Goal: Task Accomplishment & Management: Use online tool/utility

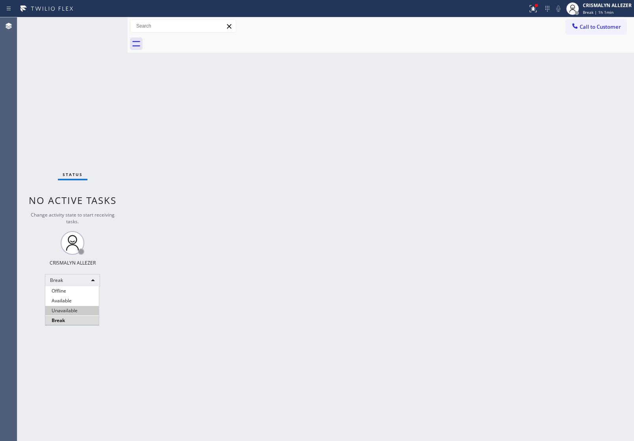
click at [63, 312] on li "Unavailable" at bounding box center [72, 310] width 54 height 9
drag, startPoint x: 56, startPoint y: 91, endPoint x: 202, endPoint y: 56, distance: 149.7
click at [60, 88] on div "Status No active tasks Change activity state to start receiving tasks. CRISMALY…" at bounding box center [72, 229] width 110 height 424
click at [589, 24] on span "Call to Customer" at bounding box center [599, 26] width 41 height 7
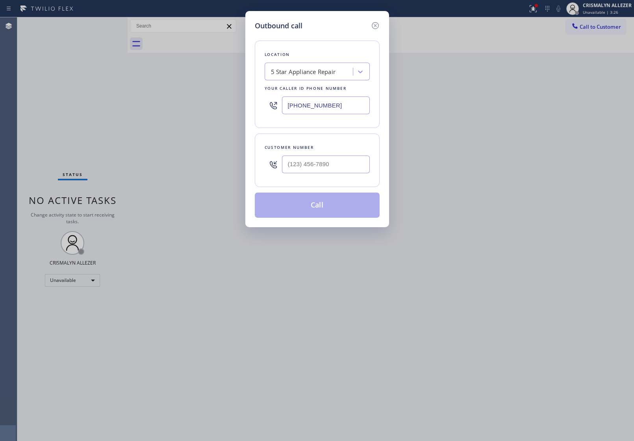
click at [296, 71] on div "5 Star Appliance Repair" at bounding box center [303, 71] width 65 height 9
paste input "Sub Zero Appliance Repair [GEOGRAPHIC_DATA]"
type input "Sub Zero Appliance Repair [GEOGRAPHIC_DATA]"
click at [311, 87] on div "Sub Zero Appliance Repair [GEOGRAPHIC_DATA]" at bounding box center [317, 92] width 105 height 22
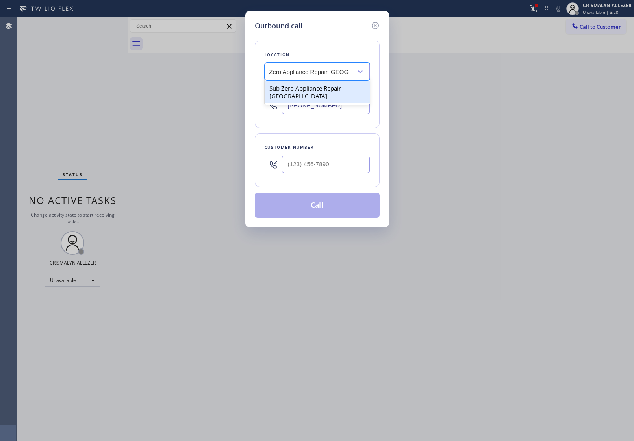
type input "[PHONE_NUMBER]"
click at [81, 302] on div "Outbound call Location Sub Zero Appliance Repair Auburn Your caller id phone nu…" at bounding box center [317, 220] width 634 height 441
click at [348, 172] on input "(___) ___-____" at bounding box center [326, 164] width 88 height 18
paste input "913) 406-6327"
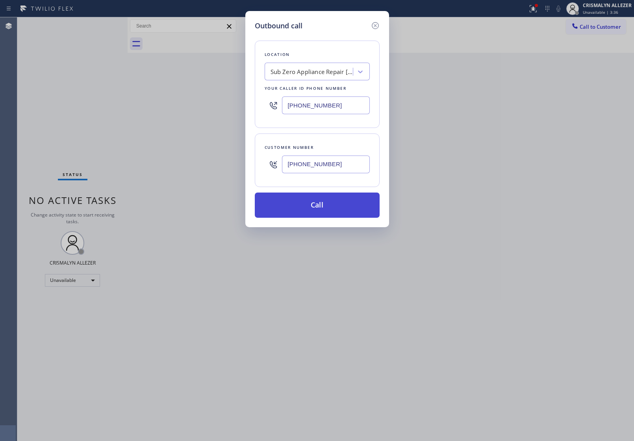
type input "[PHONE_NUMBER]"
click at [322, 209] on button "Call" at bounding box center [317, 204] width 125 height 25
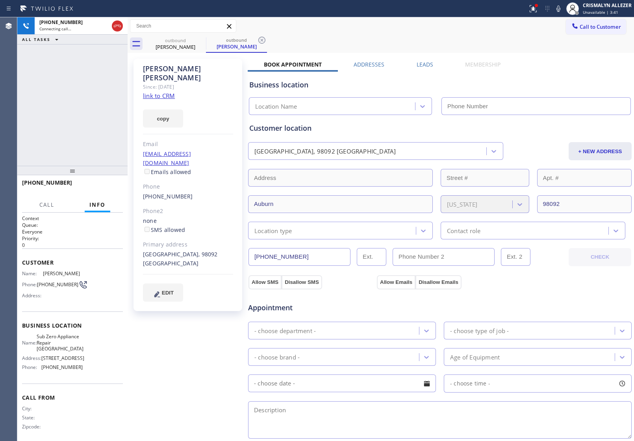
type input "[PHONE_NUMBER]"
click at [169, 92] on link "link to CRM" at bounding box center [159, 96] width 32 height 8
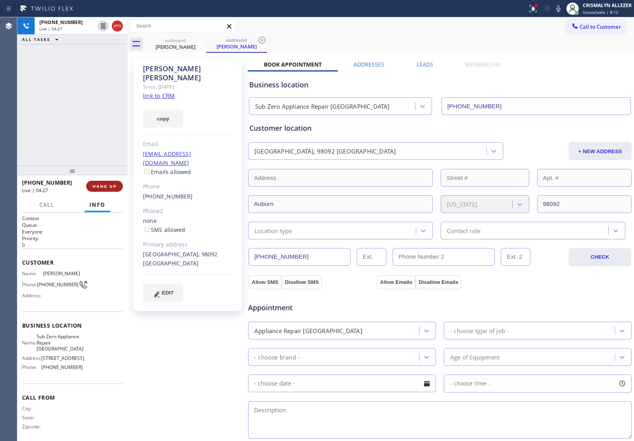
click at [105, 187] on span "HANG UP" at bounding box center [105, 186] width 24 height 6
click at [109, 188] on span "COMPLETE" at bounding box center [102, 186] width 27 height 6
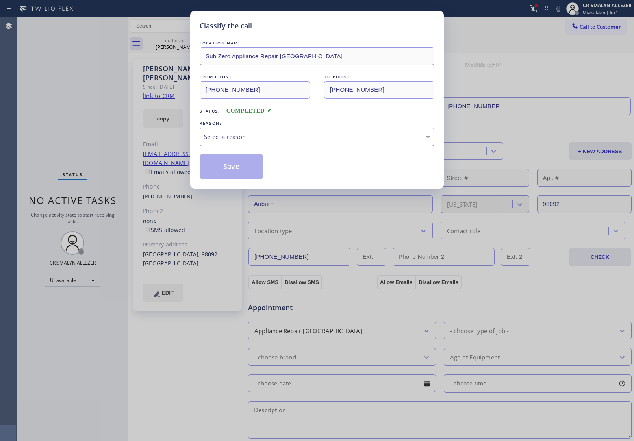
click at [282, 135] on div "Select a reason" at bounding box center [317, 136] width 226 height 9
click at [219, 169] on button "Save" at bounding box center [231, 166] width 63 height 25
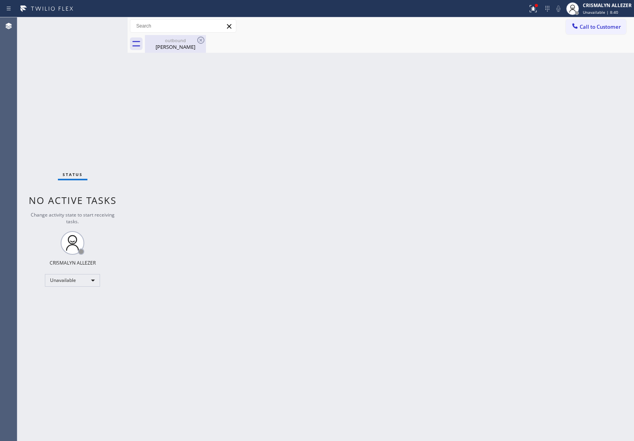
drag, startPoint x: 178, startPoint y: 52, endPoint x: 185, endPoint y: 50, distance: 8.1
click at [178, 52] on div "outbound Diana Sauers" at bounding box center [175, 44] width 59 height 18
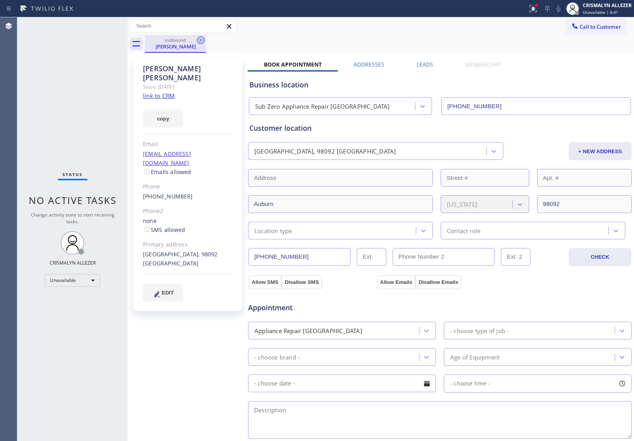
click at [199, 41] on icon at bounding box center [200, 39] width 9 height 9
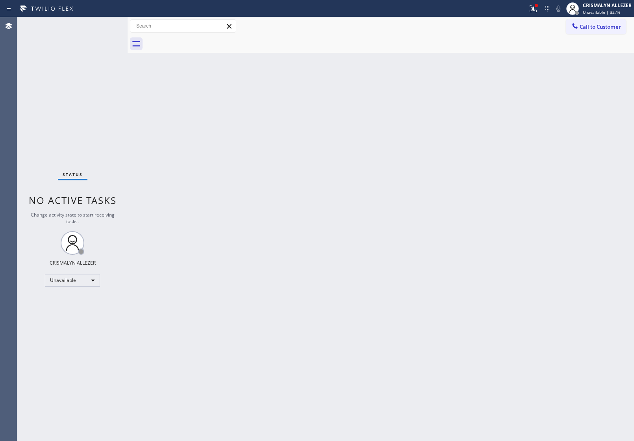
drag, startPoint x: 591, startPoint y: 24, endPoint x: 567, endPoint y: 40, distance: 28.2
click at [590, 24] on span "Call to Customer" at bounding box center [599, 26] width 41 height 7
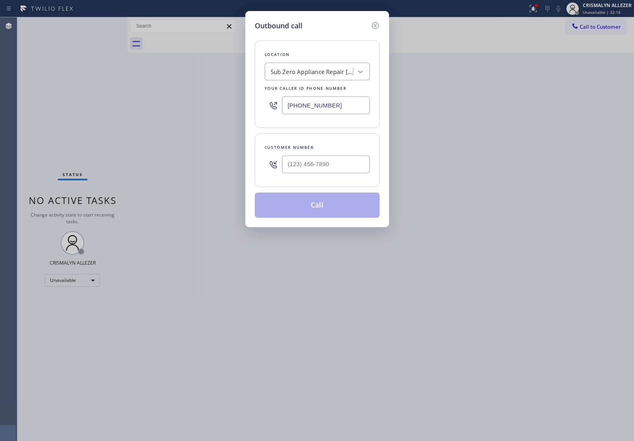
paste input "310) 388-4002"
drag, startPoint x: 361, startPoint y: 101, endPoint x: 117, endPoint y: 89, distance: 244.0
click at [129, 93] on div "Outbound call Location Sub Zero Appliance Repair Auburn Your caller id phone nu…" at bounding box center [317, 220] width 634 height 441
type input "[PHONE_NUMBER]"
click at [330, 169] on input "(___) ___-____" at bounding box center [326, 164] width 88 height 18
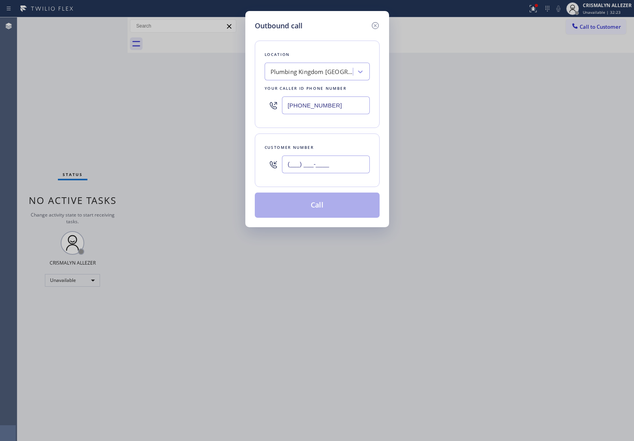
paste input "323) 915-2204"
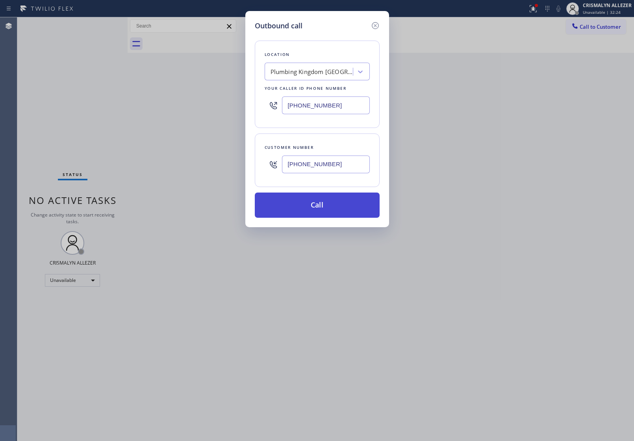
type input "[PHONE_NUMBER]"
click at [312, 218] on button "Call" at bounding box center [317, 204] width 125 height 25
click at [320, 209] on div "Back to Dashboard Change Sender ID Customers Technicians Select a contact Outbo…" at bounding box center [381, 229] width 506 height 424
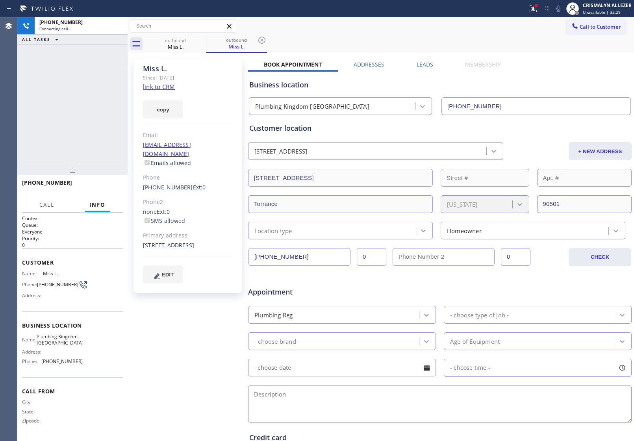
type input "[PHONE_NUMBER]"
click at [105, 190] on button "COMPLETE" at bounding box center [103, 186] width 40 height 11
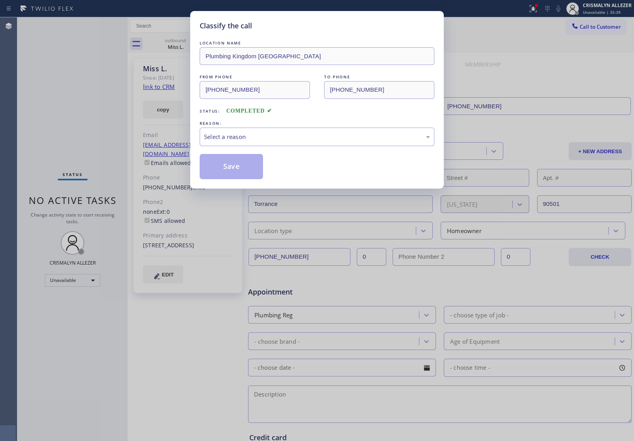
click at [302, 142] on div "Select a reason" at bounding box center [317, 137] width 235 height 19
click at [230, 169] on button "Save" at bounding box center [231, 166] width 63 height 25
click at [172, 50] on div "Classify the call LOCATION NAME 5 Star Appliance Repair FROM PHONE (855) 731-49…" at bounding box center [325, 229] width 616 height 424
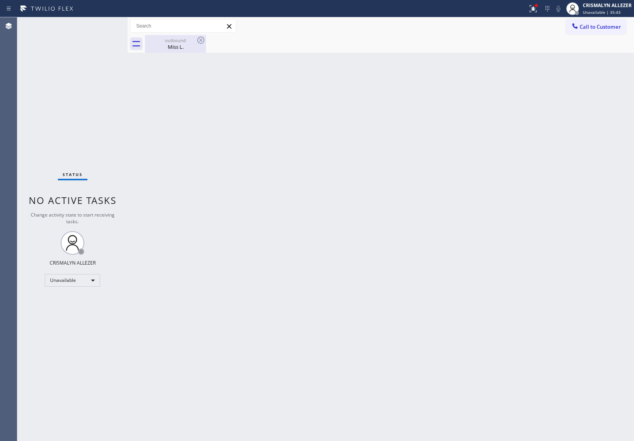
click at [173, 47] on div "Miss L." at bounding box center [175, 46] width 59 height 7
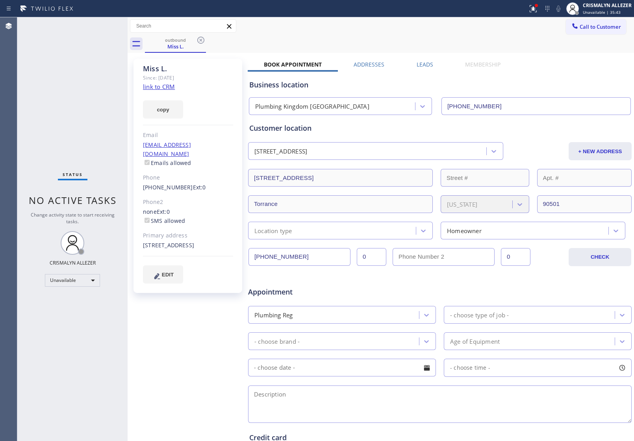
click at [422, 64] on label "Leads" at bounding box center [424, 64] width 17 height 7
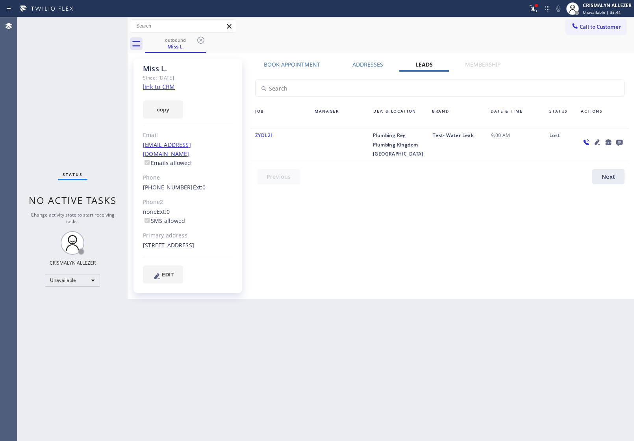
click at [617, 141] on icon at bounding box center [619, 143] width 6 height 6
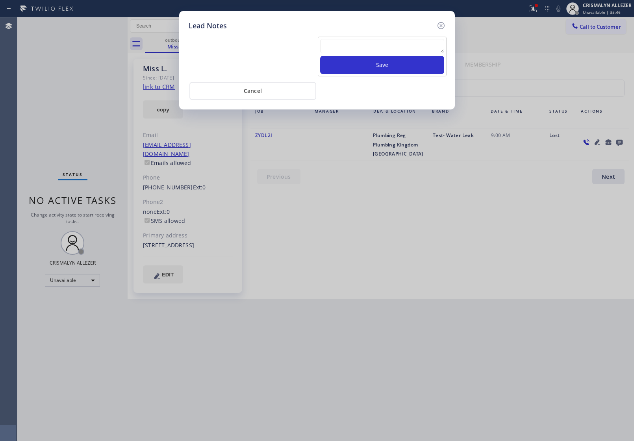
click at [350, 47] on textarea at bounding box center [382, 46] width 124 height 14
type textarea "cheap"
click at [373, 67] on button "Save" at bounding box center [382, 65] width 124 height 18
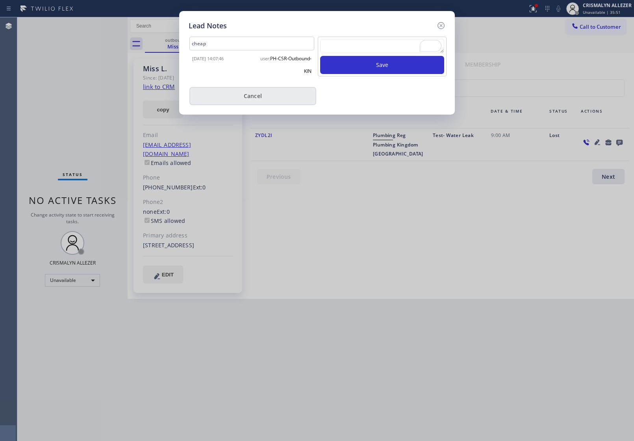
click at [247, 91] on button "Cancel" at bounding box center [252, 96] width 127 height 18
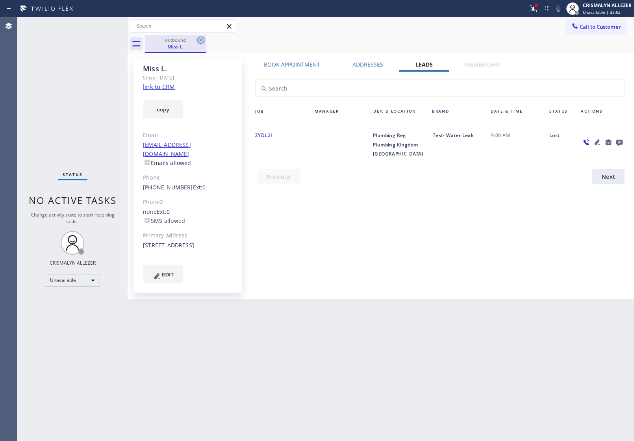
click at [198, 40] on icon at bounding box center [200, 39] width 9 height 9
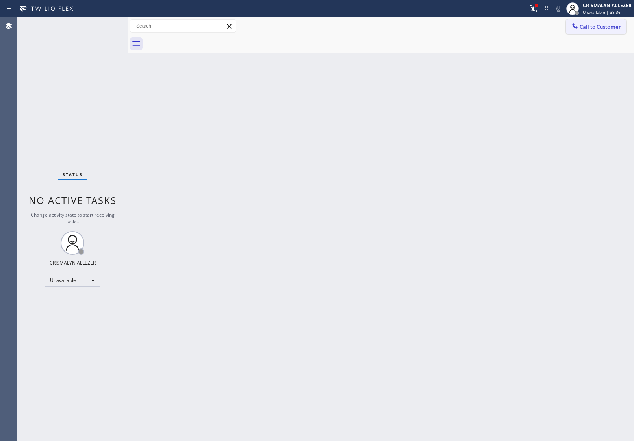
click at [603, 26] on span "Call to Customer" at bounding box center [599, 26] width 41 height 7
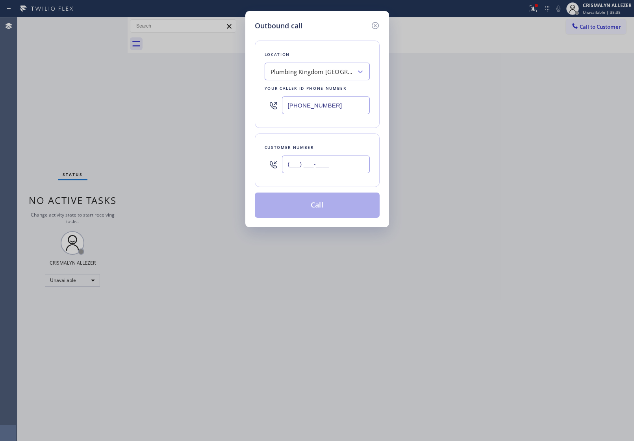
click at [348, 165] on input "(___) ___-____" at bounding box center [326, 164] width 88 height 18
paste input "917) 868-9762"
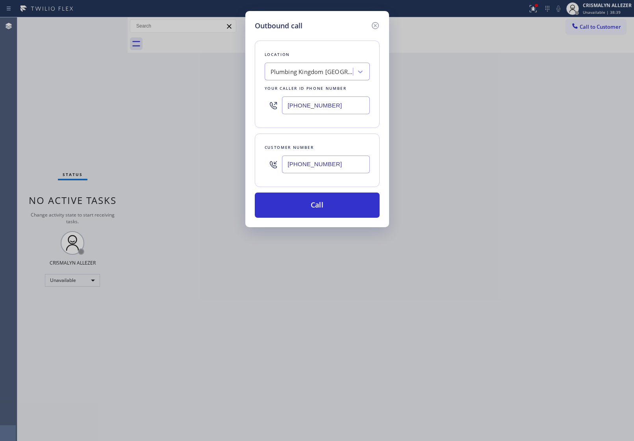
type input "[PHONE_NUMBER]"
click at [86, 74] on div "Outbound call Location Plumbing Kingdom Torrance Your caller id phone number (3…" at bounding box center [317, 220] width 634 height 441
click at [330, 74] on div "Plumbing Kingdom [GEOGRAPHIC_DATA]" at bounding box center [311, 71] width 83 height 9
type input "Viking repair ser"
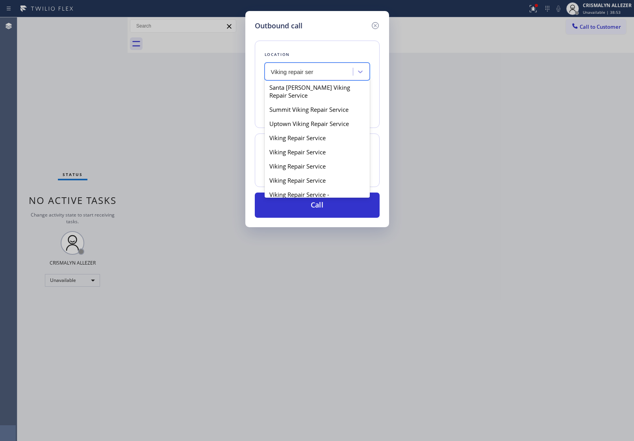
scroll to position [148, 0]
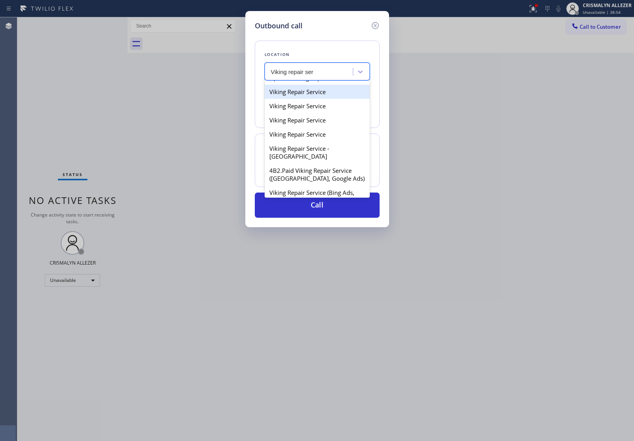
click at [316, 99] on div "Viking Repair Service" at bounding box center [317, 92] width 105 height 14
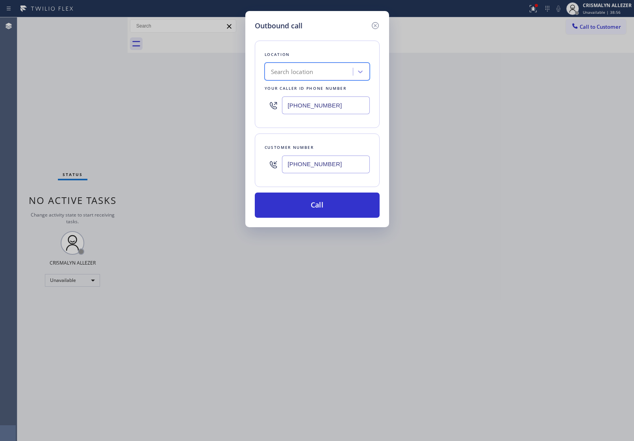
click at [311, 74] on div "Search location" at bounding box center [292, 71] width 43 height 9
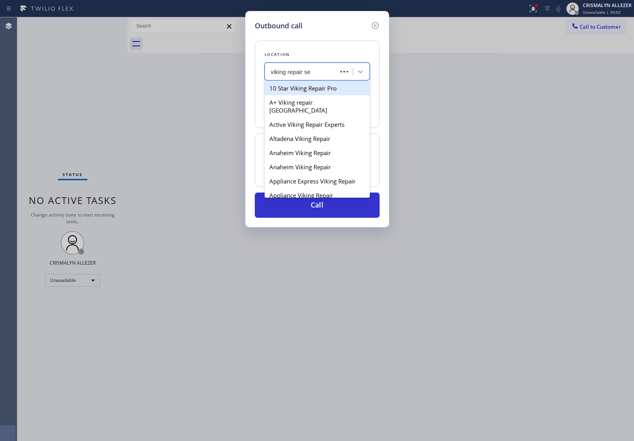
type input "viking repair ser"
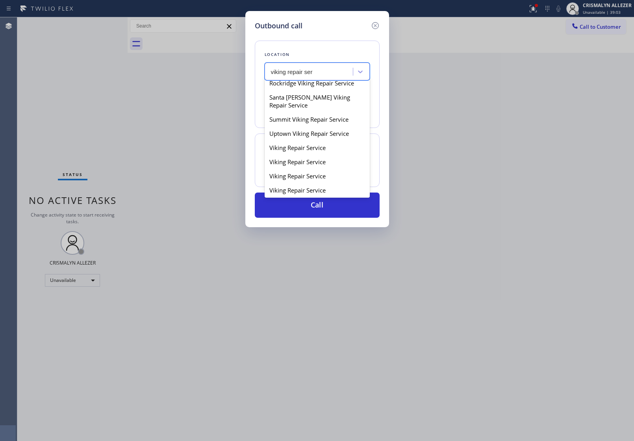
scroll to position [98, 0]
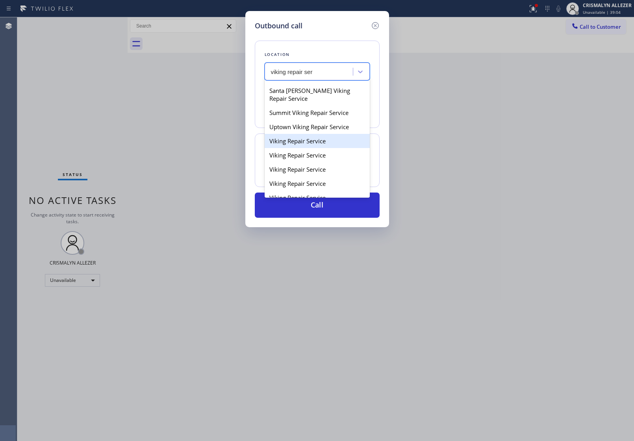
click at [305, 148] on div "Viking Repair Service" at bounding box center [317, 141] width 105 height 14
type input "[PHONE_NUMBER]"
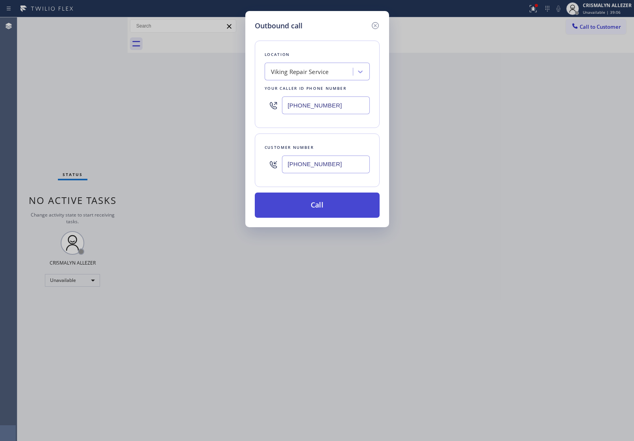
click at [317, 207] on button "Call" at bounding box center [317, 204] width 125 height 25
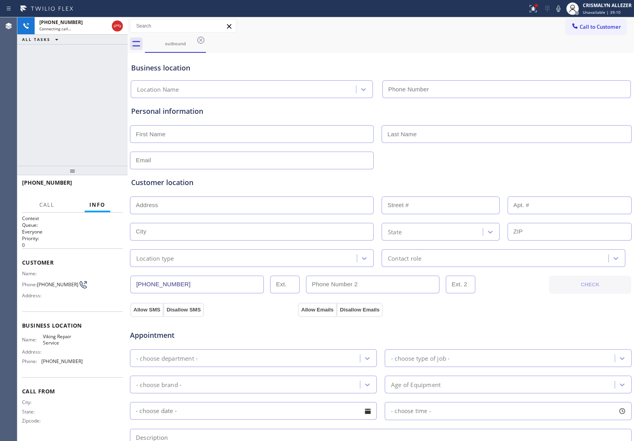
type input "[PHONE_NUMBER]"
click at [98, 187] on span "HANG UP" at bounding box center [105, 186] width 24 height 6
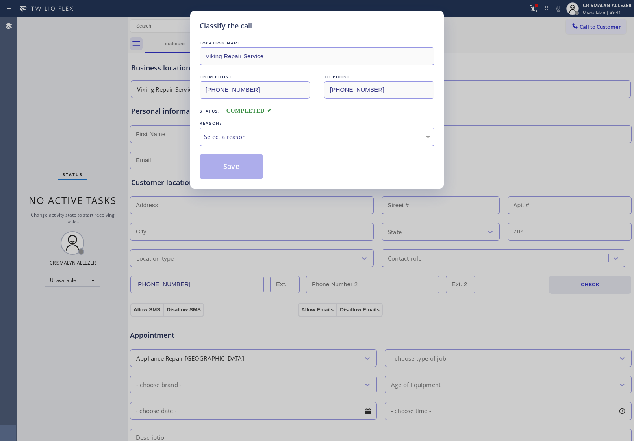
click at [306, 137] on div "Select a reason" at bounding box center [317, 136] width 226 height 9
click at [230, 166] on button "Save" at bounding box center [231, 166] width 63 height 25
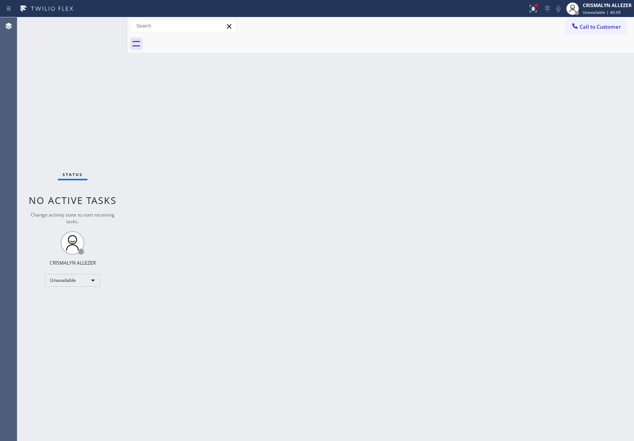
click at [278, 308] on div "Back to Dashboard Change Sender ID Customers Technicians Select a contact Outbo…" at bounding box center [381, 229] width 506 height 424
drag, startPoint x: 385, startPoint y: 174, endPoint x: 408, endPoint y: 160, distance: 27.5
click at [386, 172] on div "Back to Dashboard Change Sender ID Customers Technicians Select a contact Outbo…" at bounding box center [381, 229] width 506 height 424
click at [589, 32] on button "Call to Customer" at bounding box center [596, 26] width 60 height 15
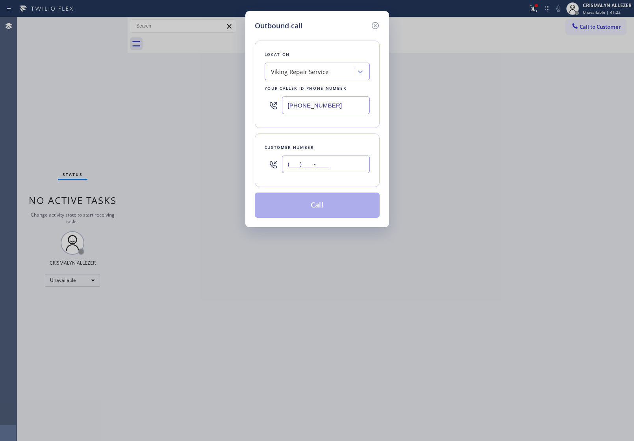
click at [323, 170] on input "(___) ___-____" at bounding box center [326, 164] width 88 height 18
paste input "917) 868-9762"
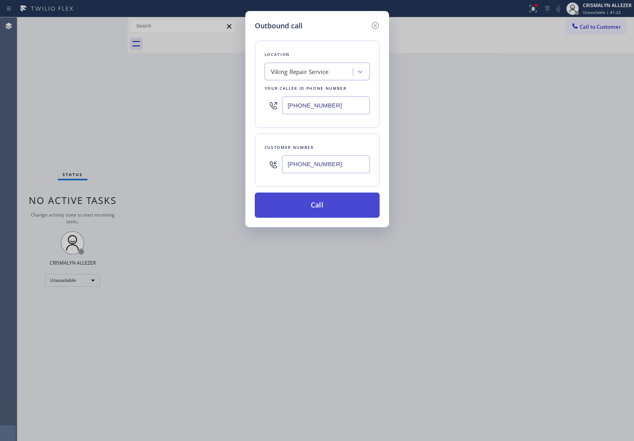
type input "[PHONE_NUMBER]"
click at [322, 203] on button "Call" at bounding box center [317, 204] width 125 height 25
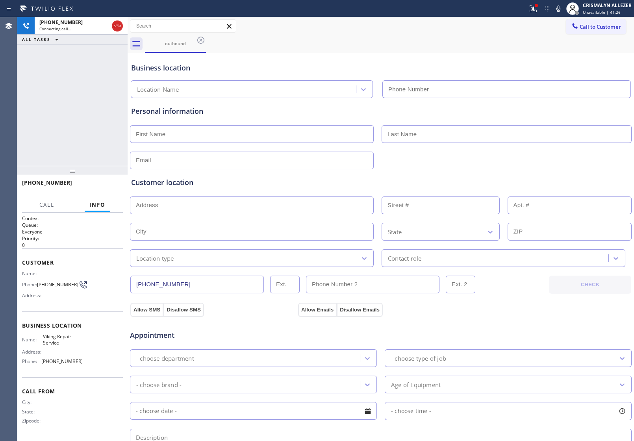
type input "[PHONE_NUMBER]"
click at [106, 182] on button "HANG UP" at bounding box center [104, 186] width 37 height 11
click at [106, 189] on button "HANG UP" at bounding box center [104, 186] width 37 height 11
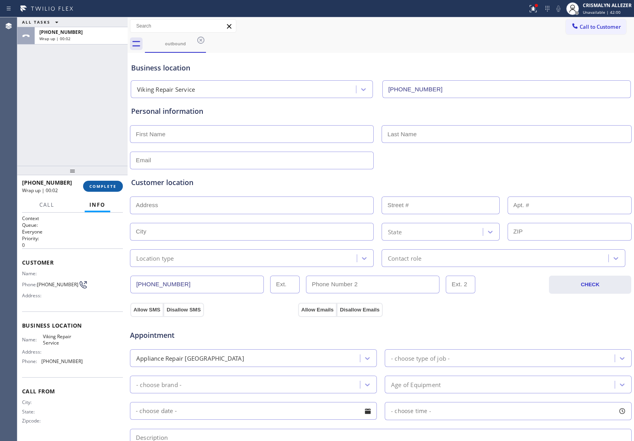
click at [104, 183] on span "COMPLETE" at bounding box center [102, 186] width 27 height 6
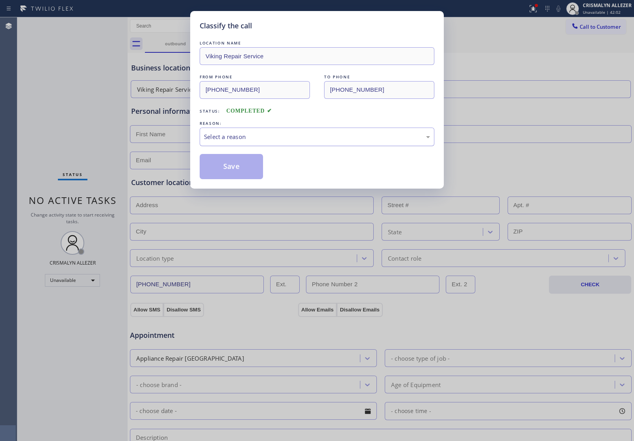
click at [300, 143] on div "Select a reason" at bounding box center [317, 137] width 235 height 19
click at [243, 171] on button "Save" at bounding box center [231, 166] width 63 height 25
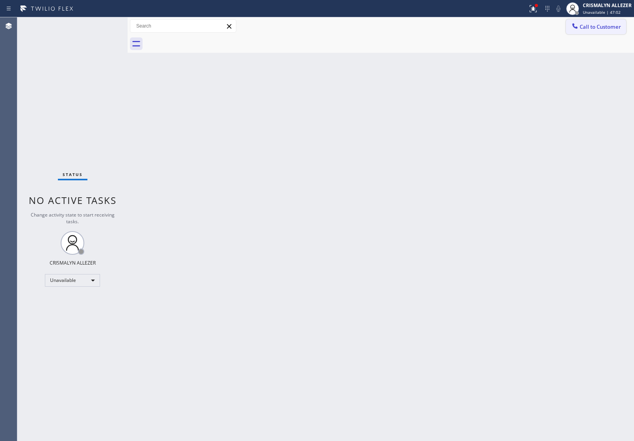
click at [598, 30] on span "Call to Customer" at bounding box center [599, 26] width 41 height 7
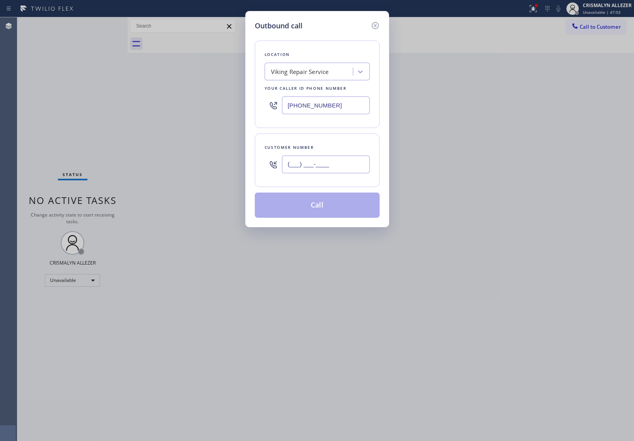
click at [360, 168] on input "(___) ___-____" at bounding box center [326, 164] width 88 height 18
paste input "917) 868-9762"
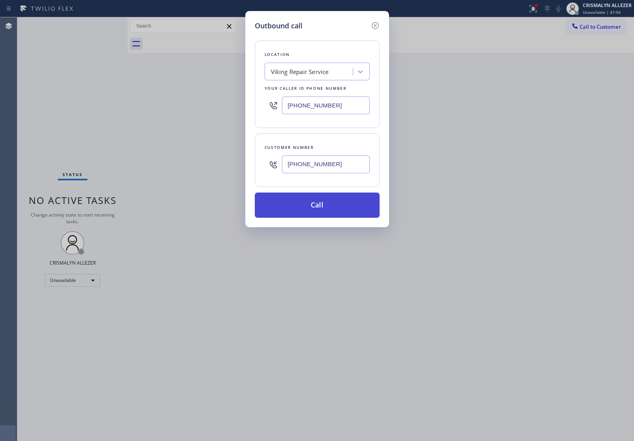
type input "[PHONE_NUMBER]"
click at [327, 206] on button "Call" at bounding box center [317, 204] width 125 height 25
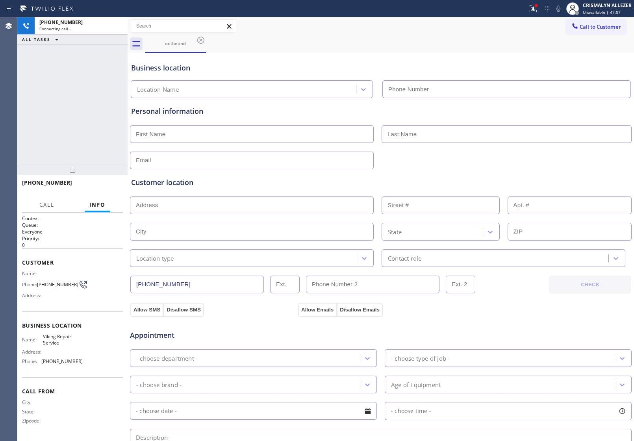
type input "[PHONE_NUMBER]"
click at [558, 10] on icon at bounding box center [557, 8] width 9 height 9
click at [247, 317] on div "Appointment Appliance Repair High End - choose type of job - - choose brand - A…" at bounding box center [381, 392] width 502 height 151
click at [557, 7] on icon at bounding box center [557, 8] width 9 height 9
click at [107, 185] on span "HANG UP" at bounding box center [105, 186] width 24 height 6
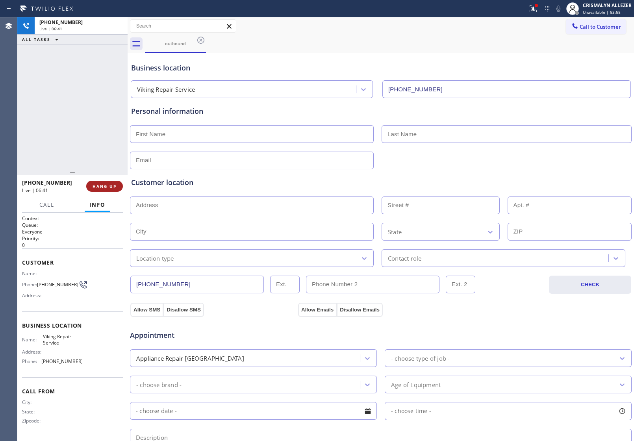
click at [107, 185] on span "HANG UP" at bounding box center [105, 186] width 24 height 6
click at [98, 185] on span "COMPLETE" at bounding box center [102, 186] width 27 height 6
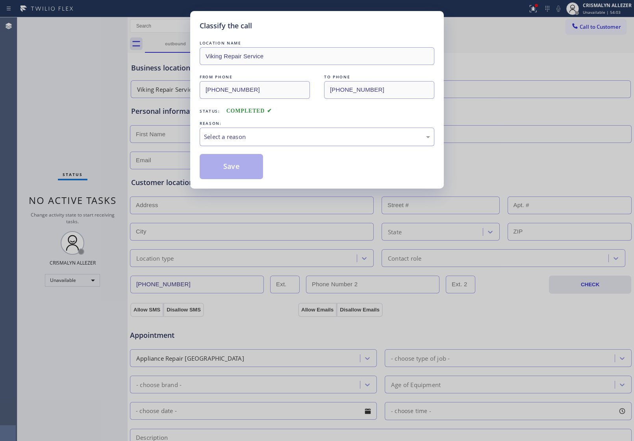
drag, startPoint x: 339, startPoint y: 141, endPoint x: 322, endPoint y: 144, distance: 17.3
click at [331, 142] on div "Select a reason" at bounding box center [317, 137] width 235 height 19
click at [227, 167] on button "Save" at bounding box center [231, 166] width 63 height 25
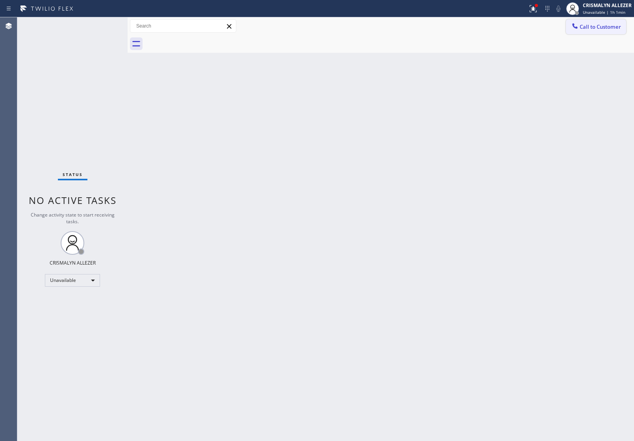
click at [611, 29] on span "Call to Customer" at bounding box center [599, 26] width 41 height 7
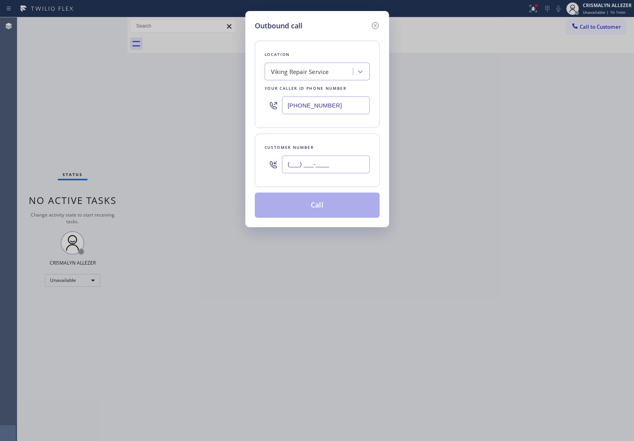
click at [349, 163] on input "(___) ___-____" at bounding box center [326, 164] width 88 height 18
paste input "202) 807-7218"
type input "[PHONE_NUMBER]"
click at [326, 67] on div "Viking Repair Service" at bounding box center [300, 71] width 58 height 9
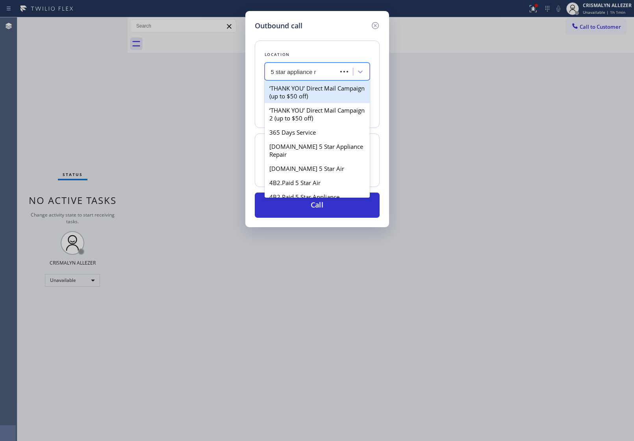
type input "5 star appliance re"
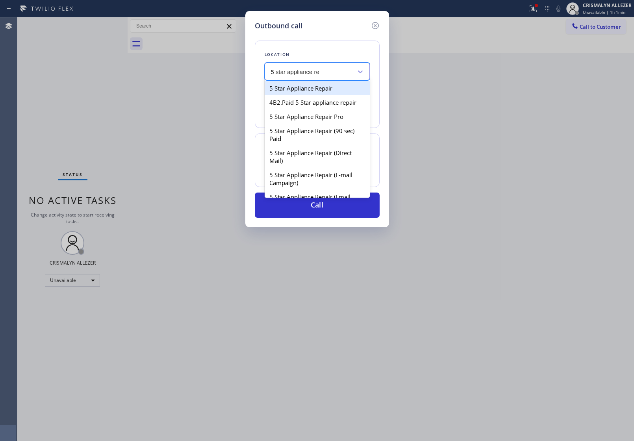
click at [326, 90] on div "5 Star Appliance Repair" at bounding box center [317, 88] width 105 height 14
type input "[PHONE_NUMBER]"
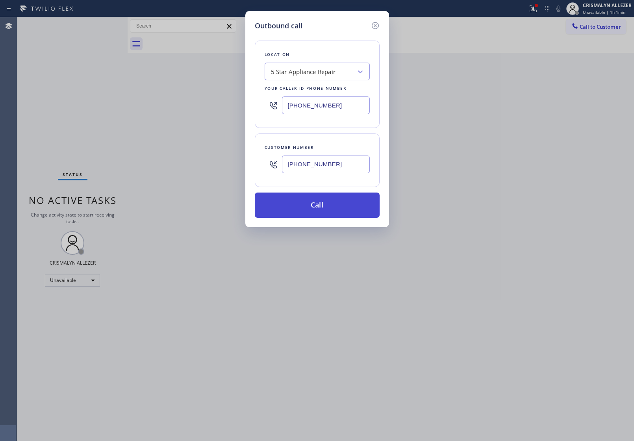
click at [322, 211] on button "Call" at bounding box center [317, 204] width 125 height 25
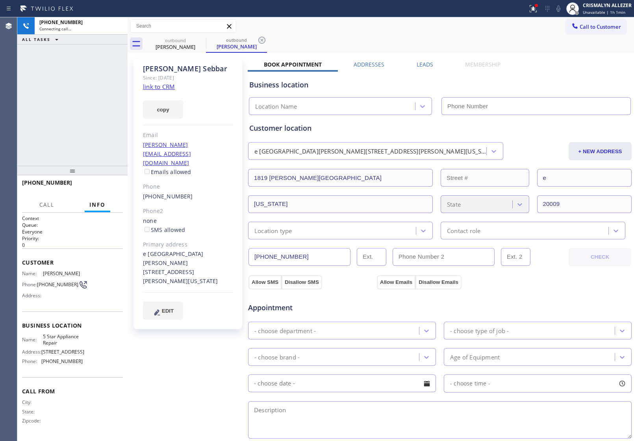
click at [159, 83] on link "link to CRM" at bounding box center [159, 87] width 32 height 8
type input "[PHONE_NUMBER]"
click at [102, 186] on span "HANG UP" at bounding box center [105, 186] width 24 height 6
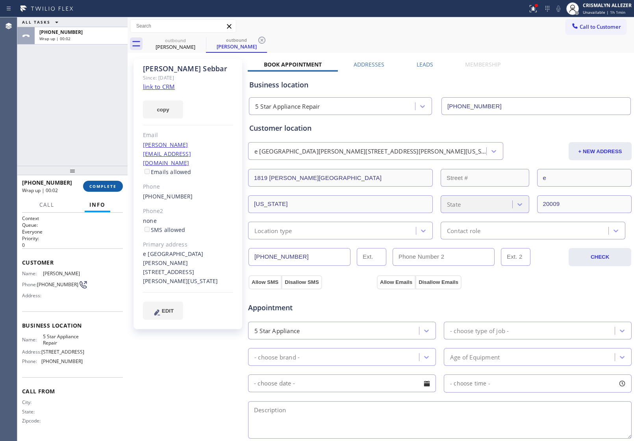
click at [94, 184] on span "COMPLETE" at bounding box center [102, 186] width 27 height 6
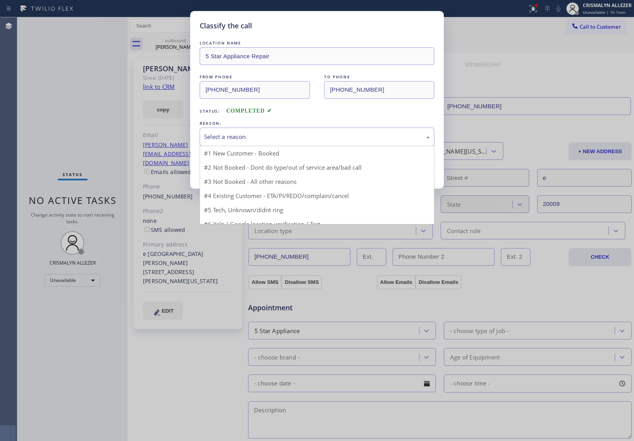
click at [328, 138] on div "Select a reason" at bounding box center [317, 136] width 226 height 9
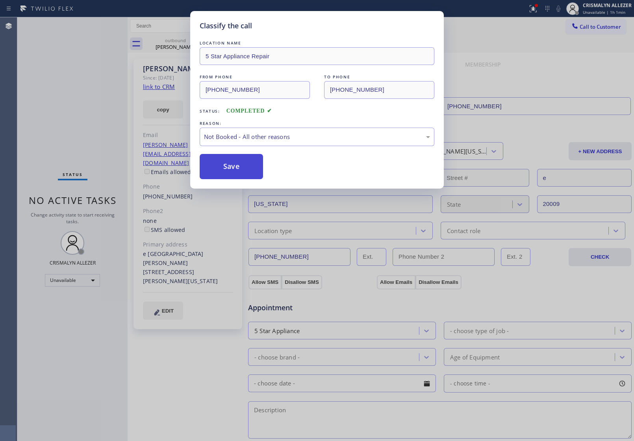
click at [246, 163] on button "Save" at bounding box center [231, 166] width 63 height 25
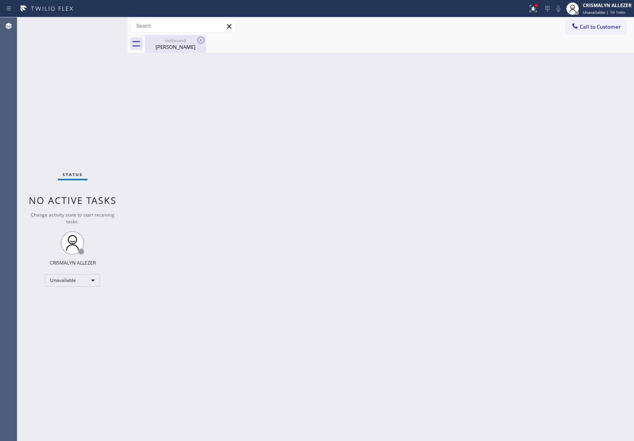
click at [176, 44] on div "Sarah Sebbar" at bounding box center [175, 46] width 59 height 7
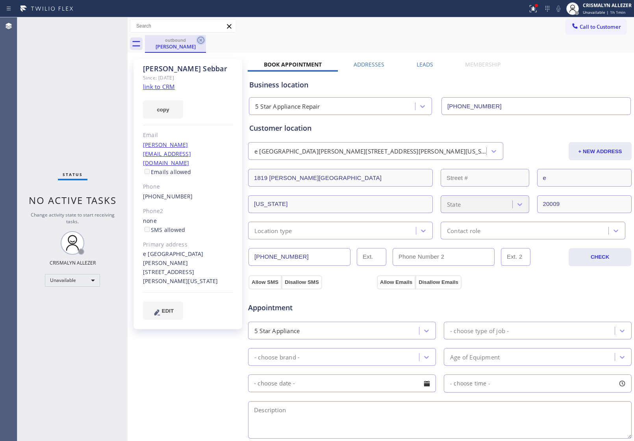
click at [202, 40] on icon at bounding box center [200, 39] width 9 height 9
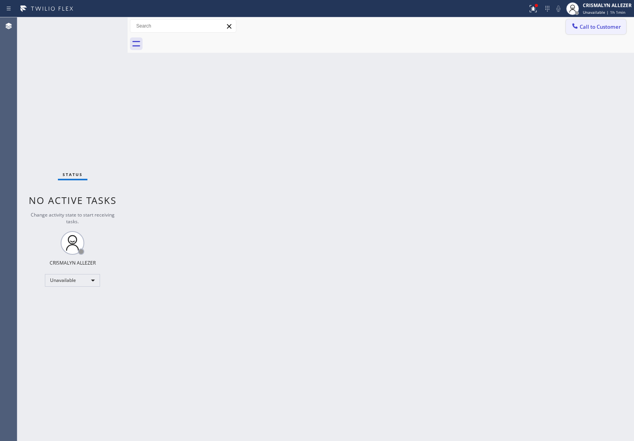
click at [589, 28] on span "Call to Customer" at bounding box center [599, 26] width 41 height 7
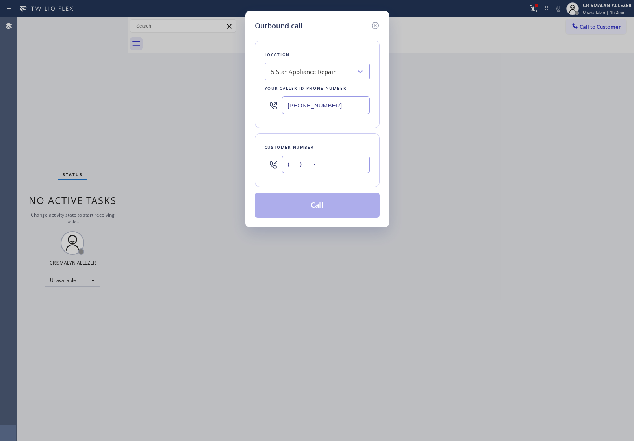
click at [352, 163] on input "(___) ___-____" at bounding box center [326, 164] width 88 height 18
paste input "630) 915-1291"
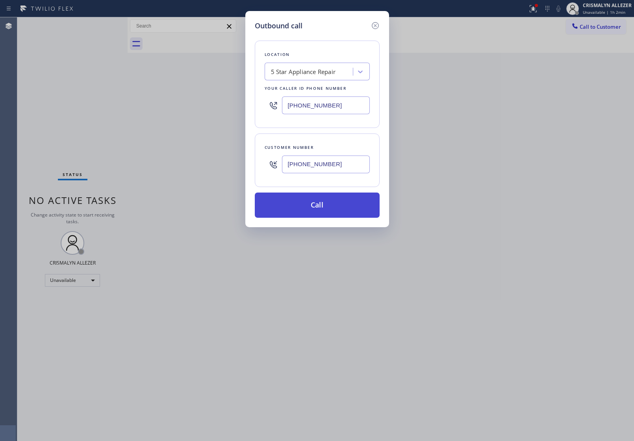
type input "[PHONE_NUMBER]"
click at [323, 204] on button "Call" at bounding box center [317, 204] width 125 height 25
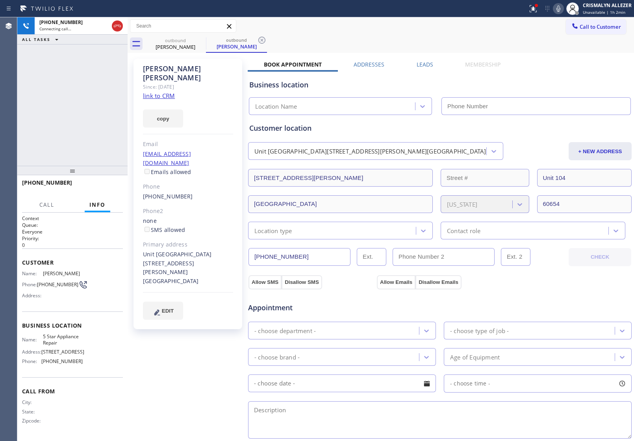
click at [166, 92] on link "link to CRM" at bounding box center [159, 96] width 32 height 8
type input "[PHONE_NUMBER]"
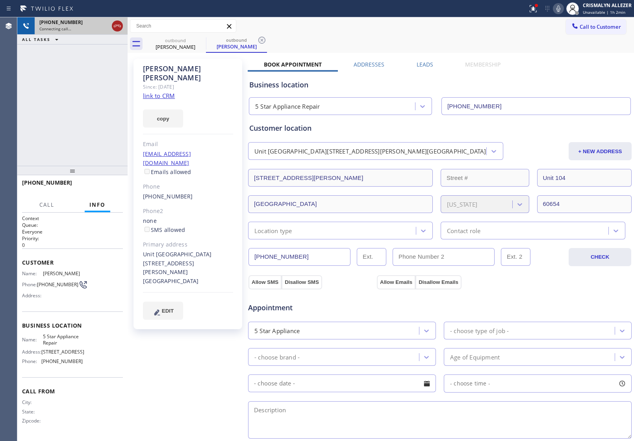
click at [115, 29] on icon at bounding box center [117, 25] width 9 height 9
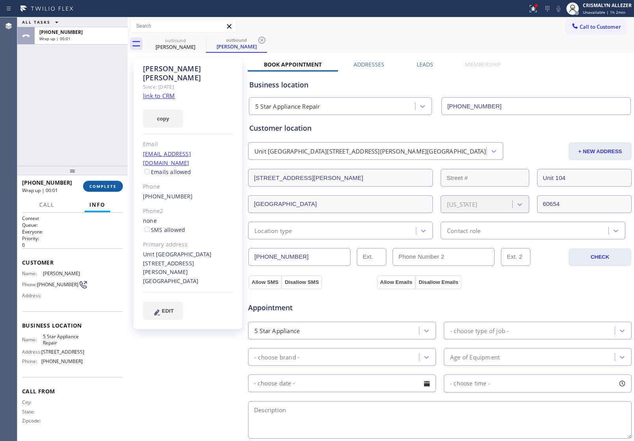
click at [95, 188] on span "COMPLETE" at bounding box center [102, 186] width 27 height 6
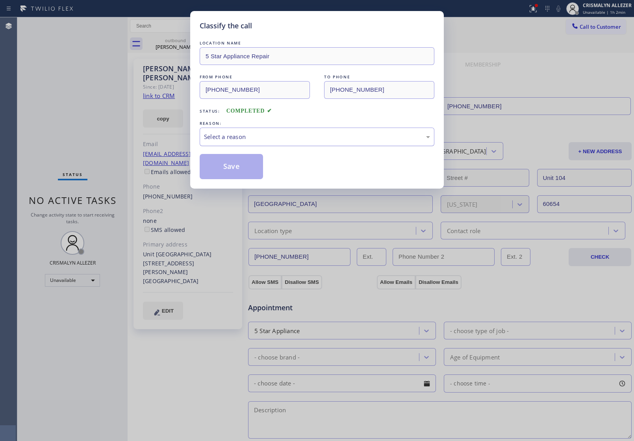
drag, startPoint x: 318, startPoint y: 140, endPoint x: 305, endPoint y: 144, distance: 13.6
click at [314, 141] on div "Select a reason" at bounding box center [317, 136] width 226 height 9
click at [239, 173] on button "Save" at bounding box center [231, 166] width 63 height 25
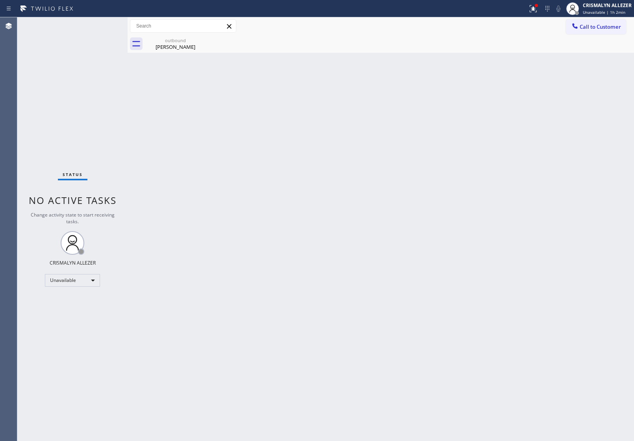
drag, startPoint x: 185, startPoint y: 51, endPoint x: 206, endPoint y: 44, distance: 21.5
click at [188, 48] on div "outbound Bethany Graham" at bounding box center [175, 44] width 59 height 18
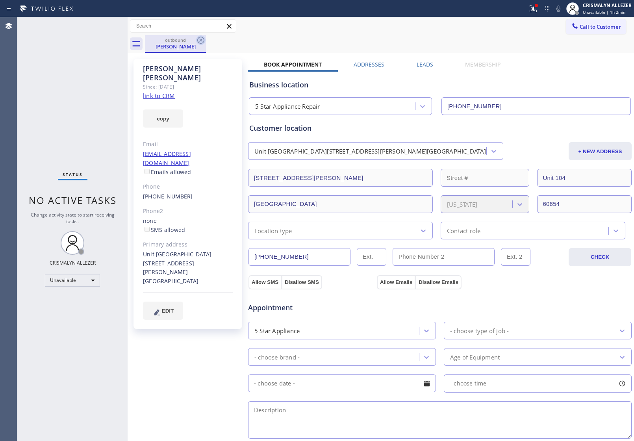
click at [201, 43] on icon at bounding box center [200, 39] width 9 height 9
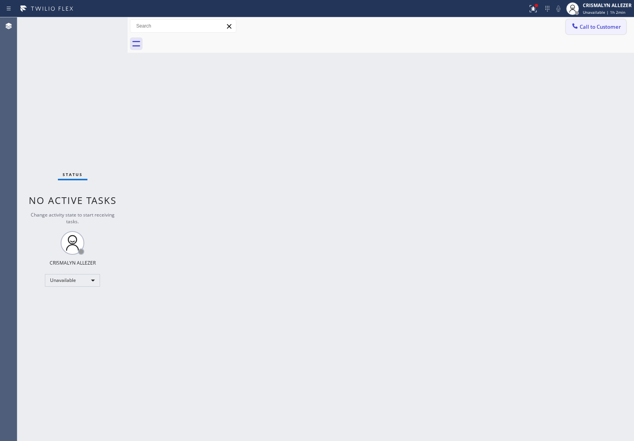
click at [610, 26] on span "Call to Customer" at bounding box center [599, 26] width 41 height 7
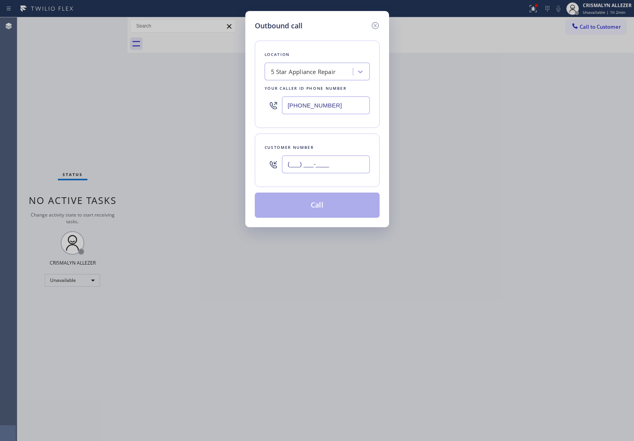
click at [344, 167] on input "(___) ___-____" at bounding box center [326, 164] width 88 height 18
paste input "text"
type input "(___) ___-____"
click at [346, 163] on input "(___) ___-____" at bounding box center [326, 164] width 88 height 18
paste input "text"
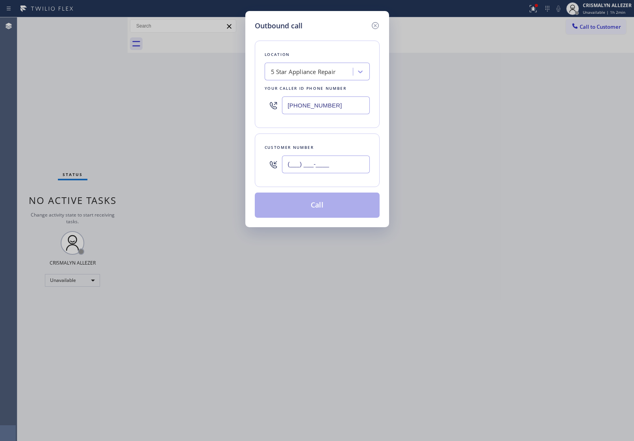
drag, startPoint x: 346, startPoint y: 163, endPoint x: 243, endPoint y: 161, distance: 103.6
click at [243, 161] on div "Outbound call Location 5 Star Appliance Repair Your caller id phone number (855…" at bounding box center [317, 220] width 634 height 441
paste input "630) 915-1291"
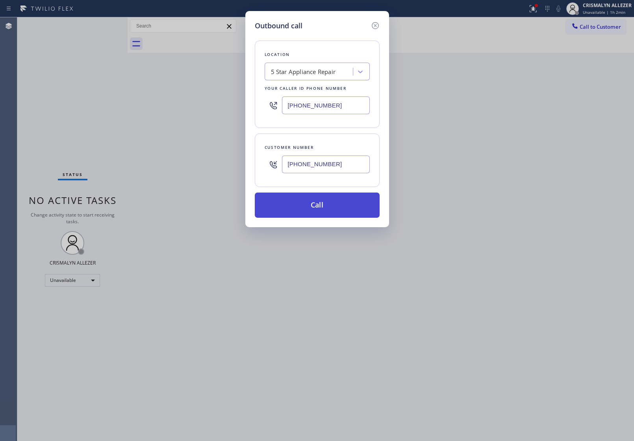
type input "[PHONE_NUMBER]"
click at [326, 209] on button "Call" at bounding box center [317, 204] width 125 height 25
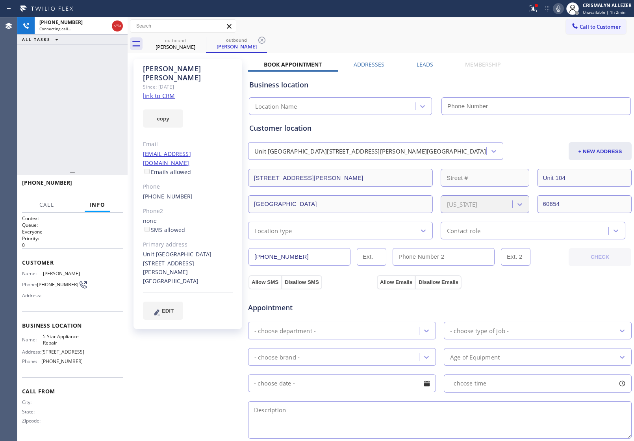
type input "[PHONE_NUMBER]"
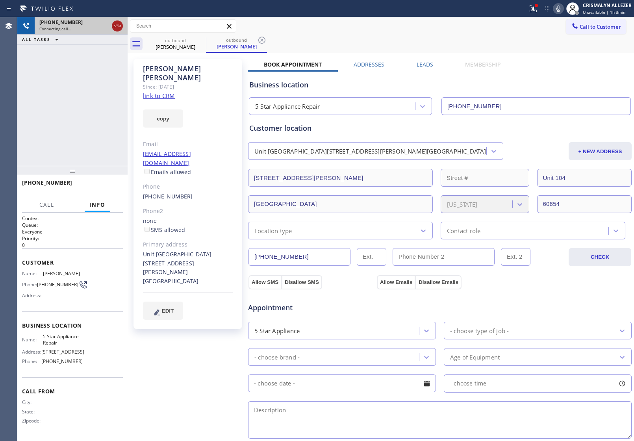
click at [112, 29] on div at bounding box center [117, 25] width 11 height 9
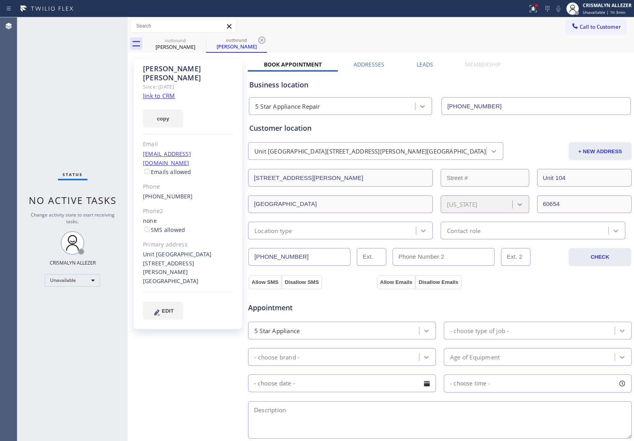
click at [416, 62] on label "Leads" at bounding box center [424, 64] width 17 height 7
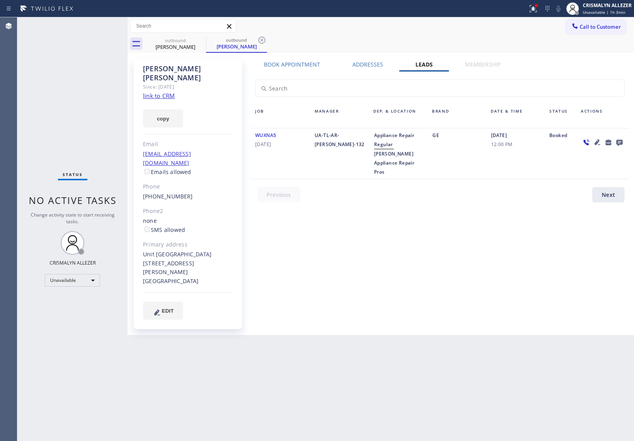
click at [619, 141] on icon at bounding box center [618, 142] width 9 height 10
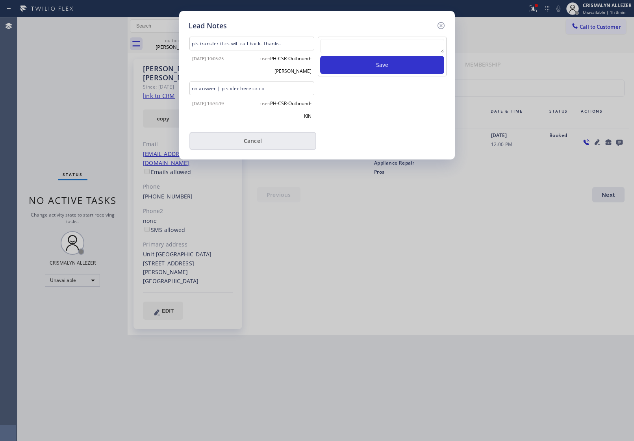
click at [262, 136] on button "Cancel" at bounding box center [252, 141] width 127 height 18
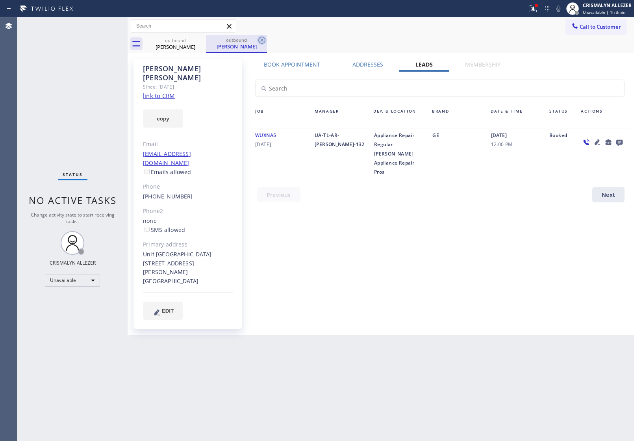
click at [262, 40] on icon at bounding box center [261, 40] width 7 height 7
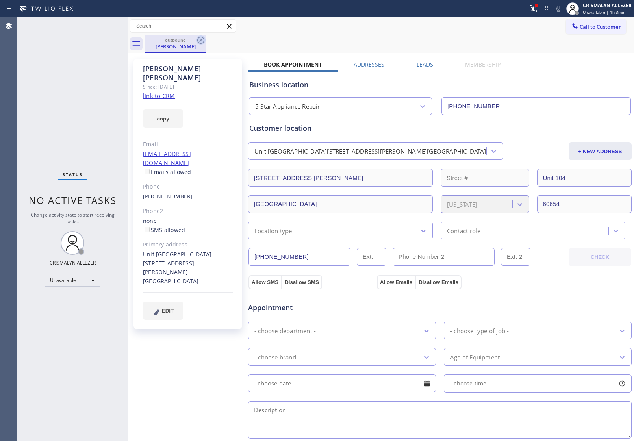
click at [202, 40] on icon at bounding box center [200, 39] width 9 height 9
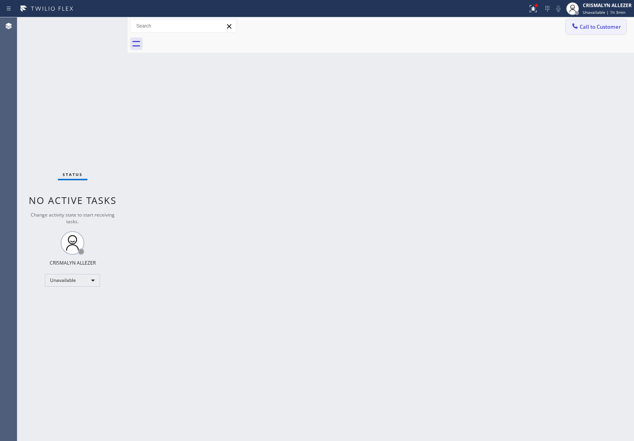
click at [609, 26] on span "Call to Customer" at bounding box center [599, 26] width 41 height 7
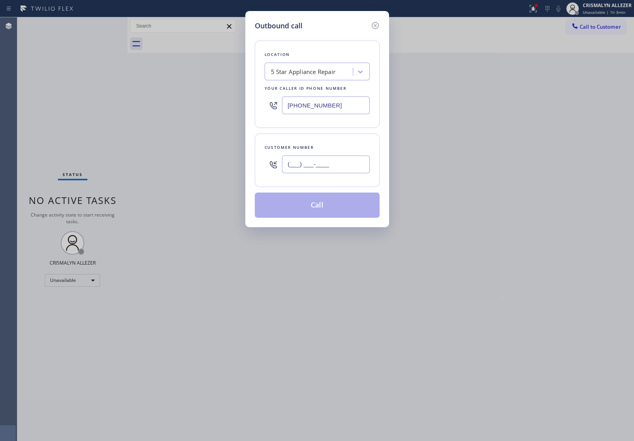
click at [320, 170] on input "(___) ___-____" at bounding box center [326, 164] width 88 height 18
paste input "408) 832-2860"
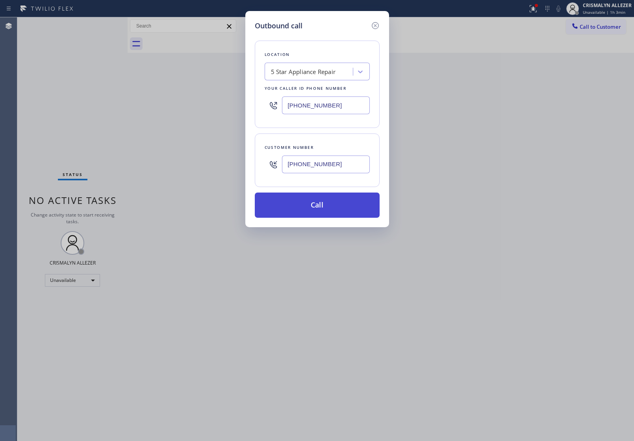
type input "[PHONE_NUMBER]"
click at [320, 209] on button "Call" at bounding box center [317, 204] width 125 height 25
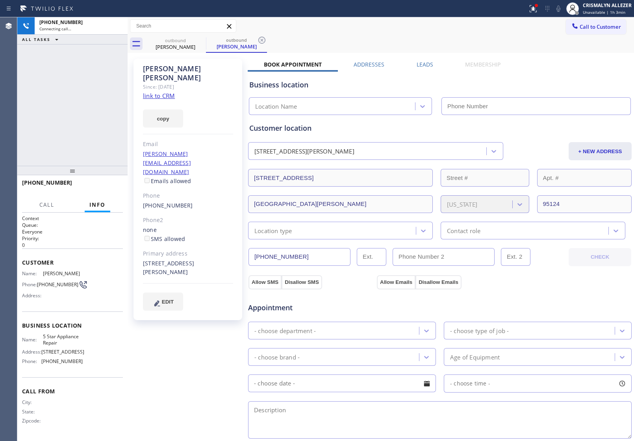
type input "[PHONE_NUMBER]"
click at [161, 92] on link "link to CRM" at bounding box center [159, 96] width 32 height 8
click at [424, 64] on label "Leads" at bounding box center [424, 64] width 17 height 7
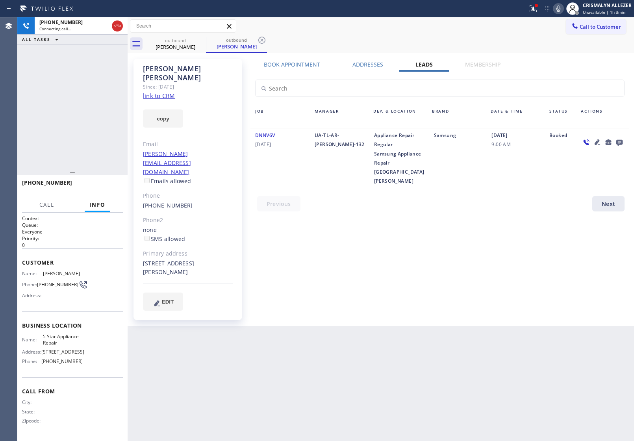
click at [618, 142] on icon at bounding box center [619, 143] width 6 height 6
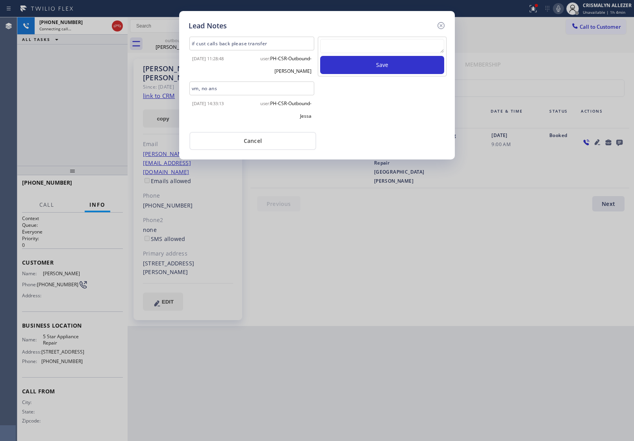
click at [363, 44] on textarea at bounding box center [382, 46] width 124 height 14
paste textarea "no answer | pls xfer here cx cb"
type textarea "no answer | pls xfer here cx cb"
click at [366, 64] on button "Save" at bounding box center [382, 65] width 124 height 18
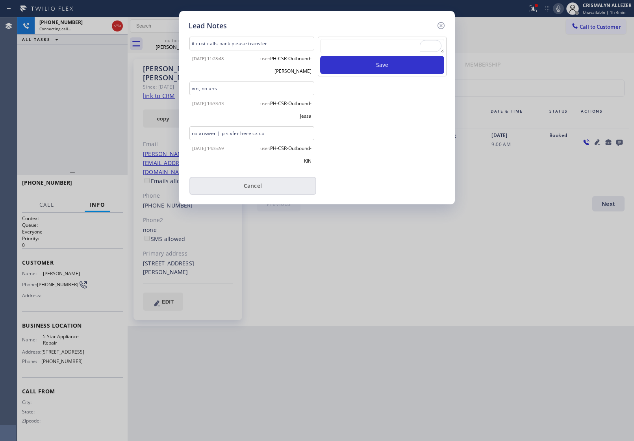
click at [257, 184] on button "Cancel" at bounding box center [252, 186] width 127 height 18
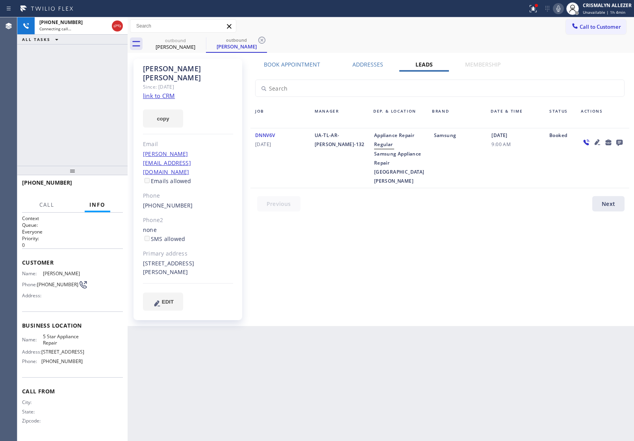
click at [281, 62] on label "Book Appointment" at bounding box center [292, 64] width 56 height 7
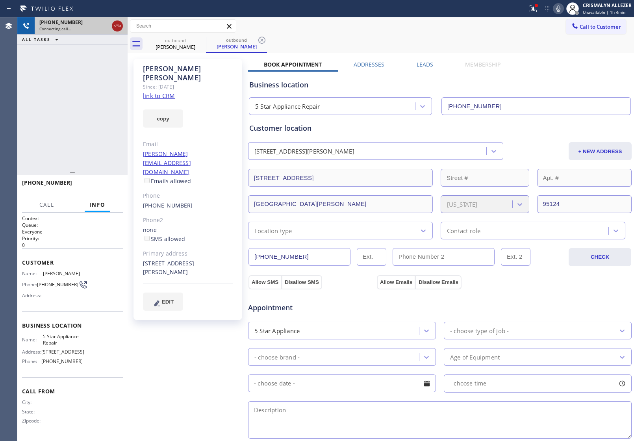
click at [117, 28] on icon at bounding box center [117, 25] width 9 height 9
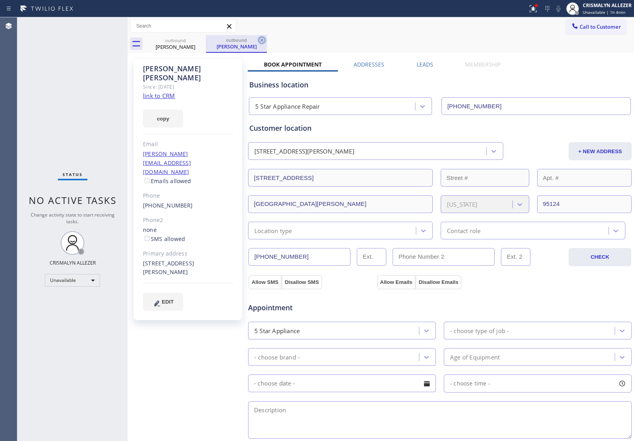
click at [259, 38] on icon at bounding box center [261, 40] width 7 height 7
click at [197, 43] on icon at bounding box center [200, 39] width 9 height 9
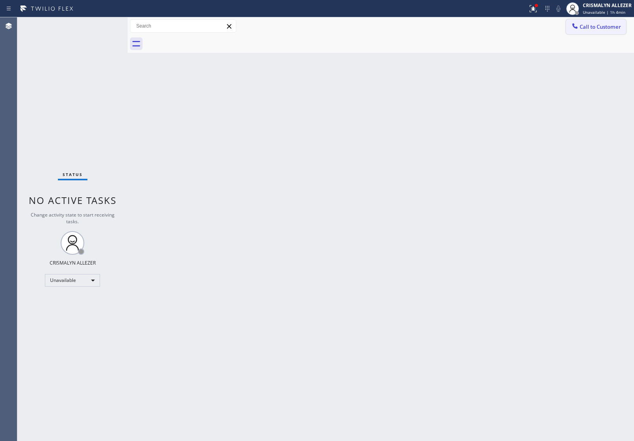
click at [599, 31] on button "Call to Customer" at bounding box center [596, 26] width 60 height 15
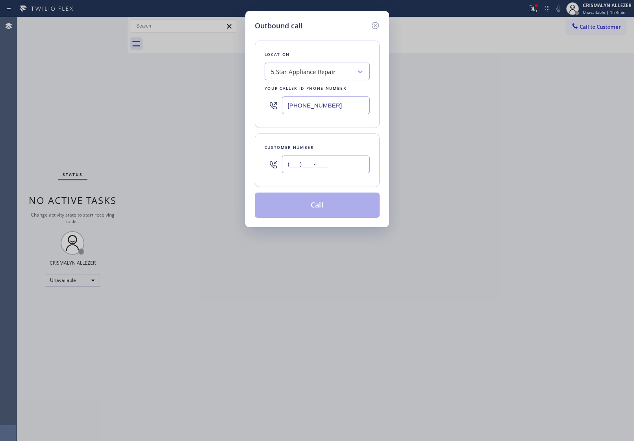
click at [346, 170] on input "(___) ___-____" at bounding box center [326, 164] width 88 height 18
paste input "408) 832-2860"
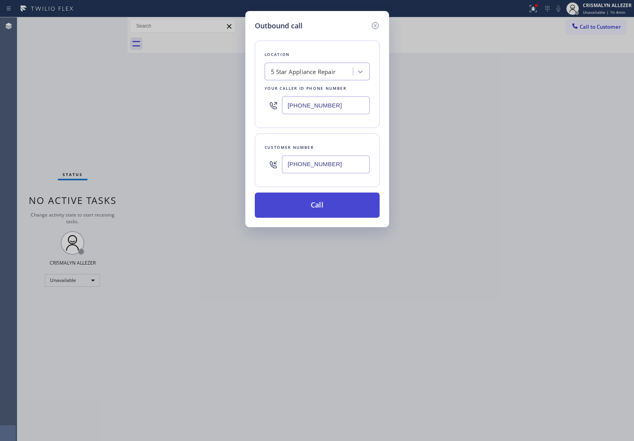
type input "[PHONE_NUMBER]"
click at [324, 209] on button "Call" at bounding box center [317, 204] width 125 height 25
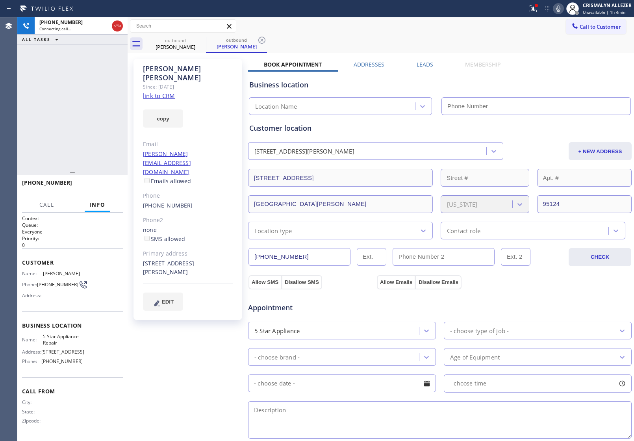
type input "[PHONE_NUMBER]"
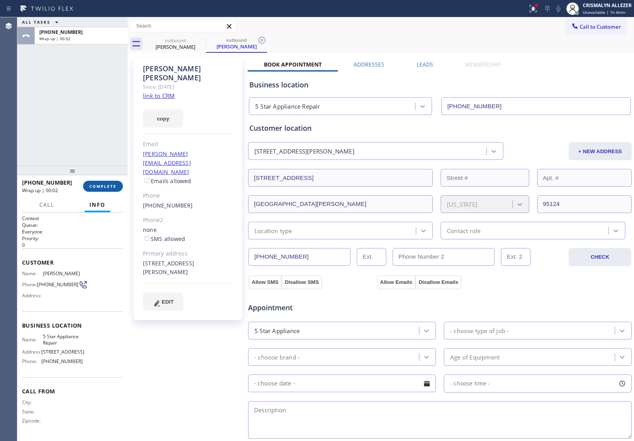
click at [102, 190] on button "COMPLETE" at bounding box center [103, 186] width 40 height 11
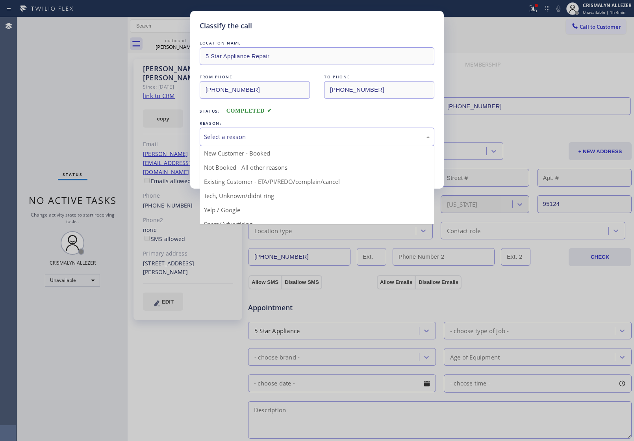
click at [306, 136] on div "Select a reason" at bounding box center [317, 136] width 226 height 9
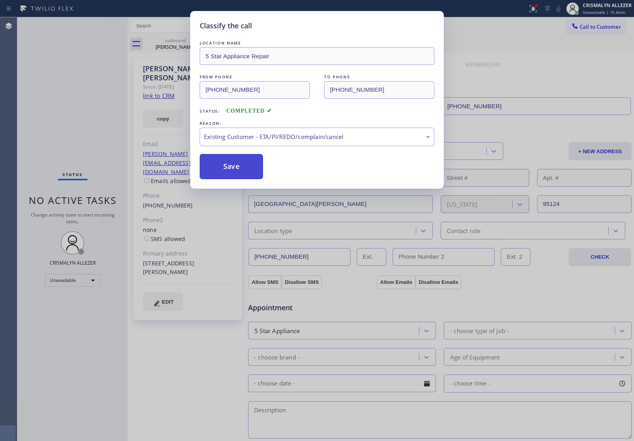
click at [239, 170] on button "Save" at bounding box center [231, 166] width 63 height 25
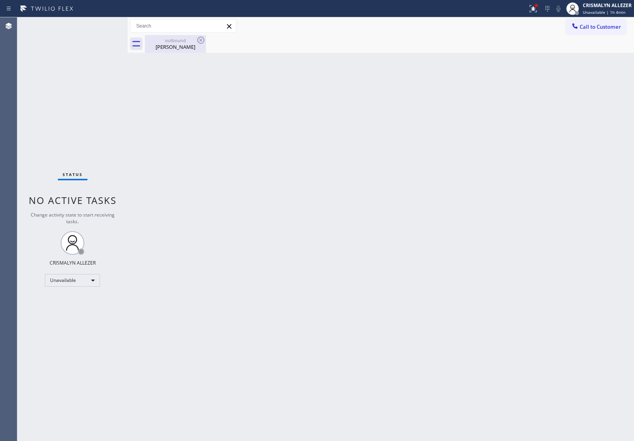
click at [185, 44] on div "Doug Mccroskey" at bounding box center [175, 46] width 59 height 7
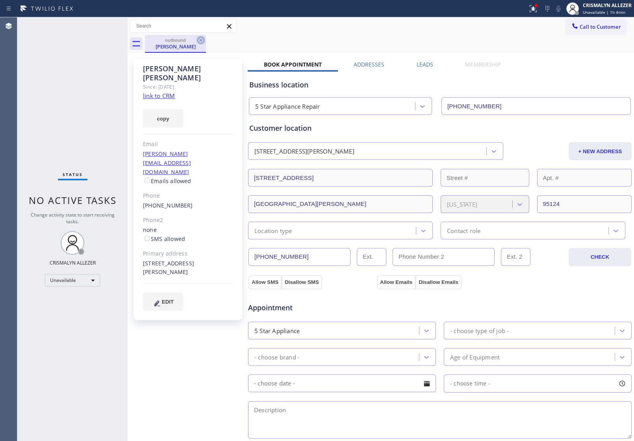
click at [201, 40] on icon at bounding box center [200, 40] width 7 height 7
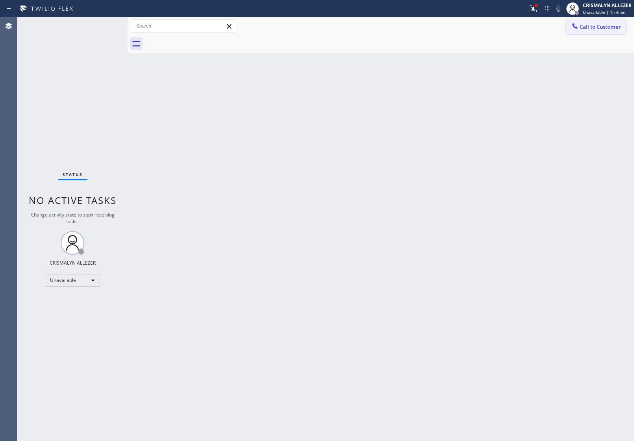
click at [613, 24] on span "Call to Customer" at bounding box center [599, 26] width 41 height 7
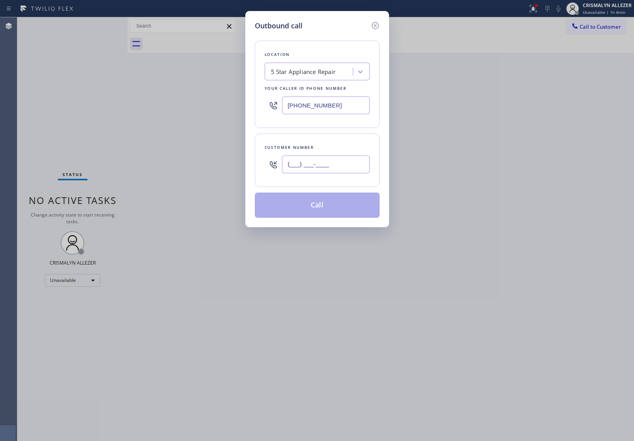
click at [339, 168] on input "(___) ___-____" at bounding box center [326, 164] width 88 height 18
paste input "323) 545-7007"
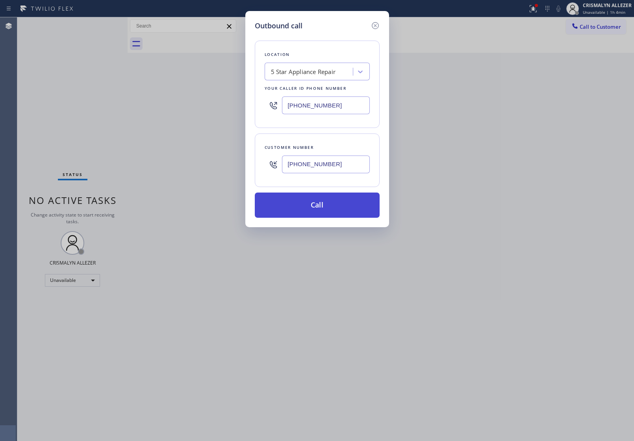
type input "(323) 545-7007"
click at [320, 206] on button "Call" at bounding box center [317, 204] width 125 height 25
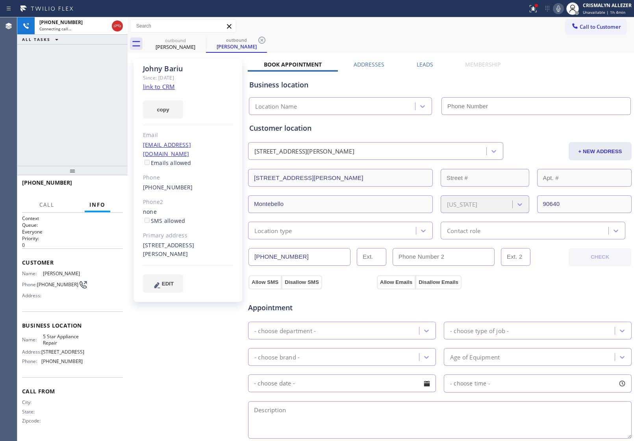
click at [166, 88] on link "link to CRM" at bounding box center [159, 87] width 32 height 8
type input "[PHONE_NUMBER]"
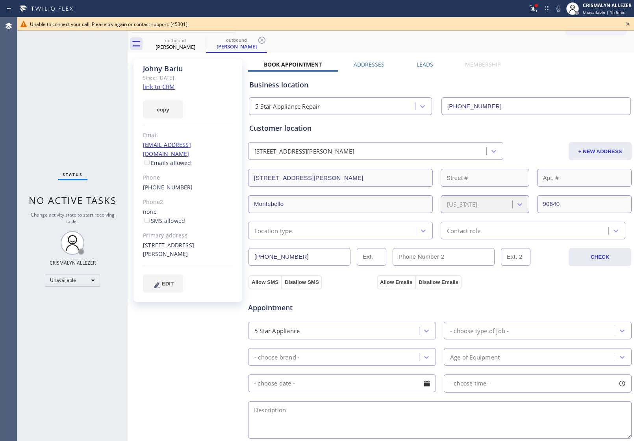
click at [629, 23] on icon at bounding box center [627, 23] width 9 height 9
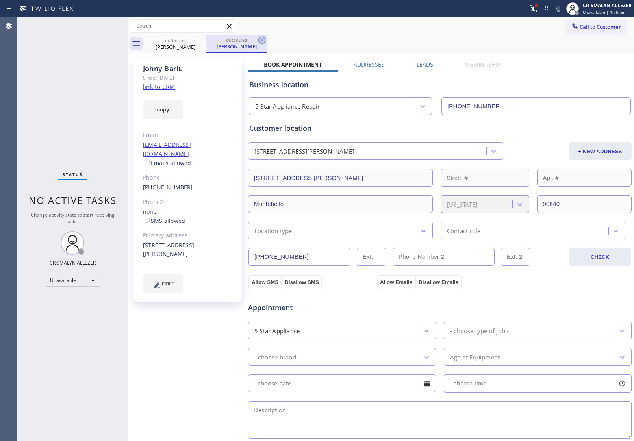
click at [262, 40] on icon at bounding box center [261, 40] width 7 height 7
click at [198, 41] on icon at bounding box center [200, 39] width 9 height 9
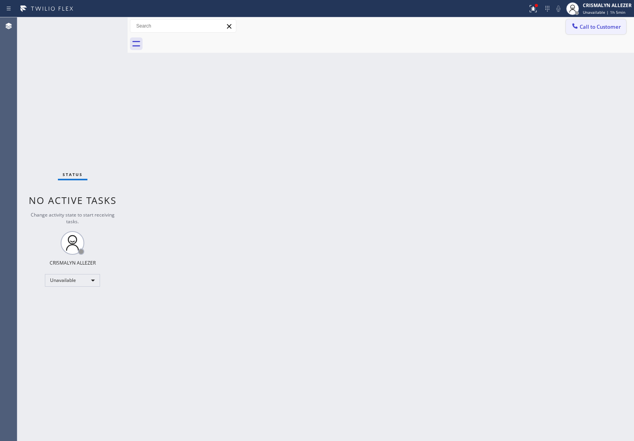
click at [603, 24] on span "Call to Customer" at bounding box center [599, 26] width 41 height 7
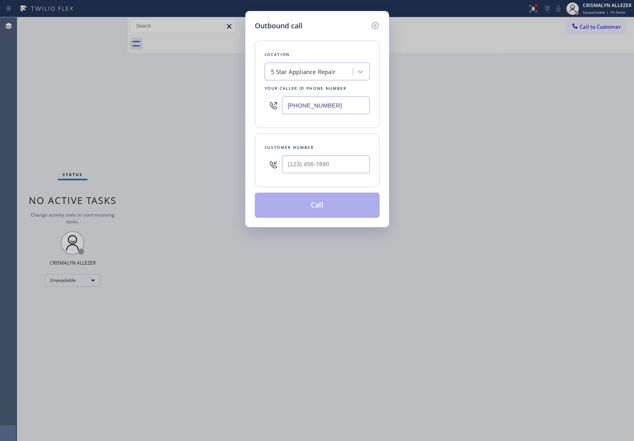
drag, startPoint x: 356, startPoint y: 105, endPoint x: 61, endPoint y: 80, distance: 295.9
click at [82, 85] on div "Outbound call Location 5 Star Appliance Repair Your caller id phone number [PHO…" at bounding box center [317, 220] width 634 height 441
paste input "213) 277-6121"
type input "(213) 277-6121"
click at [348, 164] on input "(___) ___-____" at bounding box center [326, 164] width 88 height 18
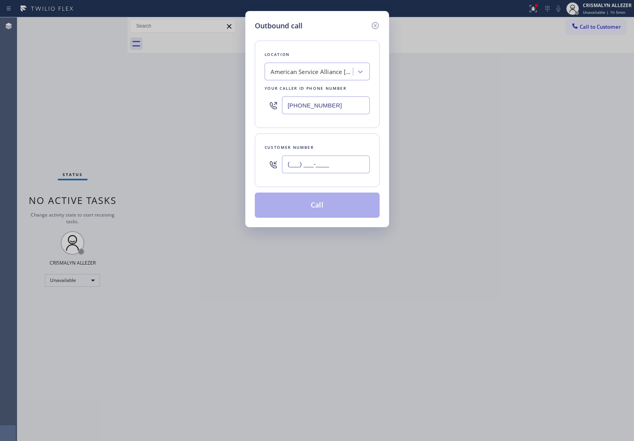
paste input "323) 545-7007"
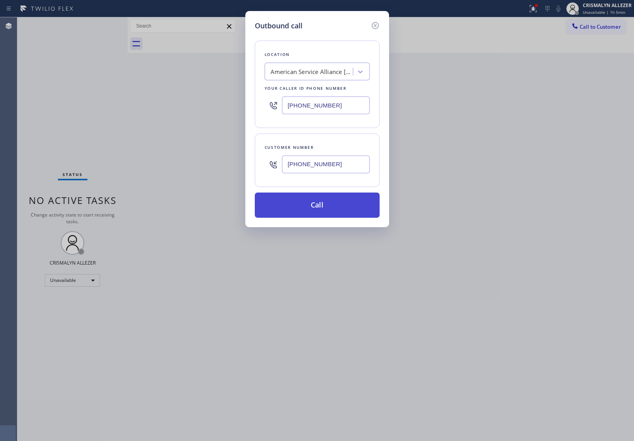
type input "(323) 545-7007"
click at [325, 210] on button "Call" at bounding box center [317, 204] width 125 height 25
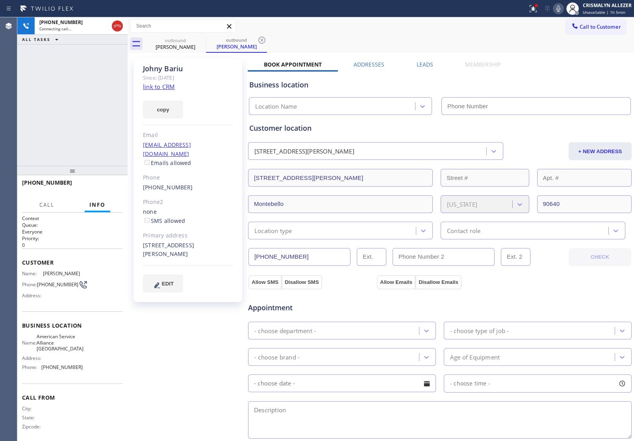
type input "(213) 277-6121"
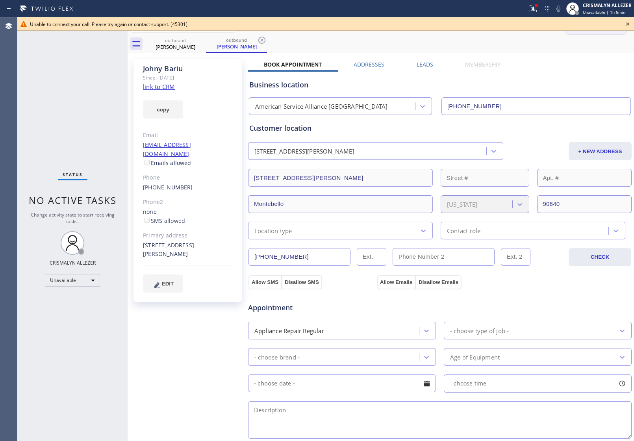
drag, startPoint x: 627, startPoint y: 22, endPoint x: 573, endPoint y: 25, distance: 54.0
click at [627, 22] on icon at bounding box center [627, 23] width 9 height 9
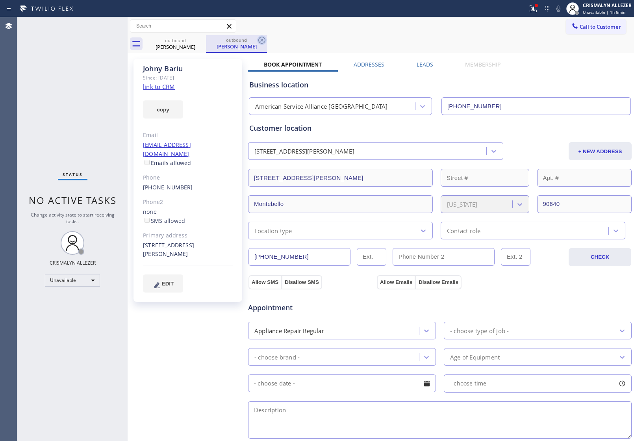
click at [266, 39] on icon at bounding box center [261, 39] width 9 height 9
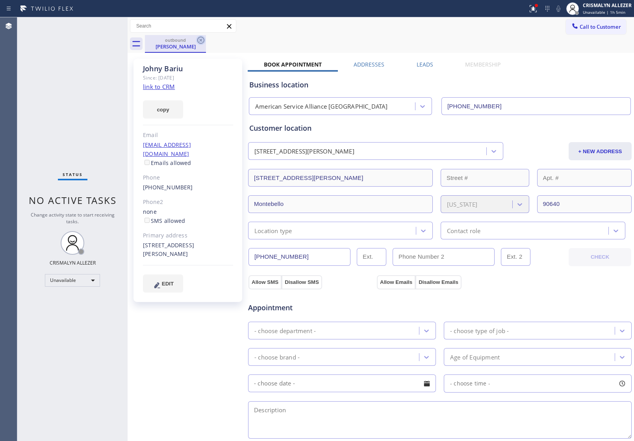
click at [198, 39] on icon at bounding box center [200, 39] width 9 height 9
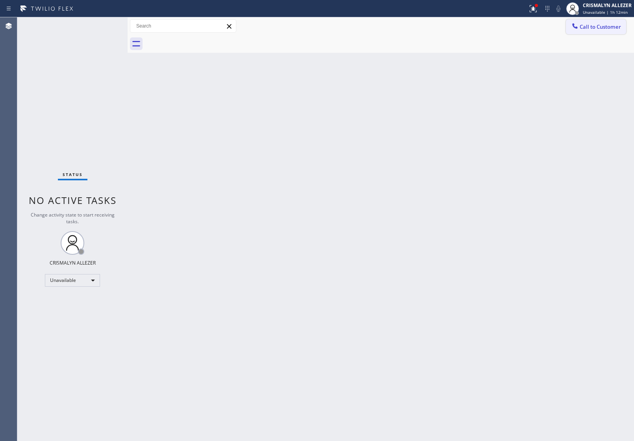
click at [587, 25] on span "Call to Customer" at bounding box center [599, 26] width 41 height 7
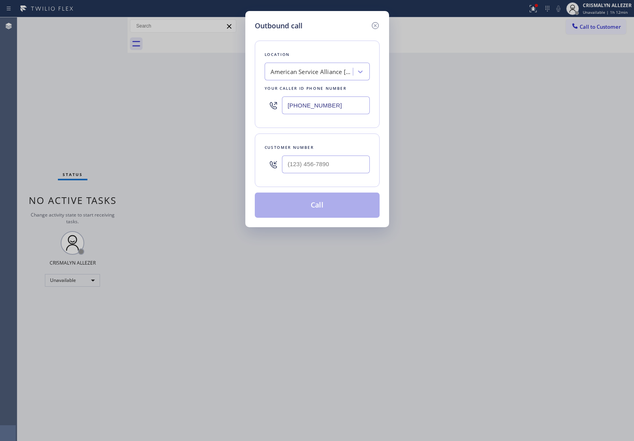
click at [345, 175] on div at bounding box center [326, 165] width 88 height 26
click at [345, 170] on input "(___) ___-____" at bounding box center [326, 164] width 88 height 18
paste input "206) 861-4051"
type input "(206) 861-4051"
click at [331, 73] on div "American Service Alliance Alhambra" at bounding box center [311, 71] width 83 height 9
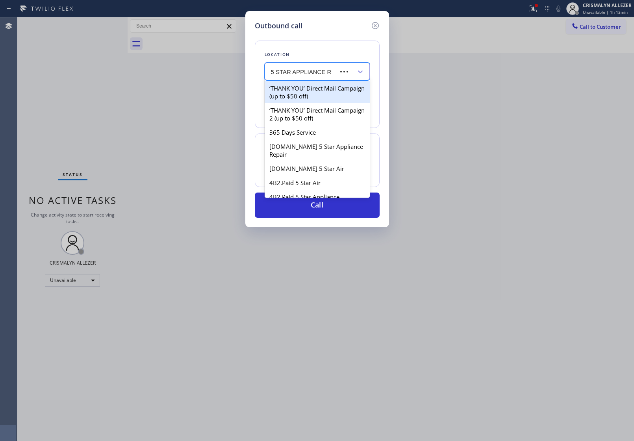
type input "5 STAR APPLIANCE RE"
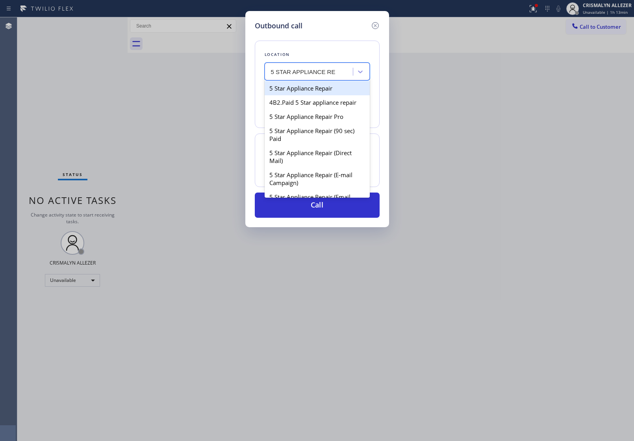
click at [331, 93] on div "5 Star Appliance Repair" at bounding box center [317, 88] width 105 height 14
type input "[PHONE_NUMBER]"
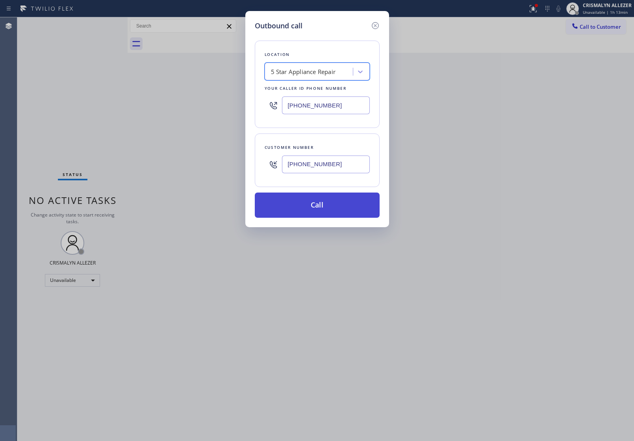
click at [313, 208] on button "Call" at bounding box center [317, 204] width 125 height 25
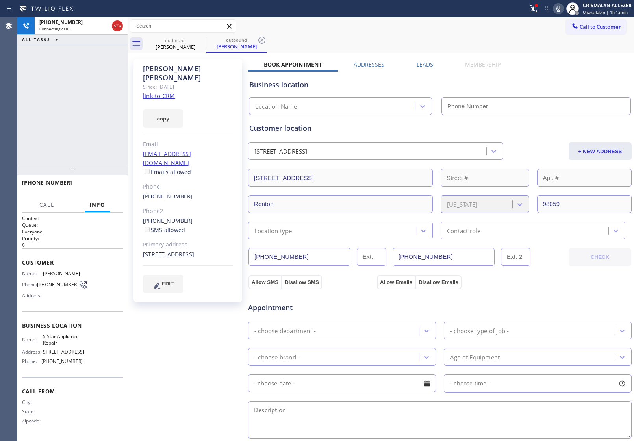
click at [165, 92] on link "link to CRM" at bounding box center [159, 96] width 32 height 8
type input "[PHONE_NUMBER]"
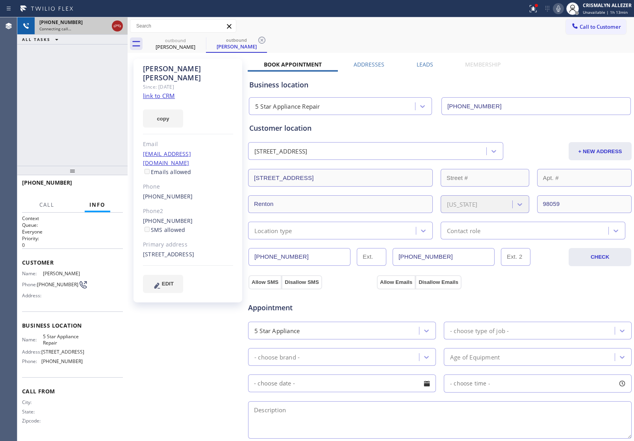
click at [117, 28] on icon at bounding box center [117, 25] width 9 height 9
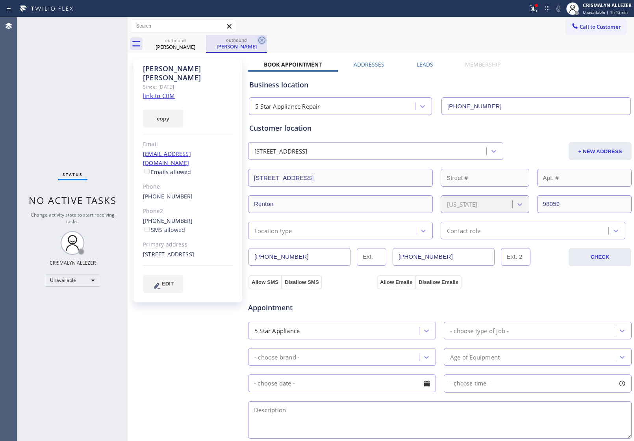
click at [262, 39] on icon at bounding box center [261, 39] width 9 height 9
click at [198, 42] on icon at bounding box center [200, 40] width 7 height 7
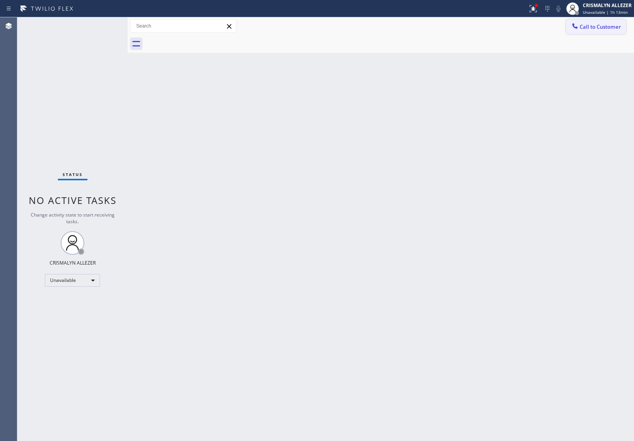
click at [590, 33] on button "Call to Customer" at bounding box center [596, 26] width 60 height 15
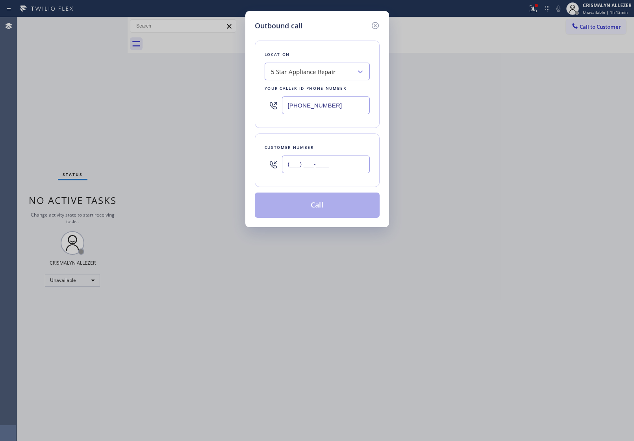
click at [341, 172] on input "(___) ___-____" at bounding box center [326, 164] width 88 height 18
paste input "206) 306-3130"
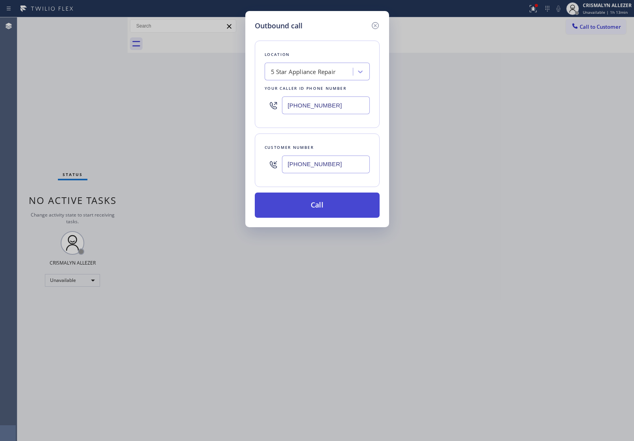
type input "[PHONE_NUMBER]"
click at [328, 208] on button "Call" at bounding box center [317, 204] width 125 height 25
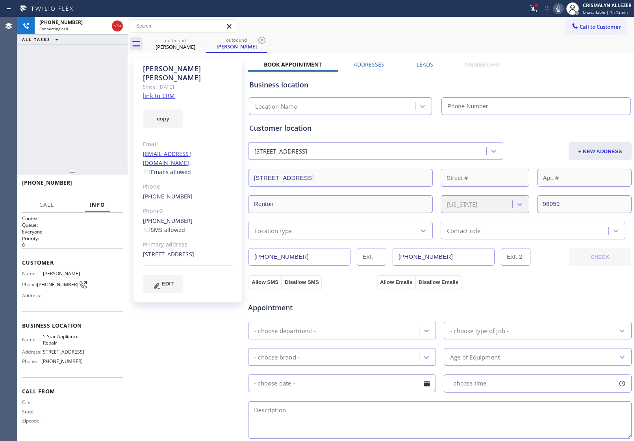
type input "[PHONE_NUMBER]"
click at [103, 188] on span "HANG UP" at bounding box center [105, 186] width 24 height 6
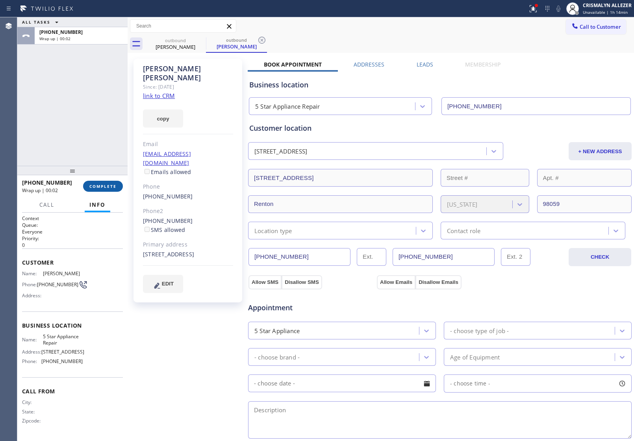
click at [96, 187] on span "COMPLETE" at bounding box center [102, 186] width 27 height 6
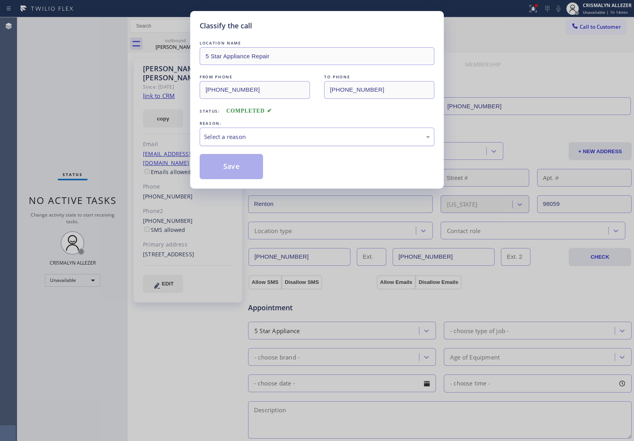
click at [309, 136] on div "Select a reason" at bounding box center [317, 136] width 226 height 9
click at [246, 174] on button "Save" at bounding box center [231, 166] width 63 height 25
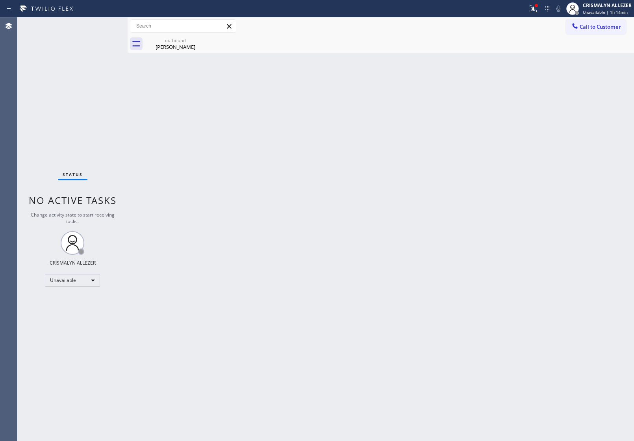
click at [229, 123] on div "Back to Dashboard Change Sender ID Customers Technicians Select a contact Outbo…" at bounding box center [381, 229] width 506 height 424
click at [180, 48] on div "Tammie Cheung" at bounding box center [175, 46] width 59 height 7
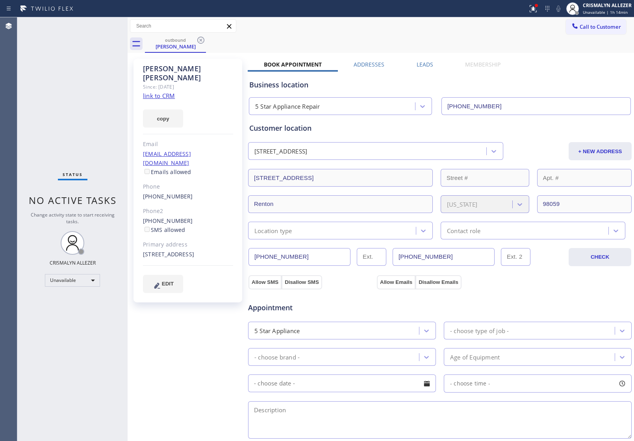
click at [418, 63] on label "Leads" at bounding box center [424, 64] width 17 height 7
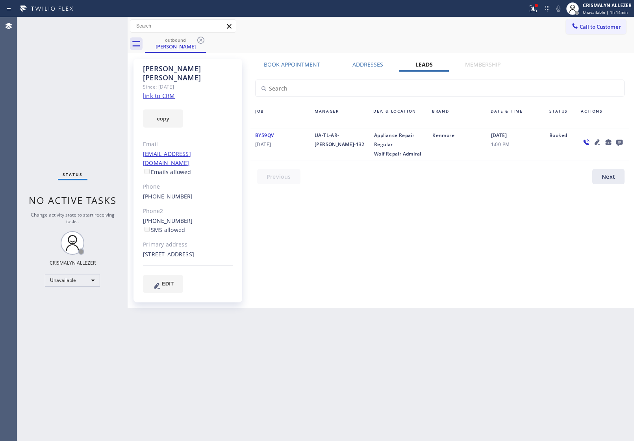
click at [620, 142] on icon at bounding box center [619, 143] width 6 height 6
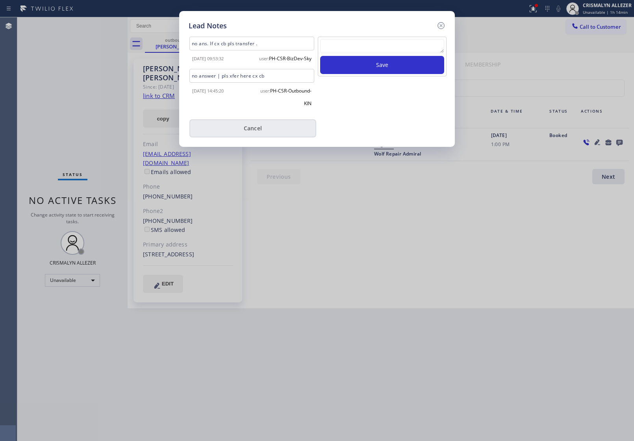
click at [258, 137] on button "Cancel" at bounding box center [252, 128] width 127 height 18
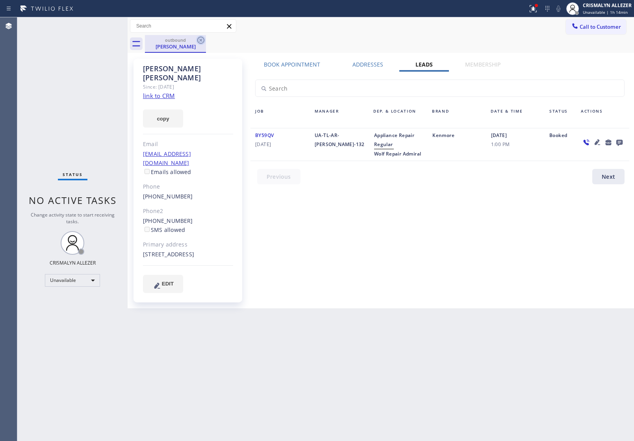
click at [201, 40] on icon at bounding box center [200, 40] width 7 height 7
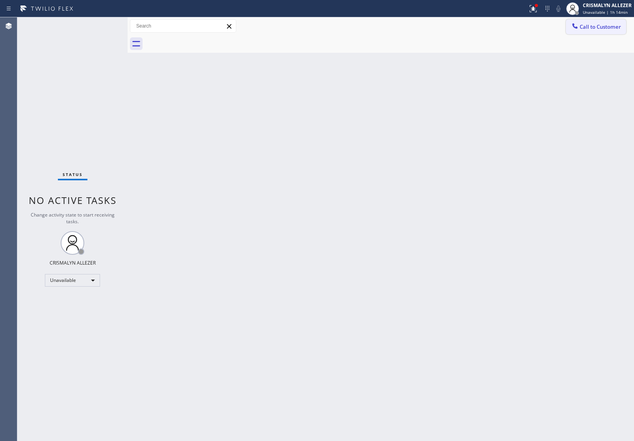
drag, startPoint x: 621, startPoint y: 23, endPoint x: 607, endPoint y: 30, distance: 15.7
click at [618, 24] on span "Call to Customer" at bounding box center [599, 26] width 41 height 7
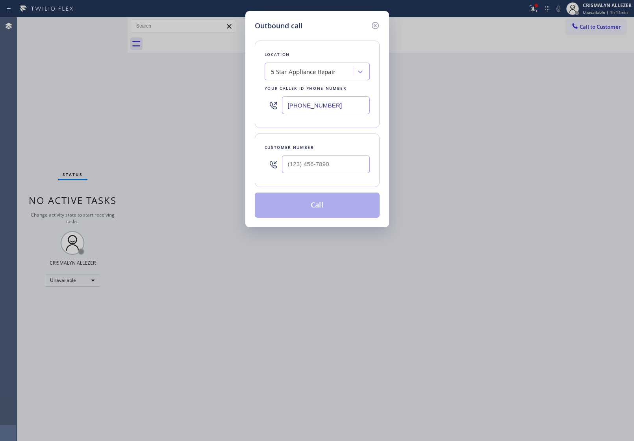
click at [346, 146] on div "Customer number" at bounding box center [317, 147] width 105 height 8
click at [352, 164] on input "(___) ___-____" at bounding box center [326, 164] width 88 height 18
paste input "702) 538-1257"
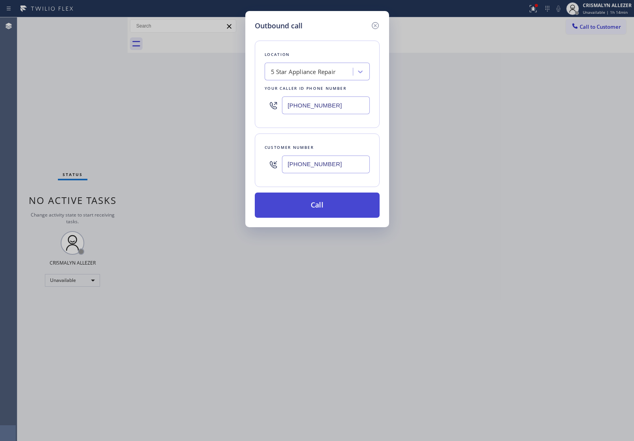
type input "[PHONE_NUMBER]"
click at [328, 210] on button "Call" at bounding box center [317, 204] width 125 height 25
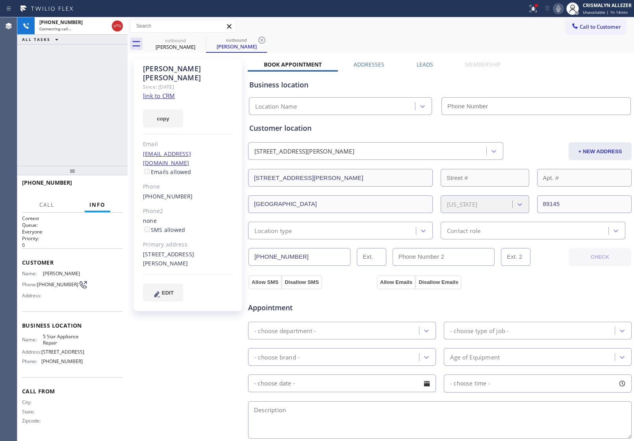
click at [172, 92] on link "link to CRM" at bounding box center [159, 96] width 32 height 8
type input "[PHONE_NUMBER]"
click at [103, 185] on span "HANG UP" at bounding box center [105, 186] width 24 height 6
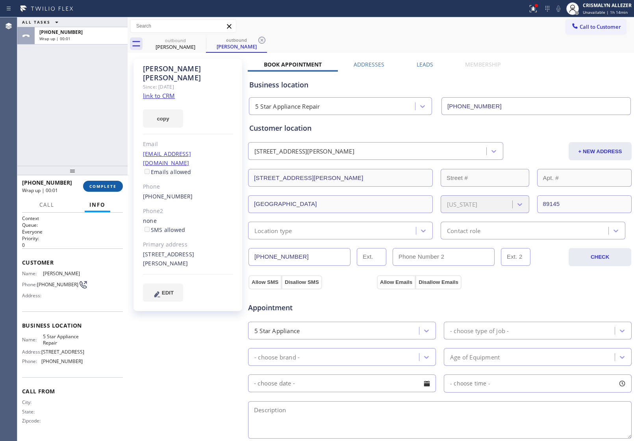
click at [103, 185] on span "COMPLETE" at bounding box center [102, 186] width 27 height 6
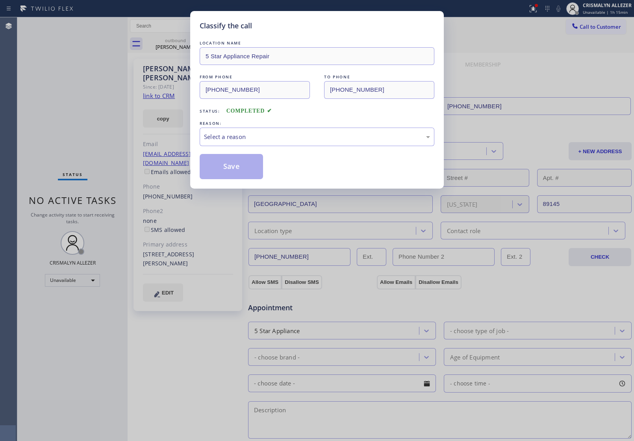
click at [42, 235] on div "Classify the call LOCATION NAME 5 Star Appliance Repair FROM PHONE (855) 731-49…" at bounding box center [317, 220] width 634 height 441
click at [335, 147] on div "LOCATION NAME 5 Star Appliance Repair FROM PHONE (855) 731-4952 TO PHONE (702) …" at bounding box center [317, 109] width 235 height 140
click at [265, 142] on div "Select a reason" at bounding box center [317, 137] width 235 height 19
click at [258, 165] on button "Save" at bounding box center [231, 166] width 63 height 25
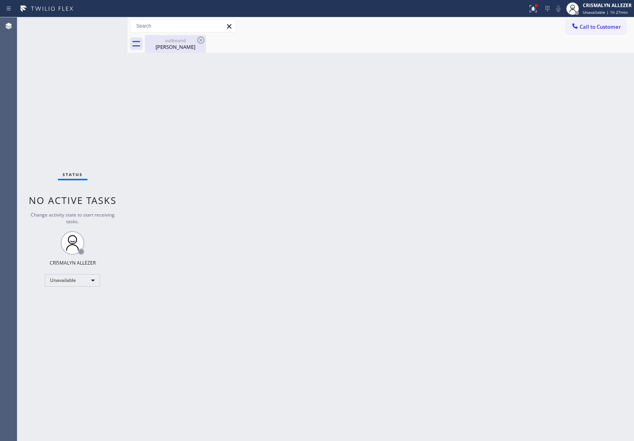
click at [181, 41] on div "outbound" at bounding box center [175, 40] width 59 height 6
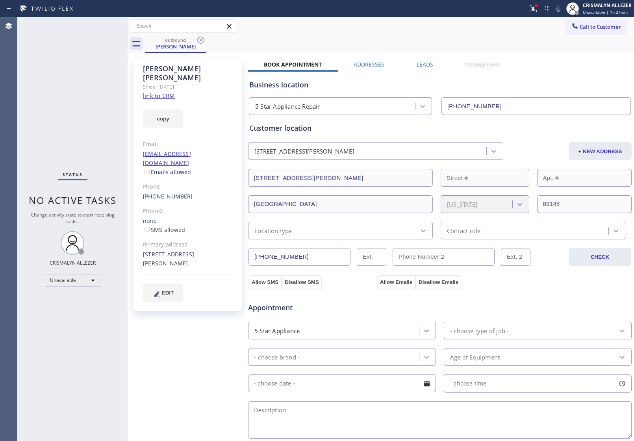
click at [432, 64] on div "Leads" at bounding box center [424, 66] width 49 height 11
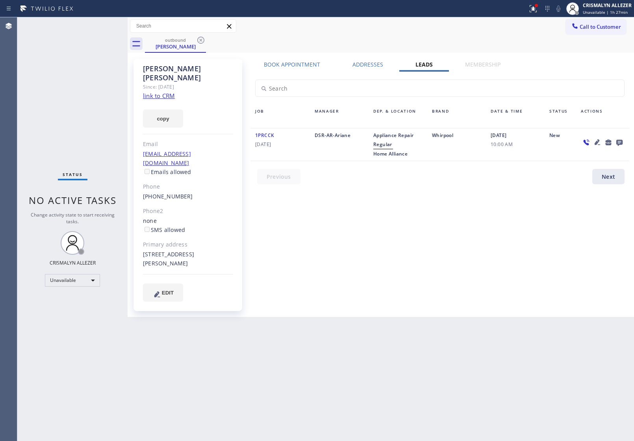
click at [619, 143] on icon at bounding box center [619, 143] width 6 height 6
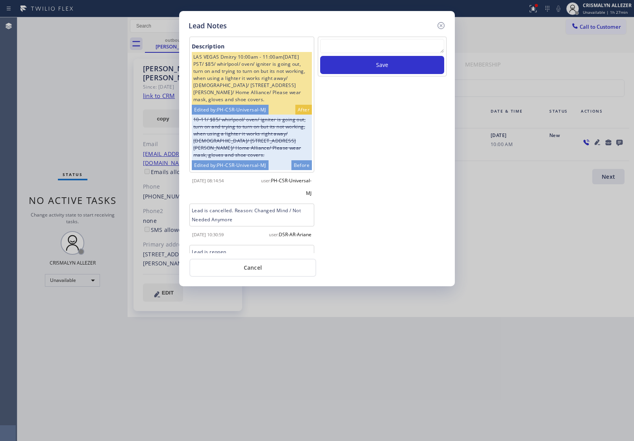
scroll to position [30, 0]
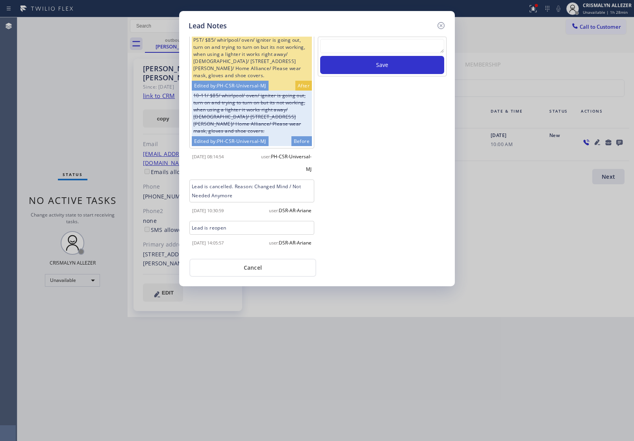
click at [371, 46] on textarea at bounding box center [382, 46] width 124 height 14
paste textarea "no answer | pls xfer here cx cb"
type textarea "no answer | pls xfer here cx cb"
click at [378, 62] on button "Save" at bounding box center [382, 65] width 124 height 18
click at [261, 271] on button "Cancel" at bounding box center [252, 268] width 127 height 18
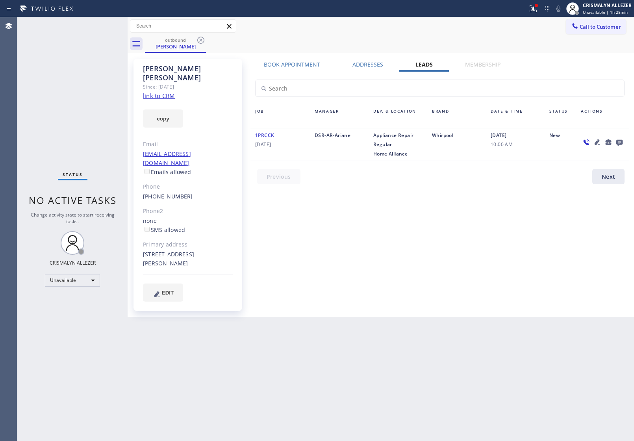
drag, startPoint x: 202, startPoint y: 38, endPoint x: 210, endPoint y: 4, distance: 35.2
click at [202, 36] on icon at bounding box center [200, 39] width 9 height 9
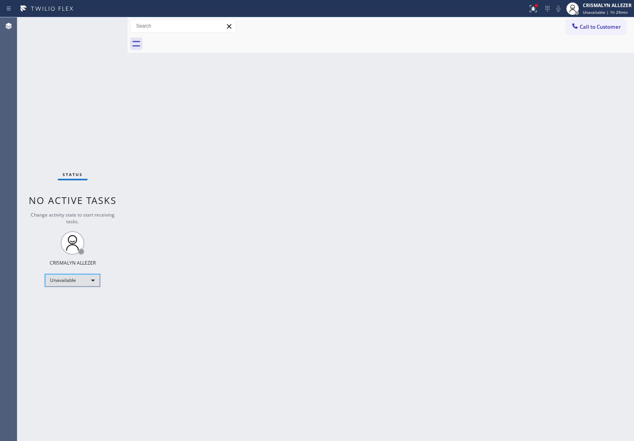
click at [92, 281] on div "Unavailable" at bounding box center [72, 280] width 55 height 13
click at [89, 320] on li "Break" at bounding box center [72, 320] width 54 height 9
click at [91, 281] on div "Break" at bounding box center [72, 280] width 55 height 13
click at [85, 312] on li "Unavailable" at bounding box center [72, 310] width 54 height 9
drag, startPoint x: 594, startPoint y: 28, endPoint x: 578, endPoint y: 39, distance: 20.1
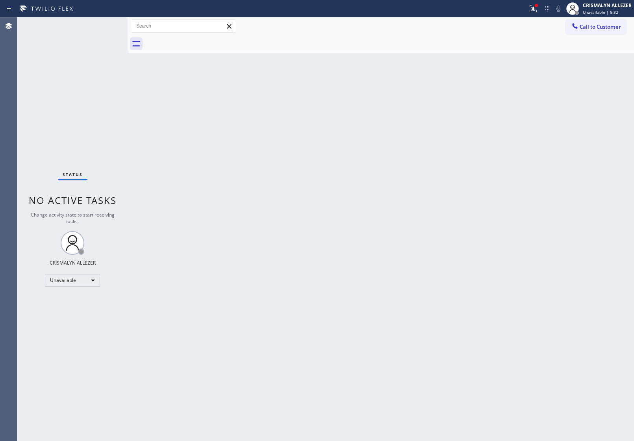
click at [592, 30] on span "Call to Customer" at bounding box center [599, 26] width 41 height 7
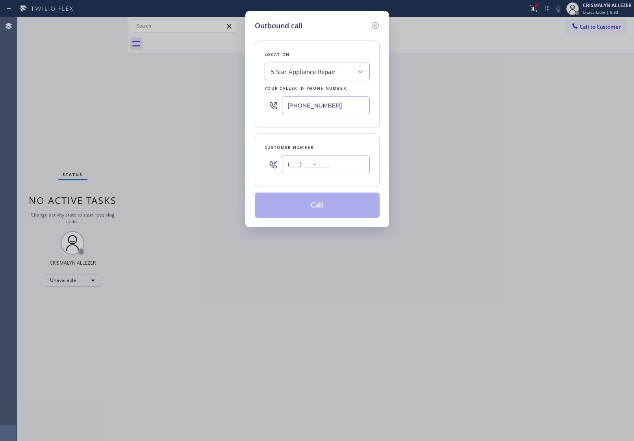
click at [347, 164] on input "(___) ___-____" at bounding box center [326, 164] width 88 height 18
paste input "602) 809-2599"
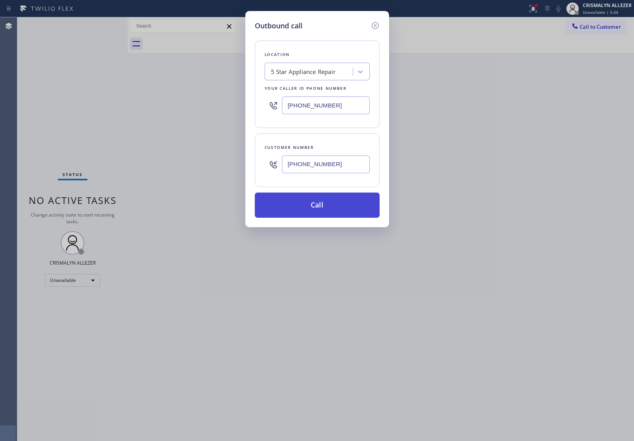
type input "[PHONE_NUMBER]"
click at [325, 210] on button "Call" at bounding box center [317, 204] width 125 height 25
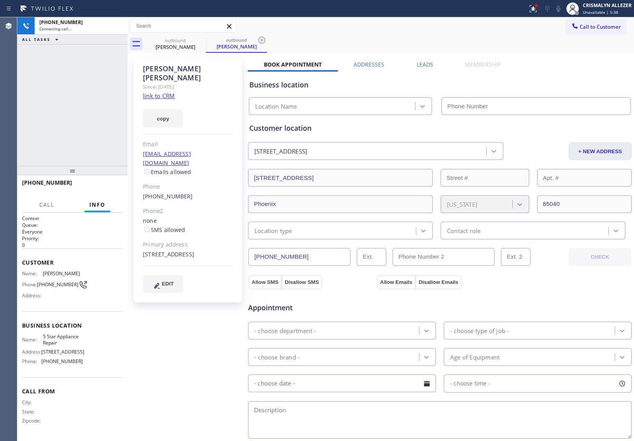
click at [167, 92] on link "link to CRM" at bounding box center [159, 96] width 32 height 8
type input "[PHONE_NUMBER]"
click at [107, 183] on span "HANG UP" at bounding box center [105, 186] width 24 height 6
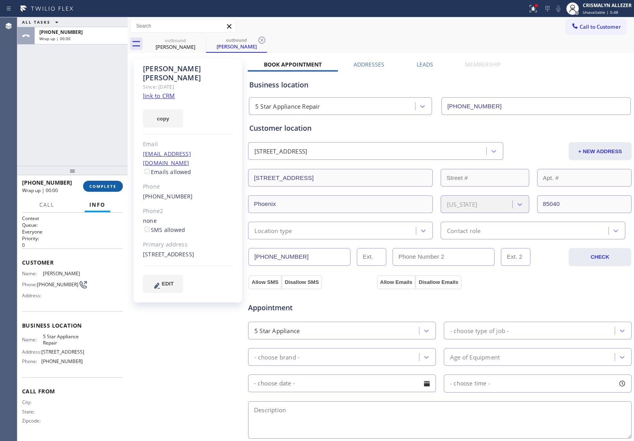
click at [106, 186] on span "COMPLETE" at bounding box center [102, 186] width 27 height 6
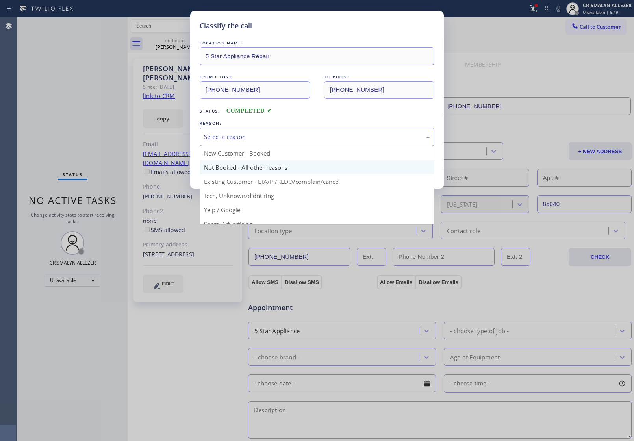
drag, startPoint x: 316, startPoint y: 144, endPoint x: 219, endPoint y: 174, distance: 101.7
click at [310, 146] on div "Select a reason New Customer - Booked Not Booked - All other reasons Existing C…" at bounding box center [317, 137] width 235 height 19
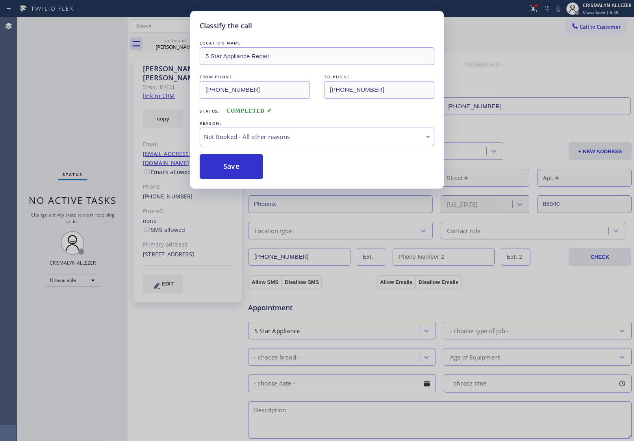
click at [217, 174] on button "Save" at bounding box center [231, 166] width 63 height 25
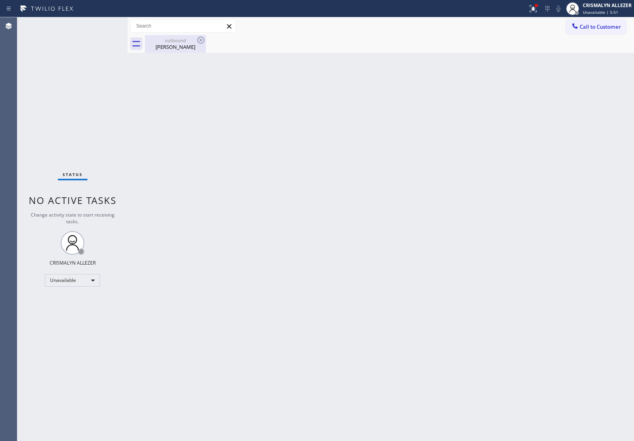
click at [176, 44] on div "Alexis Ruiz" at bounding box center [175, 46] width 59 height 7
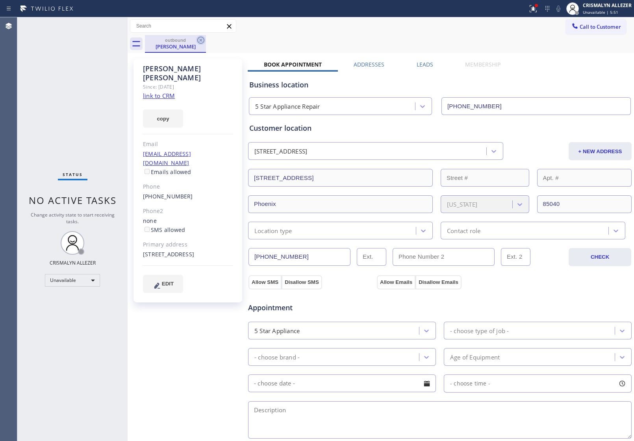
click at [204, 39] on icon at bounding box center [200, 40] width 7 height 7
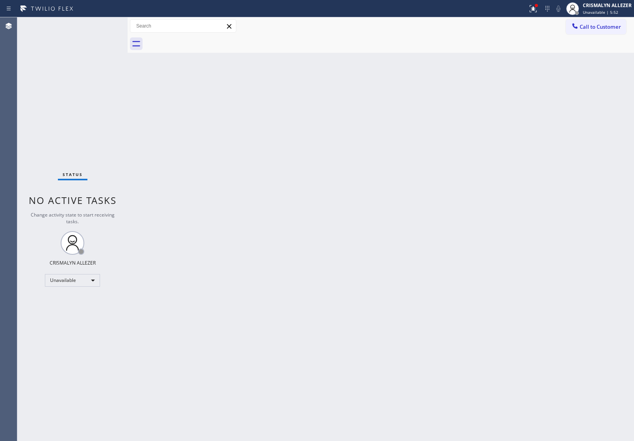
drag, startPoint x: 595, startPoint y: 29, endPoint x: 570, endPoint y: 41, distance: 28.5
click at [577, 38] on div "Call to Customer Outbound call Location 5 Star Appliance Repair Your caller id …" at bounding box center [381, 34] width 506 height 35
drag, startPoint x: 592, startPoint y: 24, endPoint x: 522, endPoint y: 72, distance: 85.4
click at [582, 33] on button "Call to Customer" at bounding box center [596, 26] width 60 height 15
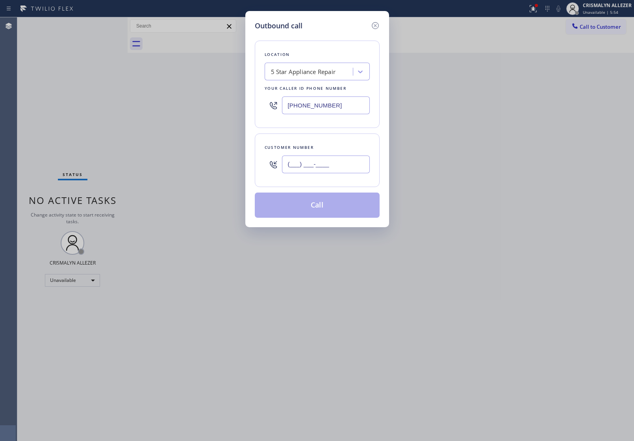
click at [355, 170] on input "(___) ___-____" at bounding box center [326, 164] width 88 height 18
paste input "602) 809-2599"
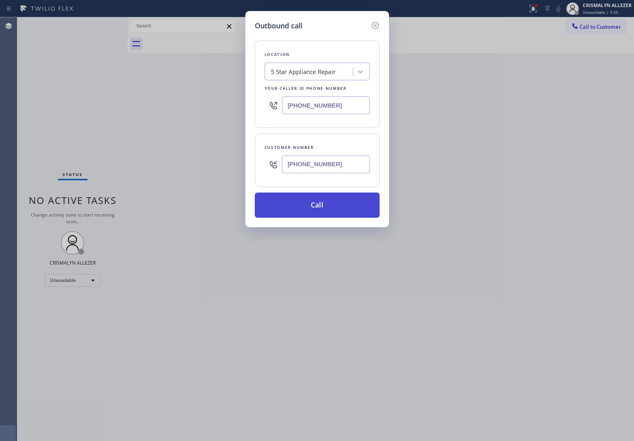
type input "[PHONE_NUMBER]"
click at [326, 204] on button "Call" at bounding box center [317, 204] width 125 height 25
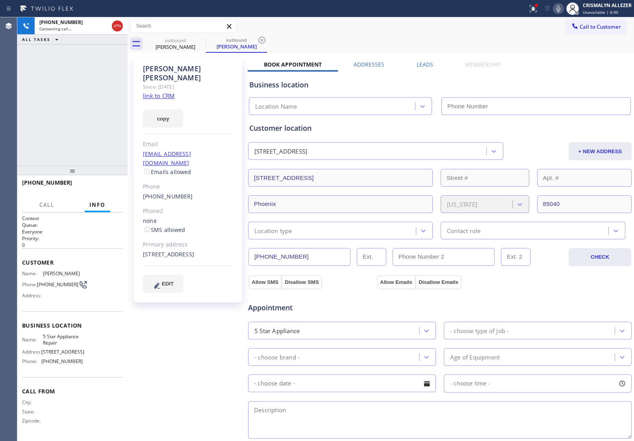
type input "[PHONE_NUMBER]"
click at [98, 182] on button "HANG UP" at bounding box center [104, 186] width 37 height 11
click at [100, 192] on div "+16028092599 Live | 00:02 HANG UP" at bounding box center [72, 186] width 101 height 20
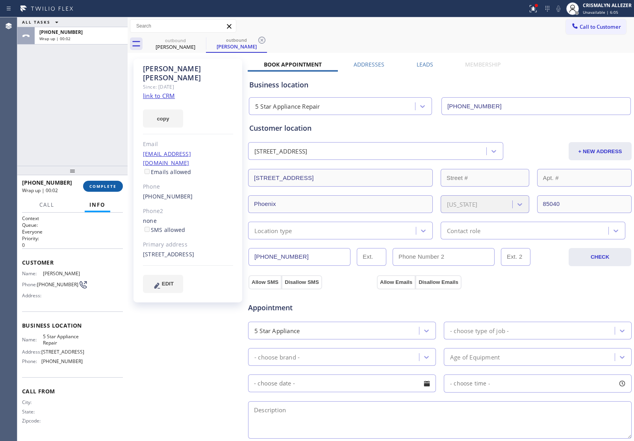
click at [104, 184] on span "COMPLETE" at bounding box center [102, 186] width 27 height 6
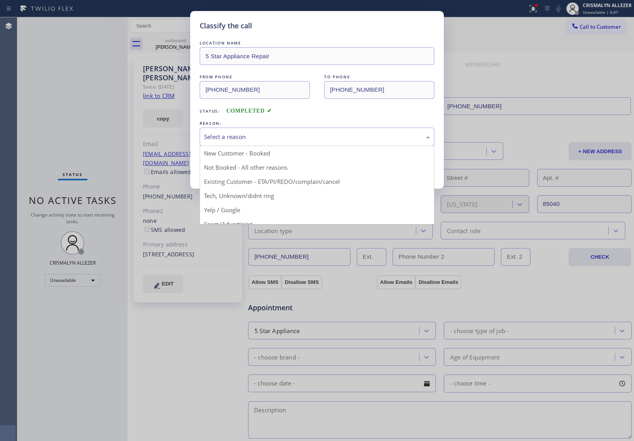
click at [334, 140] on div "Select a reason" at bounding box center [317, 136] width 226 height 9
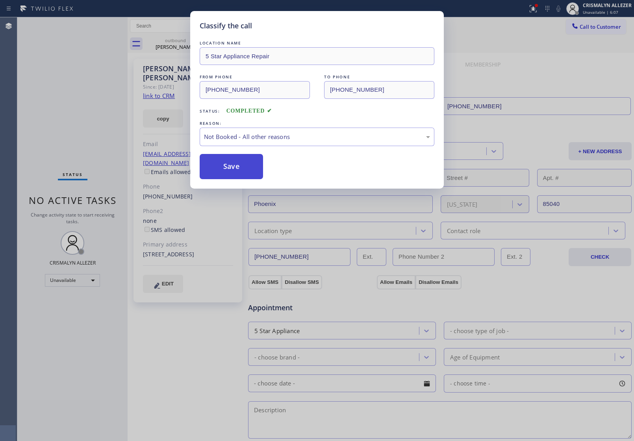
click at [209, 172] on button "Save" at bounding box center [231, 166] width 63 height 25
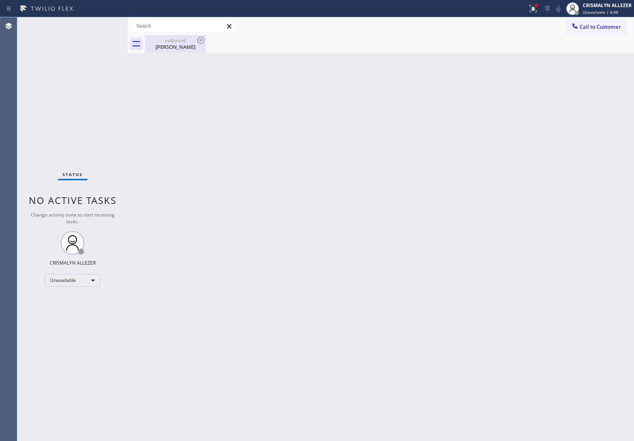
click at [176, 47] on div "Alexis Ruiz" at bounding box center [175, 46] width 59 height 7
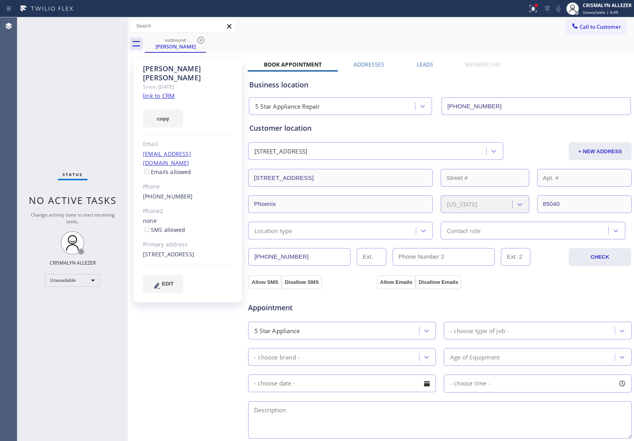
click at [422, 66] on label "Leads" at bounding box center [424, 64] width 17 height 7
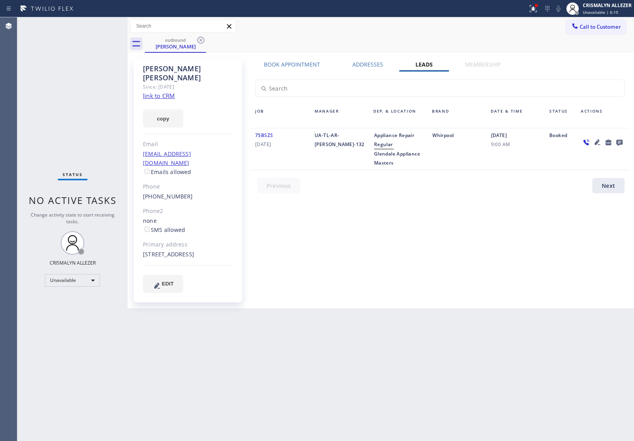
click at [622, 142] on icon at bounding box center [619, 143] width 6 height 6
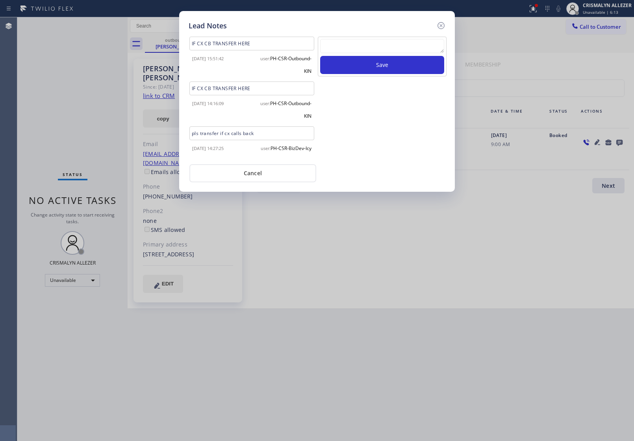
click at [331, 46] on textarea at bounding box center [382, 46] width 124 height 14
paste textarea "no answer | pls xfer here cx cb"
type textarea "no answer | pls xfer here cx cb"
click at [351, 61] on button "Save" at bounding box center [382, 65] width 124 height 18
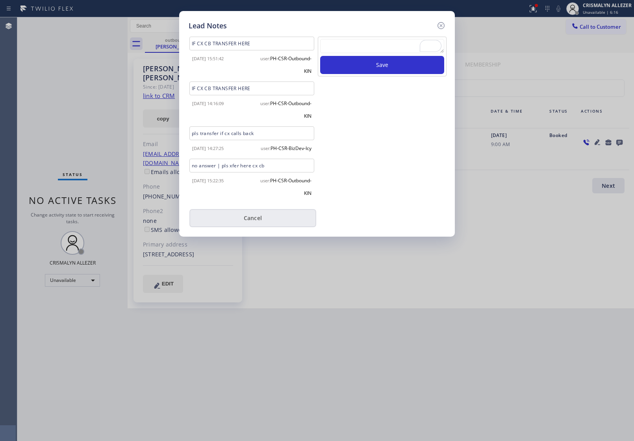
click at [248, 227] on button "Cancel" at bounding box center [252, 218] width 127 height 18
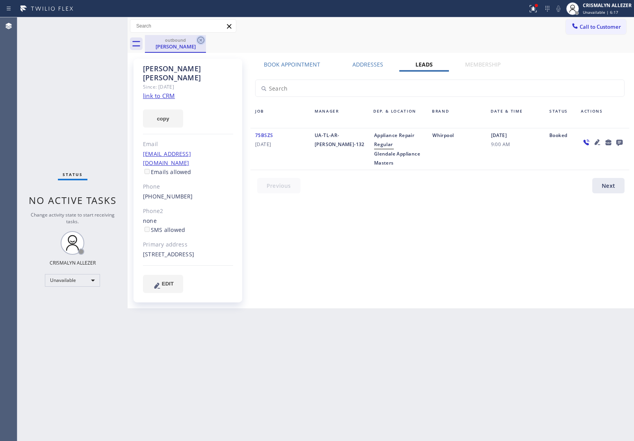
click at [202, 40] on icon at bounding box center [200, 39] width 9 height 9
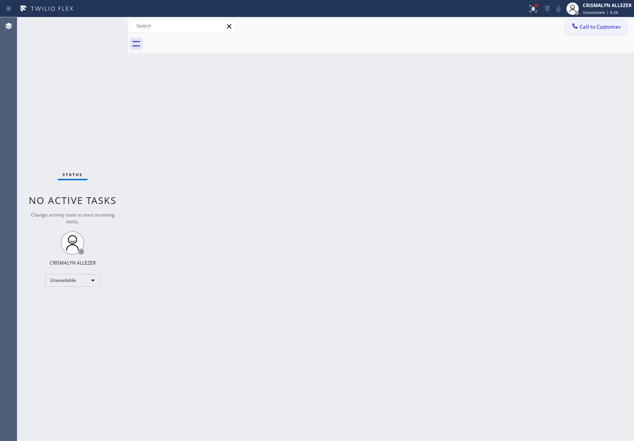
click at [601, 30] on span "Call to Customer" at bounding box center [599, 26] width 41 height 7
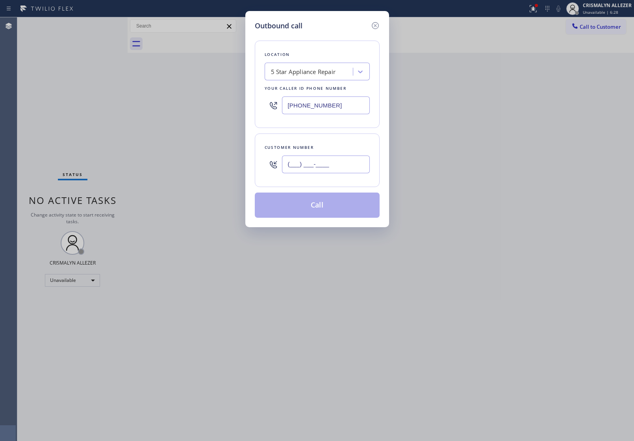
click at [322, 165] on input "(___) ___-____" at bounding box center [326, 164] width 88 height 18
paste input "914) 523-1479"
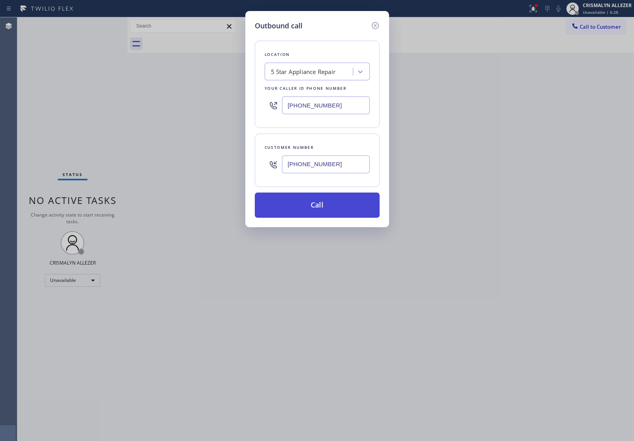
type input "[PHONE_NUMBER]"
click at [326, 199] on button "Call" at bounding box center [317, 204] width 125 height 25
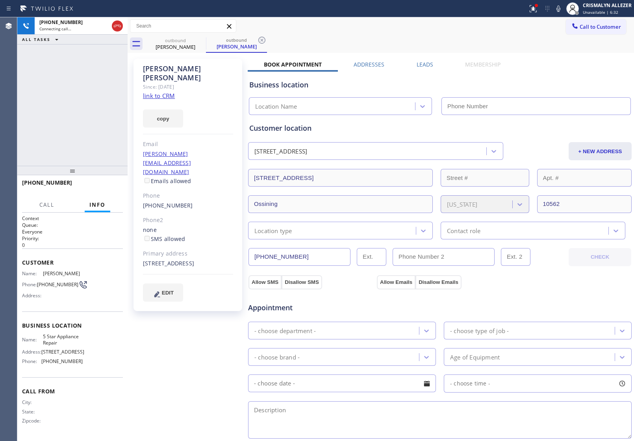
click at [152, 92] on link "link to CRM" at bounding box center [159, 96] width 32 height 8
type input "[PHONE_NUMBER]"
click at [104, 183] on span "HANG UP" at bounding box center [105, 186] width 24 height 6
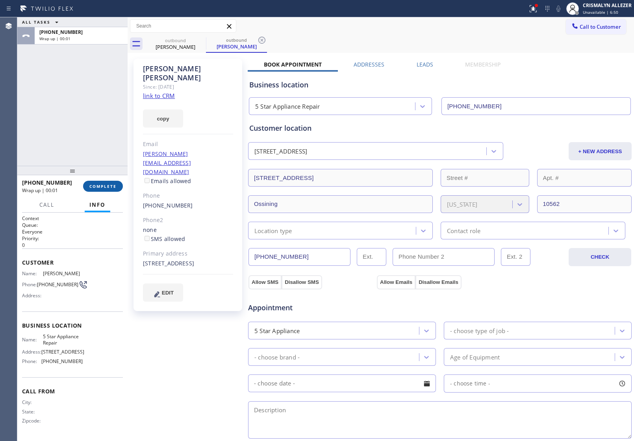
click at [106, 187] on span "COMPLETE" at bounding box center [102, 186] width 27 height 6
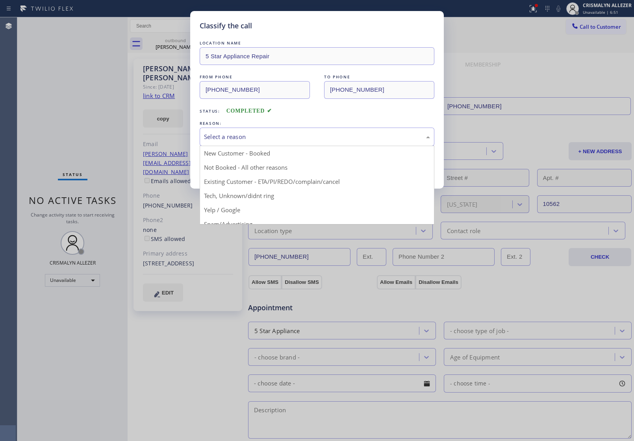
click at [298, 144] on div "Select a reason" at bounding box center [317, 137] width 235 height 19
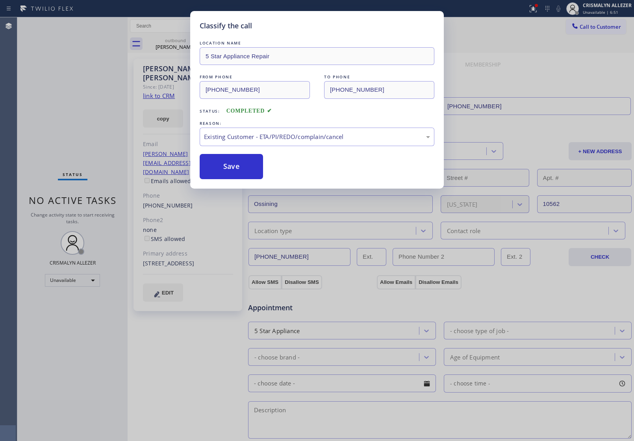
click at [240, 177] on button "Save" at bounding box center [231, 166] width 63 height 25
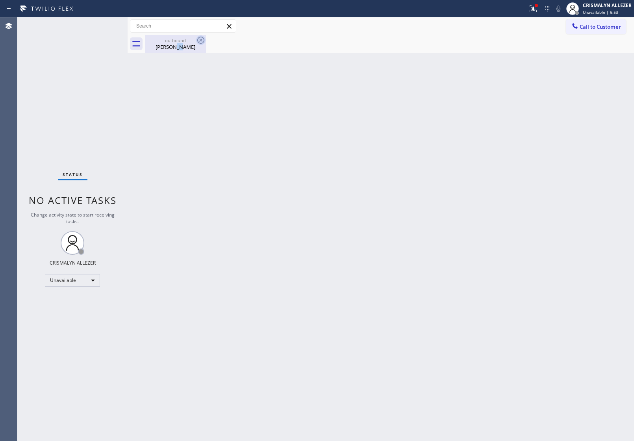
drag, startPoint x: 178, startPoint y: 46, endPoint x: 198, endPoint y: 40, distance: 21.0
click at [182, 44] on div "[PERSON_NAME]" at bounding box center [175, 46] width 59 height 7
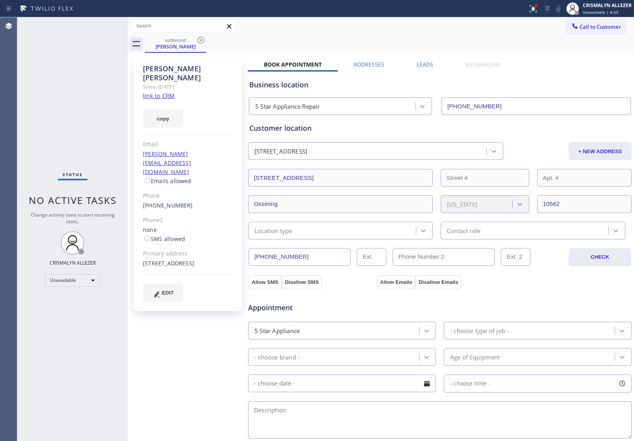
drag, startPoint x: 199, startPoint y: 40, endPoint x: 203, endPoint y: 8, distance: 31.7
click at [200, 38] on icon at bounding box center [200, 39] width 9 height 9
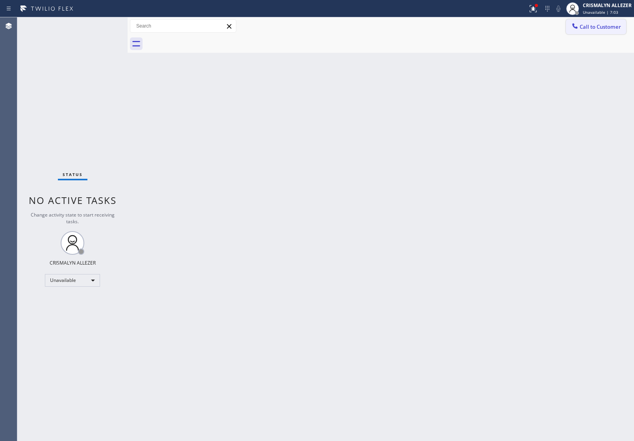
click at [598, 25] on span "Call to Customer" at bounding box center [599, 26] width 41 height 7
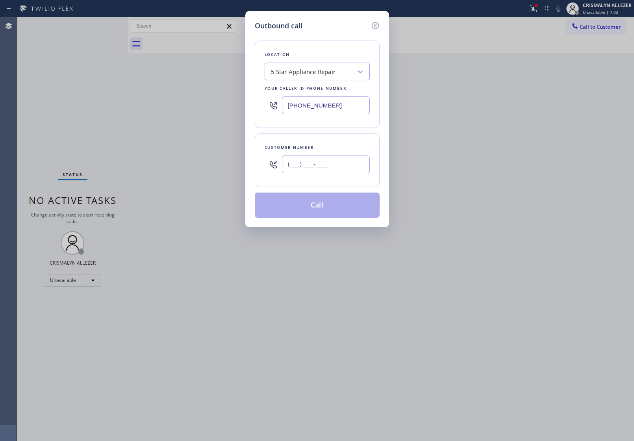
click at [337, 158] on input "(___) ___-____" at bounding box center [326, 164] width 88 height 18
paste input "425) 248-7931"
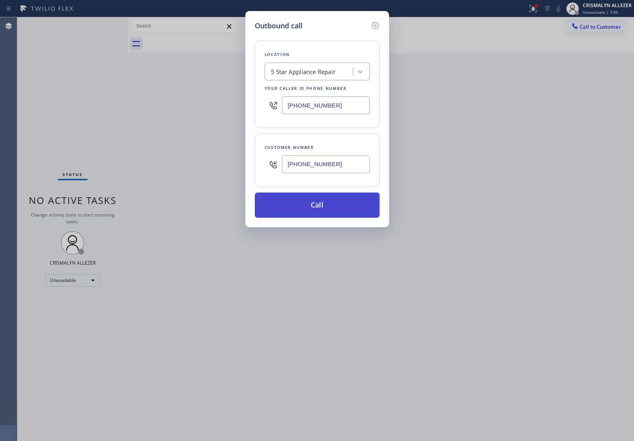
type input "[PHONE_NUMBER]"
click at [314, 207] on button "Call" at bounding box center [317, 204] width 125 height 25
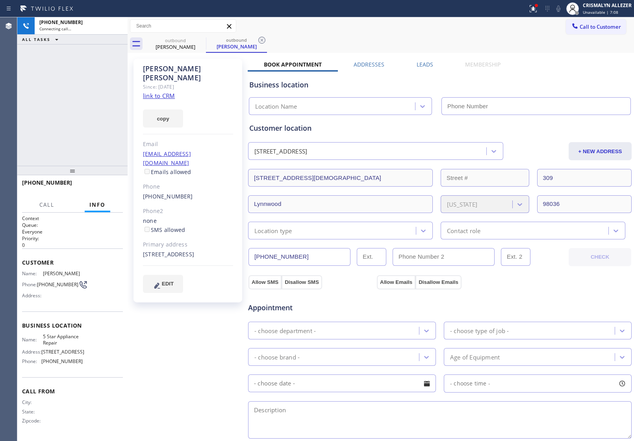
click at [159, 92] on link "link to CRM" at bounding box center [159, 96] width 32 height 8
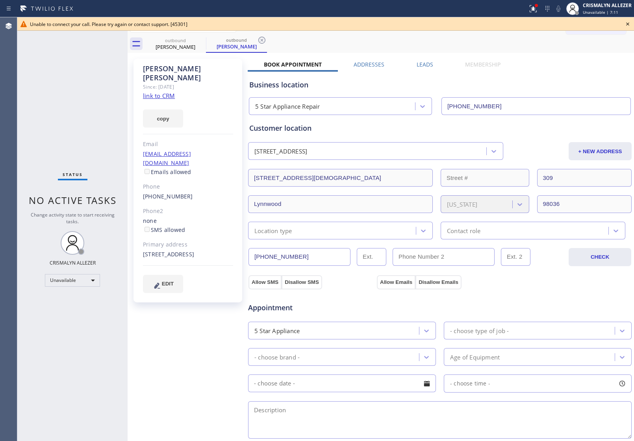
type input "[PHONE_NUMBER]"
drag, startPoint x: 626, startPoint y: 24, endPoint x: 313, endPoint y: 56, distance: 314.6
click at [620, 25] on div "Unable to connect your call. Please try again or contact support. [45301]" at bounding box center [325, 23] width 616 height 13
drag, startPoint x: 263, startPoint y: 39, endPoint x: 200, endPoint y: 46, distance: 63.3
click at [258, 41] on icon at bounding box center [261, 39] width 9 height 9
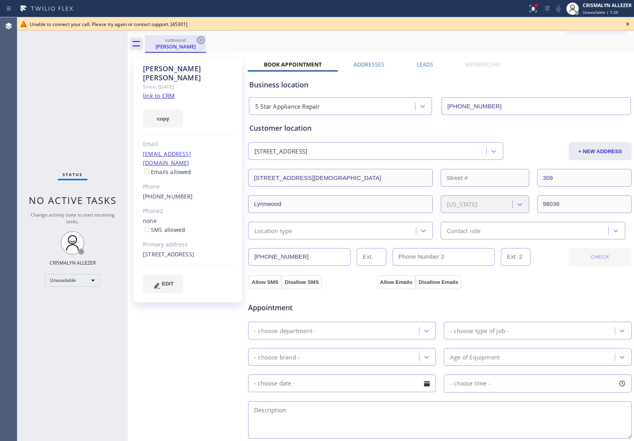
click at [199, 40] on icon at bounding box center [200, 39] width 9 height 9
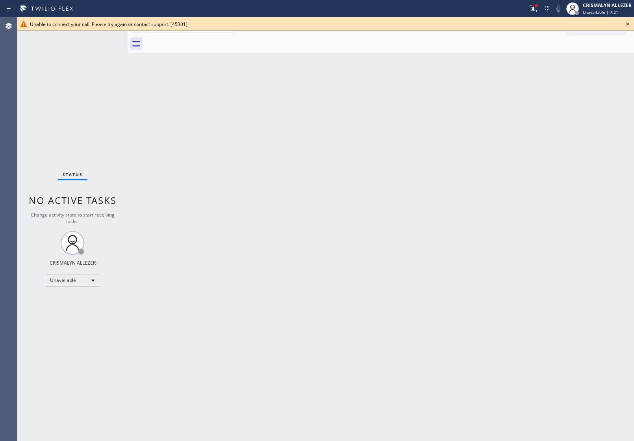
click at [626, 24] on icon at bounding box center [627, 23] width 9 height 9
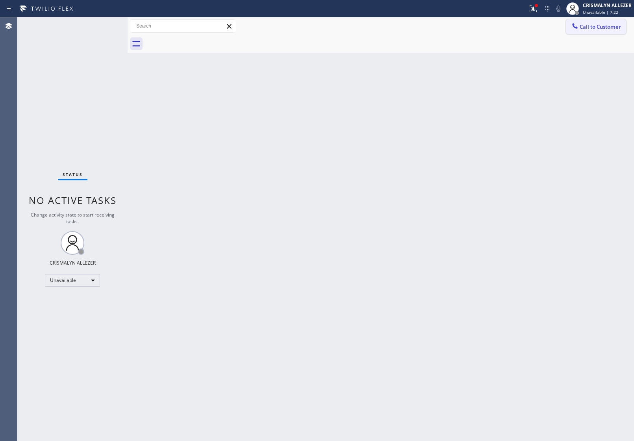
click at [585, 28] on span "Call to Customer" at bounding box center [599, 26] width 41 height 7
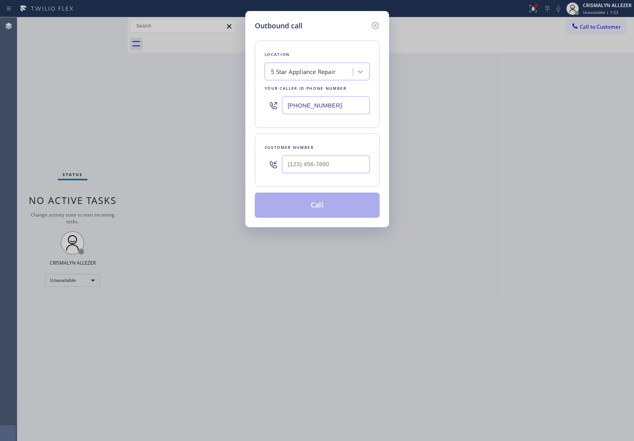
drag, startPoint x: 361, startPoint y: 103, endPoint x: 107, endPoint y: 90, distance: 253.9
click at [110, 91] on div "Outbound call Location 5 Star Appliance Repair Your caller id phone number [PHO…" at bounding box center [317, 220] width 634 height 441
paste input "425) 689-7046"
type input "[PHONE_NUMBER]"
click at [330, 172] on input "(___) ___-____" at bounding box center [326, 164] width 88 height 18
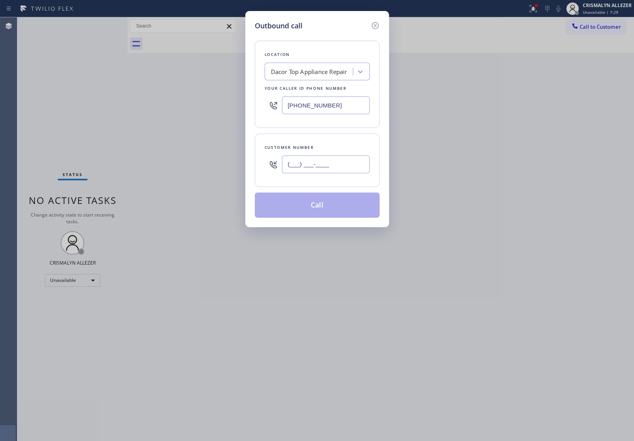
paste input "425) 248-7931"
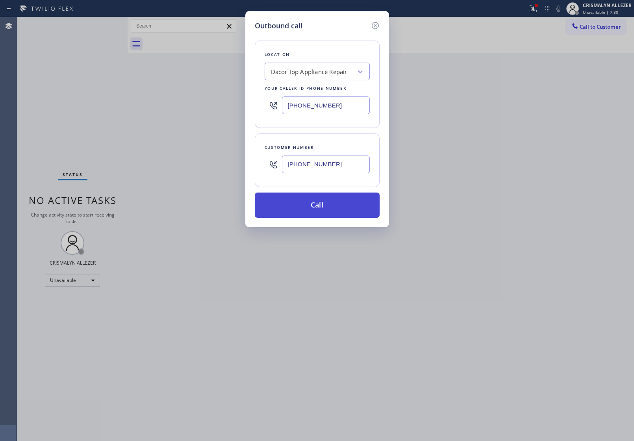
type input "[PHONE_NUMBER]"
click at [315, 216] on button "Call" at bounding box center [317, 204] width 125 height 25
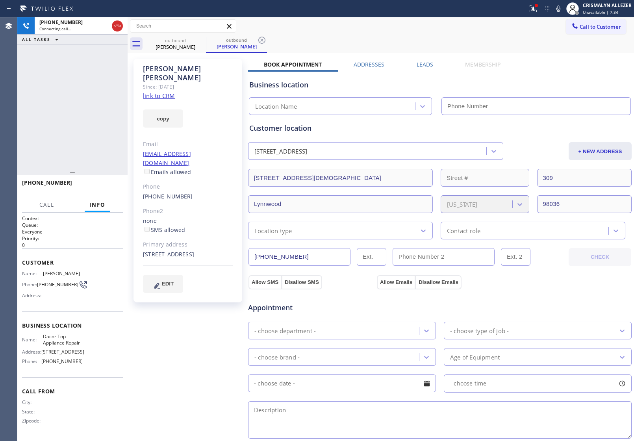
click at [424, 63] on label "Leads" at bounding box center [424, 64] width 17 height 7
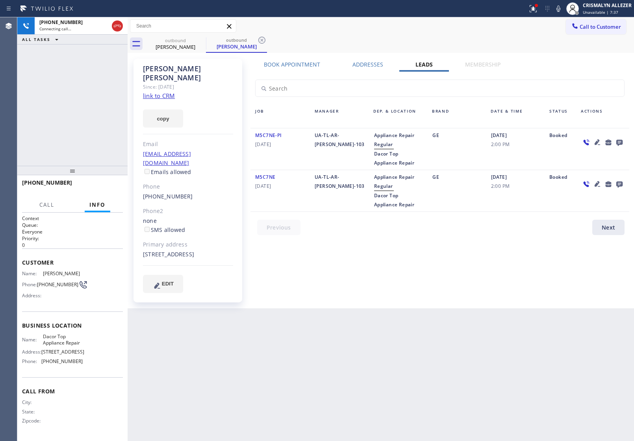
click at [619, 142] on icon at bounding box center [619, 143] width 6 height 6
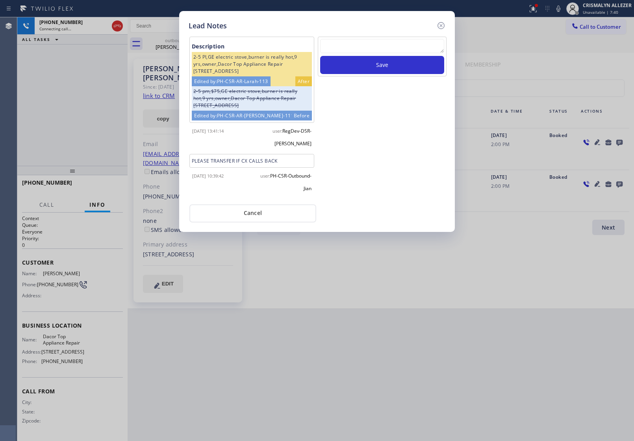
click at [365, 41] on textarea at bounding box center [382, 46] width 124 height 14
paste textarea "no answer | pls xfer here cx cb"
type textarea "no answer | pls xfer here cx cb"
click at [372, 63] on button "Save" at bounding box center [382, 65] width 124 height 18
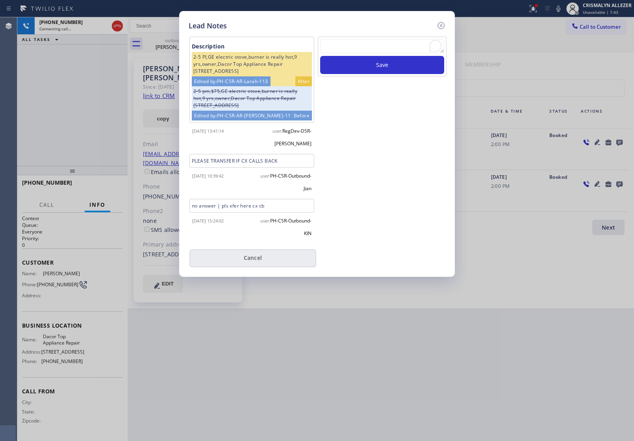
click at [255, 249] on button "Cancel" at bounding box center [252, 258] width 127 height 18
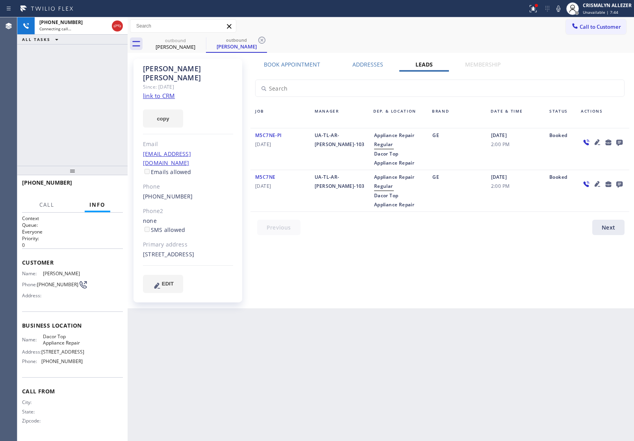
click at [312, 61] on label "Book Appointment" at bounding box center [292, 64] width 56 height 7
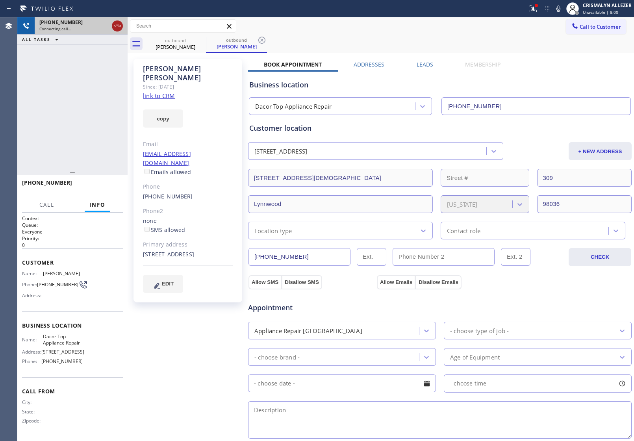
click at [117, 26] on icon at bounding box center [117, 25] width 9 height 9
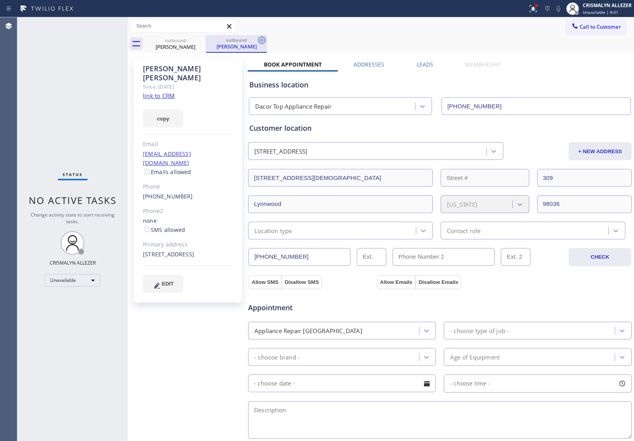
click at [260, 39] on icon at bounding box center [261, 39] width 9 height 9
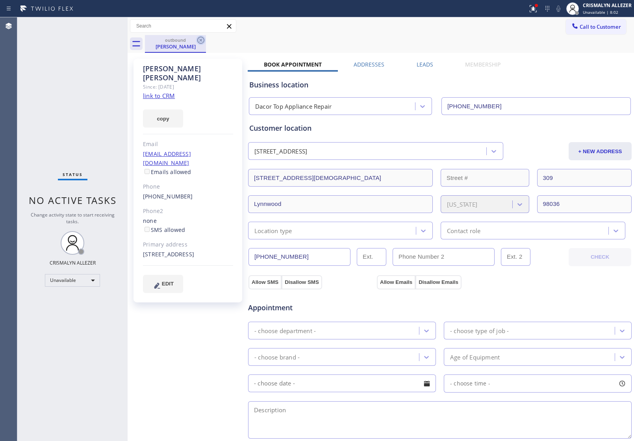
click at [198, 40] on icon at bounding box center [200, 40] width 7 height 7
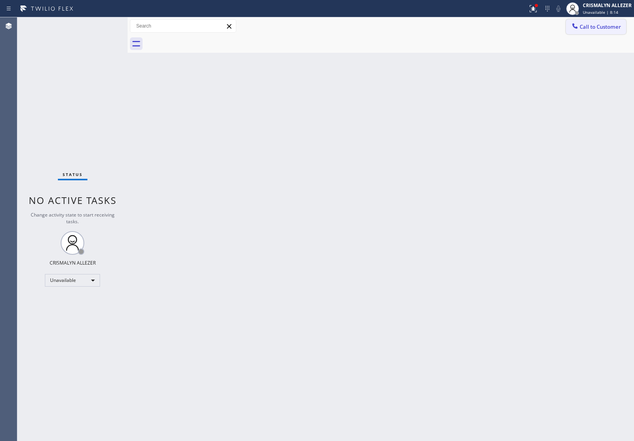
click at [583, 26] on span "Call to Customer" at bounding box center [599, 26] width 41 height 7
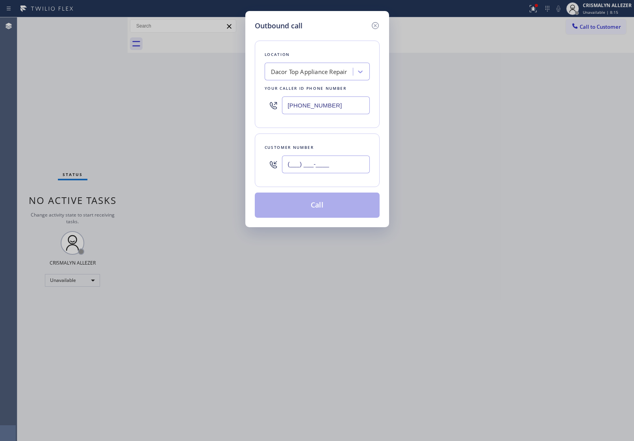
click at [350, 163] on input "(___) ___-____" at bounding box center [326, 164] width 88 height 18
paste input "847) 494-6060"
type input "[PHONE_NUMBER]"
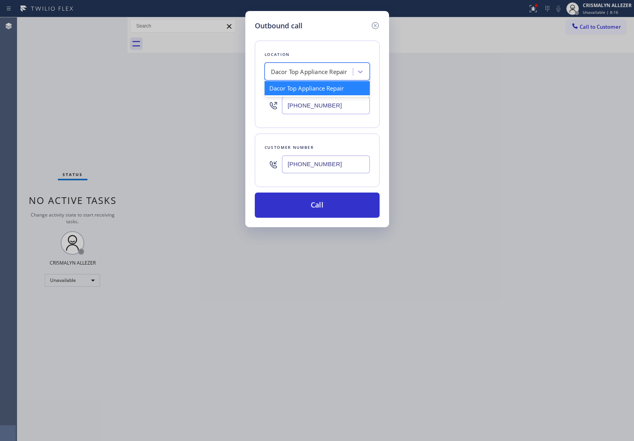
click at [330, 74] on div "Dacor Top Appliance Repair" at bounding box center [309, 71] width 76 height 9
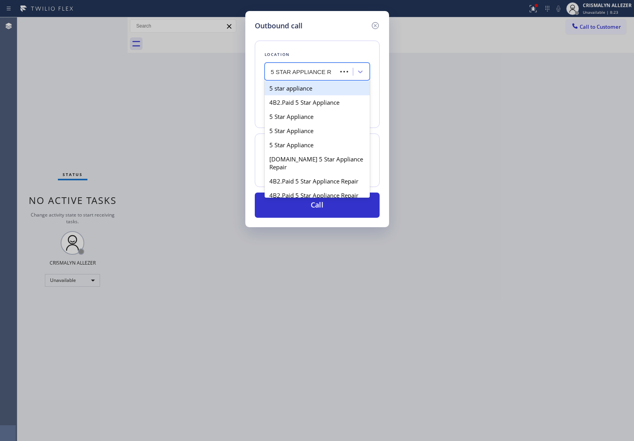
type input "5 STAR APPLIANCE RE"
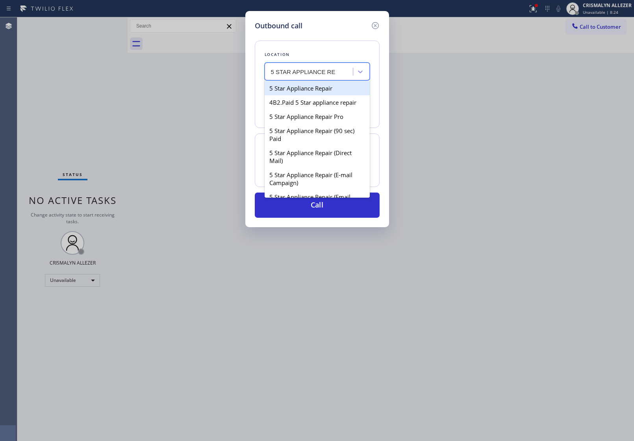
click at [323, 94] on div "5 Star Appliance Repair" at bounding box center [317, 88] width 105 height 14
type input "[PHONE_NUMBER]"
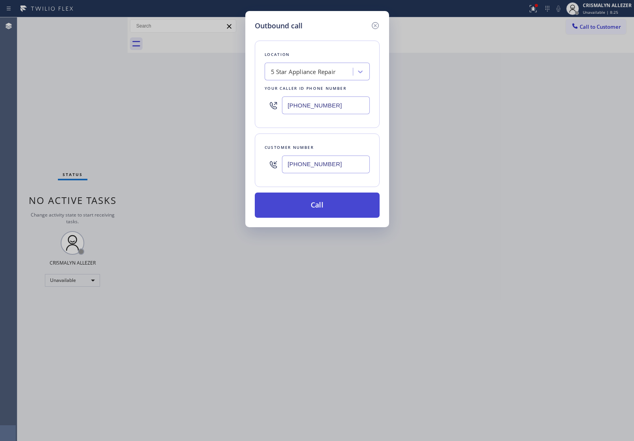
click at [326, 215] on button "Call" at bounding box center [317, 204] width 125 height 25
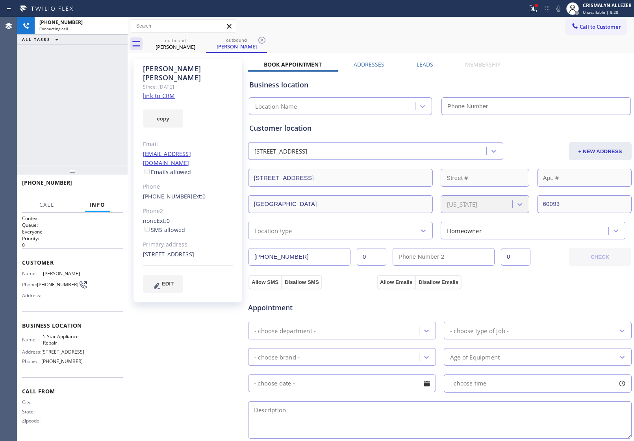
click at [156, 92] on link "link to CRM" at bounding box center [159, 96] width 32 height 8
type input "[PHONE_NUMBER]"
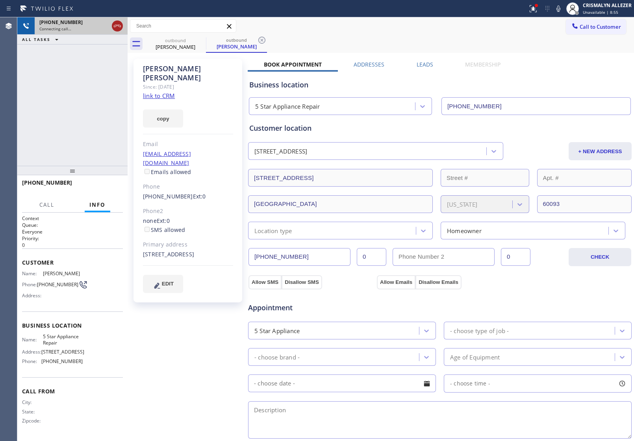
click at [117, 28] on icon at bounding box center [117, 25] width 9 height 9
click at [260, 40] on icon at bounding box center [261, 39] width 9 height 9
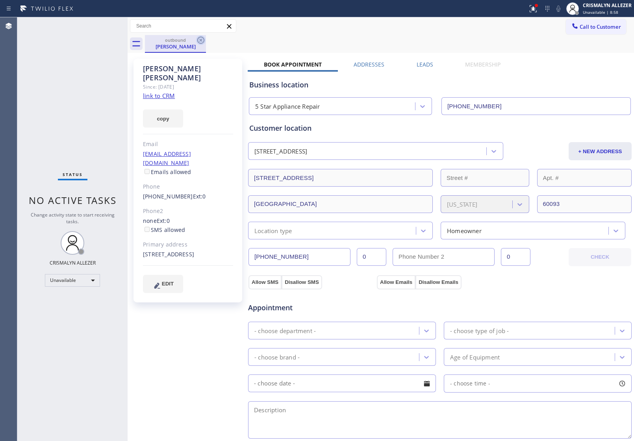
click at [199, 41] on icon at bounding box center [200, 39] width 9 height 9
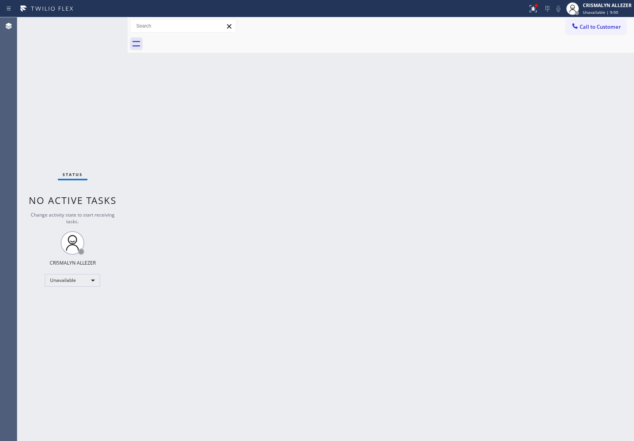
drag, startPoint x: 526, startPoint y: 235, endPoint x: 595, endPoint y: 61, distance: 186.8
click at [528, 229] on div "Back to Dashboard Change Sender ID Customers Technicians Select a contact Outbo…" at bounding box center [381, 229] width 506 height 424
drag, startPoint x: 606, startPoint y: 18, endPoint x: 605, endPoint y: 26, distance: 7.6
click at [606, 20] on div "Call to Customer Outbound call Location 5 Star Appliance Repair Your caller id …" at bounding box center [381, 26] width 506 height 18
click at [613, 28] on span "Call to Customer" at bounding box center [599, 26] width 41 height 7
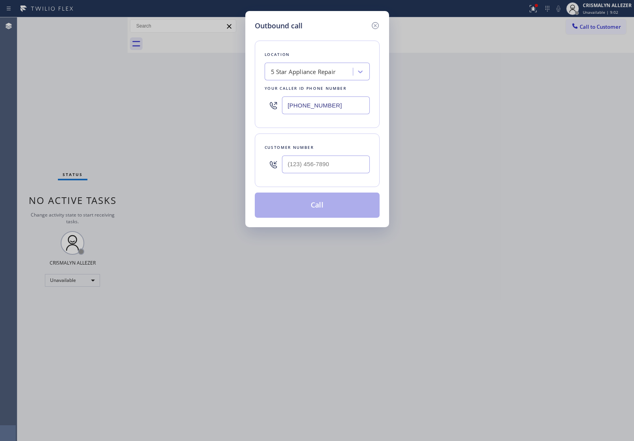
drag, startPoint x: 345, startPoint y: 109, endPoint x: 102, endPoint y: 102, distance: 243.4
click at [204, 104] on div "Outbound call Location 5 Star Appliance Repair Your caller id phone number [PHO…" at bounding box center [317, 220] width 634 height 441
paste input "562) 276-2419"
type input "[PHONE_NUMBER]"
click at [337, 163] on input "text" at bounding box center [326, 164] width 88 height 18
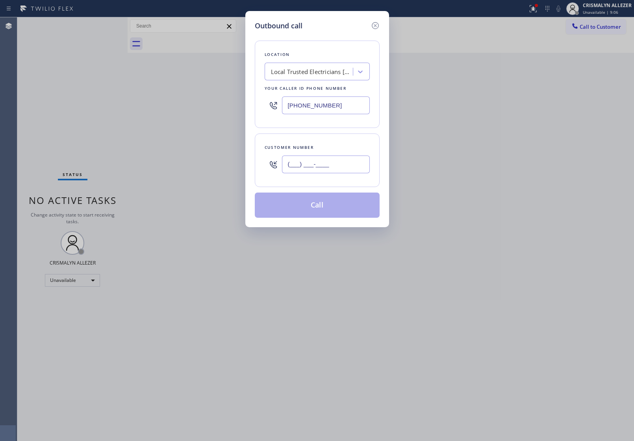
paste input "224) 230-7240"
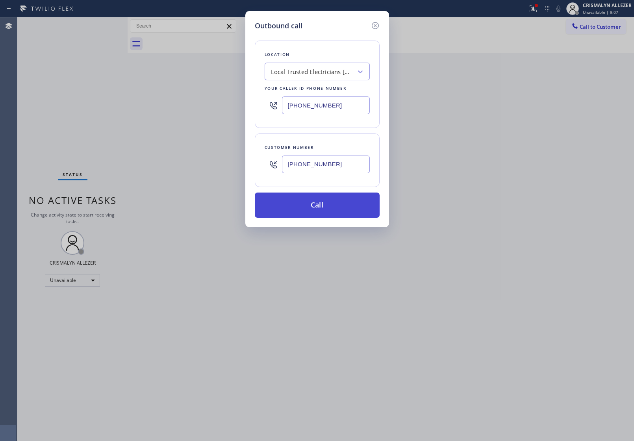
type input "[PHONE_NUMBER]"
click at [320, 204] on button "Call" at bounding box center [317, 204] width 125 height 25
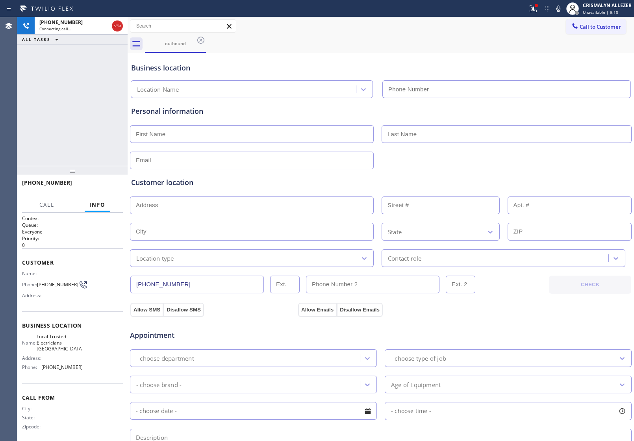
type input "[PHONE_NUMBER]"
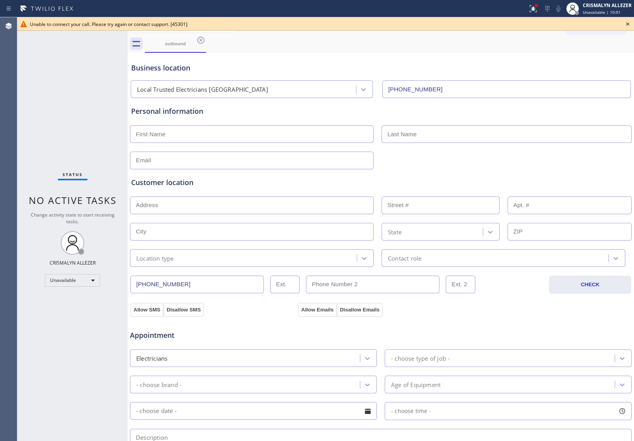
click at [626, 24] on icon at bounding box center [627, 23] width 9 height 9
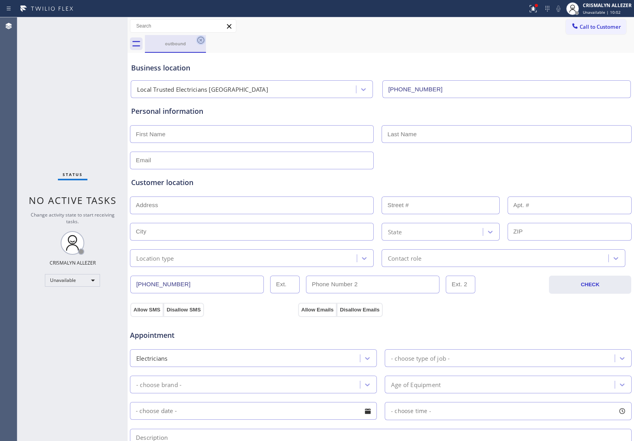
click at [202, 38] on icon at bounding box center [200, 39] width 9 height 9
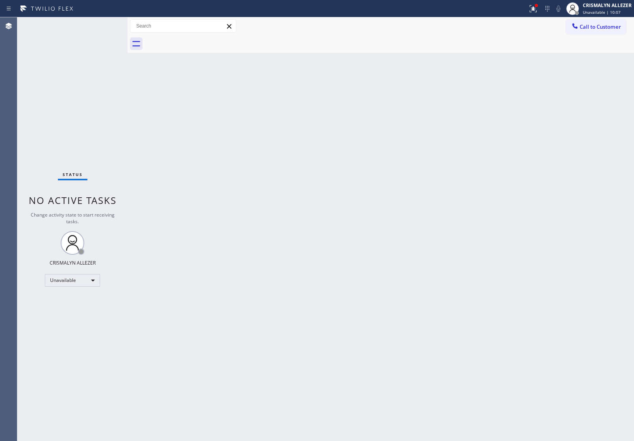
drag, startPoint x: 590, startPoint y: 26, endPoint x: 440, endPoint y: 89, distance: 162.7
click at [588, 28] on span "Call to Customer" at bounding box center [599, 26] width 41 height 7
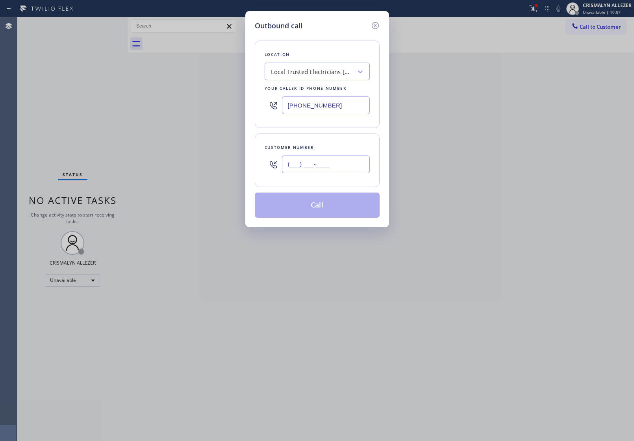
click at [329, 162] on input "(___) ___-____" at bounding box center [326, 164] width 88 height 18
paste input "224) 230-7240"
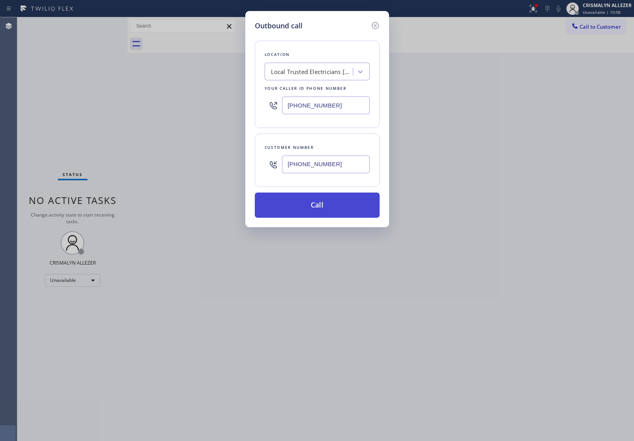
type input "[PHONE_NUMBER]"
click at [315, 205] on button "Call" at bounding box center [317, 204] width 125 height 25
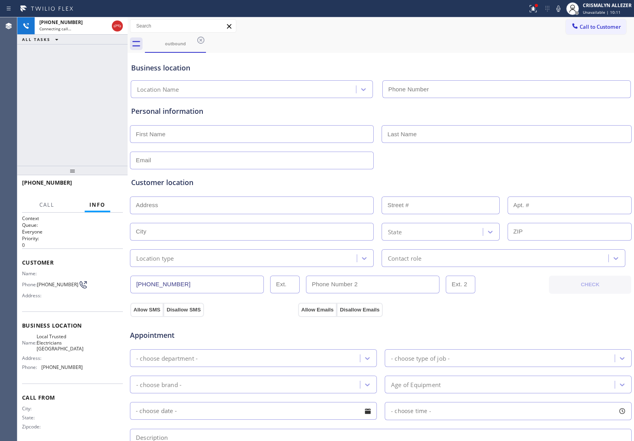
type input "[PHONE_NUMBER]"
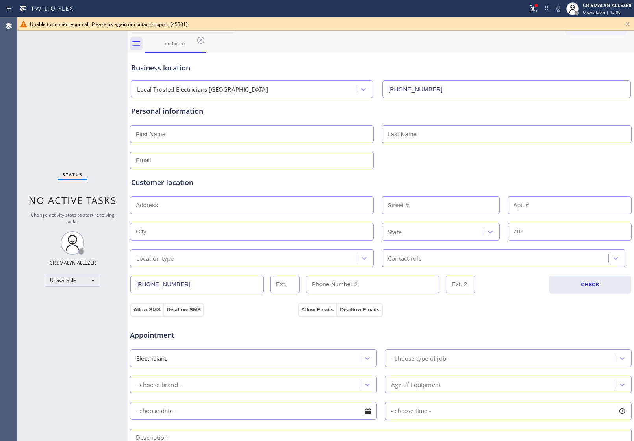
click at [615, 64] on div "Business location" at bounding box center [380, 68] width 499 height 11
click at [627, 24] on icon at bounding box center [627, 23] width 9 height 9
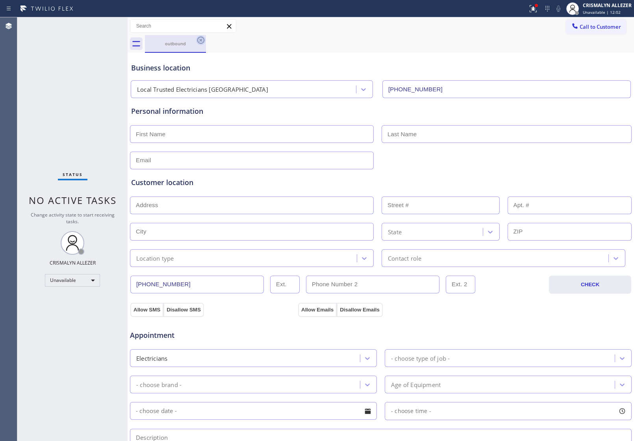
click at [200, 39] on icon at bounding box center [200, 39] width 9 height 9
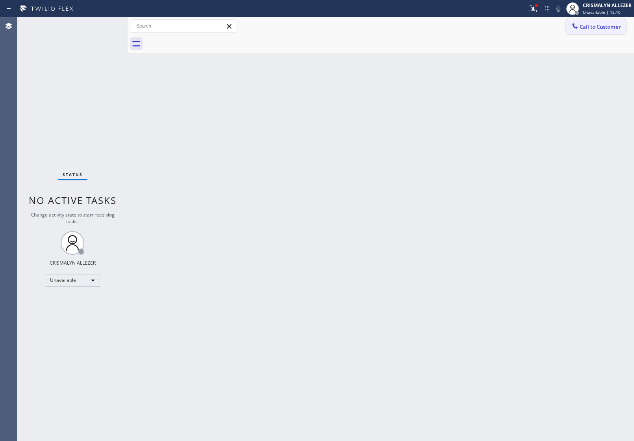
click at [609, 28] on span "Call to Customer" at bounding box center [599, 26] width 41 height 7
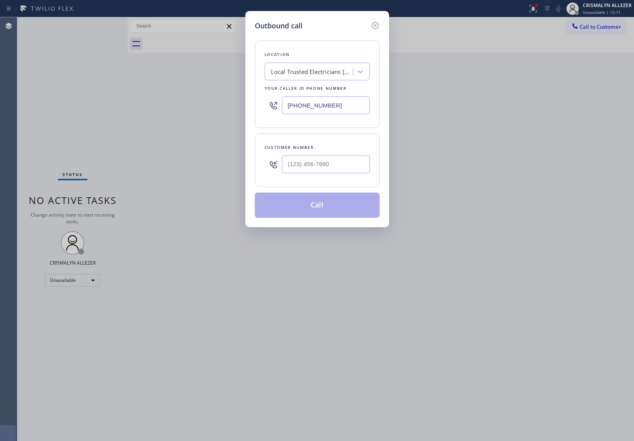
drag, startPoint x: 347, startPoint y: 109, endPoint x: 163, endPoint y: 103, distance: 183.5
click at [160, 107] on div "Outbound call Location Local Trusted Electricians [GEOGRAPHIC_DATA] Your caller…" at bounding box center [317, 220] width 634 height 441
paste input "630) 523-0508"
type input "[PHONE_NUMBER]"
click at [334, 166] on input "(___) ___-____" at bounding box center [326, 164] width 88 height 18
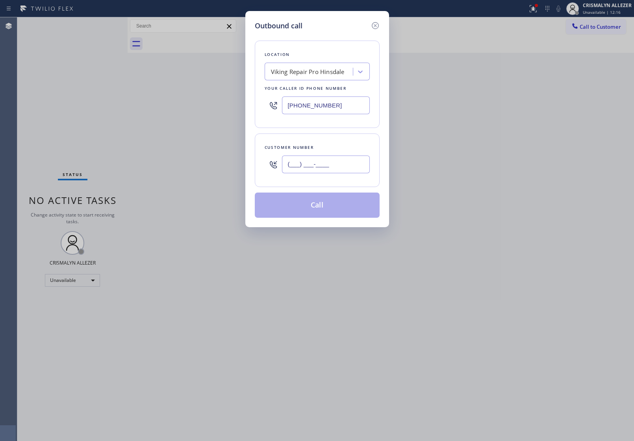
paste input "847) 494-6060"
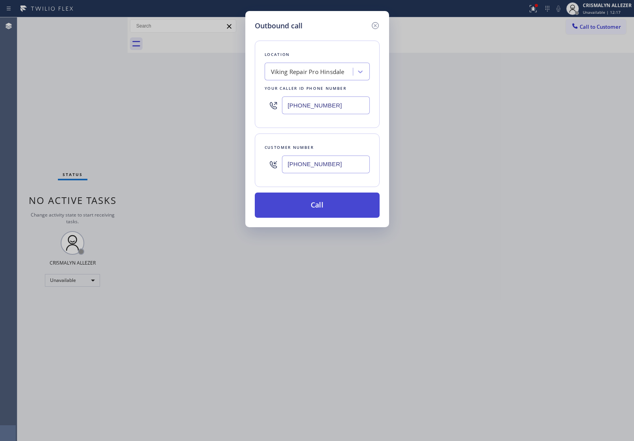
type input "[PHONE_NUMBER]"
click at [321, 203] on button "Call" at bounding box center [317, 204] width 125 height 25
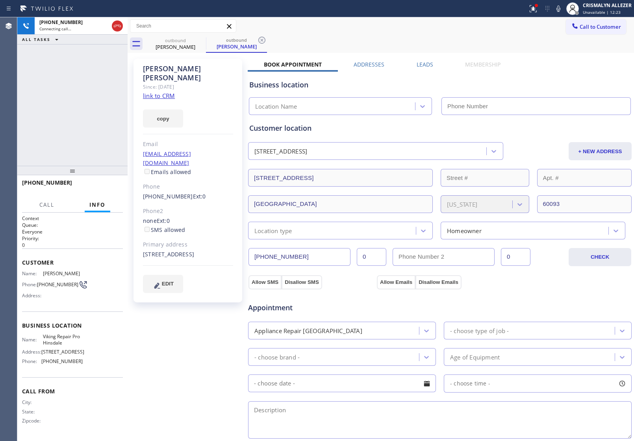
type input "[PHONE_NUMBER]"
drag, startPoint x: 78, startPoint y: 212, endPoint x: 90, endPoint y: 201, distance: 16.4
click at [83, 208] on div "Call Info" at bounding box center [72, 205] width 101 height 16
click at [102, 187] on span "HANG UP" at bounding box center [105, 186] width 24 height 6
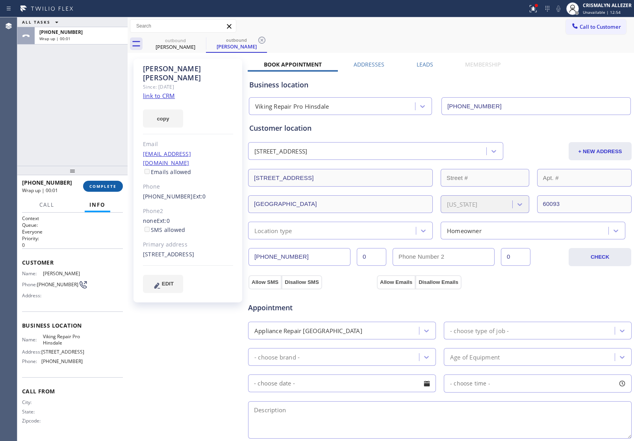
click at [102, 187] on span "COMPLETE" at bounding box center [102, 186] width 27 height 6
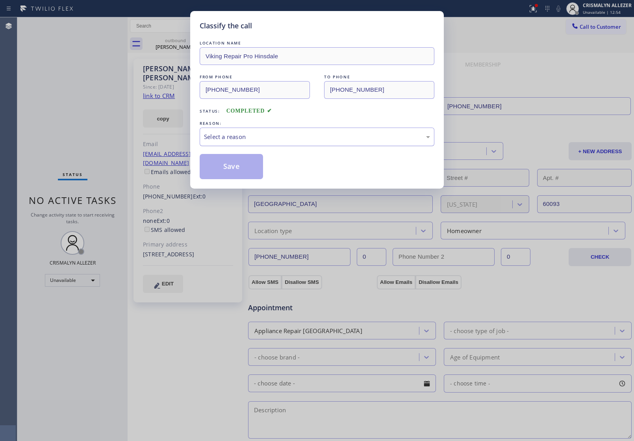
click at [332, 141] on div "Select a reason" at bounding box center [317, 136] width 226 height 9
click at [239, 167] on button "Save" at bounding box center [231, 166] width 63 height 25
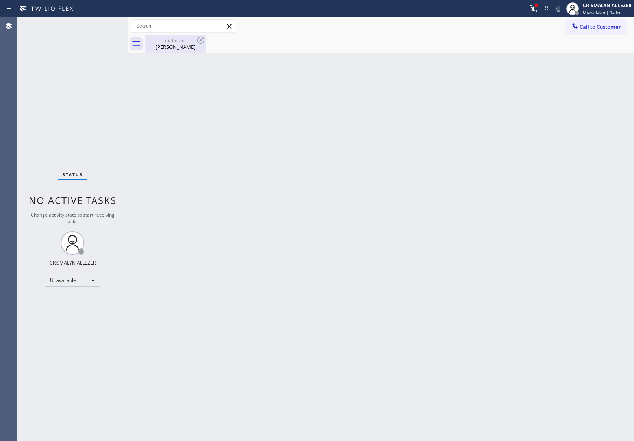
click at [178, 47] on div "[PERSON_NAME]" at bounding box center [175, 46] width 59 height 7
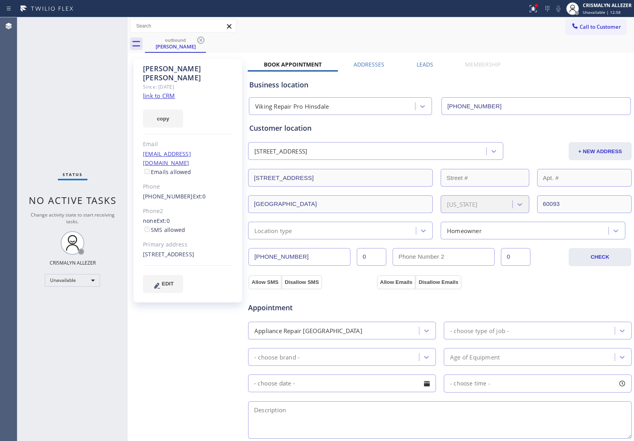
click at [422, 65] on label "Leads" at bounding box center [424, 64] width 17 height 7
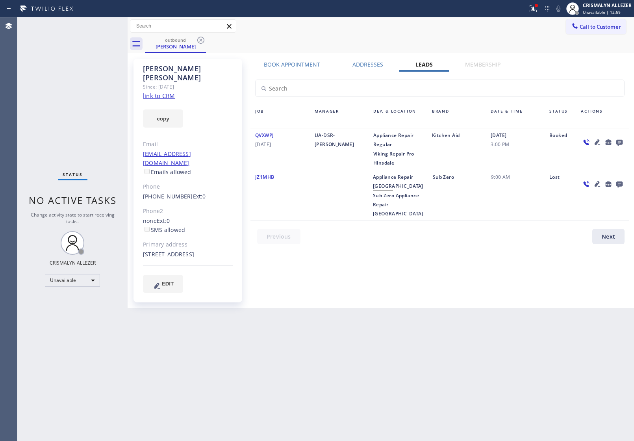
click at [618, 143] on icon at bounding box center [619, 143] width 6 height 6
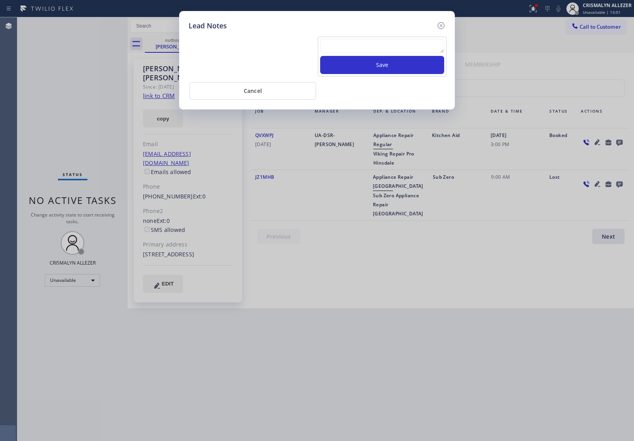
click at [392, 50] on textarea at bounding box center [382, 46] width 124 height 14
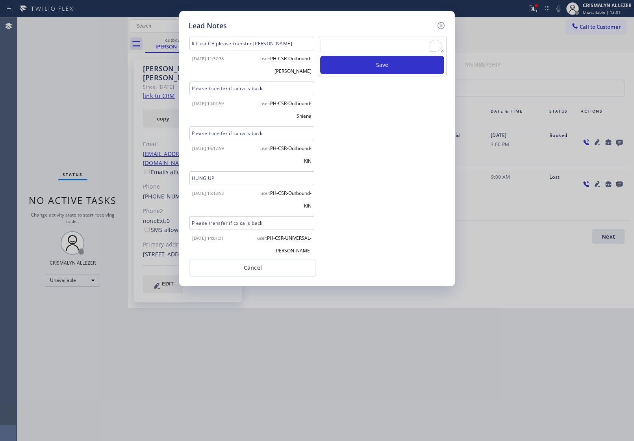
paste textarea "no answer | pls xfer here cx cb"
type textarea "no answer | pls xfer here cx cb"
click at [385, 66] on button "Save" at bounding box center [382, 65] width 124 height 18
click at [259, 270] on button "Cancel" at bounding box center [252, 268] width 127 height 18
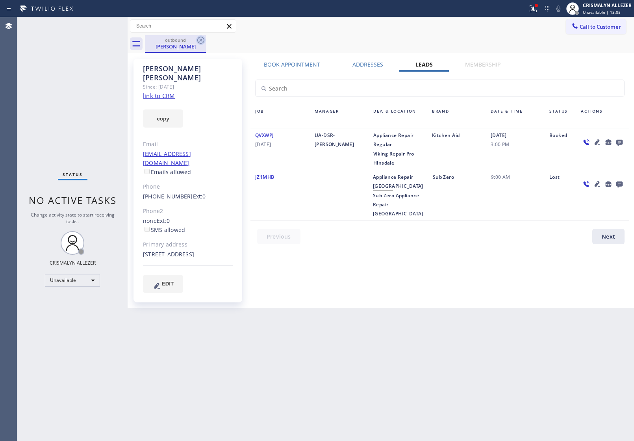
click at [201, 37] on icon at bounding box center [200, 40] width 7 height 7
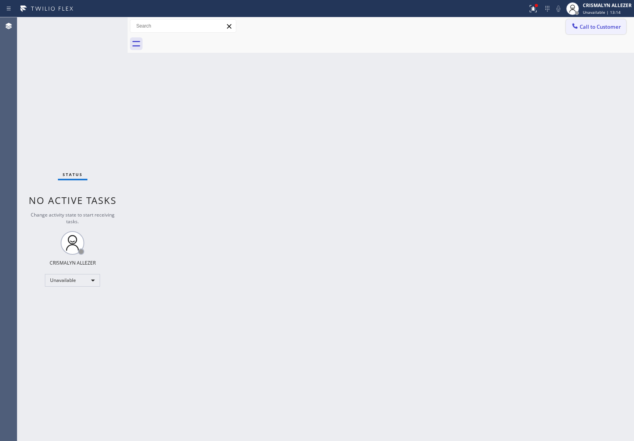
click at [585, 27] on span "Call to Customer" at bounding box center [599, 26] width 41 height 7
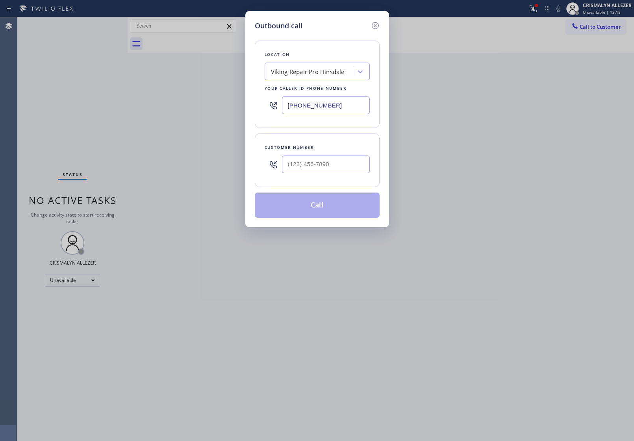
paste input "562) 360-7599"
drag, startPoint x: 359, startPoint y: 110, endPoint x: 127, endPoint y: 100, distance: 232.5
click at [129, 100] on div "Outbound call Location Viking Repair Pro Hinsdale Your caller id phone number […" at bounding box center [317, 220] width 634 height 441
type input "[PHONE_NUMBER]"
click at [357, 166] on input "(___) ___-____" at bounding box center [326, 164] width 88 height 18
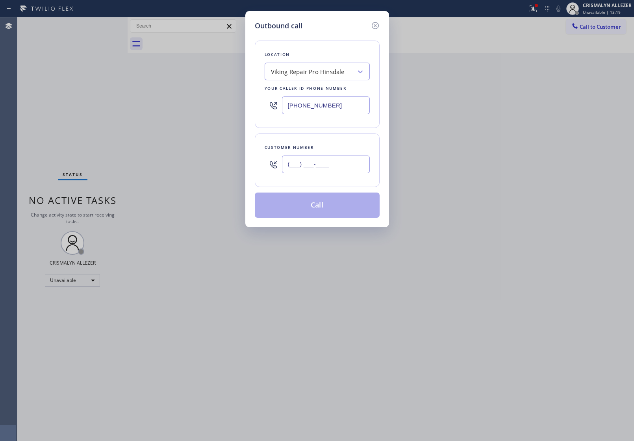
paste input "562) 360-7599"
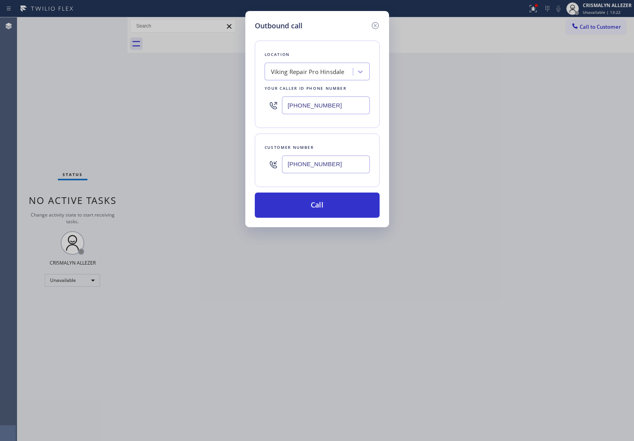
type input "[PHONE_NUMBER]"
click at [339, 70] on div "Viking Repair Pro Hinsdale" at bounding box center [308, 71] width 74 height 9
type input "5 star appl"
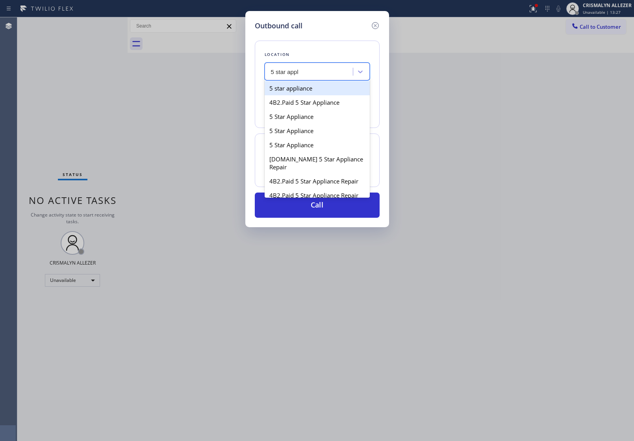
click at [323, 94] on div "5 star appliance" at bounding box center [317, 88] width 105 height 14
type input "[PHONE_NUMBER]"
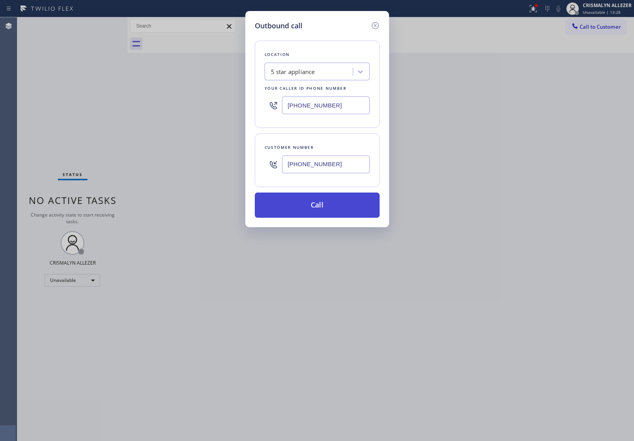
click at [323, 204] on button "Call" at bounding box center [317, 204] width 125 height 25
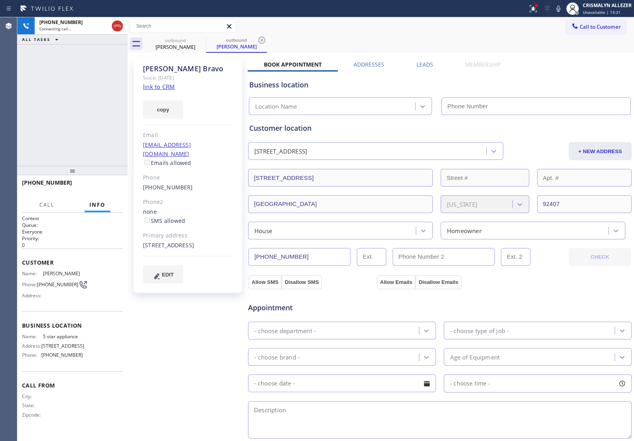
click at [160, 86] on link "link to CRM" at bounding box center [159, 87] width 32 height 8
type input "[PHONE_NUMBER]"
click at [103, 184] on span "HANG UP" at bounding box center [105, 186] width 24 height 6
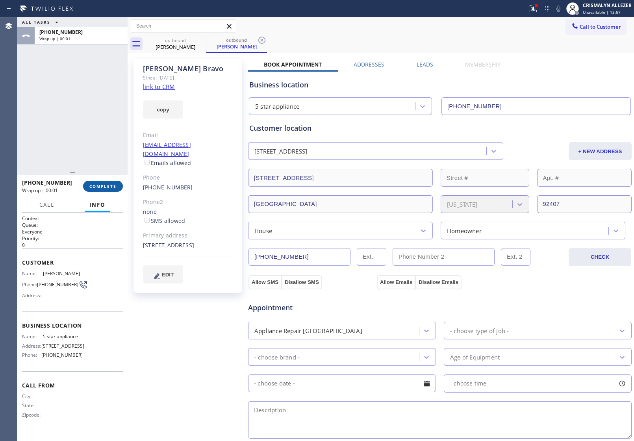
click at [103, 184] on span "COMPLETE" at bounding box center [102, 186] width 27 height 6
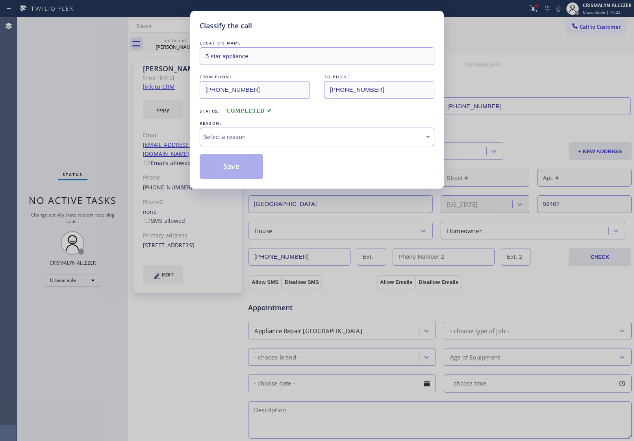
click at [231, 131] on div "Select a reason" at bounding box center [317, 137] width 235 height 19
click at [243, 166] on button "Save" at bounding box center [231, 166] width 63 height 25
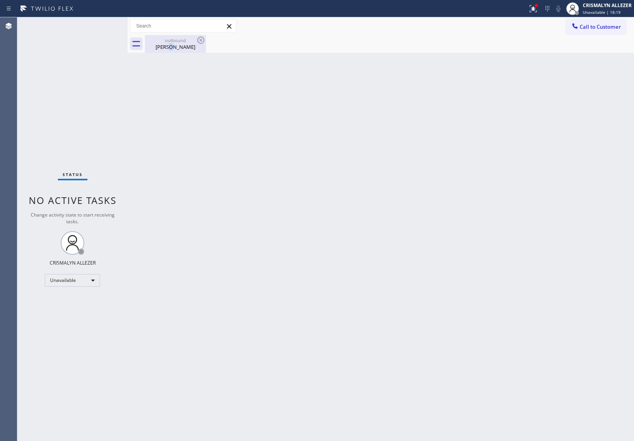
click at [174, 45] on div "[PERSON_NAME]" at bounding box center [175, 46] width 59 height 7
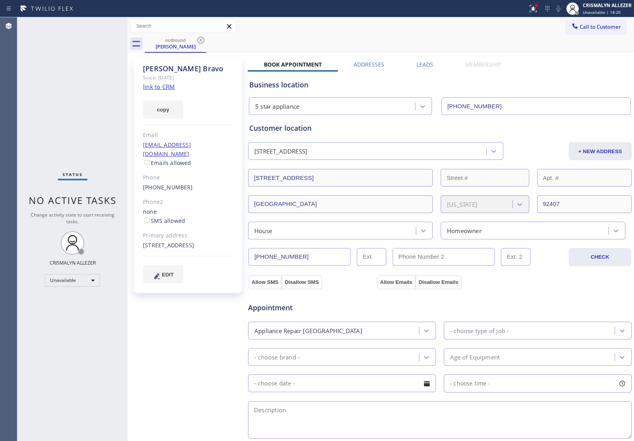
click at [420, 67] on label "Leads" at bounding box center [424, 64] width 17 height 7
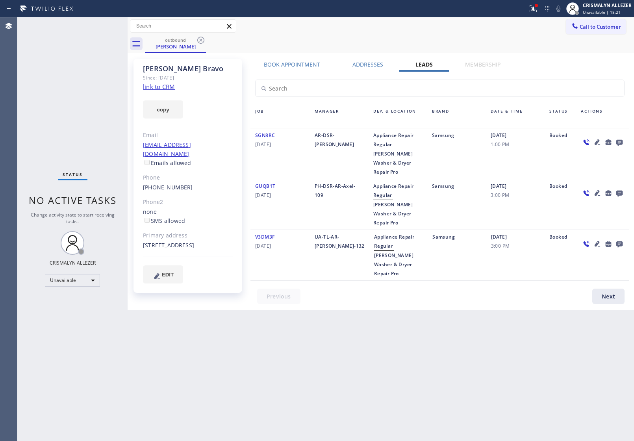
click at [619, 142] on icon at bounding box center [619, 143] width 6 height 6
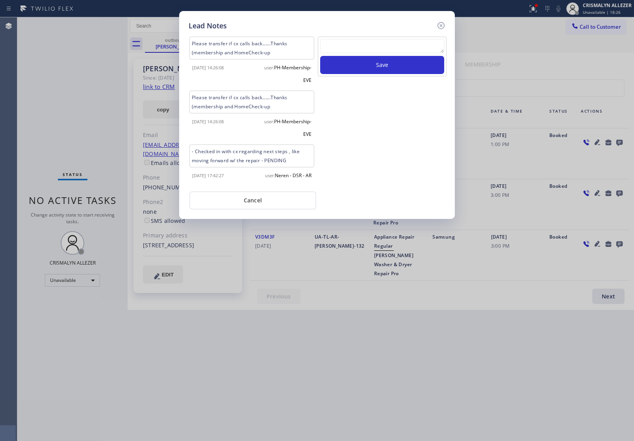
click at [388, 48] on textarea at bounding box center [382, 46] width 124 height 14
paste textarea "no answer | pls xfer here cx cb"
type textarea "no answer | pls xfer here cx cb"
click at [372, 73] on button "Save" at bounding box center [382, 65] width 124 height 18
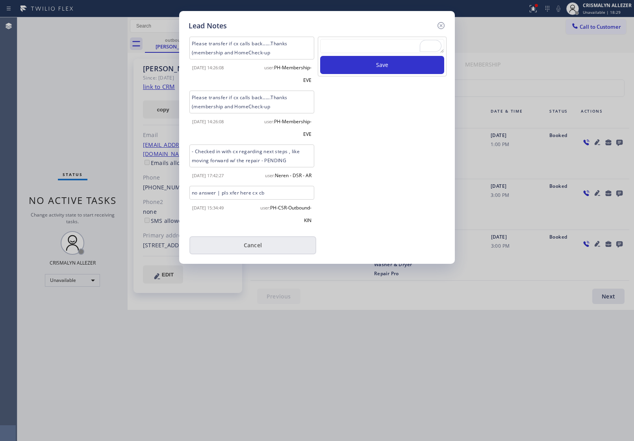
drag, startPoint x: 258, startPoint y: 248, endPoint x: 259, endPoint y: 244, distance: 4.0
click at [259, 244] on button "Cancel" at bounding box center [252, 245] width 127 height 18
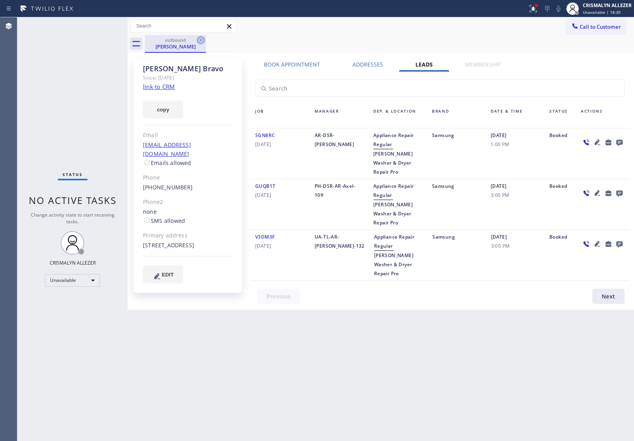
click at [200, 37] on icon at bounding box center [200, 40] width 7 height 7
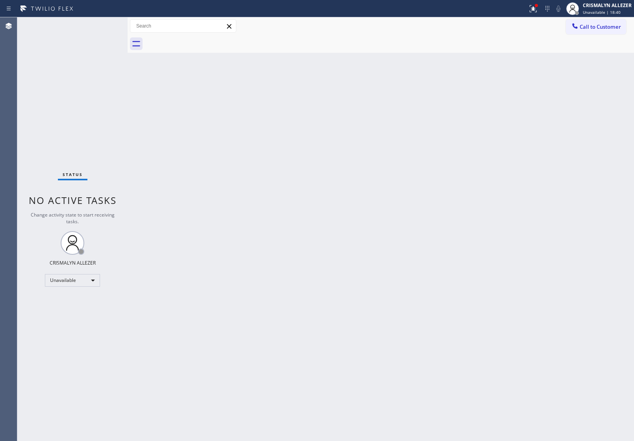
click at [599, 30] on button "Call to Customer" at bounding box center [596, 26] width 60 height 15
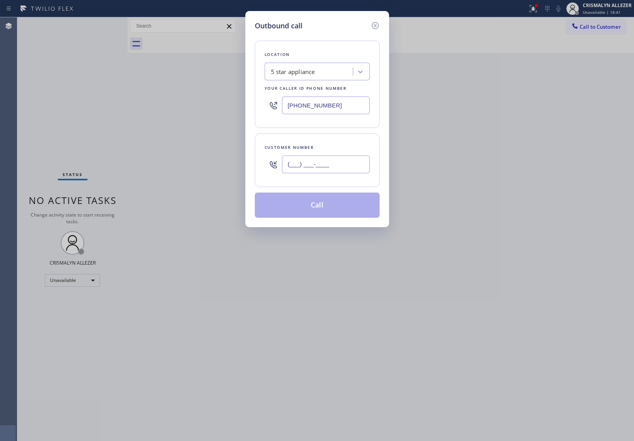
click at [339, 163] on input "(___) ___-____" at bounding box center [326, 164] width 88 height 18
paste input "626) 549-9477"
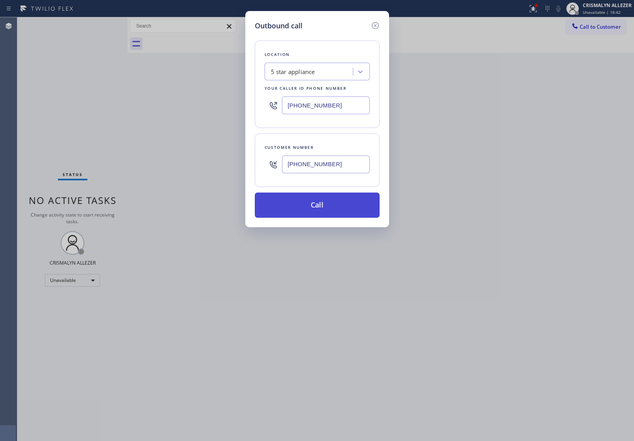
type input "[PHONE_NUMBER]"
click at [323, 205] on button "Call" at bounding box center [317, 204] width 125 height 25
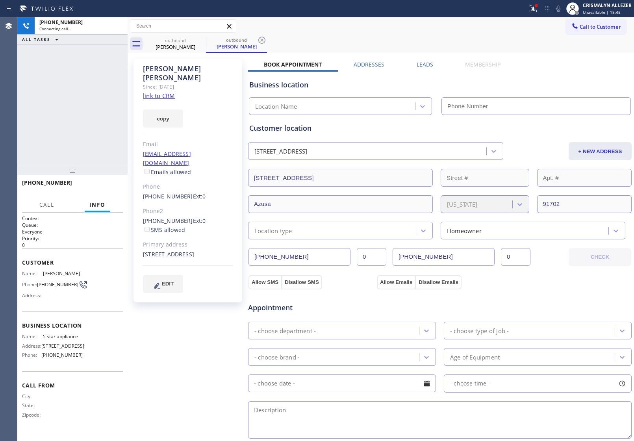
click at [162, 92] on link "link to CRM" at bounding box center [159, 96] width 32 height 8
type input "[PHONE_NUMBER]"
click at [107, 186] on span "HANG UP" at bounding box center [105, 186] width 24 height 6
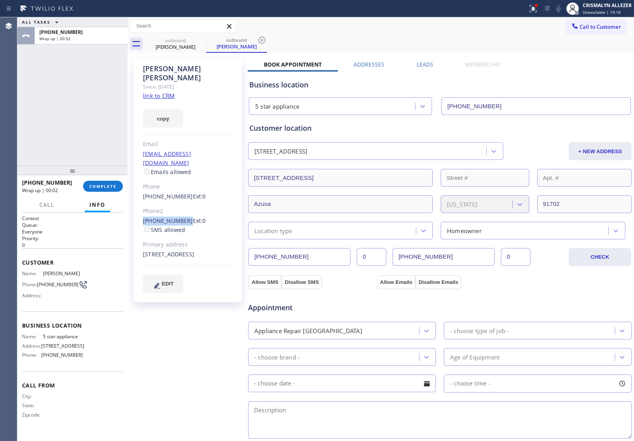
drag, startPoint x: 143, startPoint y: 203, endPoint x: 182, endPoint y: 207, distance: 39.6
click at [182, 217] on div "[PHONE_NUMBER] Ext: 0 SMS allowed" at bounding box center [188, 226] width 90 height 18
copy link "[PHONE_NUMBER]"
click at [107, 189] on button "COMPLETE" at bounding box center [103, 186] width 40 height 11
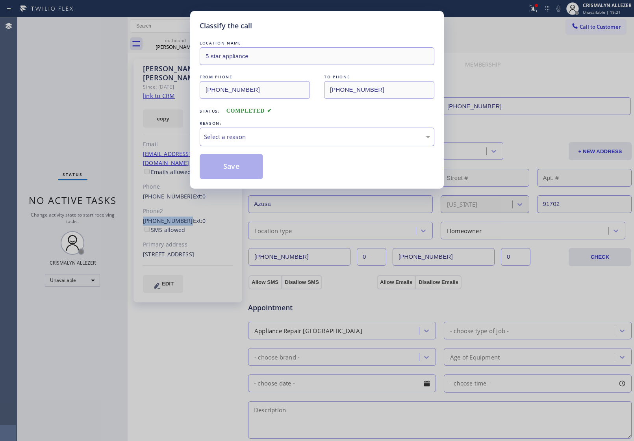
click at [259, 140] on div "Select a reason" at bounding box center [317, 136] width 226 height 9
click at [228, 172] on button "Save" at bounding box center [231, 166] width 63 height 25
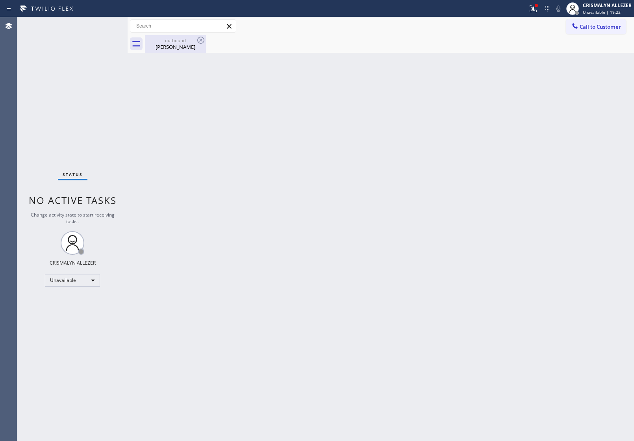
click at [176, 42] on div "outbound" at bounding box center [175, 40] width 59 height 6
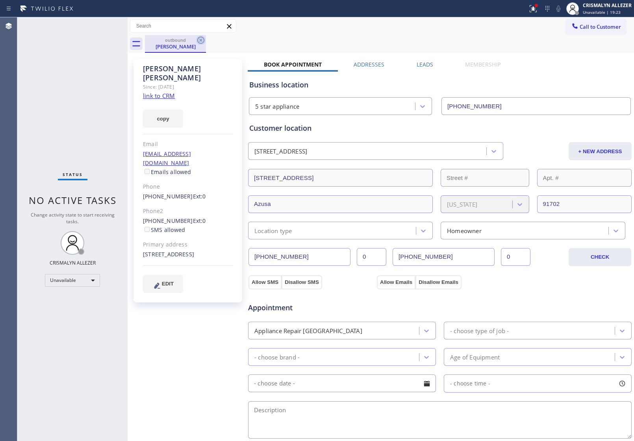
click at [198, 41] on icon at bounding box center [200, 40] width 7 height 7
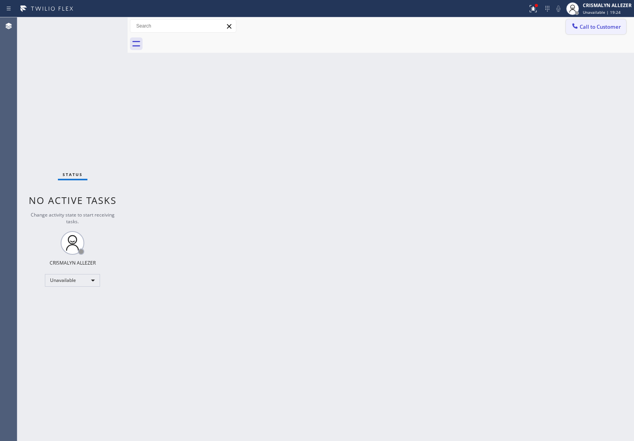
click at [600, 29] on span "Call to Customer" at bounding box center [599, 26] width 41 height 7
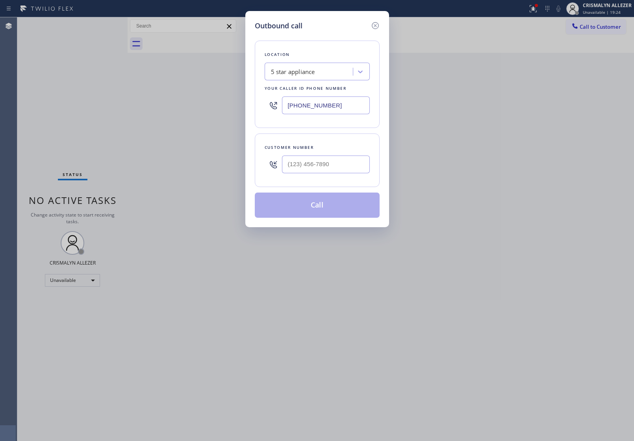
click at [372, 162] on div "Customer number" at bounding box center [317, 160] width 125 height 54
click at [353, 164] on input "(___) ___-____" at bounding box center [326, 164] width 88 height 18
paste input "909) 676-9855"
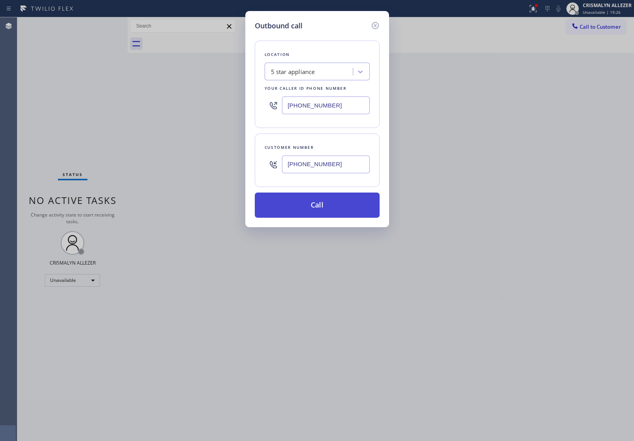
type input "[PHONE_NUMBER]"
click at [325, 207] on button "Call" at bounding box center [317, 204] width 125 height 25
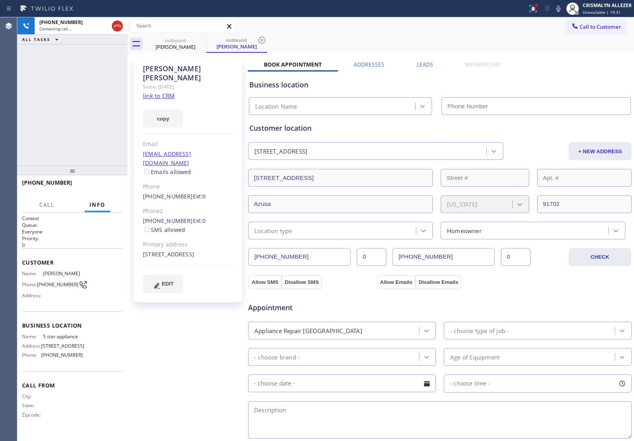
type input "[PHONE_NUMBER]"
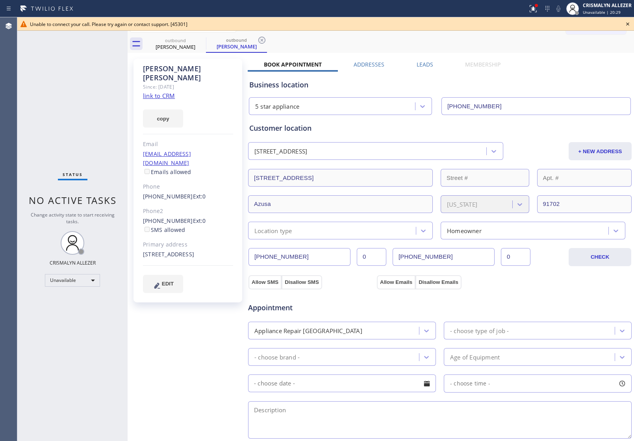
click at [628, 22] on icon at bounding box center [627, 23] width 9 height 9
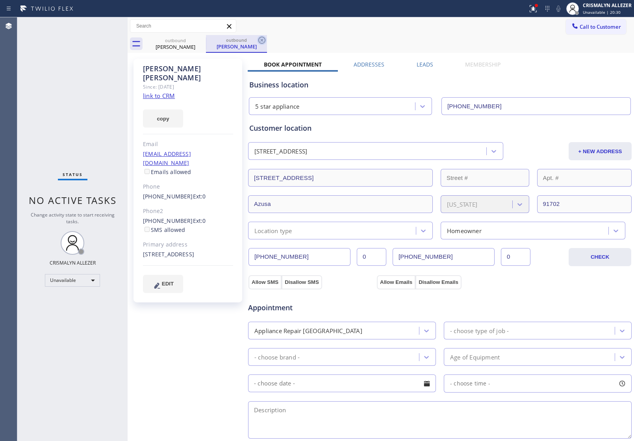
click at [263, 42] on icon at bounding box center [261, 39] width 9 height 9
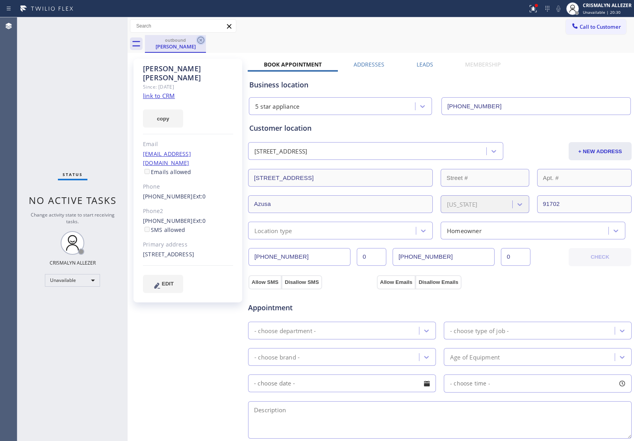
click at [199, 43] on icon at bounding box center [200, 40] width 7 height 7
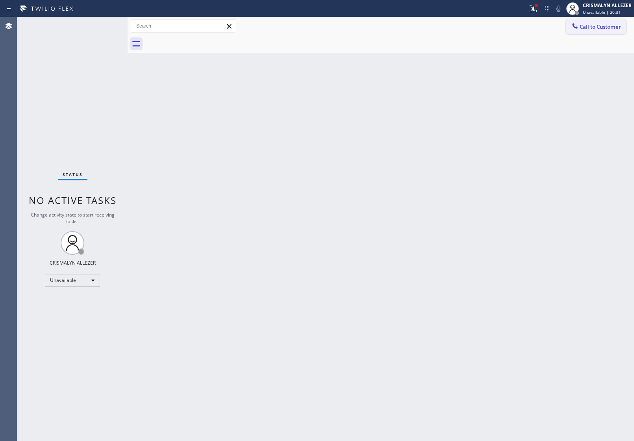
drag, startPoint x: 605, startPoint y: 30, endPoint x: 541, endPoint y: 70, distance: 75.4
click at [605, 30] on span "Call to Customer" at bounding box center [599, 26] width 41 height 7
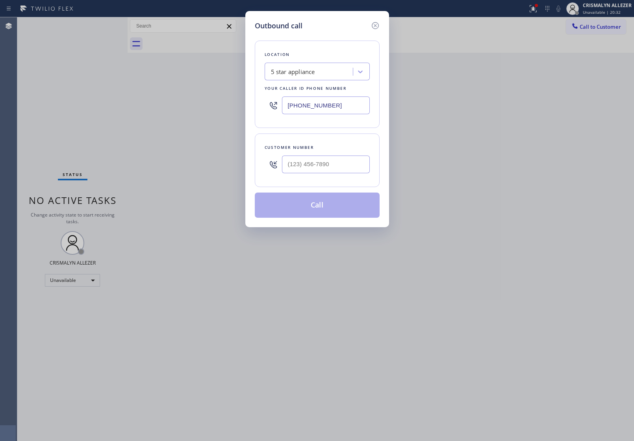
click at [327, 180] on div "Customer number" at bounding box center [317, 160] width 125 height 54
click at [343, 168] on input "(___) ___-____" at bounding box center [326, 164] width 88 height 18
paste input "347) 355-0038"
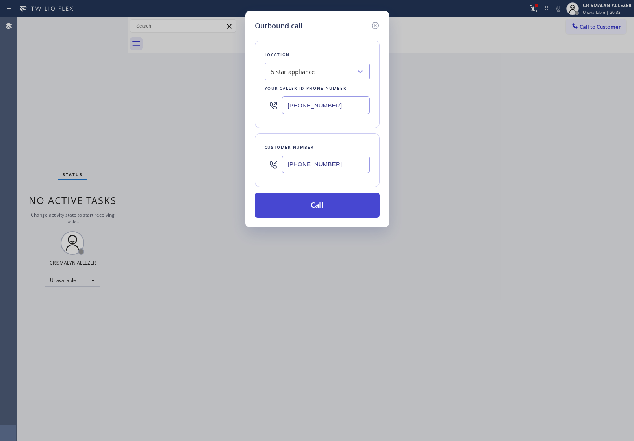
type input "[PHONE_NUMBER]"
click at [318, 209] on button "Call" at bounding box center [317, 204] width 125 height 25
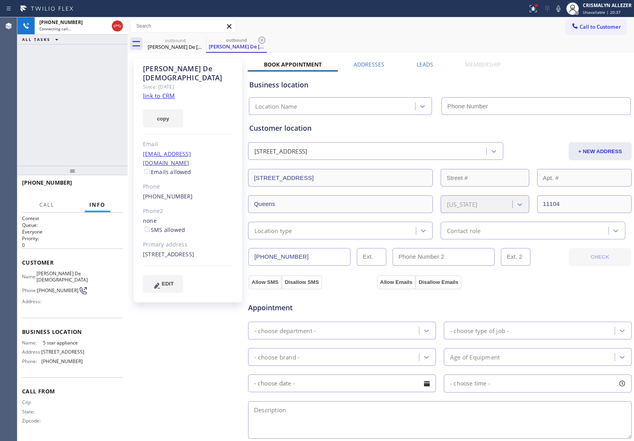
click at [166, 92] on link "link to CRM" at bounding box center [159, 96] width 32 height 8
type input "[PHONE_NUMBER]"
click at [100, 186] on span "HANG UP" at bounding box center [105, 186] width 24 height 6
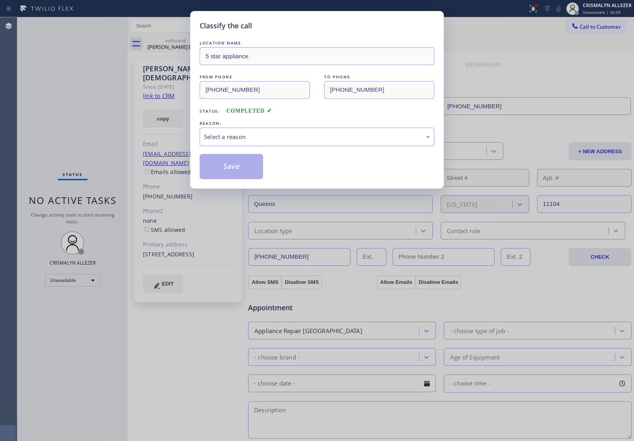
click at [300, 136] on div "Select a reason" at bounding box center [317, 136] width 226 height 9
click at [232, 170] on button "Save" at bounding box center [231, 166] width 63 height 25
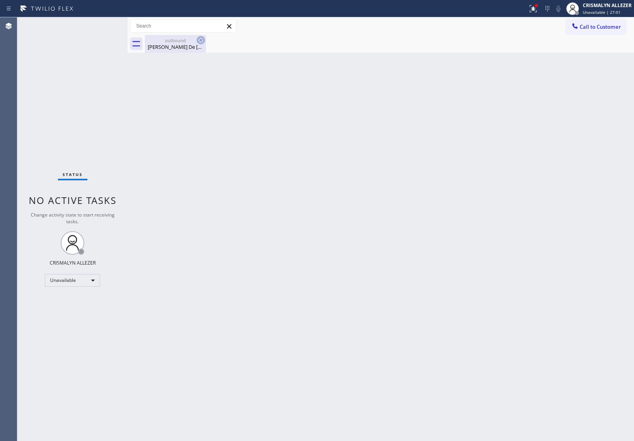
drag, startPoint x: 159, startPoint y: 49, endPoint x: 203, endPoint y: 44, distance: 44.8
click at [163, 48] on div "[PERSON_NAME] De [DEMOGRAPHIC_DATA]" at bounding box center [175, 46] width 59 height 7
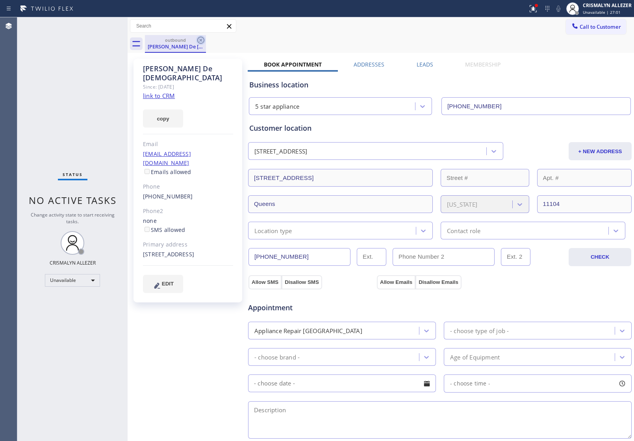
click at [201, 40] on icon at bounding box center [200, 40] width 7 height 7
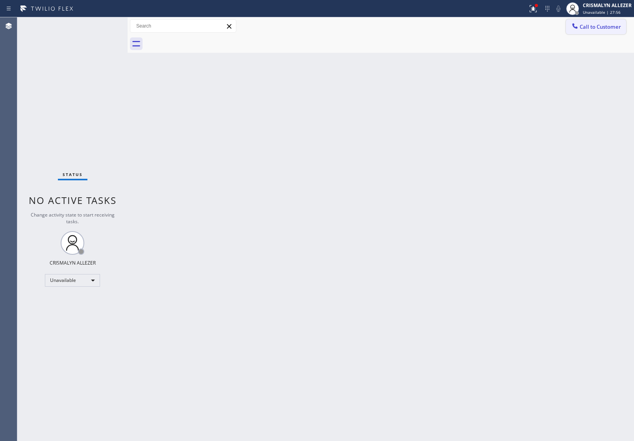
click at [599, 24] on span "Call to Customer" at bounding box center [599, 26] width 41 height 7
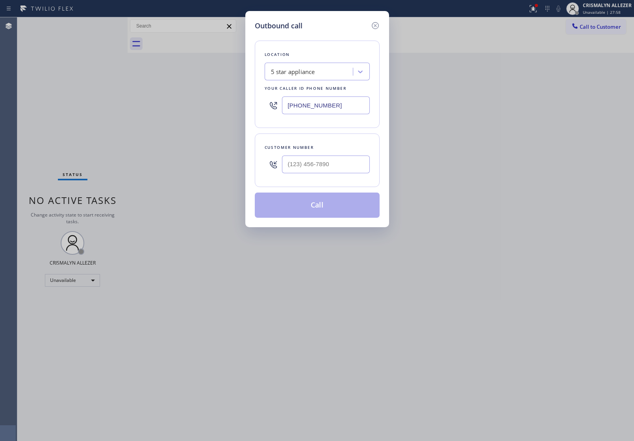
drag, startPoint x: 341, startPoint y: 107, endPoint x: 211, endPoint y: 113, distance: 130.0
click at [211, 113] on div "Outbound call Location 5 star appliance Your caller id phone number [PHONE_NUMB…" at bounding box center [317, 220] width 634 height 441
drag, startPoint x: 344, startPoint y: 107, endPoint x: 160, endPoint y: 99, distance: 184.4
click at [162, 99] on div "Outbound call Location 5 star appliance Your caller id phone number [PHONE_NUMB…" at bounding box center [317, 220] width 634 height 441
paste input "513-5369"
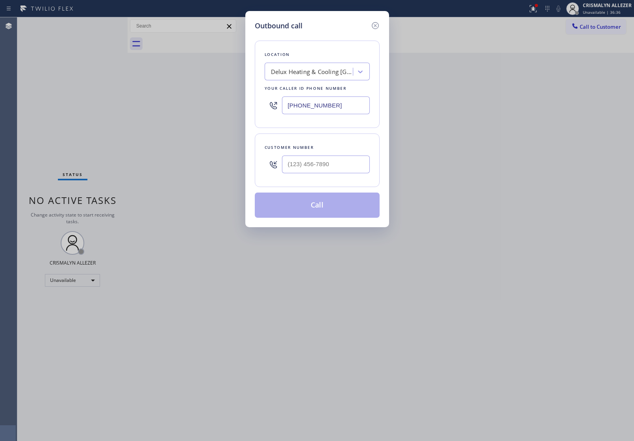
type input "[PHONE_NUMBER]"
click at [347, 164] on input "(___) ___-____" at bounding box center [326, 164] width 88 height 18
paste input "213) 465-4770"
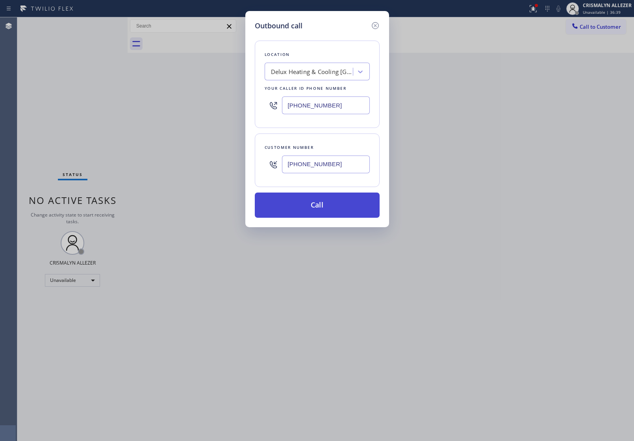
type input "[PHONE_NUMBER]"
click at [319, 209] on button "Call" at bounding box center [317, 204] width 125 height 25
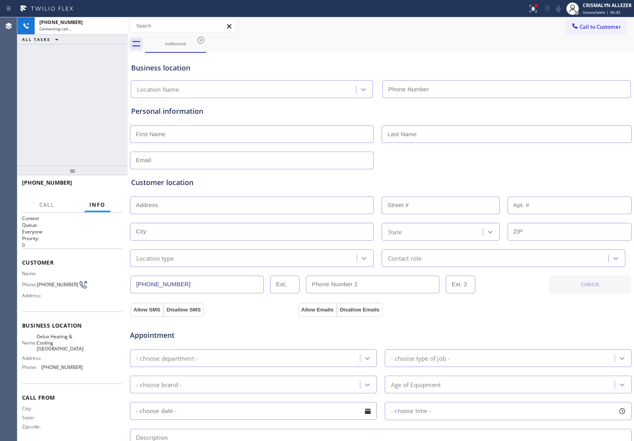
type input "[PHONE_NUMBER]"
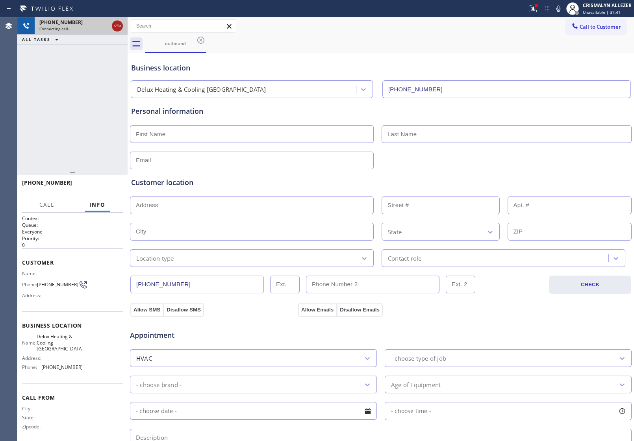
click at [121, 28] on icon at bounding box center [117, 25] width 9 height 9
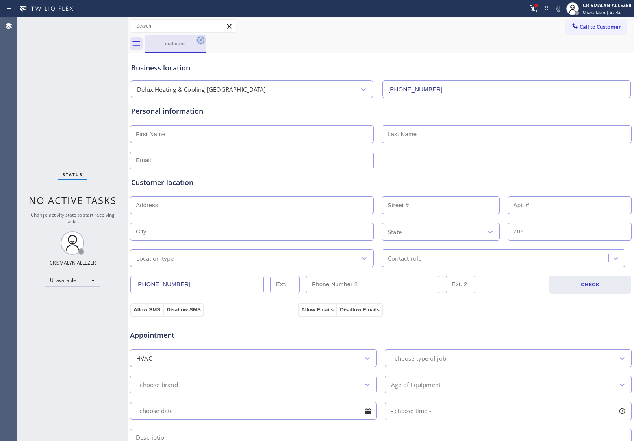
click at [203, 42] on icon at bounding box center [200, 40] width 7 height 7
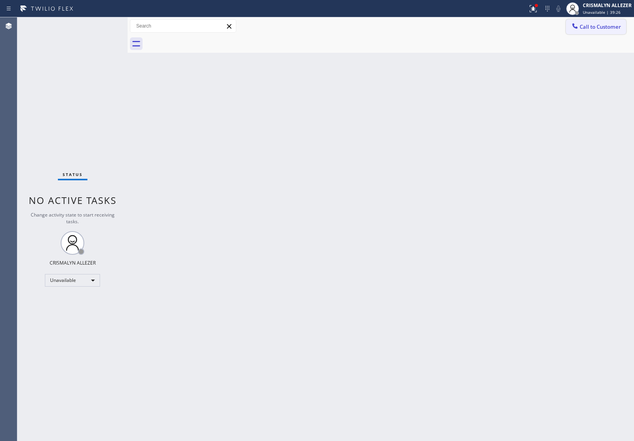
drag, startPoint x: 603, startPoint y: 27, endPoint x: 597, endPoint y: 31, distance: 7.4
click at [603, 28] on span "Call to Customer" at bounding box center [599, 26] width 41 height 7
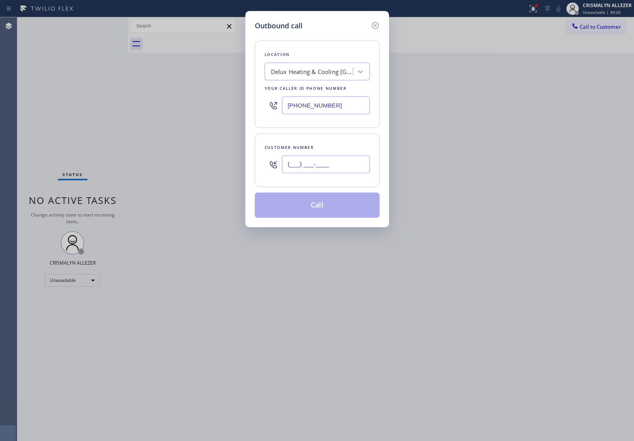
click at [339, 164] on input "(___) ___-____" at bounding box center [326, 164] width 88 height 18
paste input "650) 269-0530"
type input "[PHONE_NUMBER]"
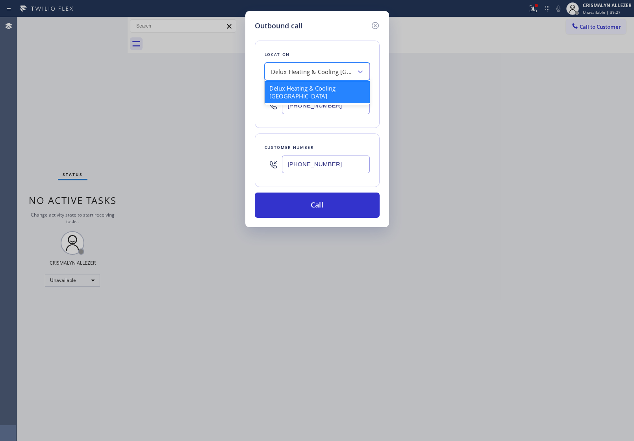
click at [326, 75] on div "Delux Heating & Cooling [GEOGRAPHIC_DATA]" at bounding box center [312, 71] width 83 height 9
type input "5 STAR APPLIANCE RE"
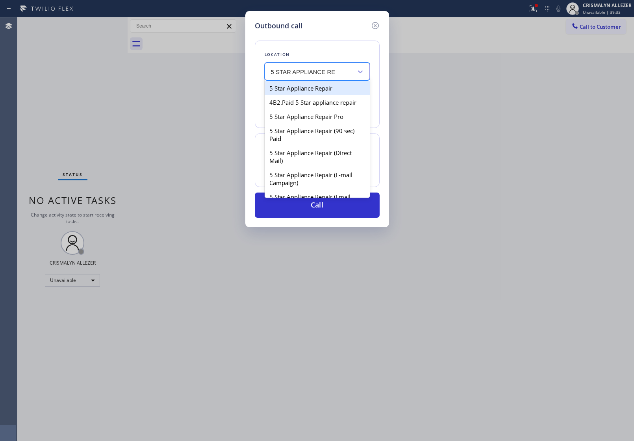
click at [325, 95] on div "5 Star Appliance Repair" at bounding box center [317, 88] width 105 height 14
type input "[PHONE_NUMBER]"
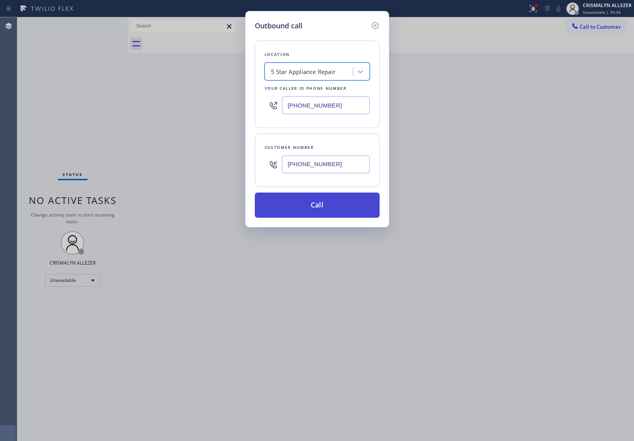
click at [315, 213] on button "Call" at bounding box center [317, 204] width 125 height 25
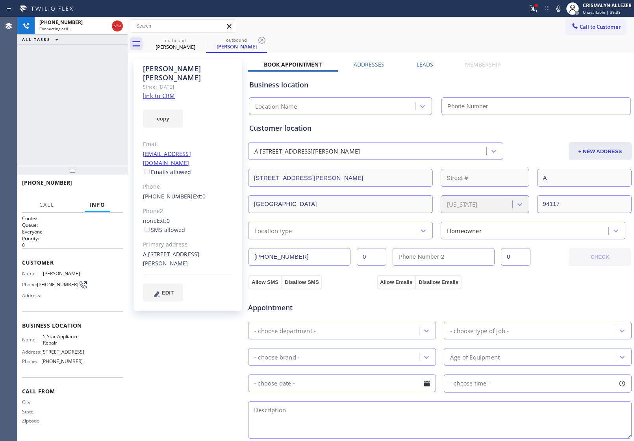
click at [171, 92] on link "link to CRM" at bounding box center [159, 96] width 32 height 8
type input "[PHONE_NUMBER]"
click at [102, 183] on span "HANG UP" at bounding box center [105, 186] width 24 height 6
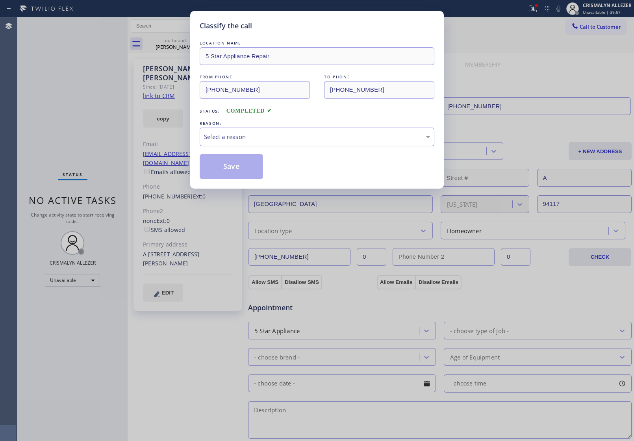
click at [312, 144] on div "Select a reason" at bounding box center [317, 137] width 235 height 19
click at [239, 170] on button "Save" at bounding box center [231, 166] width 63 height 25
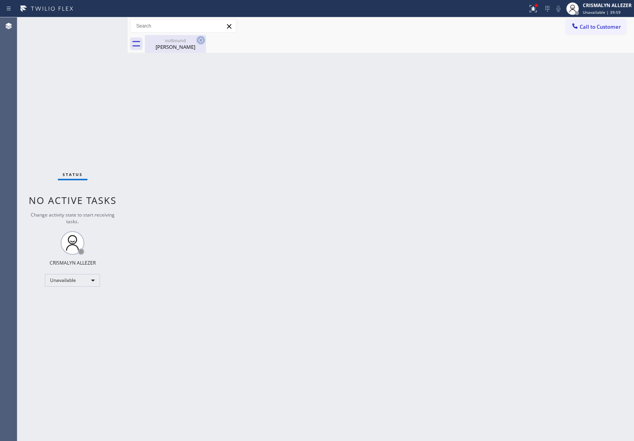
drag, startPoint x: 181, startPoint y: 46, endPoint x: 200, endPoint y: 42, distance: 19.0
click at [183, 46] on div "[PERSON_NAME]" at bounding box center [175, 46] width 59 height 7
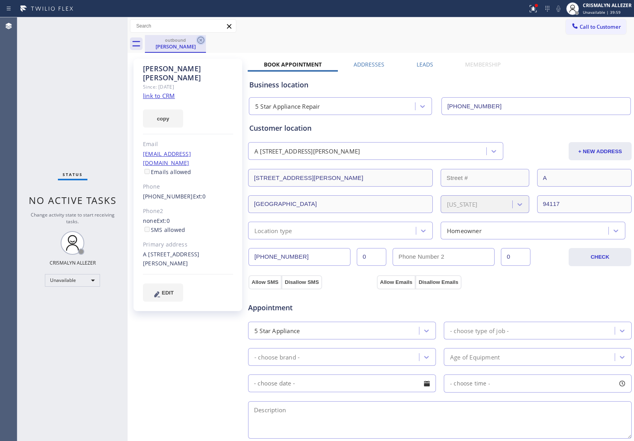
click at [201, 41] on icon at bounding box center [200, 39] width 9 height 9
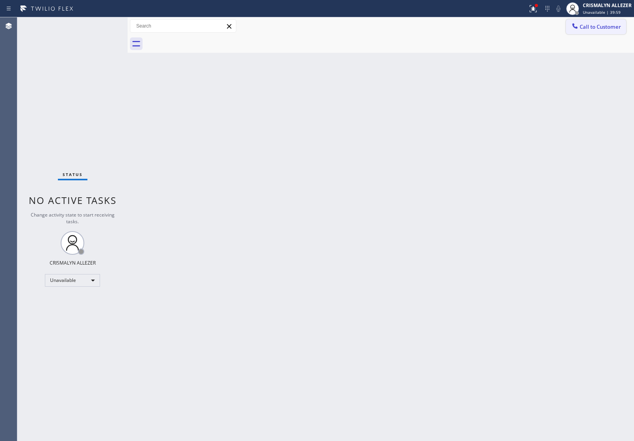
click at [601, 28] on span "Call to Customer" at bounding box center [599, 26] width 41 height 7
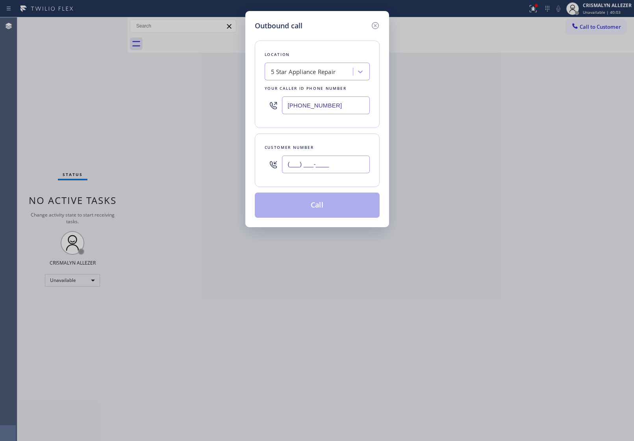
click at [355, 172] on input "(___) ___-____" at bounding box center [326, 164] width 88 height 18
paste input "650) 269-0530"
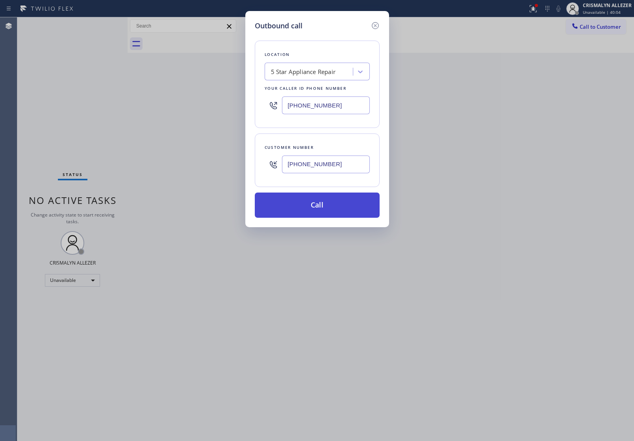
type input "[PHONE_NUMBER]"
click at [307, 217] on button "Call" at bounding box center [317, 204] width 125 height 25
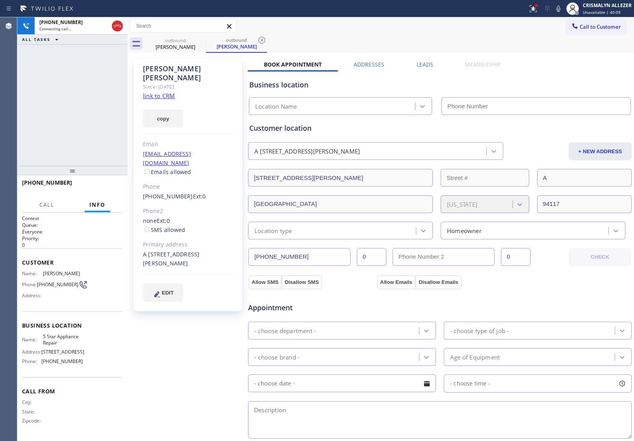
type input "[PHONE_NUMBER]"
click at [101, 188] on span "HANG UP" at bounding box center [105, 186] width 24 height 6
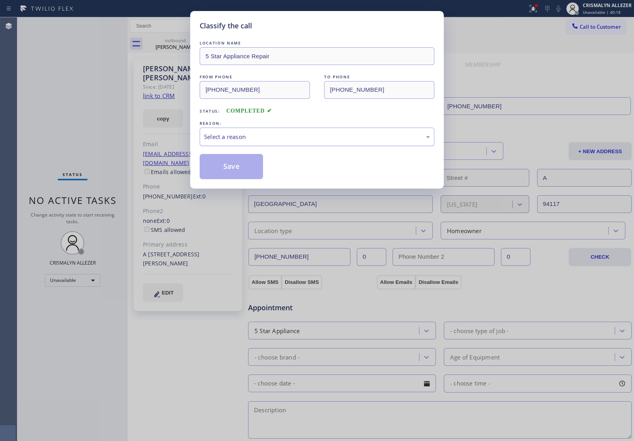
click at [304, 130] on div "Select a reason" at bounding box center [317, 137] width 235 height 19
click at [237, 178] on button "Save" at bounding box center [231, 166] width 63 height 25
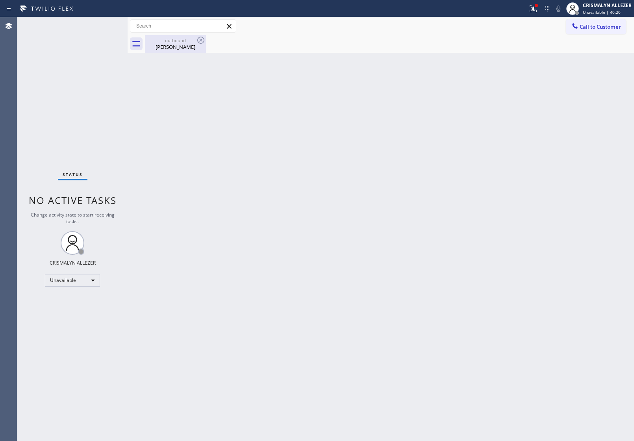
drag, startPoint x: 186, startPoint y: 44, endPoint x: 194, endPoint y: 40, distance: 8.3
click at [188, 43] on div "outbound [PERSON_NAME]" at bounding box center [175, 44] width 59 height 18
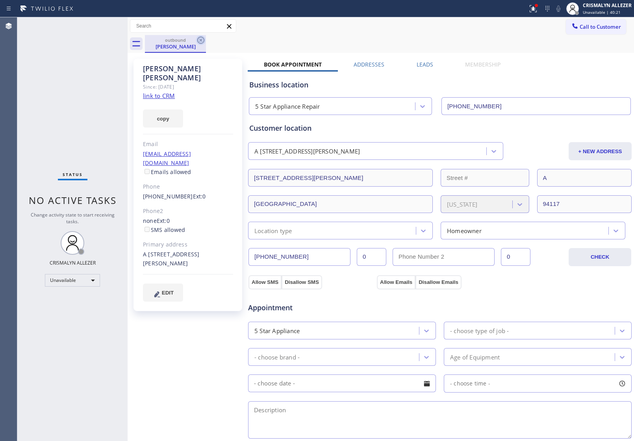
click at [201, 41] on icon at bounding box center [200, 39] width 9 height 9
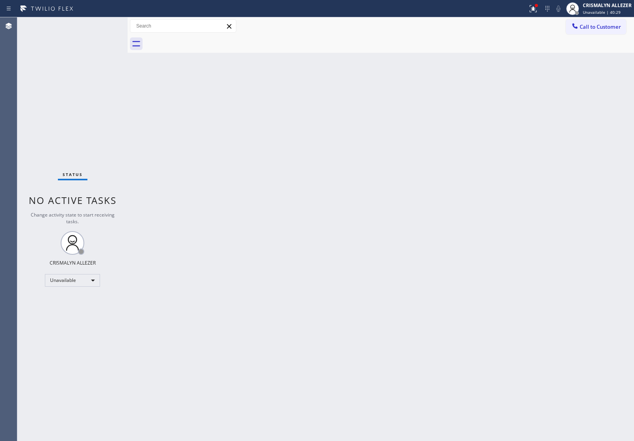
click at [601, 26] on span "Call to Customer" at bounding box center [599, 26] width 41 height 7
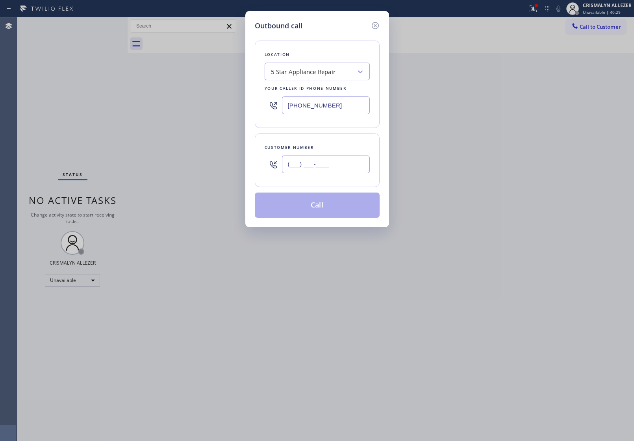
click at [326, 166] on input "(___) ___-____" at bounding box center [326, 164] width 88 height 18
paste input "415) 531-4476"
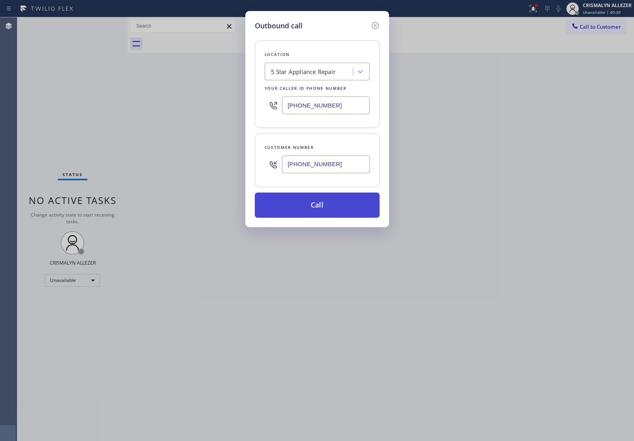
type input "[PHONE_NUMBER]"
click at [320, 207] on button "Call" at bounding box center [317, 204] width 125 height 25
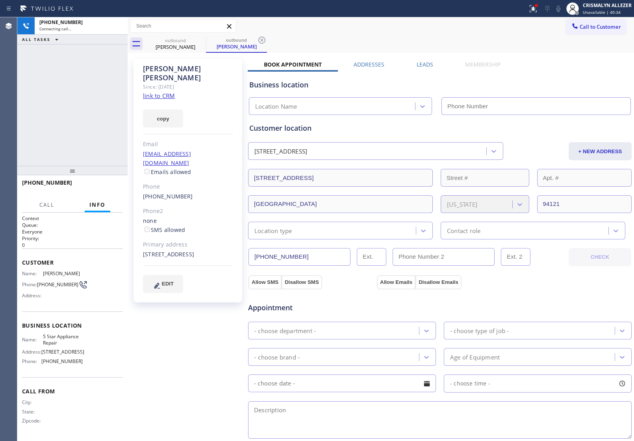
click at [161, 92] on link "link to CRM" at bounding box center [159, 96] width 32 height 8
type input "[PHONE_NUMBER]"
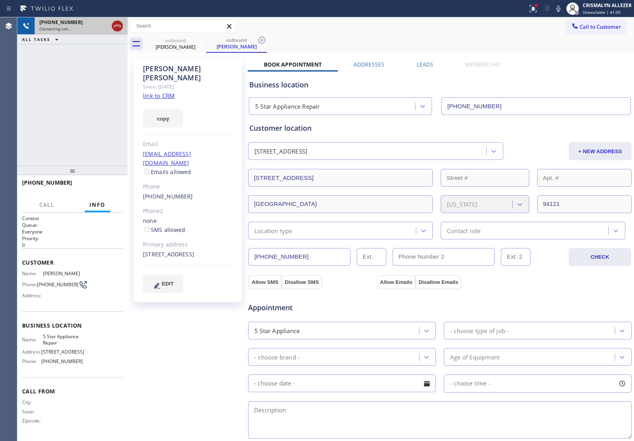
click at [113, 30] on icon at bounding box center [117, 25] width 9 height 9
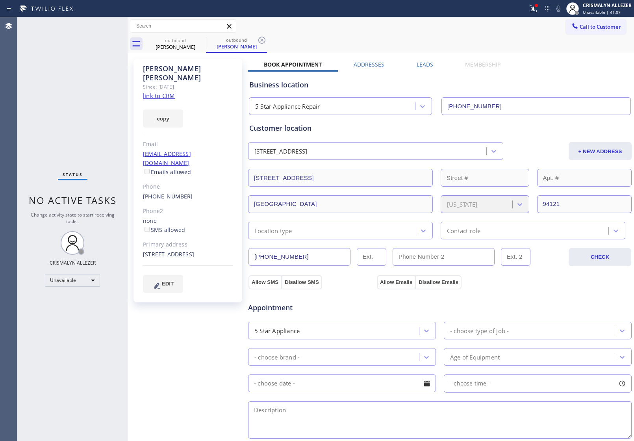
drag, startPoint x: 264, startPoint y: 36, endPoint x: 210, endPoint y: 44, distance: 54.5
click at [263, 36] on icon at bounding box center [261, 39] width 9 height 9
click at [197, 38] on icon at bounding box center [200, 39] width 9 height 9
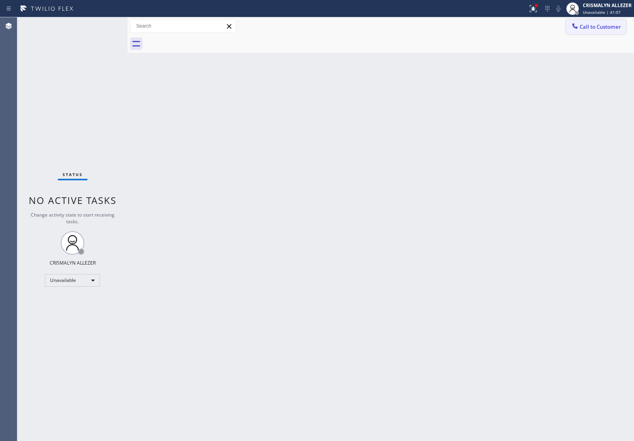
drag, startPoint x: 589, startPoint y: 25, endPoint x: 562, endPoint y: 42, distance: 32.2
click at [586, 28] on span "Call to Customer" at bounding box center [599, 26] width 41 height 7
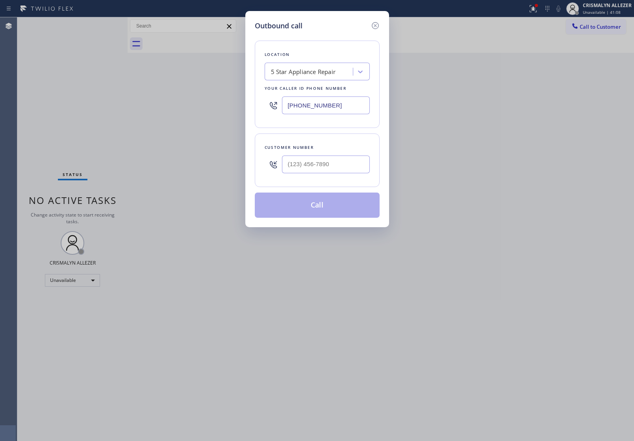
click at [344, 155] on div at bounding box center [326, 165] width 88 height 26
click at [348, 170] on input "(___) ___-____" at bounding box center [326, 164] width 88 height 18
paste input "text"
type input "(___) ___-____"
paste input "415) 531-4476"
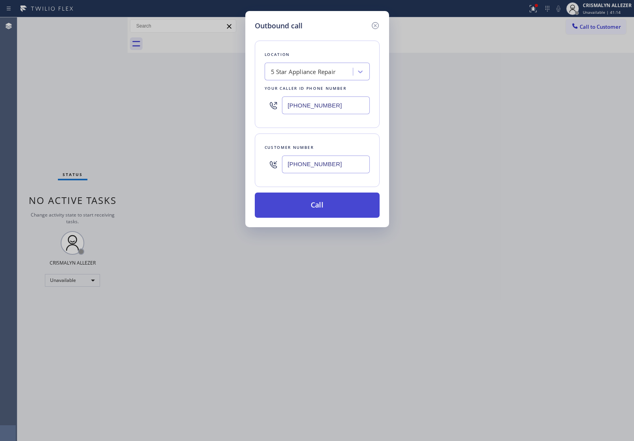
type input "[PHONE_NUMBER]"
click at [322, 209] on button "Call" at bounding box center [317, 204] width 125 height 25
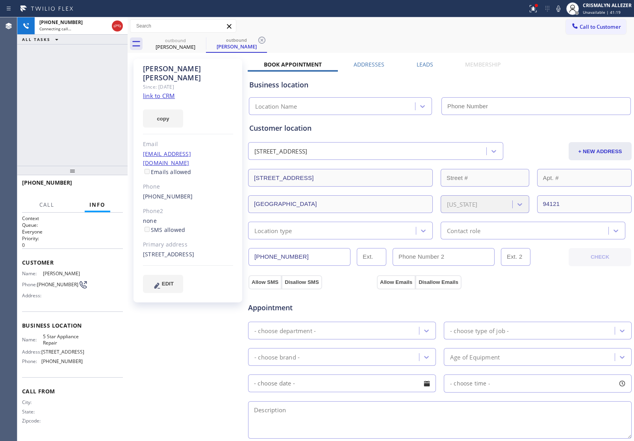
type input "[PHONE_NUMBER]"
drag, startPoint x: 45, startPoint y: 117, endPoint x: 101, endPoint y: 196, distance: 96.6
click at [52, 128] on div "[PHONE_NUMBER] Live | 00:04 ALL TASKS ALL TASKS ACTIVE TASKS TASKS IN WRAP UP" at bounding box center [72, 91] width 110 height 148
click at [100, 185] on span "HANG UP" at bounding box center [105, 186] width 24 height 6
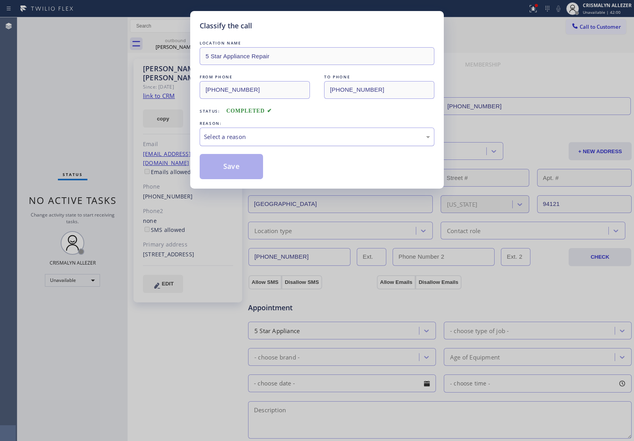
click at [333, 142] on div "Select a reason" at bounding box center [317, 137] width 235 height 19
click at [239, 178] on button "Save" at bounding box center [231, 166] width 63 height 25
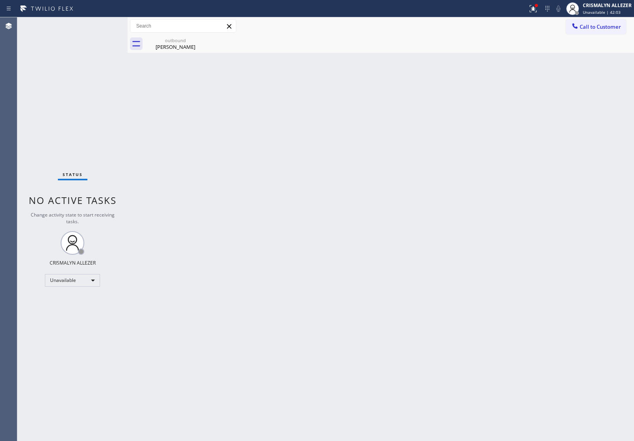
click at [232, 164] on div "Back to Dashboard Change Sender ID Customers Technicians Select a contact Outbo…" at bounding box center [381, 229] width 506 height 424
drag, startPoint x: 173, startPoint y: 50, endPoint x: 292, endPoint y: 64, distance: 119.6
click at [174, 50] on div "outbound [PERSON_NAME]" at bounding box center [175, 44] width 59 height 18
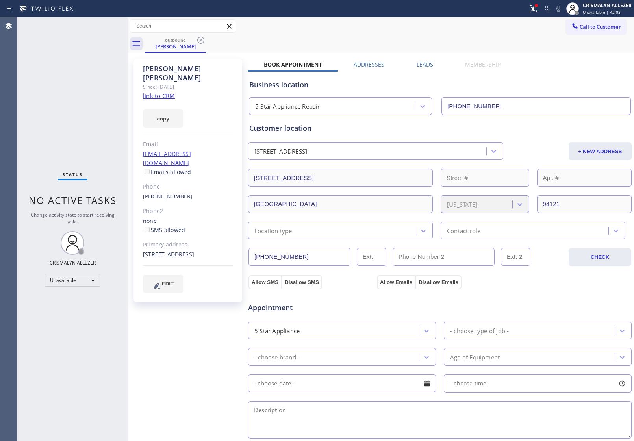
click at [428, 65] on label "Leads" at bounding box center [424, 64] width 17 height 7
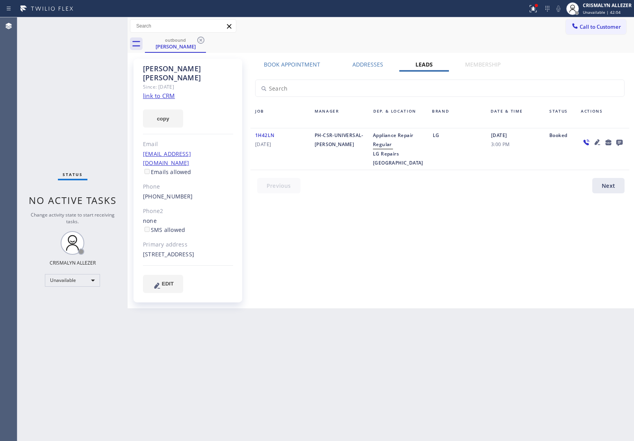
click at [621, 141] on icon at bounding box center [619, 143] width 6 height 6
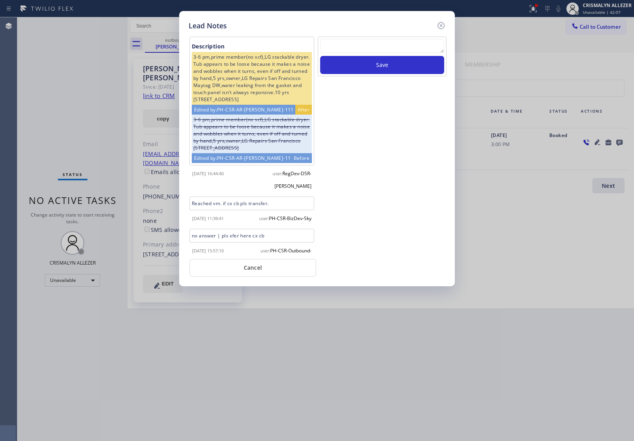
click at [384, 48] on textarea at bounding box center [382, 46] width 124 height 14
paste textarea "no answer | pls xfer here cx cb"
type textarea "no answer | pls xfer here cx cb"
click at [387, 69] on button "Save" at bounding box center [382, 65] width 124 height 18
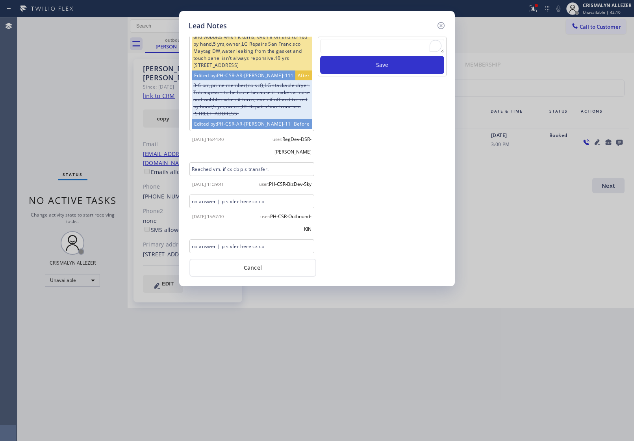
scroll to position [78, 0]
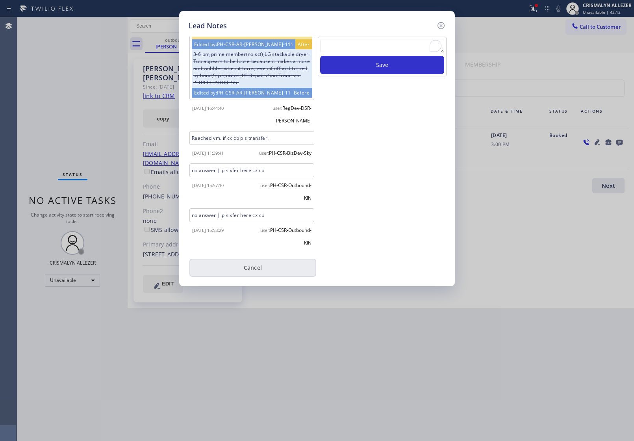
click at [248, 270] on button "Cancel" at bounding box center [252, 268] width 127 height 18
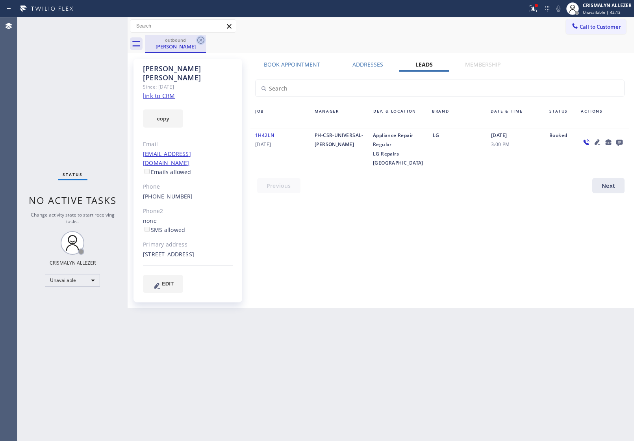
click at [201, 39] on icon at bounding box center [200, 39] width 9 height 9
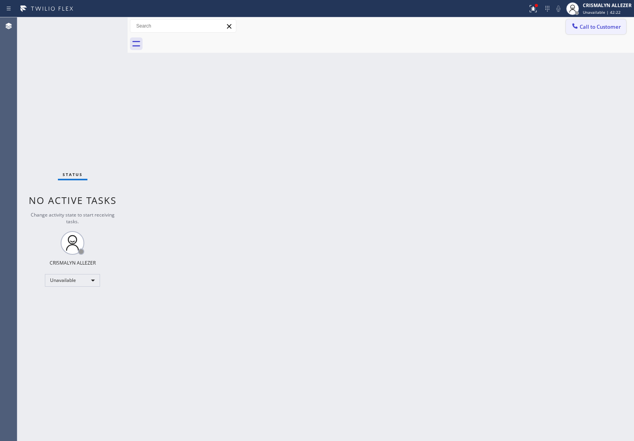
click at [617, 23] on span "Call to Customer" at bounding box center [599, 26] width 41 height 7
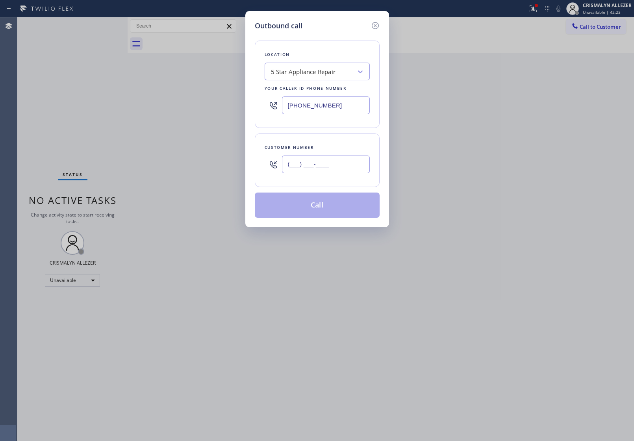
click at [337, 164] on input "(___) ___-____" at bounding box center [326, 164] width 88 height 18
paste input "469) 345-3533"
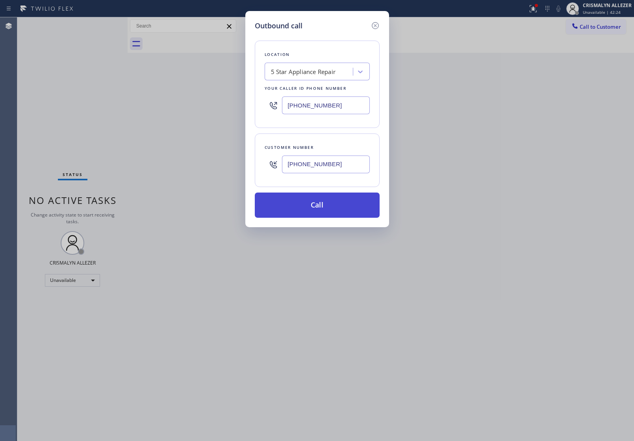
type input "[PHONE_NUMBER]"
click at [315, 213] on button "Call" at bounding box center [317, 204] width 125 height 25
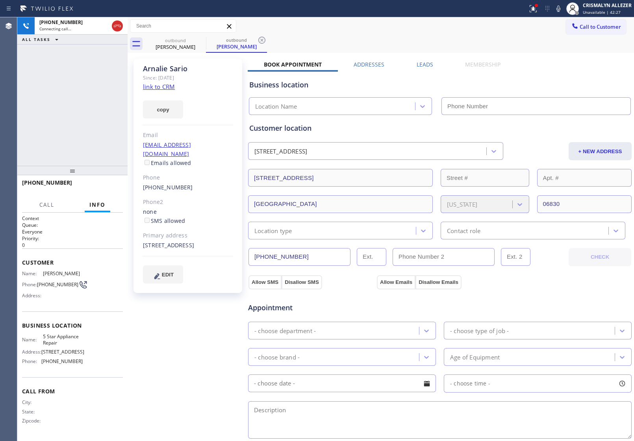
click at [168, 86] on link "link to CRM" at bounding box center [159, 87] width 32 height 8
type input "[PHONE_NUMBER]"
click at [108, 188] on span "HANG UP" at bounding box center [105, 186] width 24 height 6
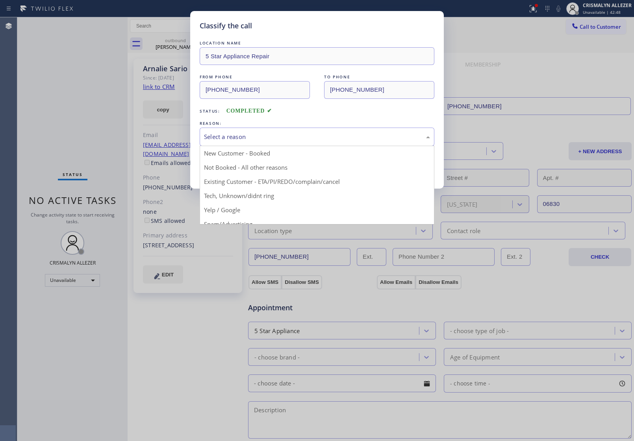
click at [314, 140] on div "Select a reason" at bounding box center [317, 136] width 226 height 9
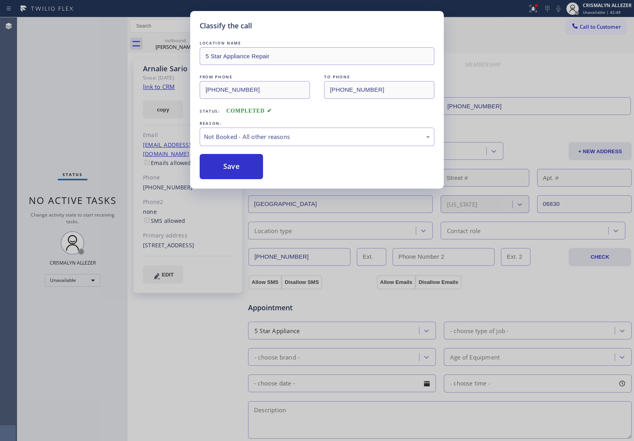
click at [253, 161] on button "Save" at bounding box center [231, 166] width 63 height 25
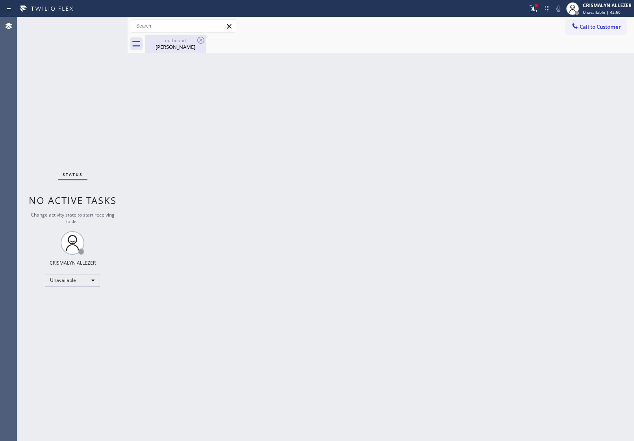
click at [182, 43] on div "[PERSON_NAME]" at bounding box center [175, 46] width 59 height 7
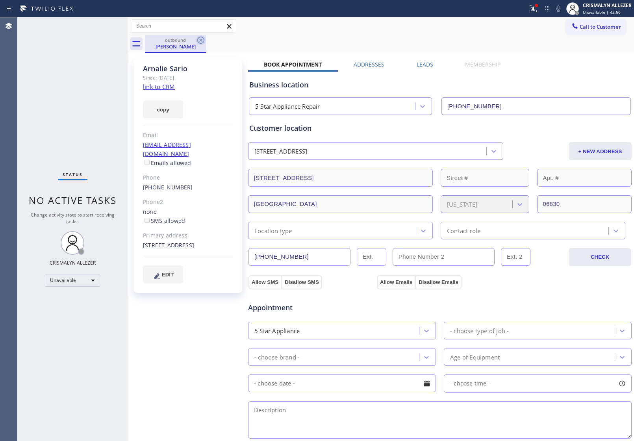
click at [199, 39] on icon at bounding box center [200, 39] width 9 height 9
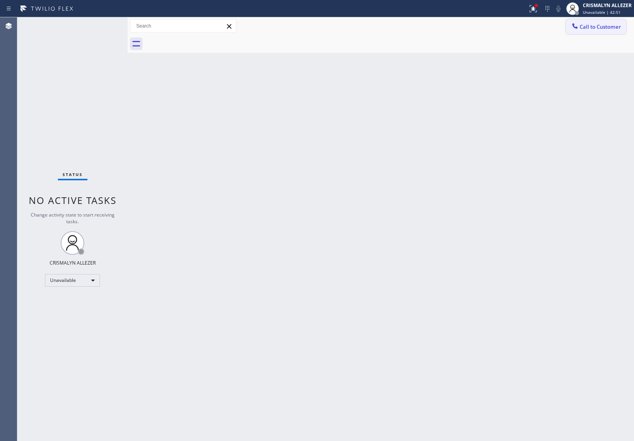
click at [590, 31] on button "Call to Customer" at bounding box center [596, 26] width 60 height 15
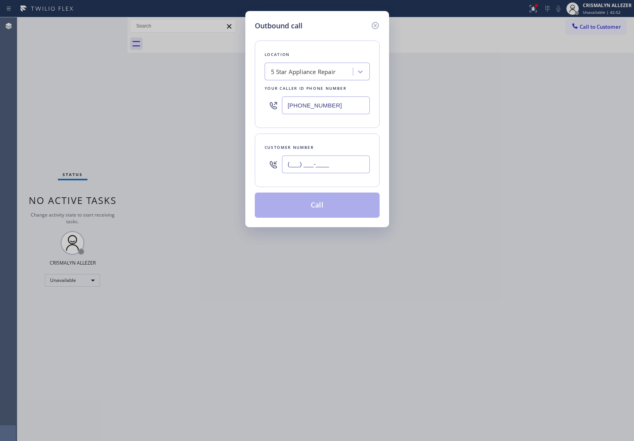
click at [354, 165] on input "(___) ___-____" at bounding box center [326, 164] width 88 height 18
paste input "text"
type input "(___) ___-____"
paste input "469) 345-3533"
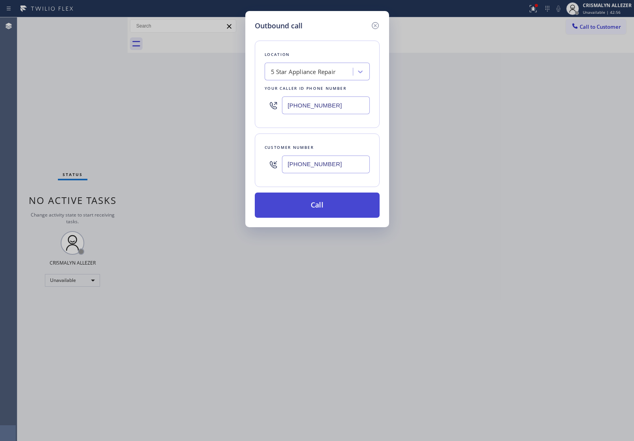
type input "[PHONE_NUMBER]"
click at [322, 205] on button "Call" at bounding box center [317, 204] width 125 height 25
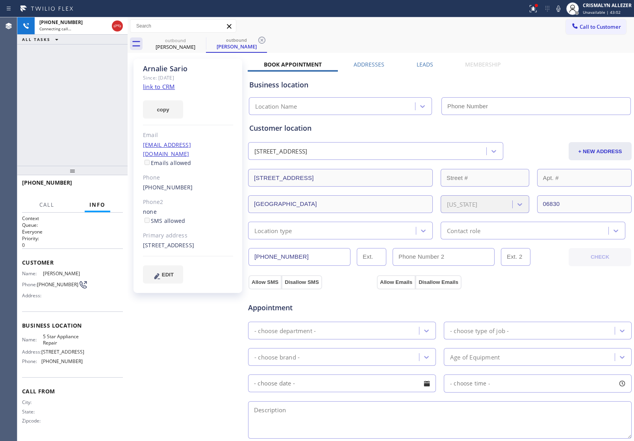
type input "[PHONE_NUMBER]"
click at [102, 187] on span "HANG UP" at bounding box center [105, 186] width 24 height 6
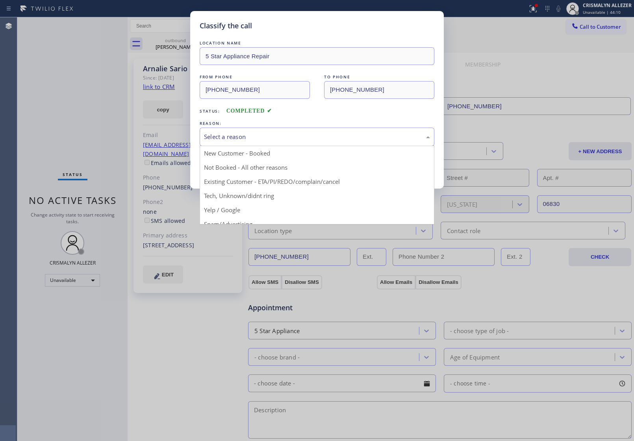
click at [314, 139] on div "Select a reason" at bounding box center [317, 136] width 226 height 9
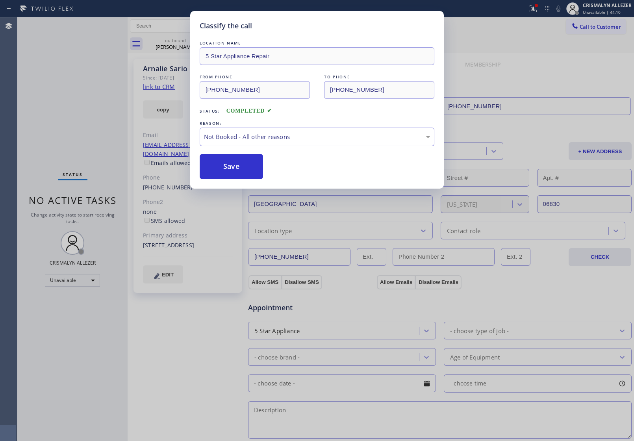
click at [237, 172] on button "Save" at bounding box center [231, 166] width 63 height 25
click at [207, 42] on div "outbound" at bounding box center [236, 40] width 59 height 6
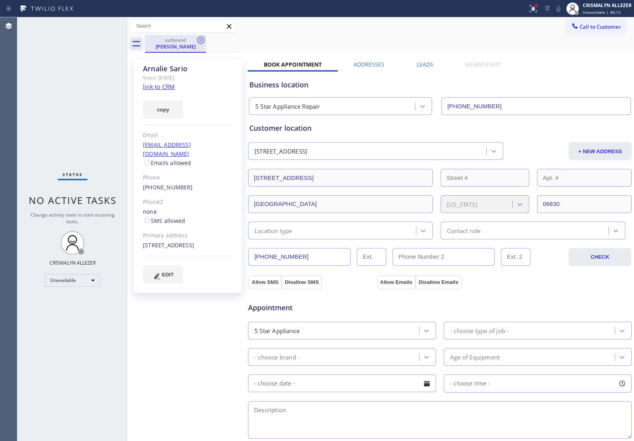
click at [203, 40] on icon at bounding box center [200, 39] width 9 height 9
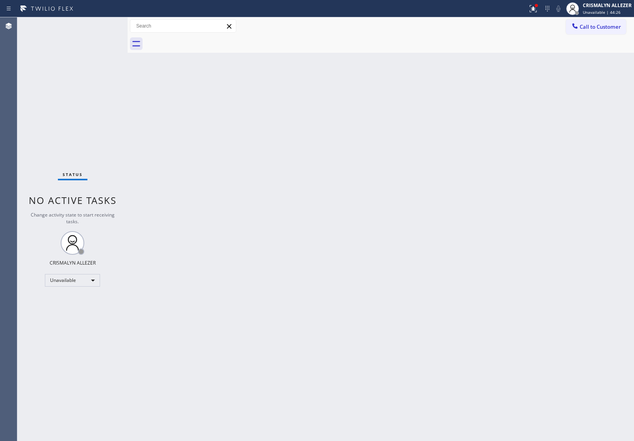
drag, startPoint x: 607, startPoint y: 28, endPoint x: 538, endPoint y: 80, distance: 86.8
click at [607, 29] on span "Call to Customer" at bounding box center [599, 26] width 41 height 7
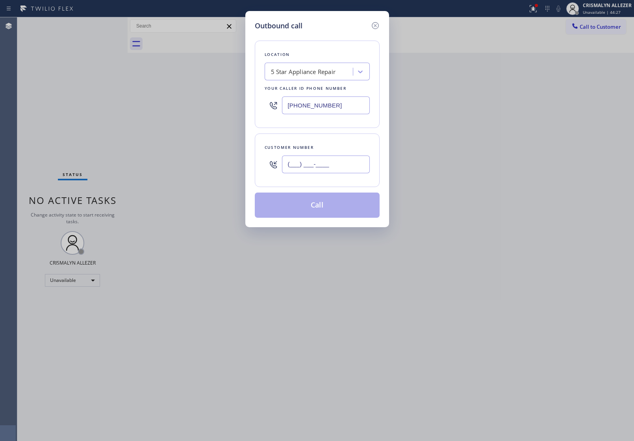
click at [349, 164] on input "(___) ___-____" at bounding box center [326, 164] width 88 height 18
paste input "917) 693-1967"
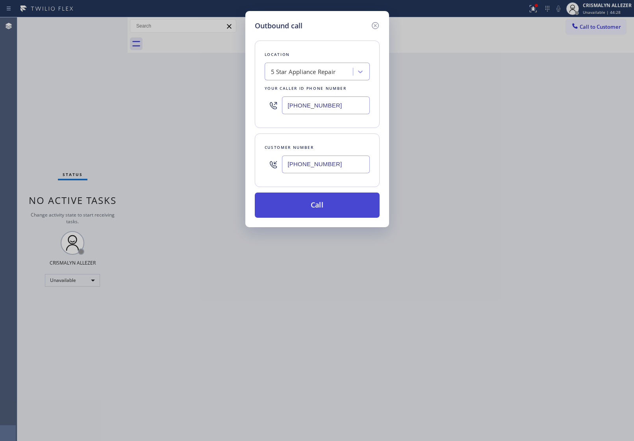
type input "[PHONE_NUMBER]"
click at [331, 207] on button "Call" at bounding box center [317, 204] width 125 height 25
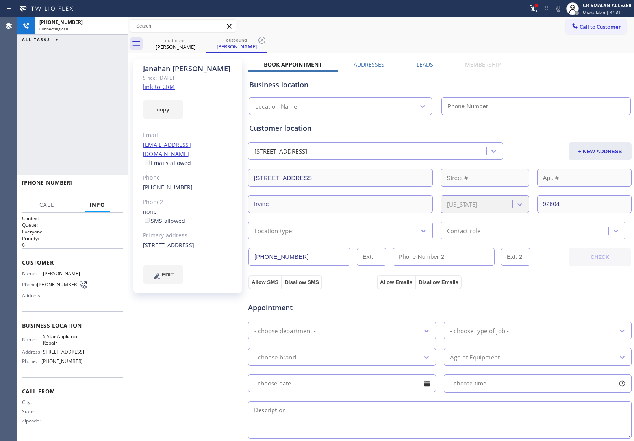
click at [160, 89] on link "link to CRM" at bounding box center [159, 87] width 32 height 8
type input "[PHONE_NUMBER]"
click at [99, 185] on span "HANG UP" at bounding box center [105, 186] width 24 height 6
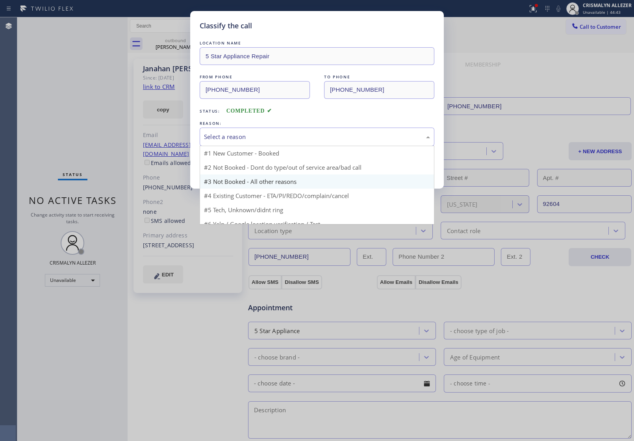
drag, startPoint x: 322, startPoint y: 140, endPoint x: 224, endPoint y: 169, distance: 102.6
click at [317, 140] on div "Select a reason" at bounding box center [317, 136] width 226 height 9
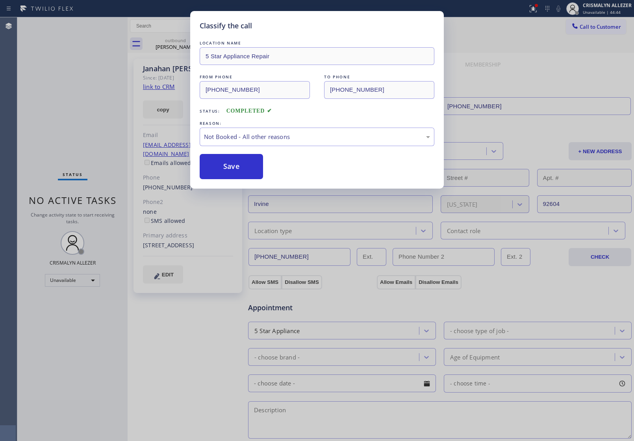
click at [221, 169] on button "Save" at bounding box center [231, 166] width 63 height 25
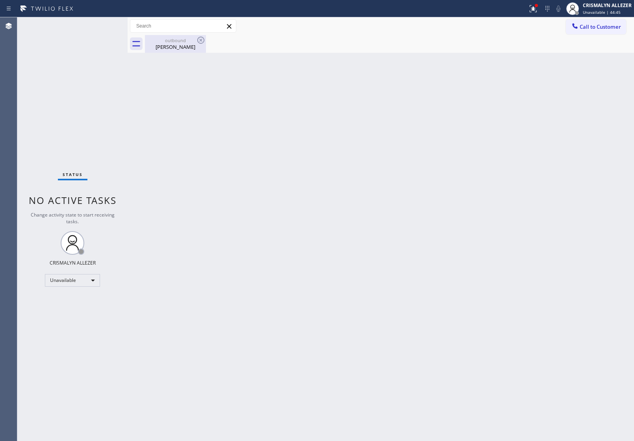
click at [178, 46] on div "[PERSON_NAME]" at bounding box center [175, 46] width 59 height 7
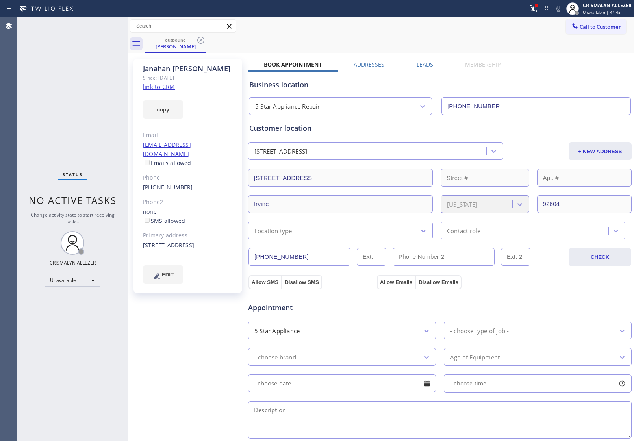
drag, startPoint x: 415, startPoint y: 64, endPoint x: 437, endPoint y: 75, distance: 25.2
click at [416, 64] on label "Leads" at bounding box center [424, 64] width 17 height 7
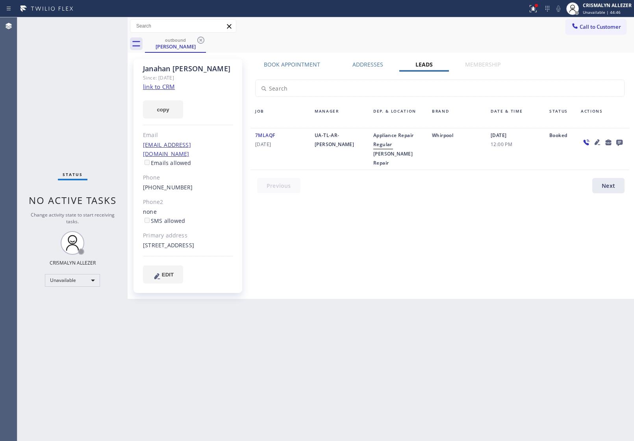
click at [617, 142] on icon at bounding box center [619, 143] width 6 height 6
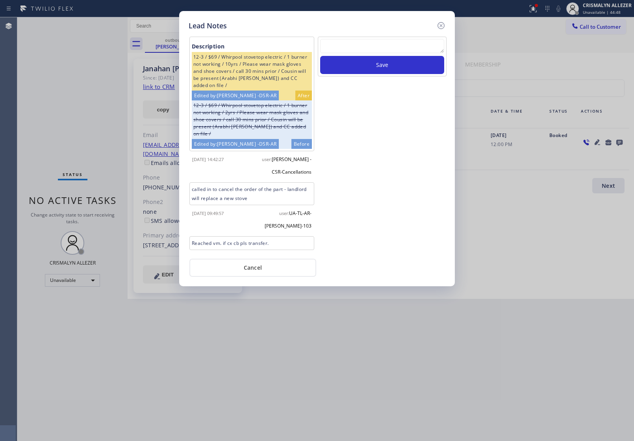
click at [376, 48] on textarea at bounding box center [382, 46] width 124 height 14
paste textarea "no answer | pls xfer here cx cb"
type textarea "no answer | pls xfer here cx cb"
click at [383, 76] on div "no answer | pls xfer here cx cb Save" at bounding box center [382, 57] width 129 height 40
click at [390, 69] on button "Save" at bounding box center [382, 65] width 124 height 18
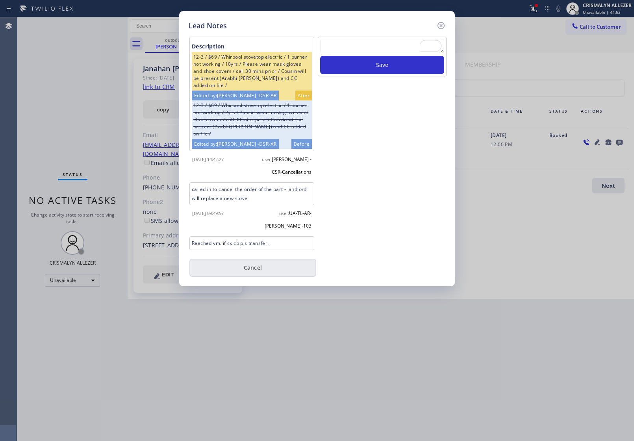
click at [251, 270] on button "Cancel" at bounding box center [252, 268] width 127 height 18
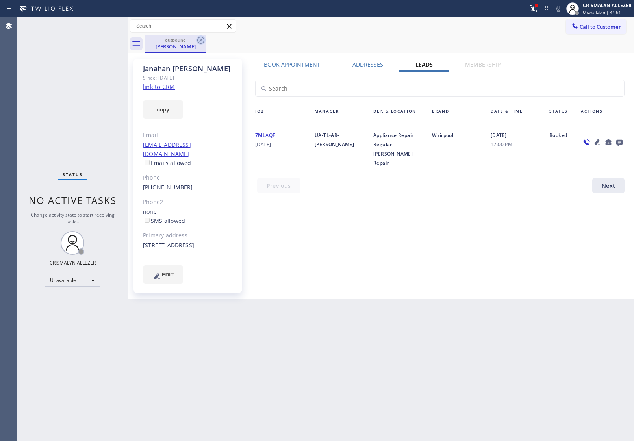
click at [199, 40] on icon at bounding box center [200, 39] width 9 height 9
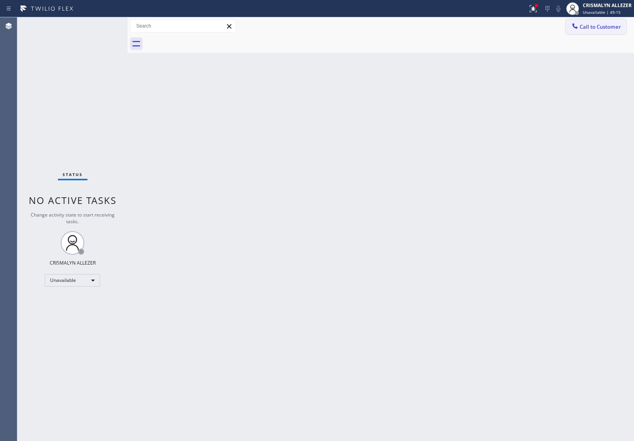
click at [589, 32] on button "Call to Customer" at bounding box center [596, 26] width 60 height 15
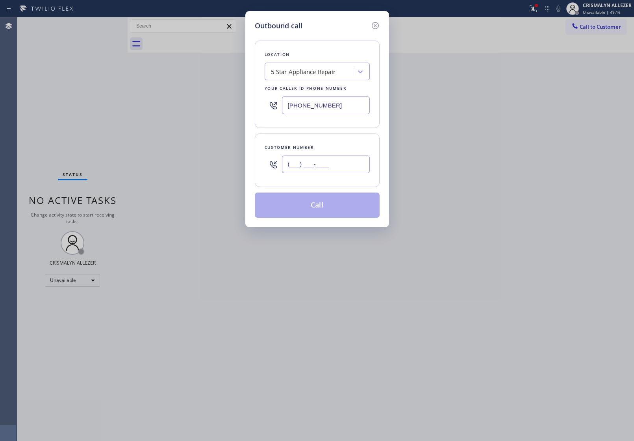
click at [347, 165] on input "(___) ___-____" at bounding box center [326, 164] width 88 height 18
paste input "206) 353-7744"
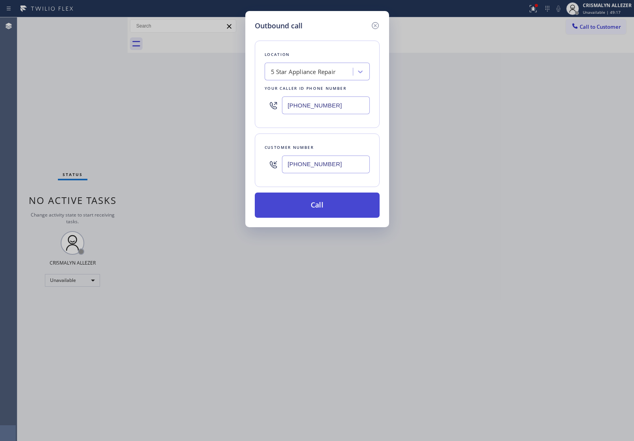
type input "(206) 353-7744"
click at [324, 206] on button "Call" at bounding box center [317, 204] width 125 height 25
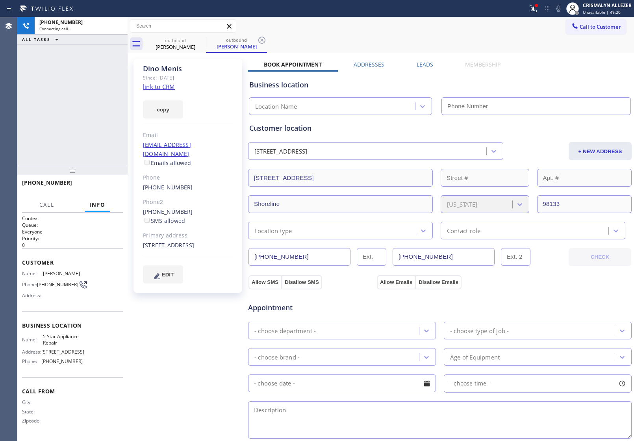
click at [160, 89] on link "link to CRM" at bounding box center [159, 87] width 32 height 8
type input "[PHONE_NUMBER]"
click at [103, 185] on span "HANG UP" at bounding box center [105, 186] width 24 height 6
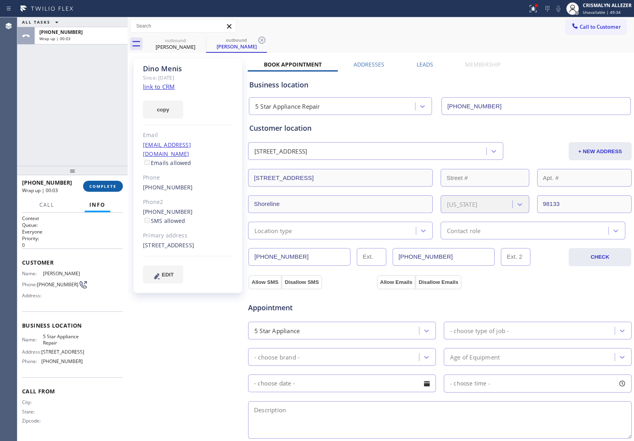
click at [113, 186] on span "COMPLETE" at bounding box center [102, 186] width 27 height 6
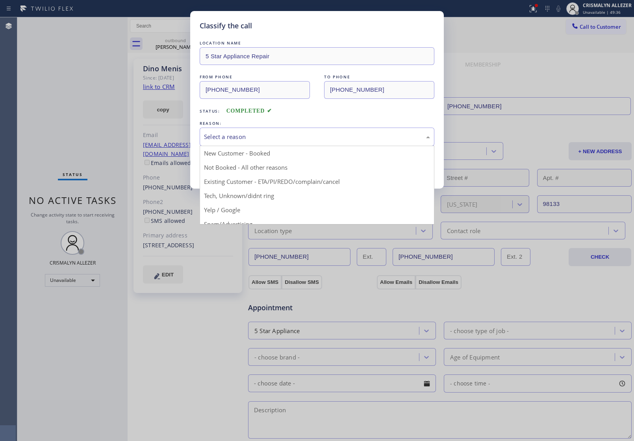
click at [308, 138] on div "Select a reason" at bounding box center [317, 136] width 226 height 9
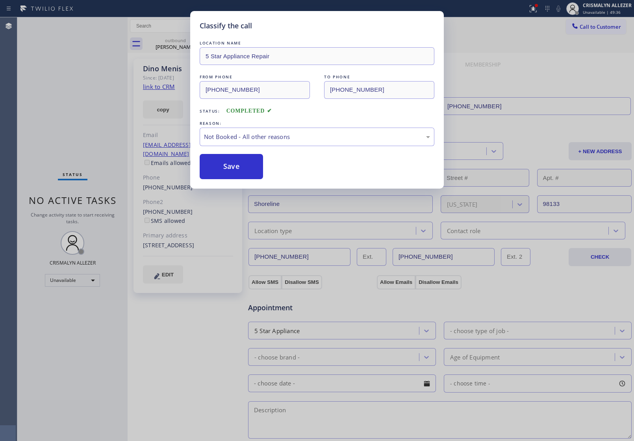
click at [237, 169] on button "Save" at bounding box center [231, 166] width 63 height 25
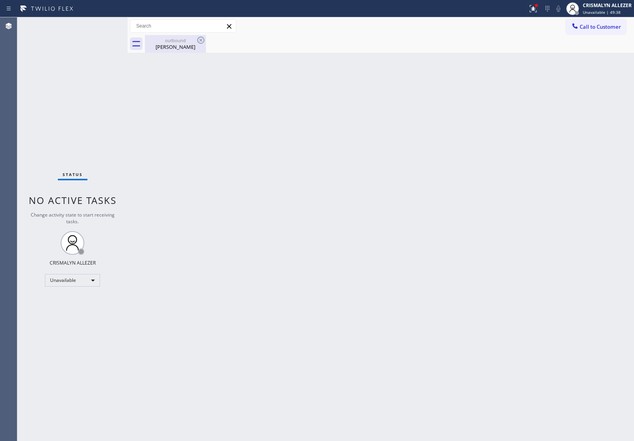
click at [177, 47] on div "Dino Menis" at bounding box center [175, 46] width 59 height 7
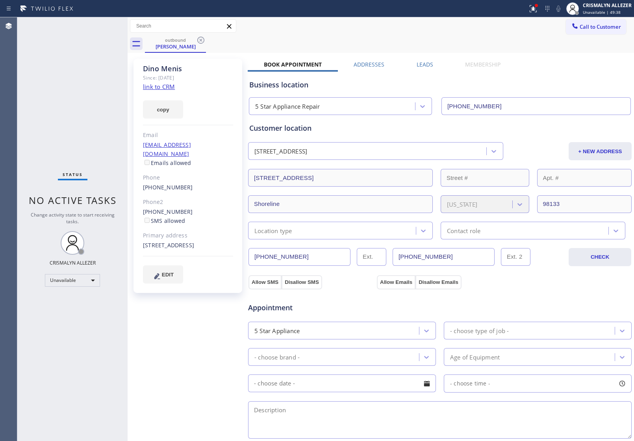
click at [199, 41] on icon at bounding box center [200, 39] width 9 height 9
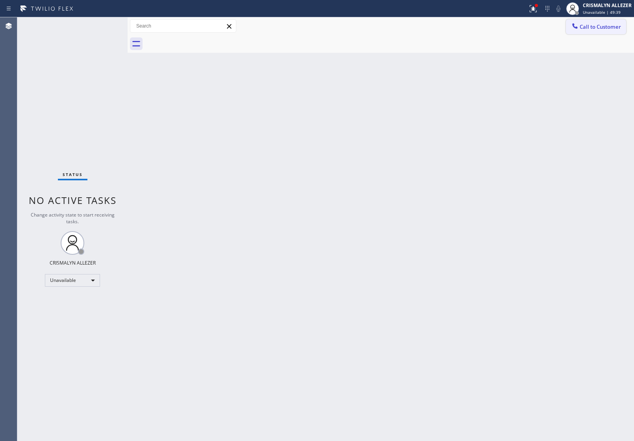
click at [591, 26] on span "Call to Customer" at bounding box center [599, 26] width 41 height 7
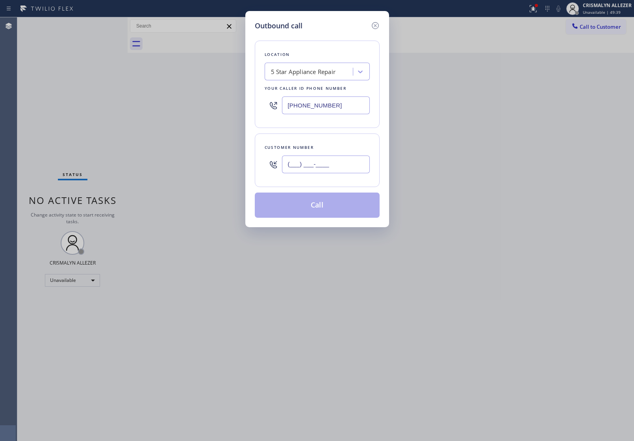
click at [358, 160] on input "(___) ___-____" at bounding box center [326, 164] width 88 height 18
paste input "206) 353-7744"
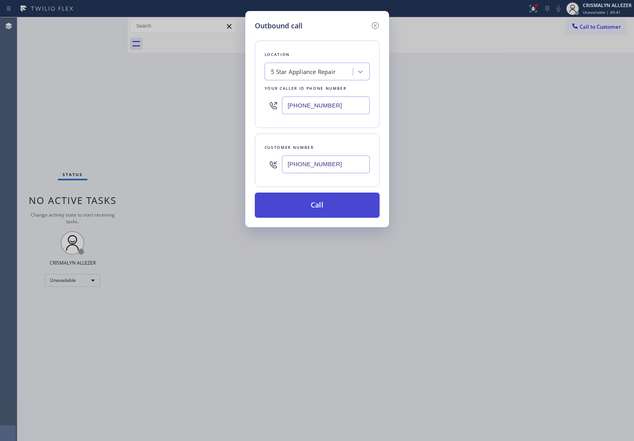
type input "(206) 353-7744"
click at [319, 204] on button "Call" at bounding box center [317, 204] width 125 height 25
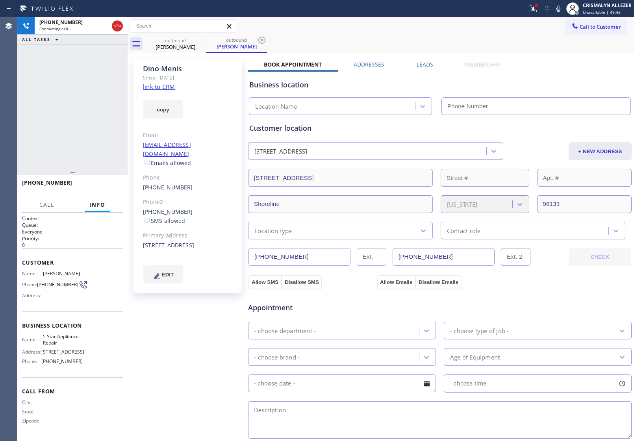
type input "[PHONE_NUMBER]"
click at [113, 185] on span "HANG UP" at bounding box center [105, 186] width 24 height 6
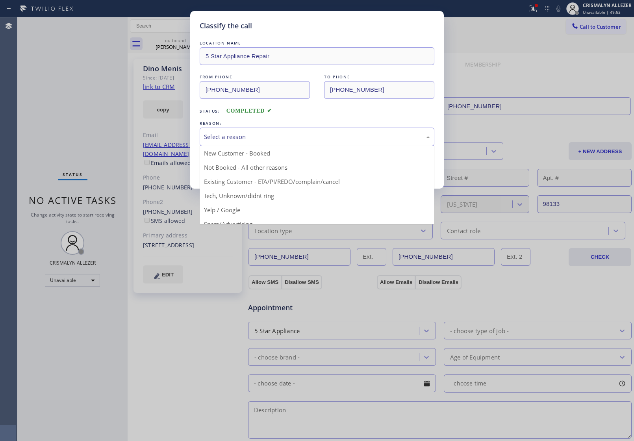
click at [279, 143] on div "Select a reason" at bounding box center [317, 137] width 235 height 19
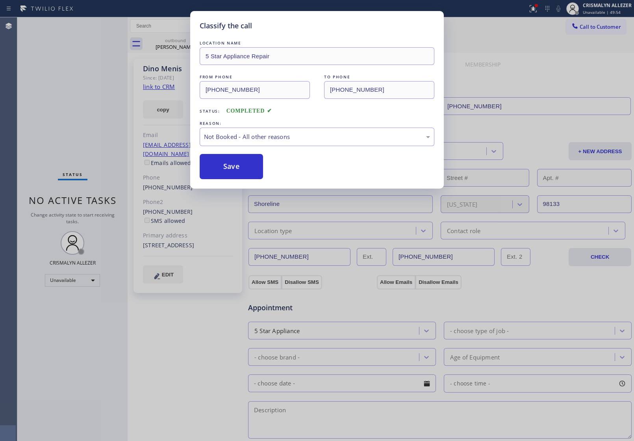
click at [238, 161] on button "Save" at bounding box center [231, 166] width 63 height 25
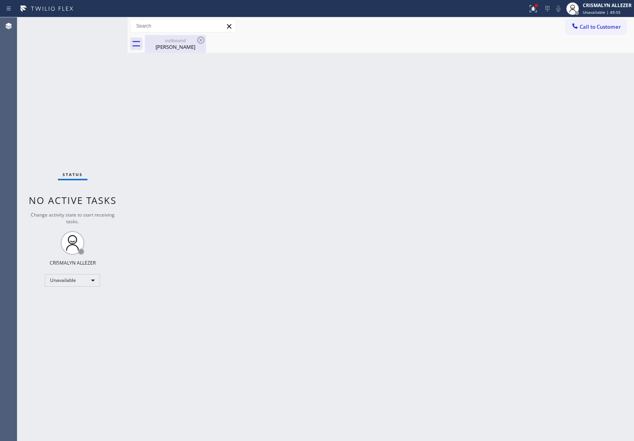
click at [180, 44] on div "Dino Menis" at bounding box center [175, 46] width 59 height 7
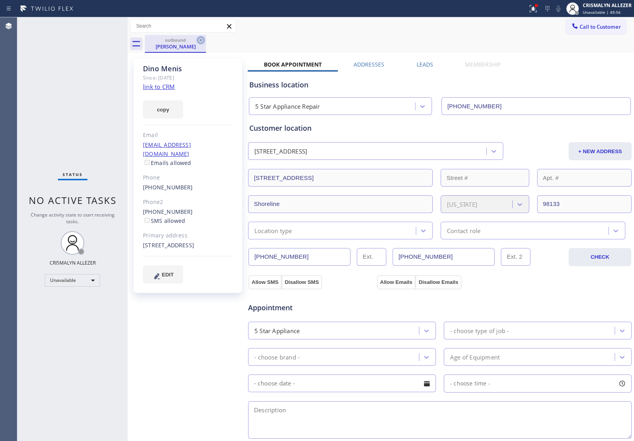
click at [197, 41] on icon at bounding box center [200, 39] width 9 height 9
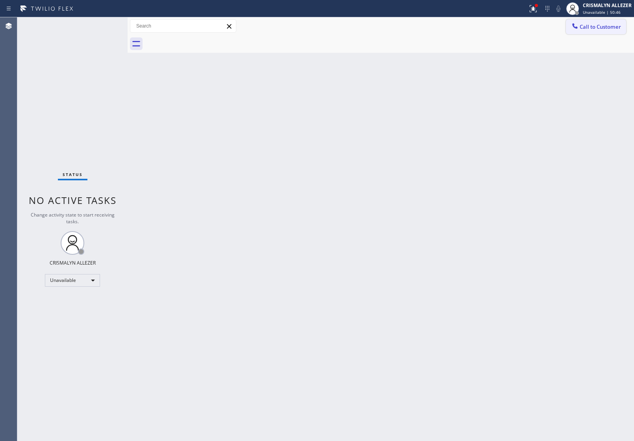
click at [618, 22] on button "Call to Customer" at bounding box center [596, 26] width 60 height 15
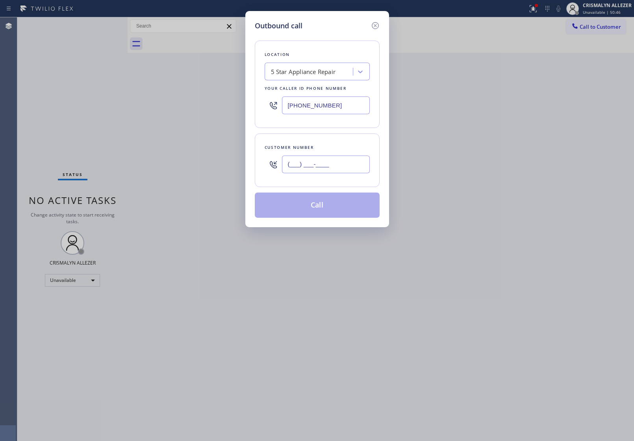
click at [359, 159] on input "(___) ___-____" at bounding box center [326, 164] width 88 height 18
paste input "917) 453-2926"
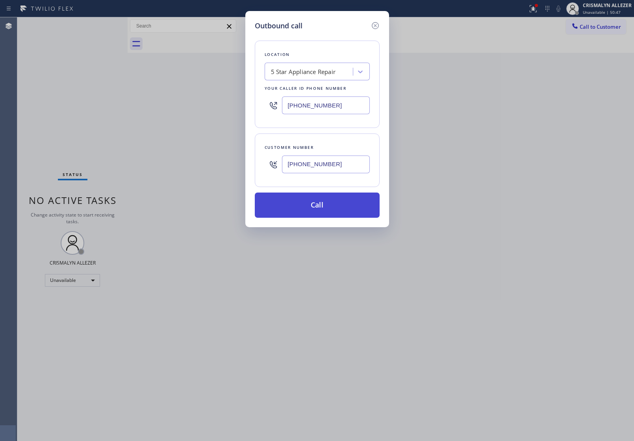
type input "(917) 453-2926"
click at [305, 213] on button "Call" at bounding box center [317, 204] width 125 height 25
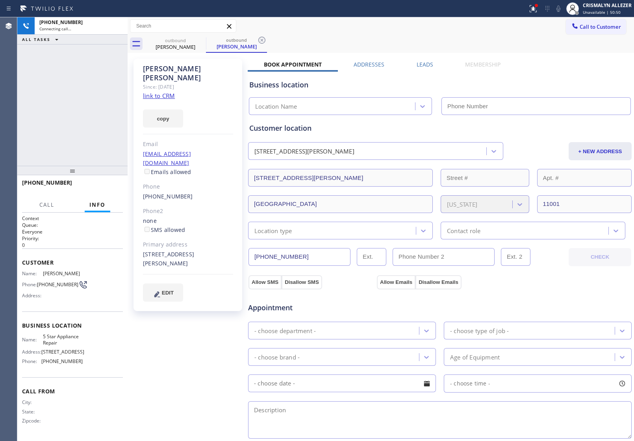
click at [156, 91] on div "Kelly Carey Since: 20 may 2020 link to CRM copy Email kellycarey5@msn.com Email…" at bounding box center [187, 185] width 109 height 252
click at [158, 92] on link "link to CRM" at bounding box center [159, 96] width 32 height 8
type input "[PHONE_NUMBER]"
click at [101, 188] on span "HANG UP" at bounding box center [105, 186] width 24 height 6
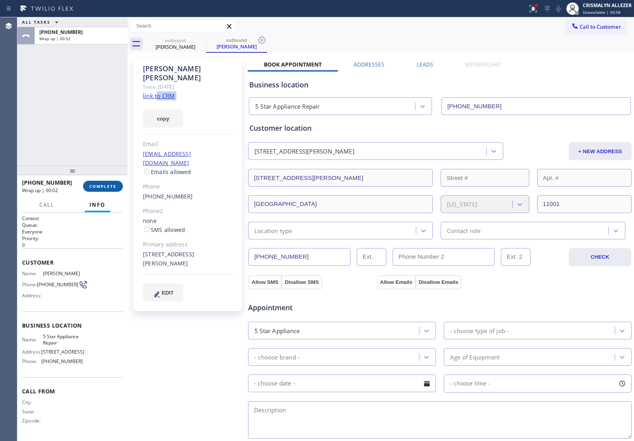
click at [101, 188] on span "COMPLETE" at bounding box center [102, 186] width 27 height 6
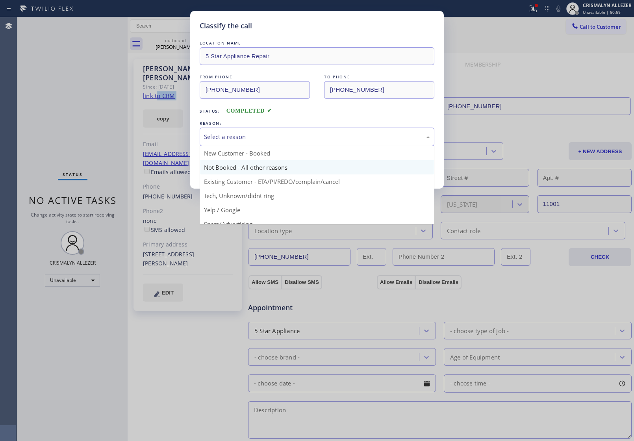
drag, startPoint x: 328, startPoint y: 142, endPoint x: 252, endPoint y: 166, distance: 79.3
click at [327, 142] on div "Select a reason" at bounding box center [317, 137] width 235 height 19
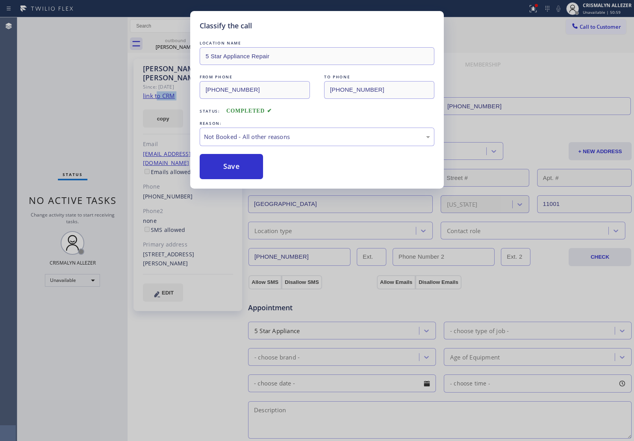
click at [241, 168] on button "Save" at bounding box center [231, 166] width 63 height 25
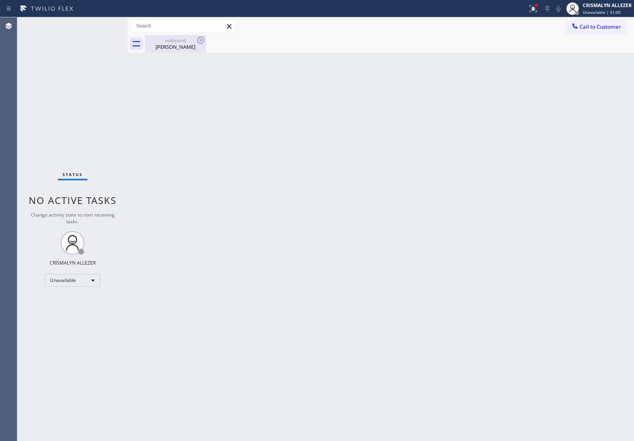
click at [170, 46] on div "Kelly Carey" at bounding box center [175, 46] width 59 height 7
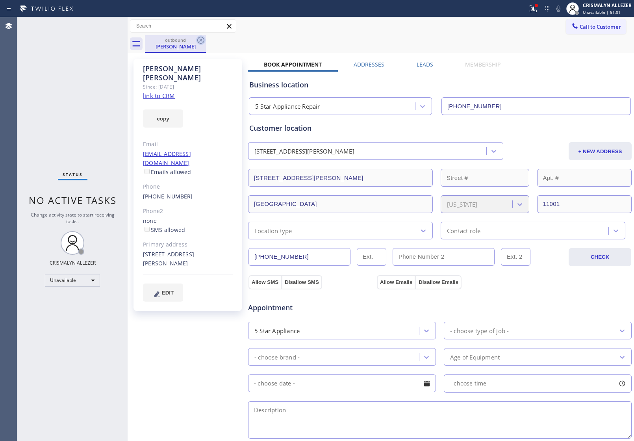
click at [201, 41] on icon at bounding box center [200, 39] width 9 height 9
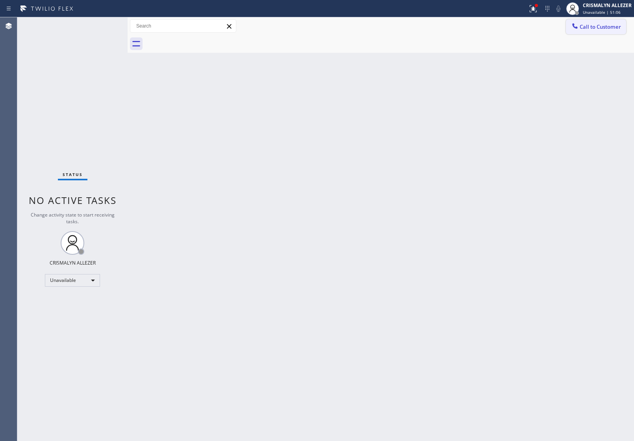
click at [597, 28] on span "Call to Customer" at bounding box center [599, 26] width 41 height 7
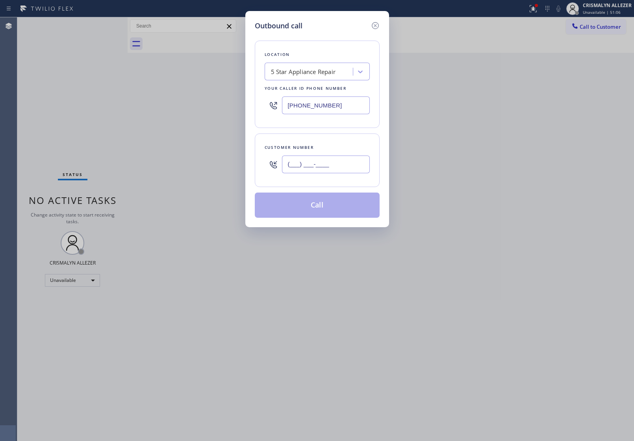
click at [355, 161] on input "(___) ___-____" at bounding box center [326, 164] width 88 height 18
paste input "917) 453-2926"
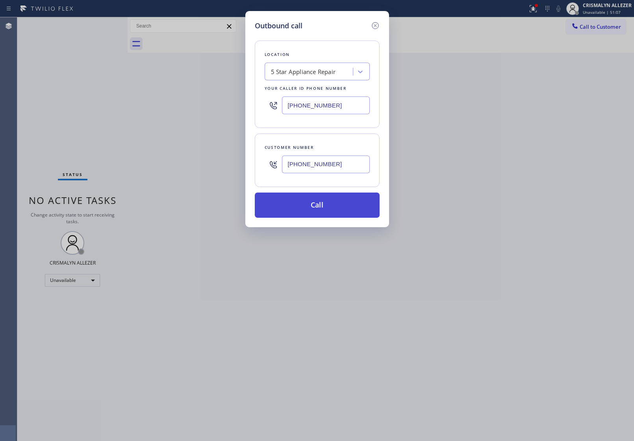
type input "(917) 453-2926"
click at [312, 201] on button "Call" at bounding box center [317, 204] width 125 height 25
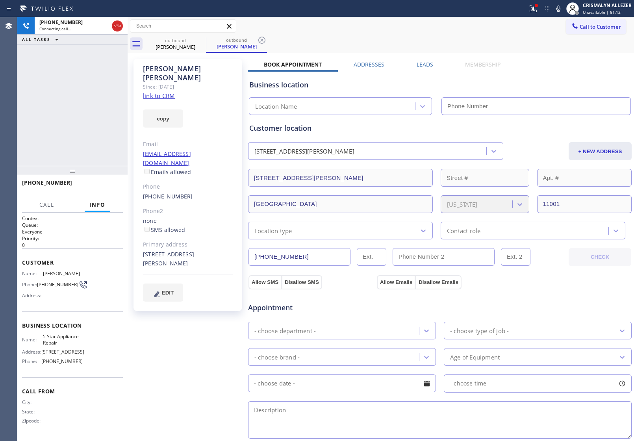
type input "[PHONE_NUMBER]"
click at [107, 183] on span "HANG UP" at bounding box center [105, 186] width 24 height 6
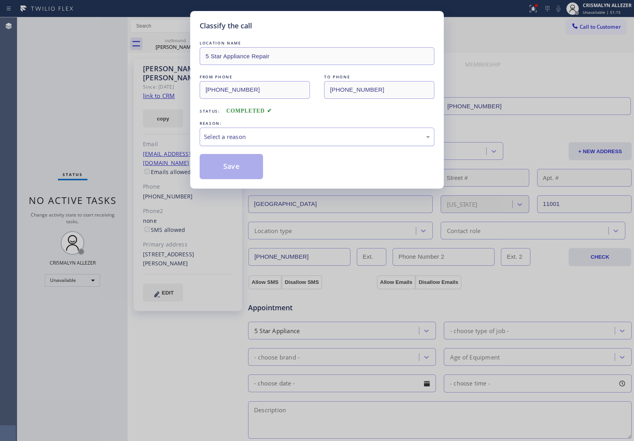
click at [309, 136] on div "Select a reason" at bounding box center [317, 136] width 226 height 9
click at [241, 174] on button "Save" at bounding box center [231, 166] width 63 height 25
click at [207, 43] on div "Kelly Carey" at bounding box center [236, 46] width 59 height 7
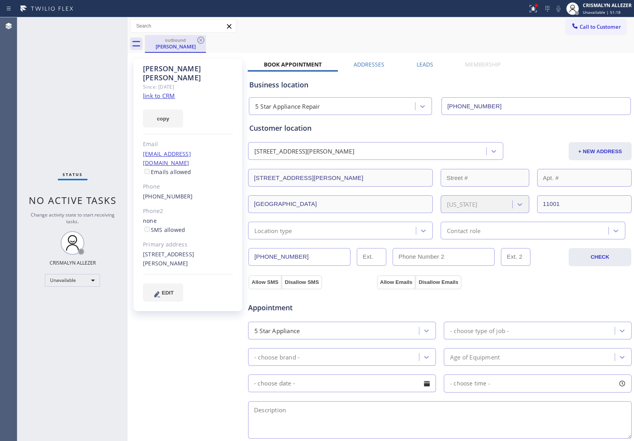
click at [180, 44] on div "Kelly Carey" at bounding box center [175, 46] width 59 height 7
drag, startPoint x: 201, startPoint y: 39, endPoint x: 200, endPoint y: 0, distance: 38.6
click at [201, 36] on icon at bounding box center [200, 39] width 9 height 9
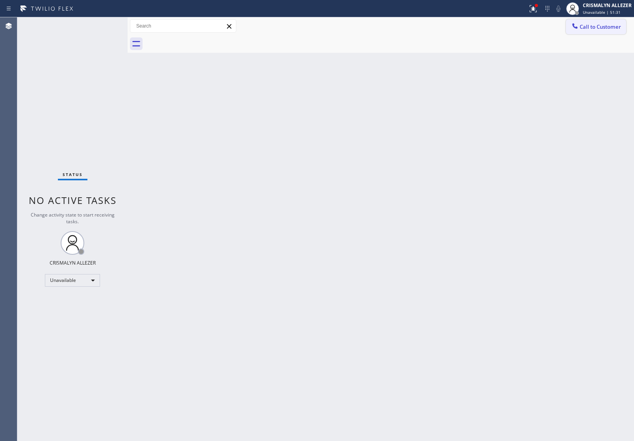
click at [604, 24] on span "Call to Customer" at bounding box center [599, 26] width 41 height 7
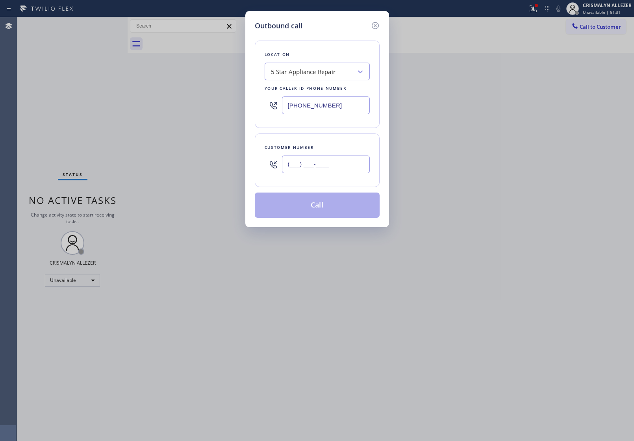
click at [349, 168] on input "(___) ___-____" at bounding box center [326, 164] width 88 height 18
paste input "206) 909-8007"
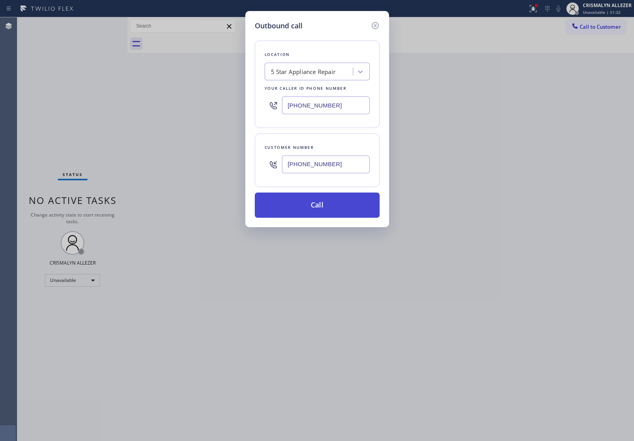
type input "(206) 909-8007"
click at [307, 216] on button "Call" at bounding box center [317, 204] width 125 height 25
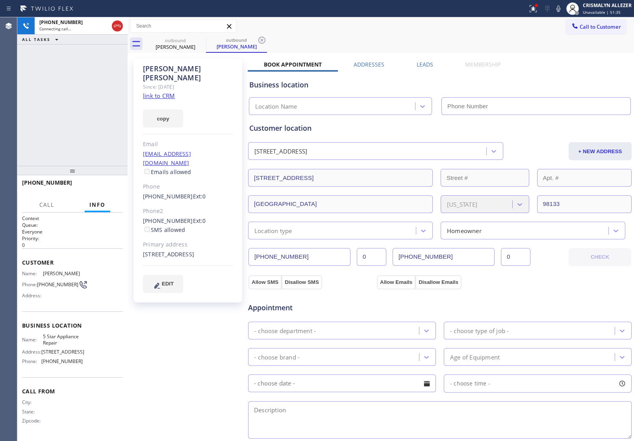
click at [154, 92] on link "link to CRM" at bounding box center [159, 96] width 32 height 8
type input "[PHONE_NUMBER]"
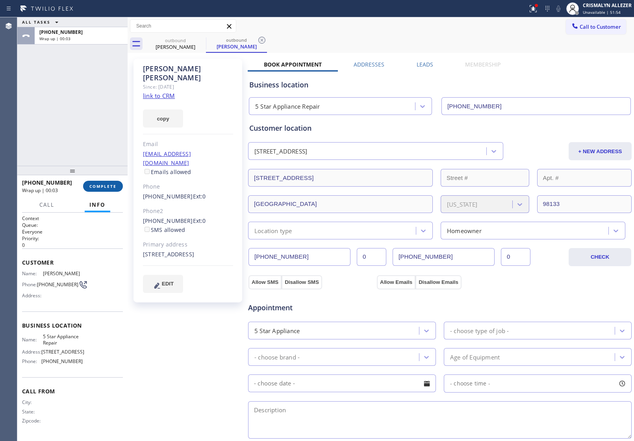
click at [103, 188] on span "COMPLETE" at bounding box center [102, 186] width 27 height 6
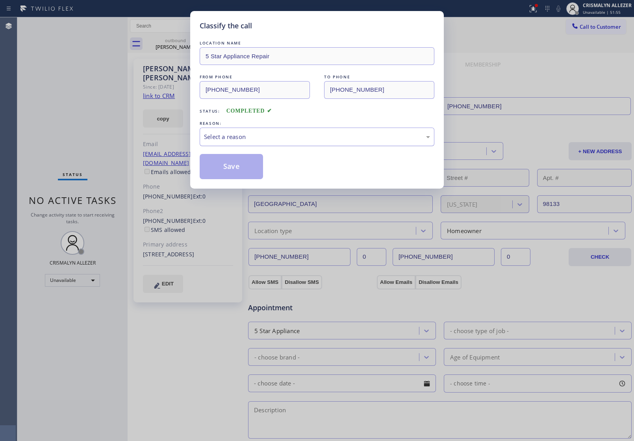
drag, startPoint x: 359, startPoint y: 138, endPoint x: 346, endPoint y: 142, distance: 13.7
click at [353, 140] on div "Select a reason" at bounding box center [317, 136] width 226 height 9
click at [237, 170] on button "Save" at bounding box center [231, 166] width 63 height 25
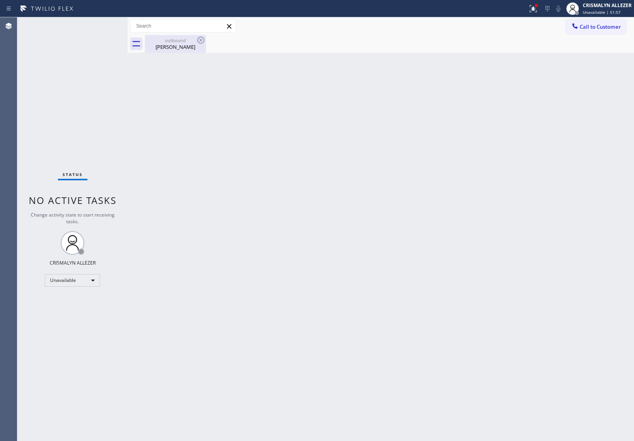
click at [184, 44] on div "Kyle Louie" at bounding box center [175, 46] width 59 height 7
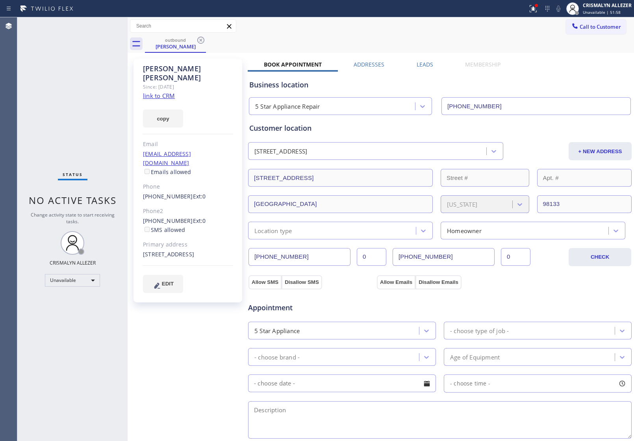
click at [423, 65] on label "Leads" at bounding box center [424, 64] width 17 height 7
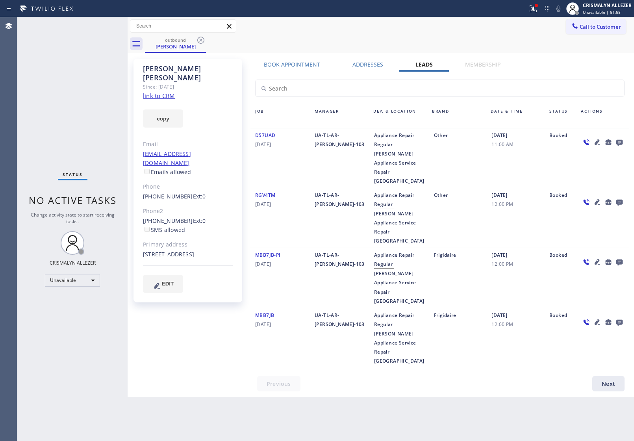
click at [619, 143] on icon at bounding box center [619, 143] width 6 height 6
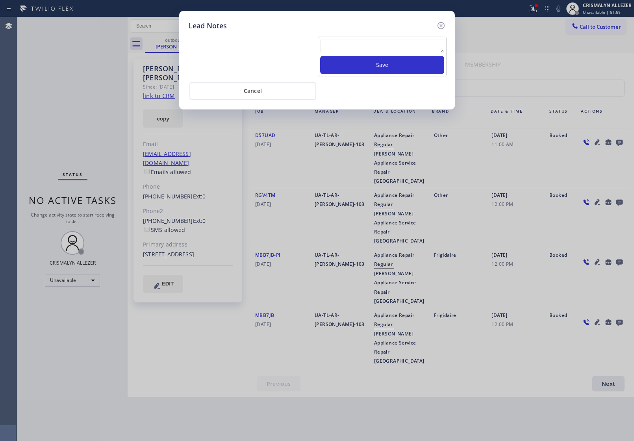
click at [369, 52] on textarea at bounding box center [382, 46] width 124 height 14
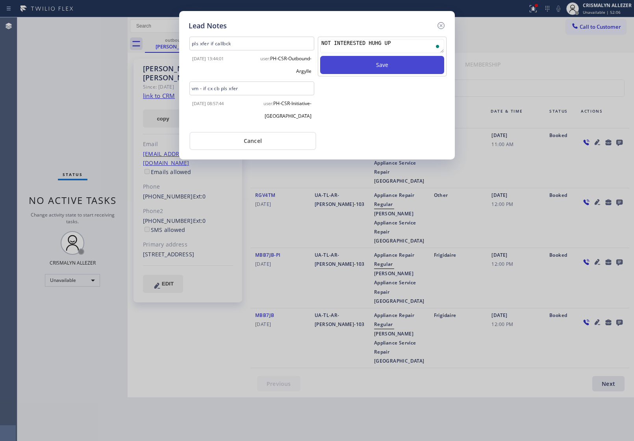
type textarea "NOT INTERESTED HUHG UP"
click at [377, 61] on button "Save" at bounding box center [382, 65] width 124 height 18
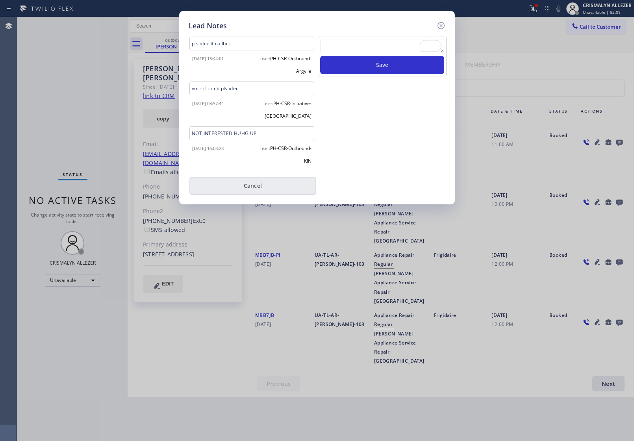
click at [265, 183] on button "Cancel" at bounding box center [252, 186] width 127 height 18
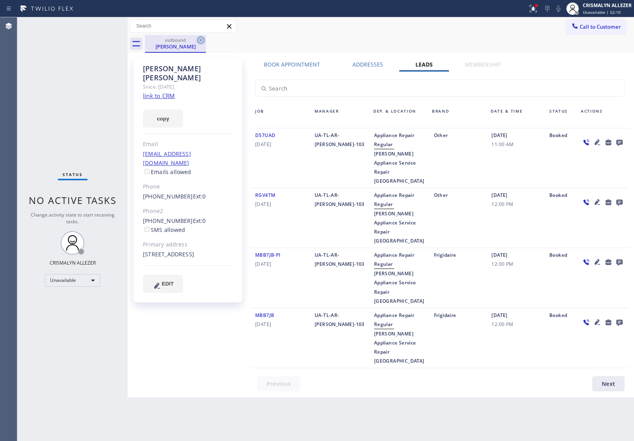
click at [201, 39] on icon at bounding box center [200, 39] width 9 height 9
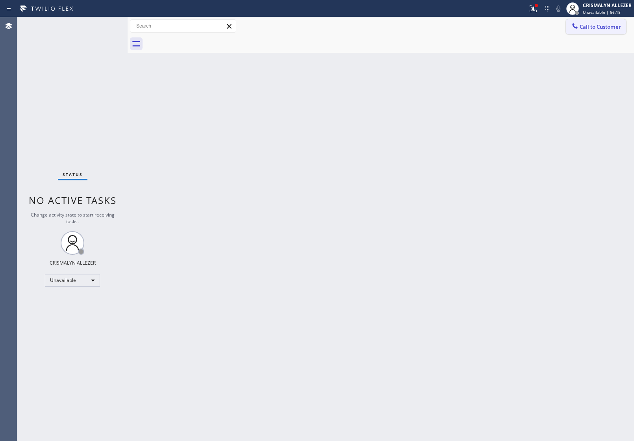
click at [589, 30] on button "Call to Customer" at bounding box center [596, 26] width 60 height 15
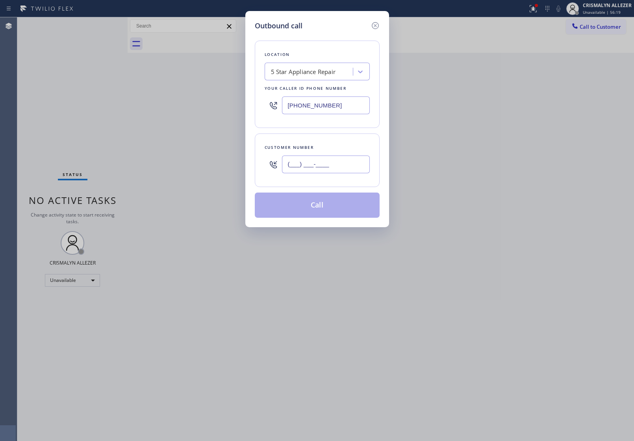
click at [348, 162] on input "(___) ___-____" at bounding box center [326, 164] width 88 height 18
paste input "206) 909-8007"
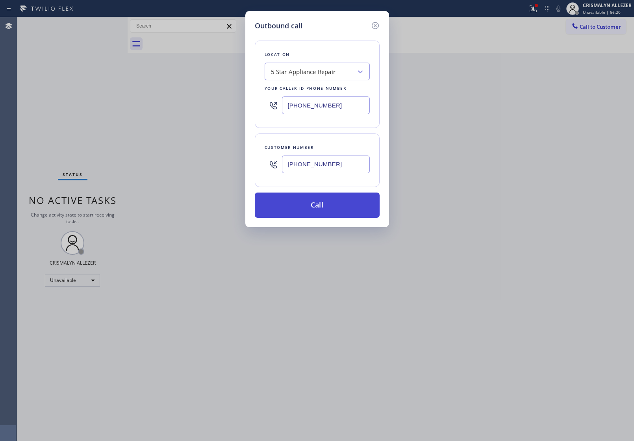
type input "(206) 909-8007"
click at [331, 213] on button "Call" at bounding box center [317, 204] width 125 height 25
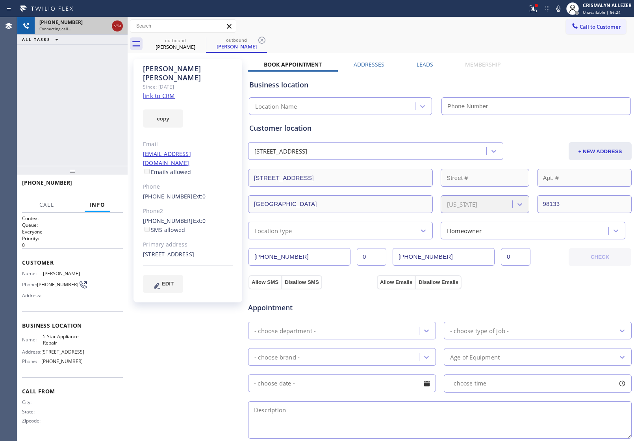
click at [116, 28] on icon at bounding box center [117, 25] width 9 height 9
type input "[PHONE_NUMBER]"
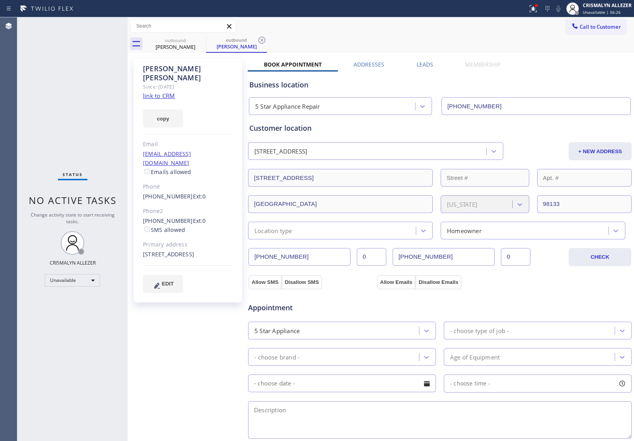
click at [422, 65] on label "Leads" at bounding box center [424, 64] width 17 height 7
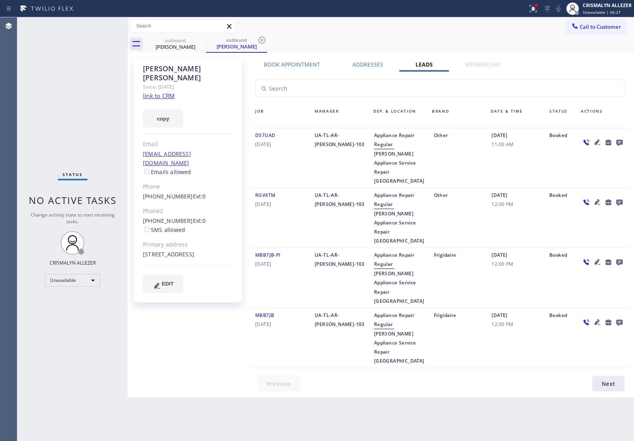
click at [619, 141] on icon at bounding box center [618, 142] width 9 height 10
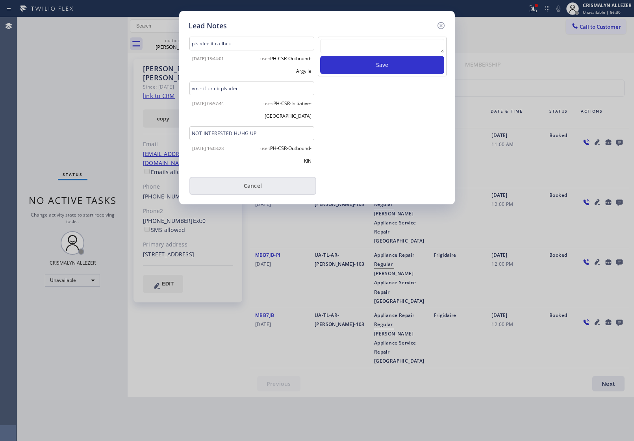
click at [253, 192] on button "Cancel" at bounding box center [252, 186] width 127 height 18
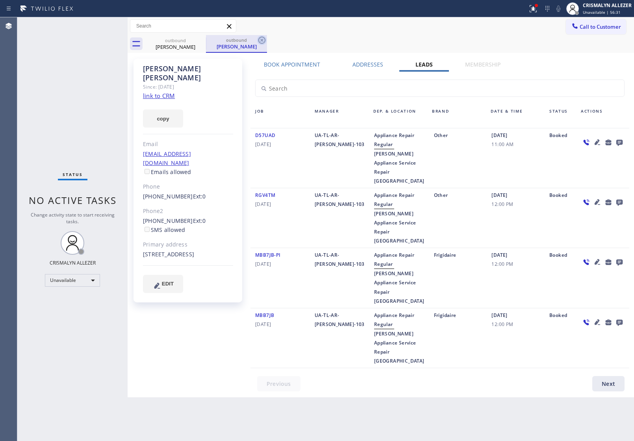
click at [260, 39] on icon at bounding box center [261, 39] width 9 height 9
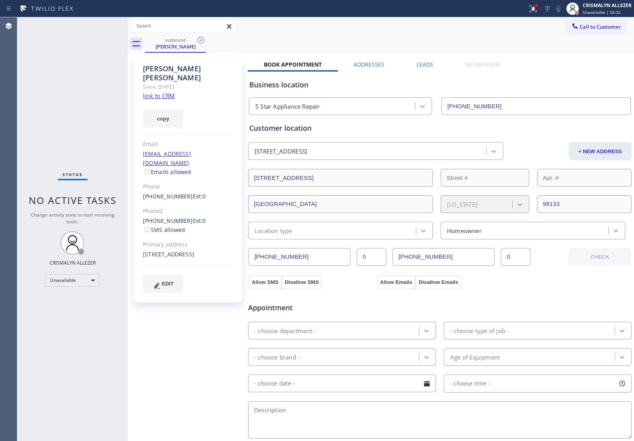
click at [201, 42] on icon at bounding box center [200, 39] width 9 height 9
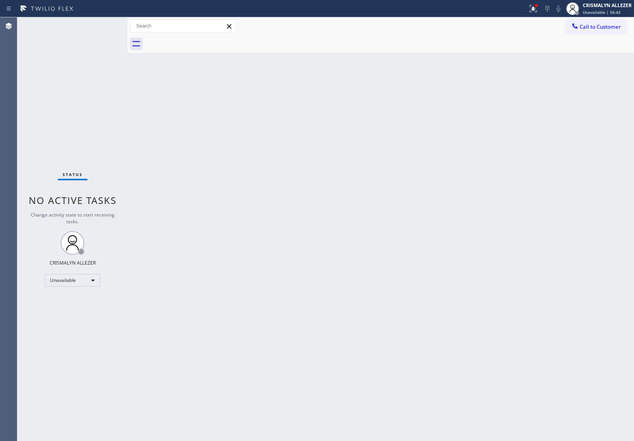
click at [598, 27] on span "Call to Customer" at bounding box center [599, 26] width 41 height 7
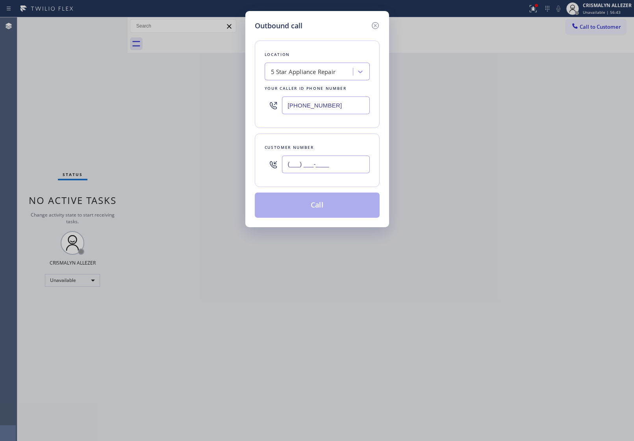
click at [326, 166] on input "(___) ___-____" at bounding box center [326, 164] width 88 height 18
paste input "408) 656-9492"
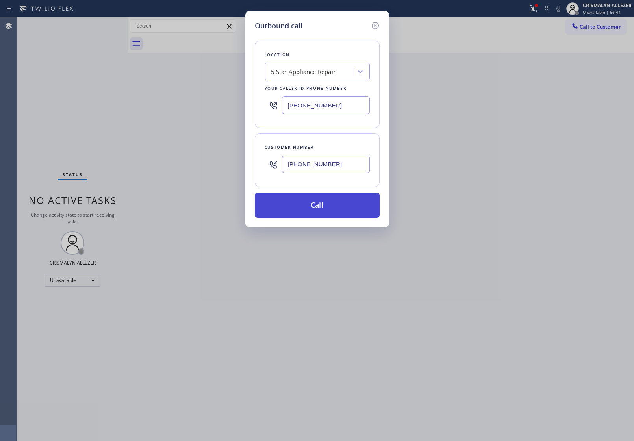
type input "(408) 656-9492"
click at [321, 211] on button "Call" at bounding box center [317, 204] width 125 height 25
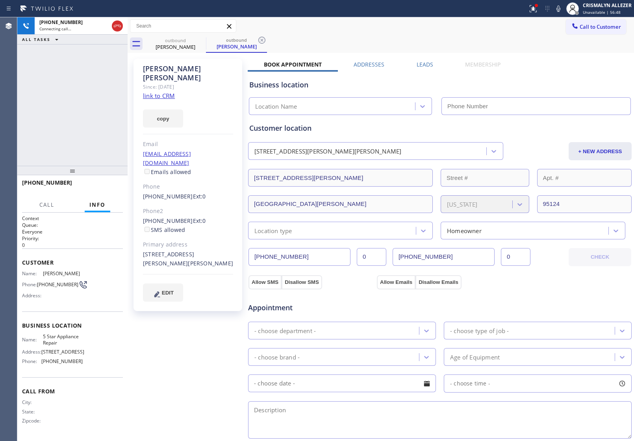
click at [171, 92] on link "link to CRM" at bounding box center [159, 96] width 32 height 8
type input "[PHONE_NUMBER]"
click at [104, 185] on span "HANG UP" at bounding box center [105, 186] width 24 height 6
click at [143, 217] on link "(818) 398-8006" at bounding box center [168, 220] width 50 height 7
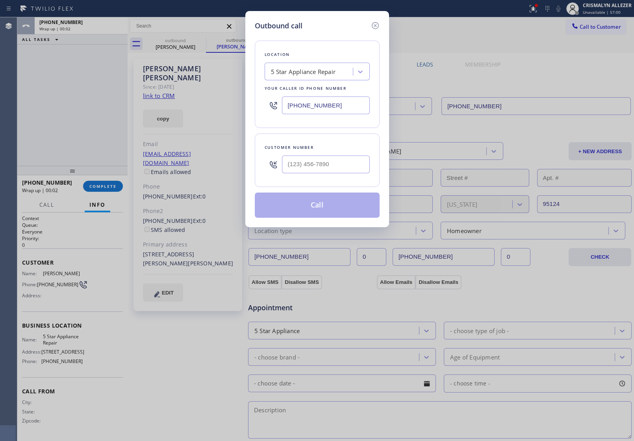
click at [103, 189] on div "Outbound call Location 5 Star Appliance Repair Your caller id phone number [PHO…" at bounding box center [317, 220] width 634 height 441
type input "(818) 398-8006"
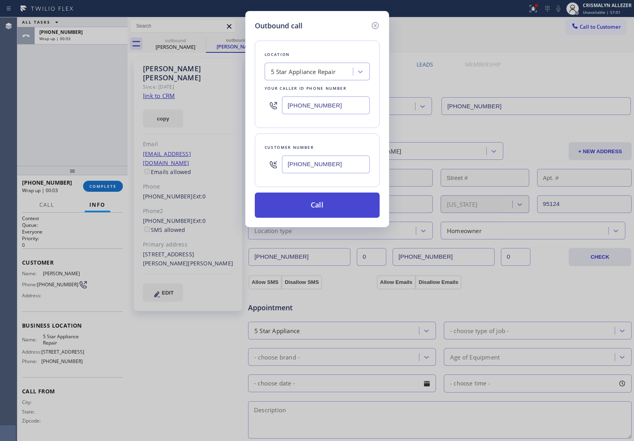
click at [325, 201] on button "Call" at bounding box center [317, 204] width 125 height 25
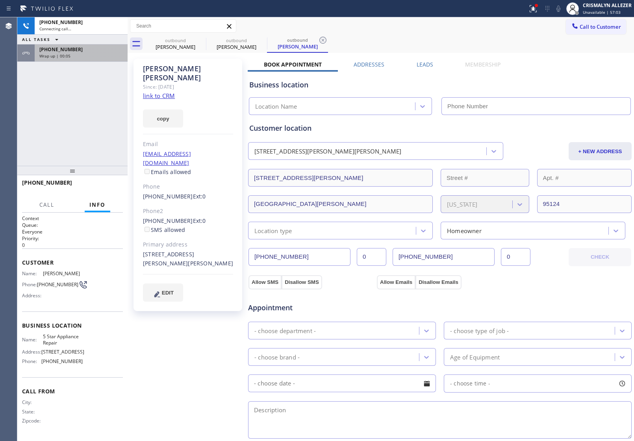
click at [85, 55] on div "Wrap up | 00:05" at bounding box center [80, 56] width 83 height 6
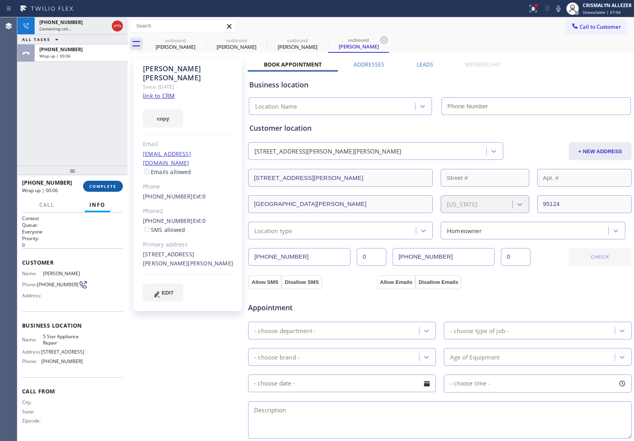
click at [107, 184] on span "COMPLETE" at bounding box center [102, 186] width 27 height 6
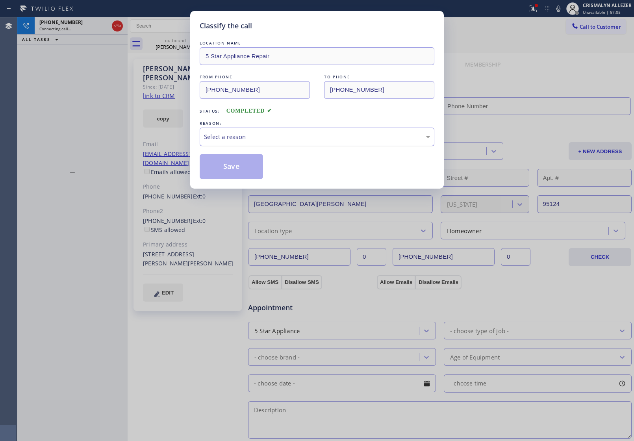
type input "[PHONE_NUMBER]"
drag, startPoint x: 310, startPoint y: 134, endPoint x: 290, endPoint y: 144, distance: 22.5
click at [309, 135] on div "Select a reason" at bounding box center [317, 136] width 226 height 9
click at [231, 172] on button "Save" at bounding box center [231, 166] width 63 height 25
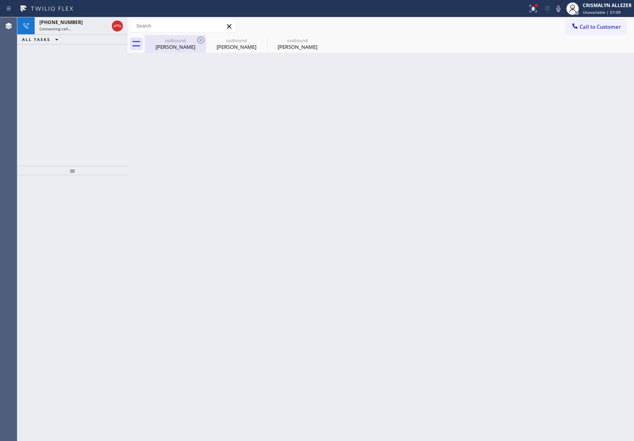
click at [174, 44] on div "Melissa Sevick" at bounding box center [175, 46] width 59 height 7
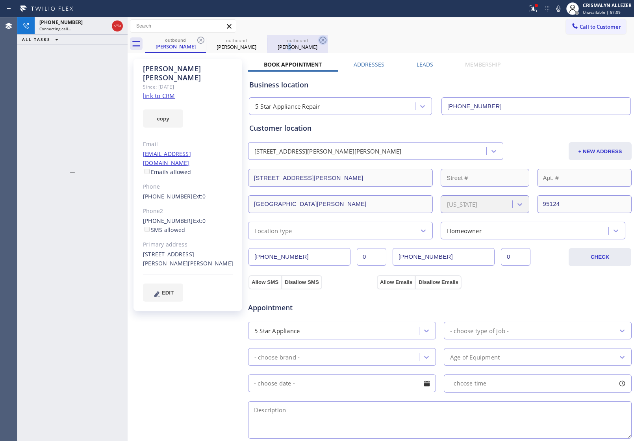
drag, startPoint x: 292, startPoint y: 46, endPoint x: 320, endPoint y: 44, distance: 27.6
click at [305, 46] on div "Melissa Sevick" at bounding box center [297, 46] width 59 height 7
click at [322, 43] on icon at bounding box center [322, 39] width 9 height 9
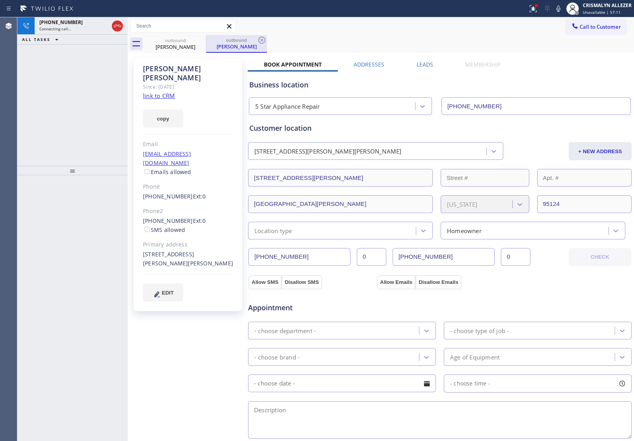
click at [239, 43] on div "Melissa Sevick" at bounding box center [236, 46] width 59 height 7
drag, startPoint x: 91, startPoint y: 172, endPoint x: 89, endPoint y: 117, distance: 55.5
click at [93, 168] on div at bounding box center [72, 170] width 110 height 9
click at [89, 115] on div "+18183988006 Connecting call… ALL TASKS ALL TASKS ACTIVE TASKS TASKS IN WRAP UP" at bounding box center [72, 89] width 110 height 144
click at [78, 37] on div "ALL TASKS ALL TASKS ACTIVE TASKS TASKS IN WRAP UP" at bounding box center [72, 40] width 110 height 10
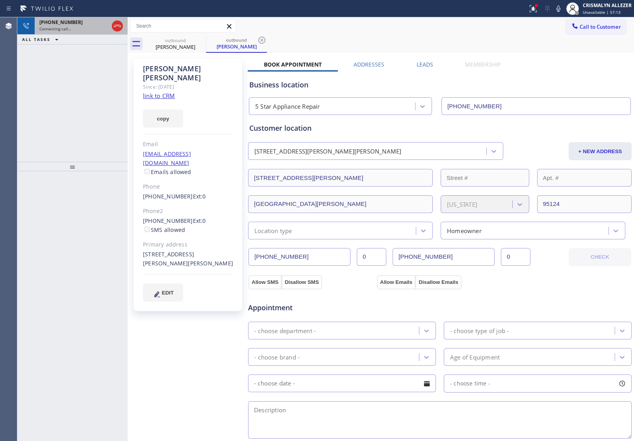
click at [74, 28] on div "Connecting call…" at bounding box center [73, 29] width 69 height 6
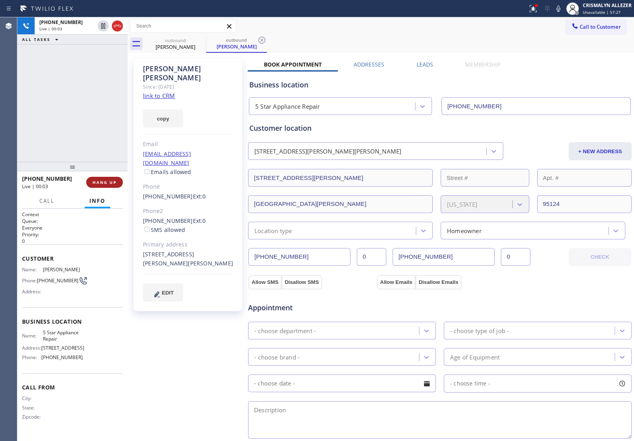
click at [108, 181] on span "HANG UP" at bounding box center [105, 183] width 24 height 6
click at [95, 180] on span "COMPLETE" at bounding box center [102, 183] width 27 height 6
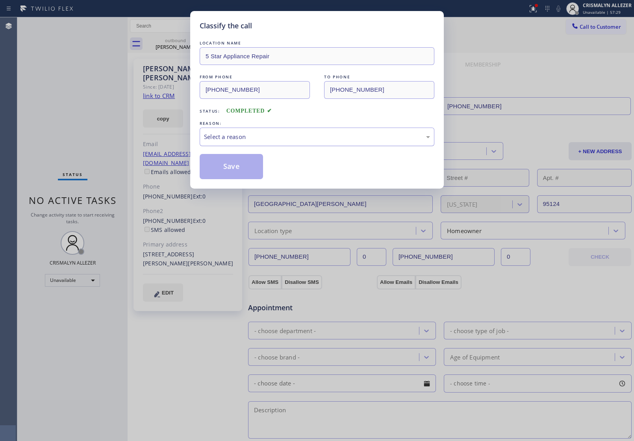
click at [296, 140] on div "Select a reason" at bounding box center [317, 136] width 226 height 9
click at [225, 167] on button "Save" at bounding box center [231, 166] width 63 height 25
click at [174, 43] on div "Melissa Sevick" at bounding box center [175, 46] width 59 height 7
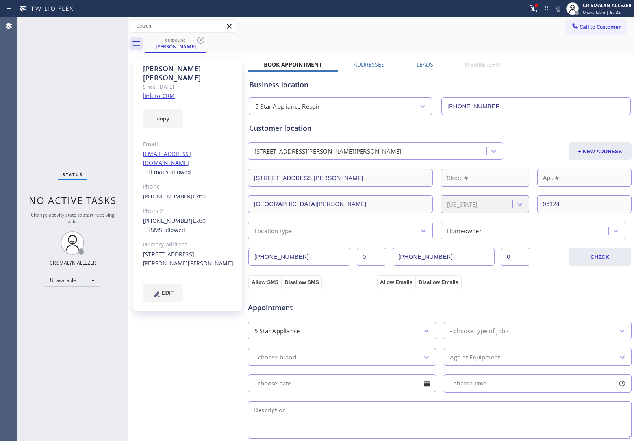
drag, startPoint x: 175, startPoint y: 43, endPoint x: 207, endPoint y: 38, distance: 32.3
click at [189, 41] on div "outbound Melissa Sevick" at bounding box center [175, 43] width 59 height 17
click at [200, 38] on icon at bounding box center [200, 39] width 9 height 9
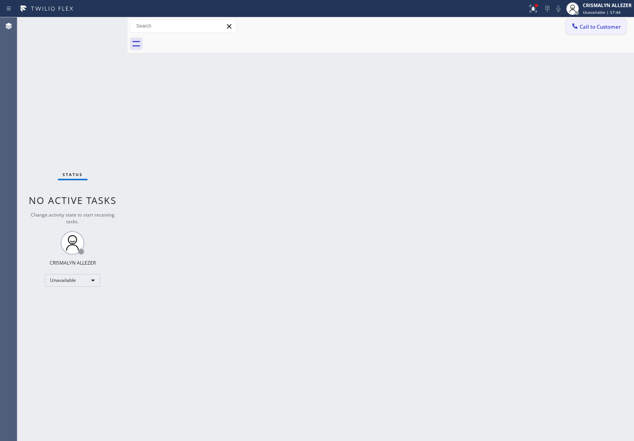
click at [613, 26] on span "Call to Customer" at bounding box center [599, 26] width 41 height 7
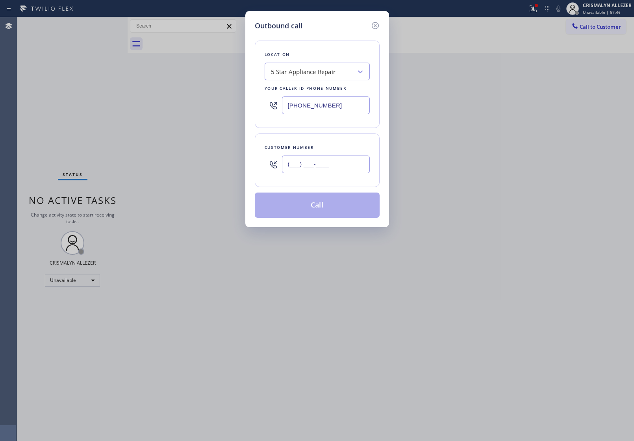
click at [345, 163] on input "(___) ___-____" at bounding box center [326, 164] width 88 height 18
paste input "925) 698-8900"
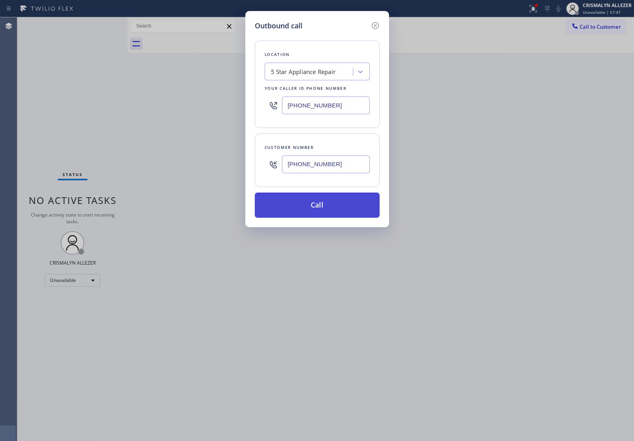
type input "(925) 698-8900"
click at [322, 215] on button "Call" at bounding box center [317, 204] width 125 height 25
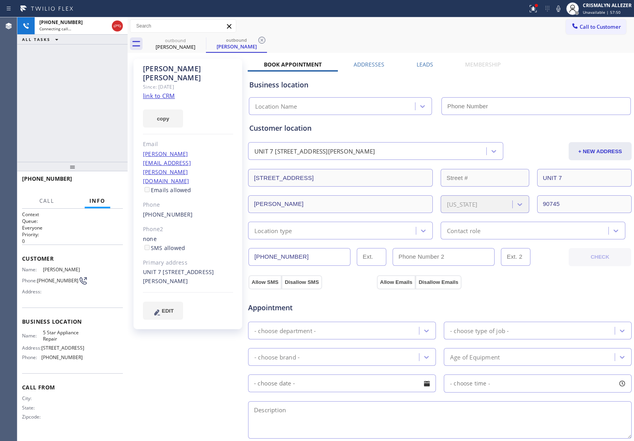
click at [163, 92] on link "link to CRM" at bounding box center [159, 96] width 32 height 8
type input "[PHONE_NUMBER]"
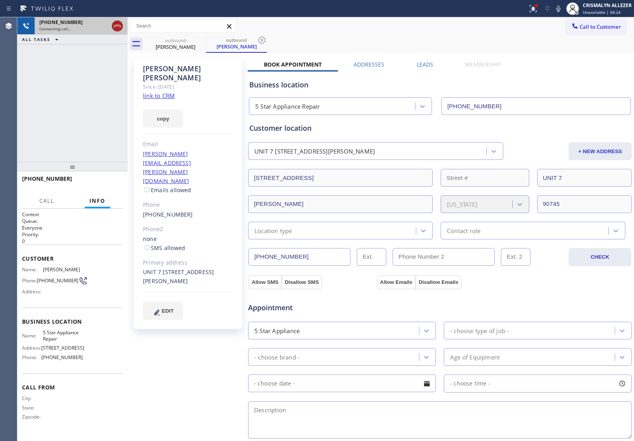
click at [120, 28] on icon at bounding box center [117, 25] width 9 height 9
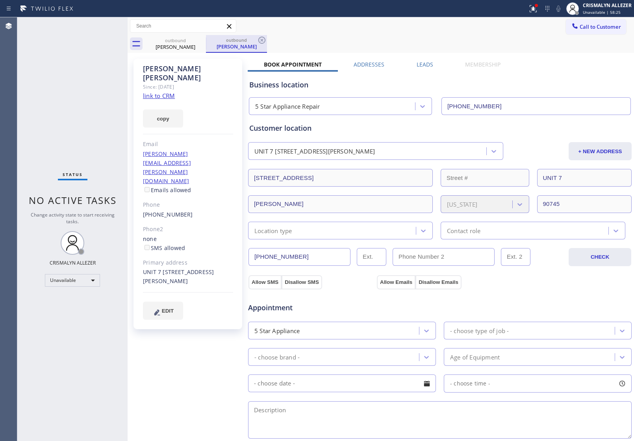
drag, startPoint x: 263, startPoint y: 40, endPoint x: 237, endPoint y: 43, distance: 25.7
click at [250, 40] on div "outbound Nick Casias" at bounding box center [236, 44] width 61 height 18
click at [201, 40] on icon at bounding box center [200, 40] width 7 height 7
click at [266, 41] on icon at bounding box center [261, 39] width 9 height 9
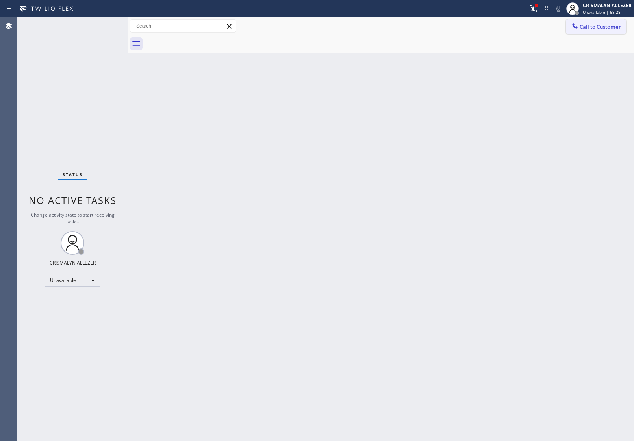
click at [602, 28] on span "Call to Customer" at bounding box center [599, 26] width 41 height 7
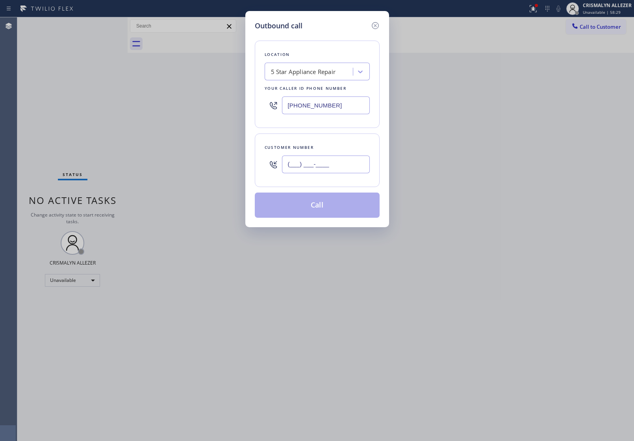
click at [348, 172] on input "(___) ___-____" at bounding box center [326, 164] width 88 height 18
paste input "text"
type input "(___) ___-____"
click at [341, 164] on input "(___) ___-____" at bounding box center [326, 164] width 88 height 18
paste input "text"
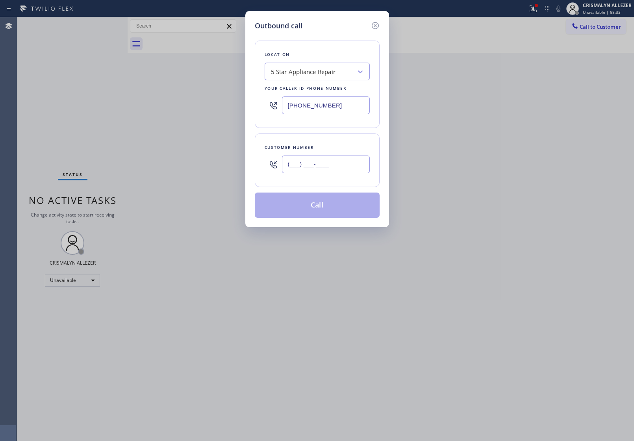
click at [235, 170] on div "Outbound call Location 5 Star Appliance Repair Your caller id phone number (855…" at bounding box center [317, 220] width 634 height 441
paste input "925) 698-8900"
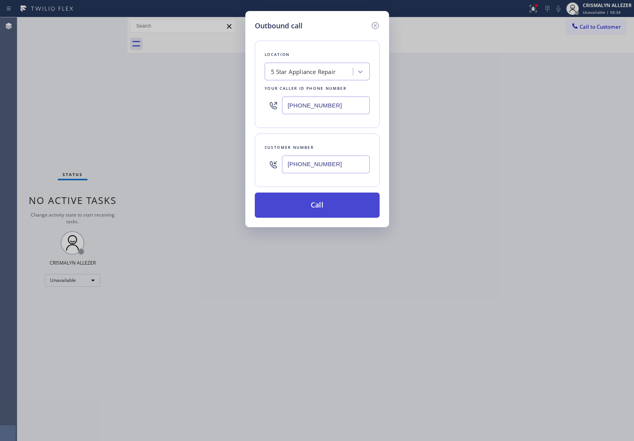
type input "(925) 698-8900"
click at [327, 209] on button "Call" at bounding box center [317, 204] width 125 height 25
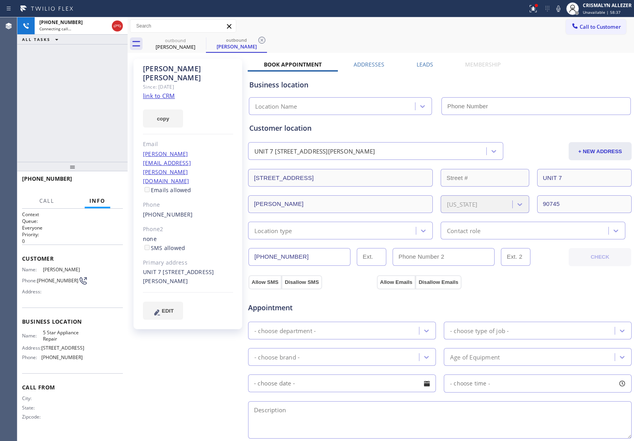
click at [158, 92] on link "link to CRM" at bounding box center [159, 96] width 32 height 8
type input "[PHONE_NUMBER]"
click at [106, 184] on span "HANG UP" at bounding box center [105, 183] width 24 height 6
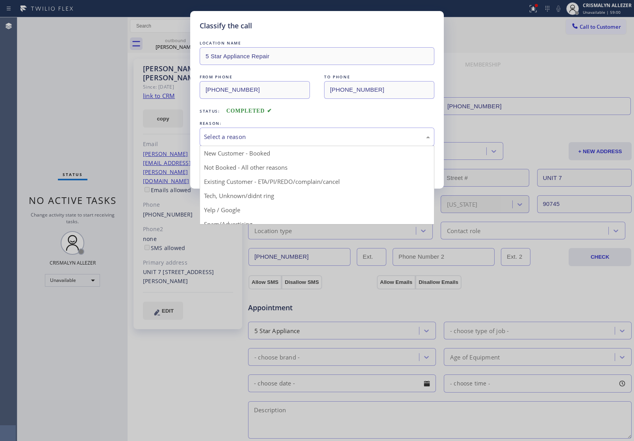
click at [318, 139] on div "Select a reason" at bounding box center [317, 136] width 226 height 9
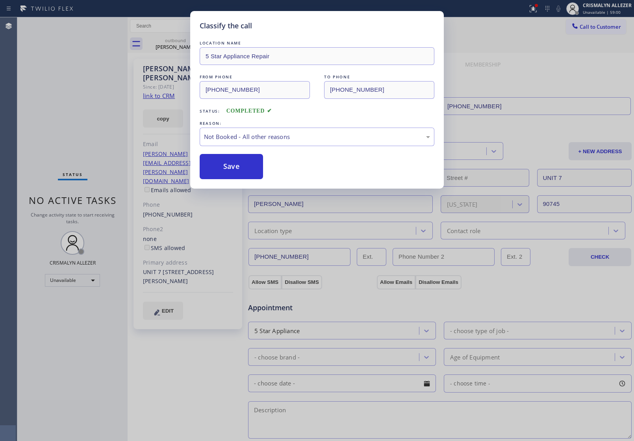
click at [217, 172] on button "Save" at bounding box center [231, 166] width 63 height 25
click at [207, 48] on div "Nick Casias" at bounding box center [236, 46] width 59 height 7
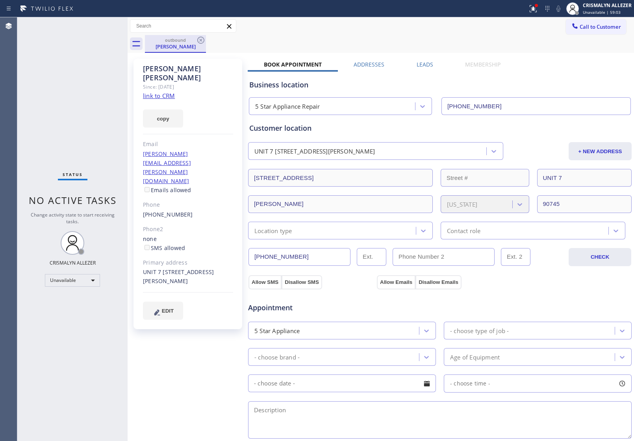
click at [182, 48] on div "Nick Casias" at bounding box center [175, 46] width 59 height 7
click at [201, 40] on icon at bounding box center [200, 40] width 7 height 7
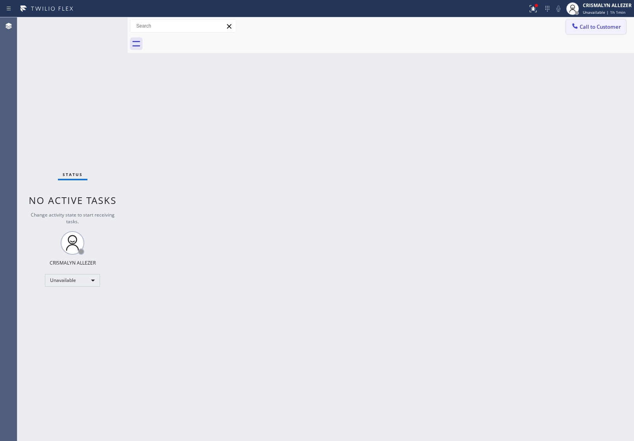
click at [597, 29] on span "Call to Customer" at bounding box center [599, 26] width 41 height 7
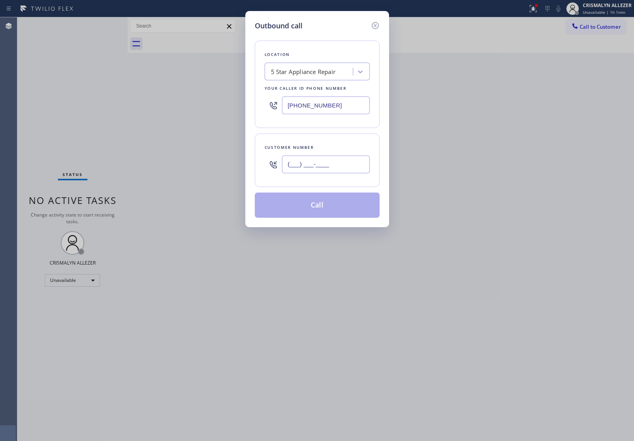
click at [328, 163] on input "(___) ___-____" at bounding box center [326, 164] width 88 height 18
paste input "909) 771-3407"
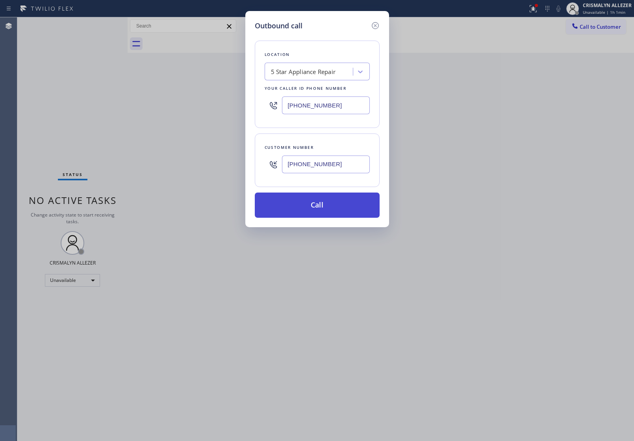
type input "(909) 771-3407"
click at [321, 218] on button "Call" at bounding box center [317, 204] width 125 height 25
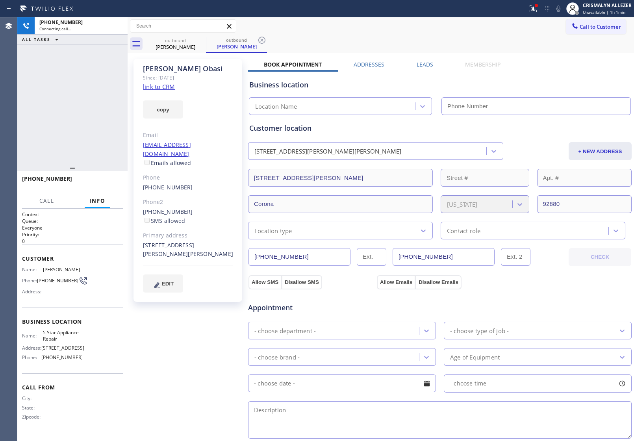
click at [156, 85] on link "link to CRM" at bounding box center [159, 87] width 32 height 8
type input "[PHONE_NUMBER]"
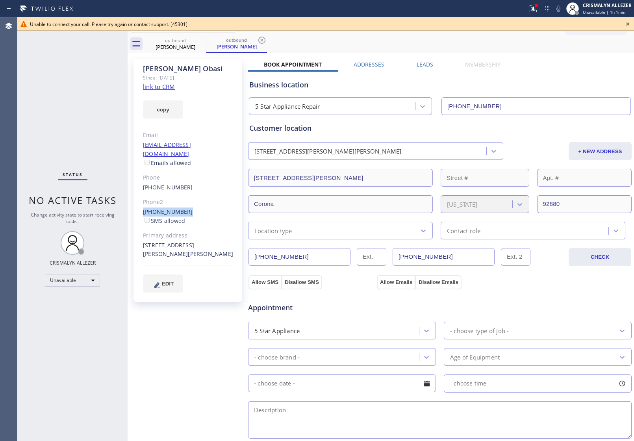
drag, startPoint x: 139, startPoint y: 204, endPoint x: 190, endPoint y: 202, distance: 51.2
click at [190, 202] on div "Britney Obasi Since: 20 may 2020 link to CRM copy Email britneyobasi@gmail.com …" at bounding box center [187, 180] width 109 height 243
copy link "(951) 409-2114"
click at [627, 22] on icon at bounding box center [627, 23] width 9 height 9
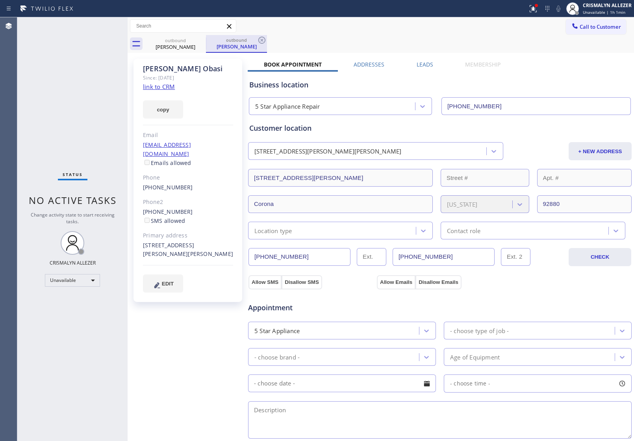
click at [255, 40] on div "outbound Britney Obasi" at bounding box center [236, 44] width 61 height 18
click at [200, 40] on icon at bounding box center [200, 40] width 7 height 7
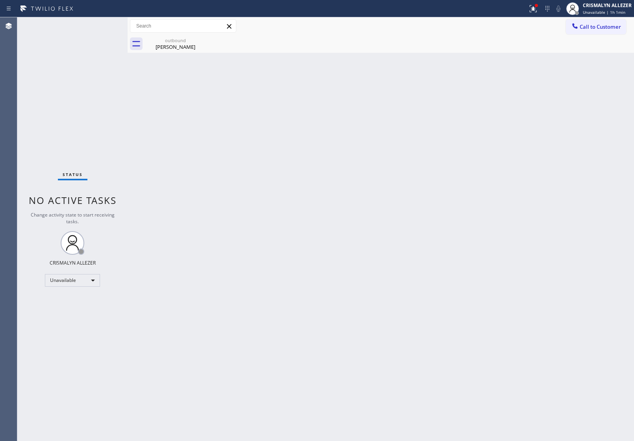
click at [0, 0] on icon at bounding box center [0, 0] width 0 height 0
click at [611, 29] on span "Call to Customer" at bounding box center [599, 26] width 41 height 7
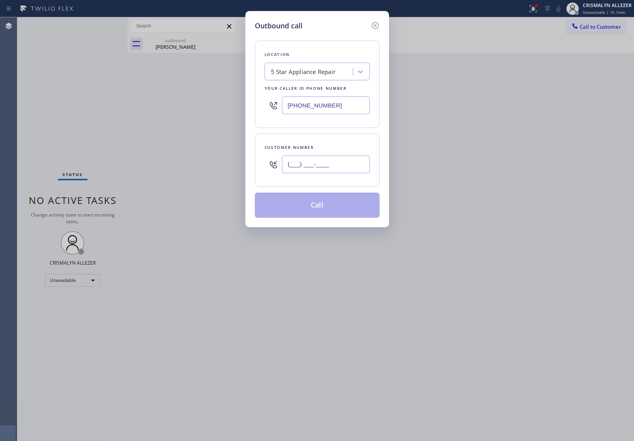
click at [329, 168] on input "(___) ___-____" at bounding box center [326, 164] width 88 height 18
paste input "951) 409-2114"
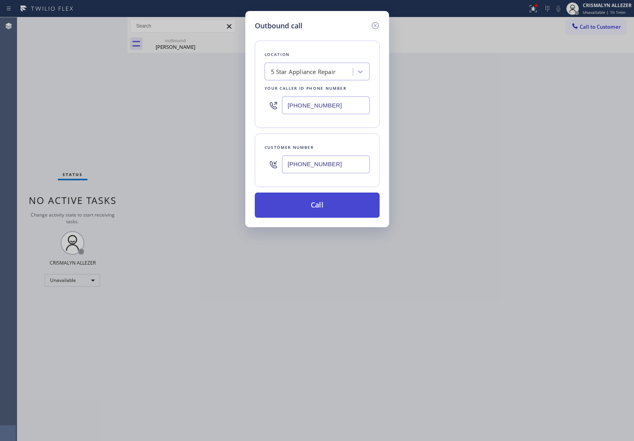
type input "(951) 409-2114"
click at [322, 213] on button "Call" at bounding box center [317, 204] width 125 height 25
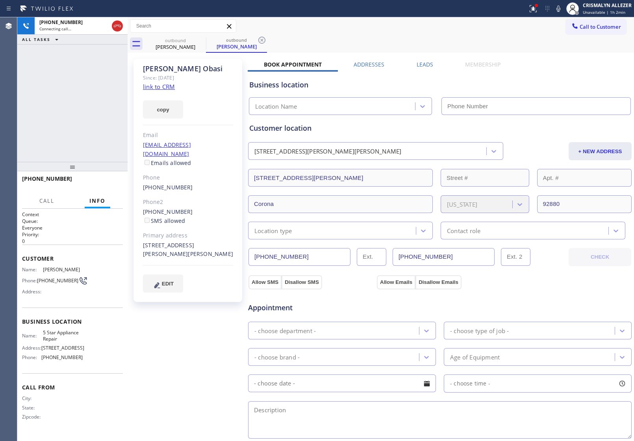
type input "[PHONE_NUMBER]"
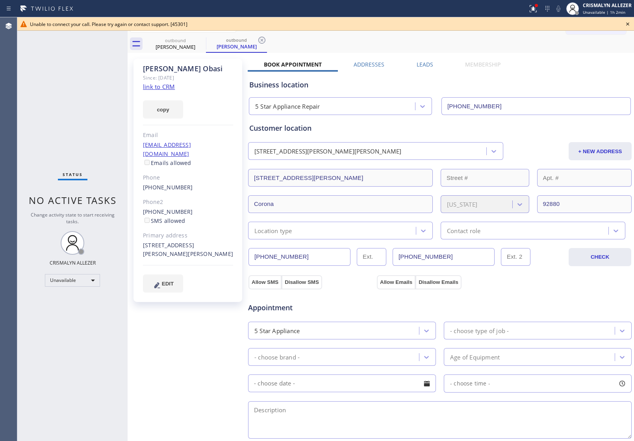
drag, startPoint x: 264, startPoint y: 41, endPoint x: 538, endPoint y: 46, distance: 274.0
click at [292, 44] on div "outbound Britney Obasi outbound Britney Obasi" at bounding box center [389, 44] width 489 height 18
click at [630, 22] on icon at bounding box center [627, 23] width 9 height 9
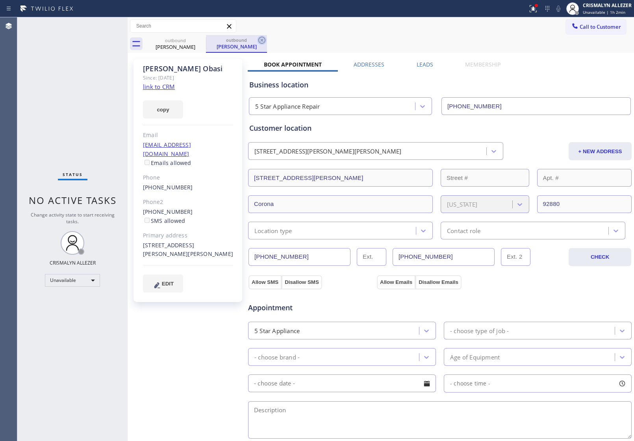
click at [264, 42] on icon at bounding box center [261, 40] width 7 height 7
drag, startPoint x: 199, startPoint y: 39, endPoint x: 197, endPoint y: 4, distance: 34.7
click at [199, 35] on icon at bounding box center [200, 39] width 9 height 9
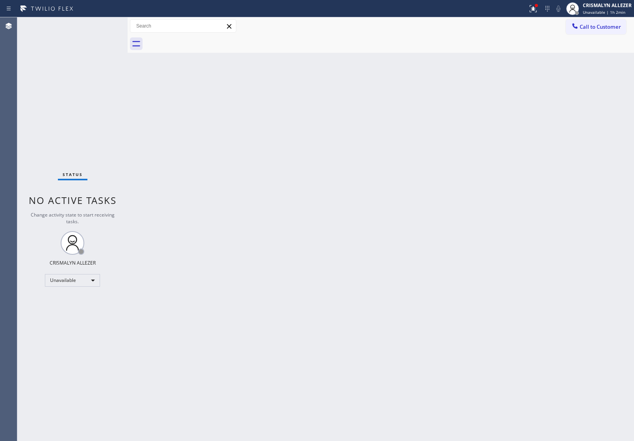
drag, startPoint x: 597, startPoint y: 26, endPoint x: 478, endPoint y: 102, distance: 140.5
click at [597, 26] on span "Call to Customer" at bounding box center [599, 26] width 41 height 7
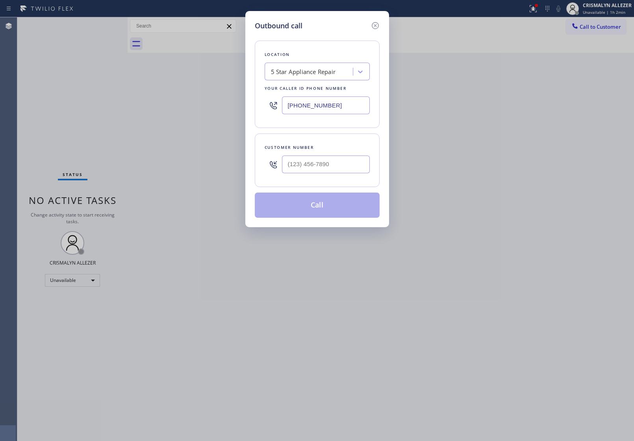
click at [347, 174] on div at bounding box center [326, 165] width 88 height 26
click at [348, 170] on input "(___) ___-____" at bounding box center [326, 164] width 88 height 18
paste input "703) 899-2880"
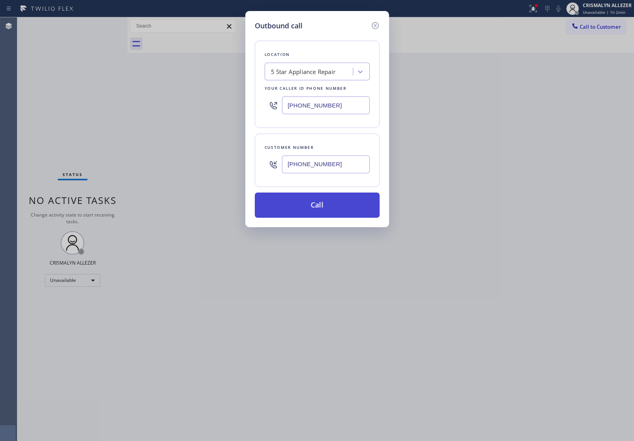
type input "(703) 899-2880"
click at [317, 212] on button "Call" at bounding box center [317, 204] width 125 height 25
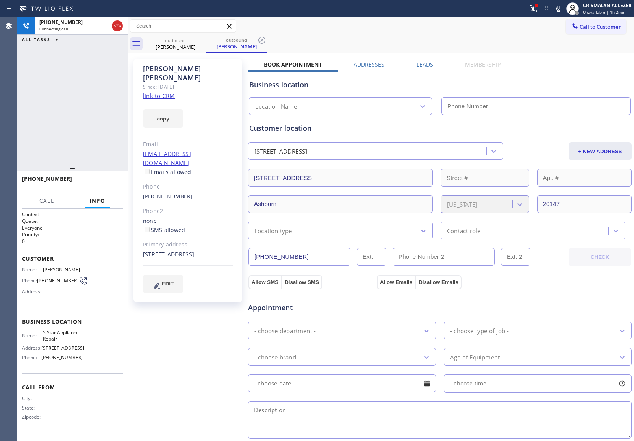
click at [163, 92] on link "link to CRM" at bounding box center [159, 96] width 32 height 8
type input "[PHONE_NUMBER]"
click at [103, 184] on span "HANG UP" at bounding box center [105, 183] width 24 height 6
click at [102, 184] on span "HANG UP" at bounding box center [105, 183] width 24 height 6
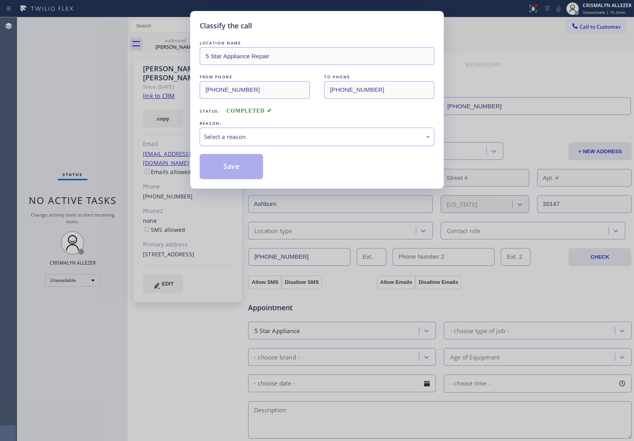
click at [321, 139] on div "Select a reason" at bounding box center [317, 136] width 226 height 9
click at [233, 173] on button "Save" at bounding box center [231, 166] width 63 height 25
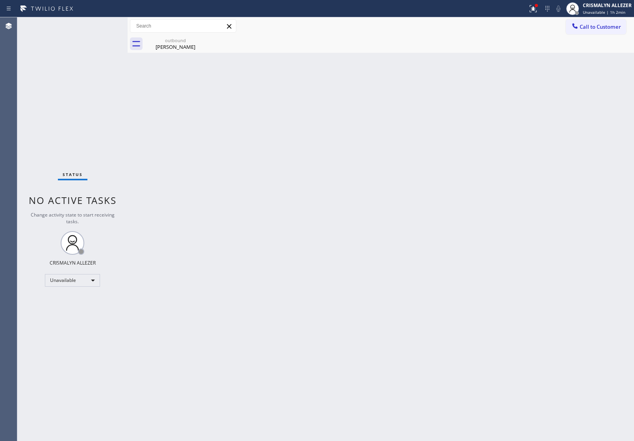
click at [175, 45] on div "Cathleen Ferris" at bounding box center [175, 46] width 59 height 7
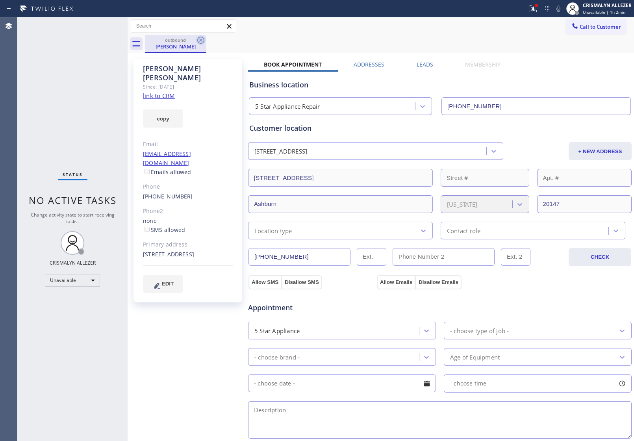
click at [198, 39] on icon at bounding box center [200, 39] width 9 height 9
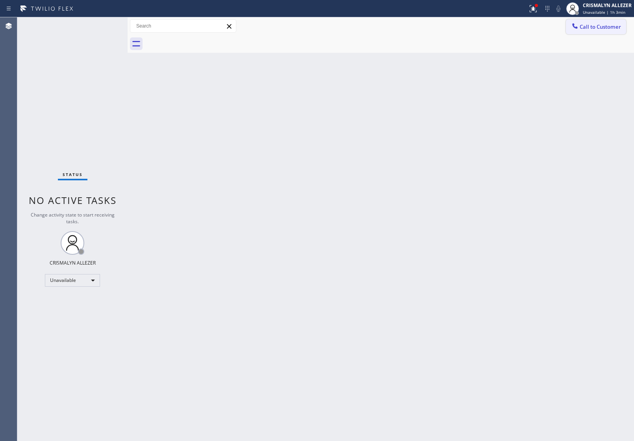
click at [613, 28] on span "Call to Customer" at bounding box center [599, 26] width 41 height 7
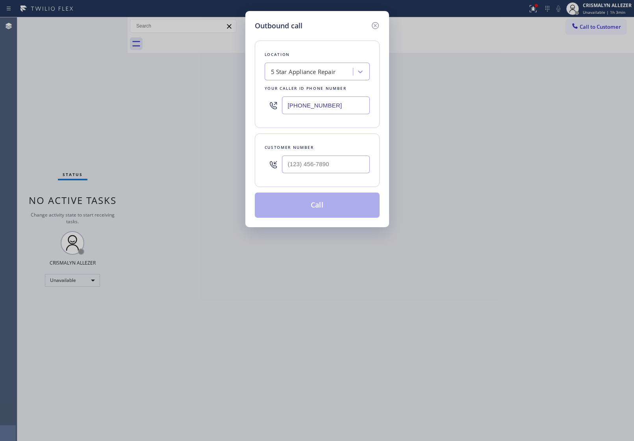
drag, startPoint x: 362, startPoint y: 102, endPoint x: 127, endPoint y: 103, distance: 235.4
click at [163, 103] on div "Outbound call Location 5 Star Appliance Repair Your caller id phone number [PHO…" at bounding box center [317, 220] width 634 height 441
paste input "88) 992-3457"
type input "(888) 992-3457"
click at [337, 170] on input "(___) ___-____" at bounding box center [326, 164] width 88 height 18
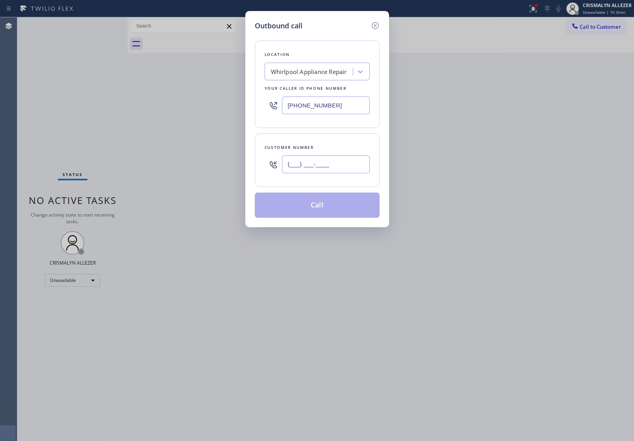
paste input "703) 899-2880"
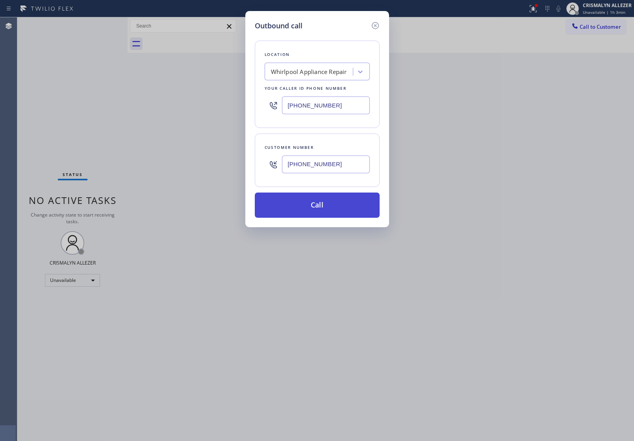
type input "(703) 899-2880"
click at [321, 207] on button "Call" at bounding box center [317, 204] width 125 height 25
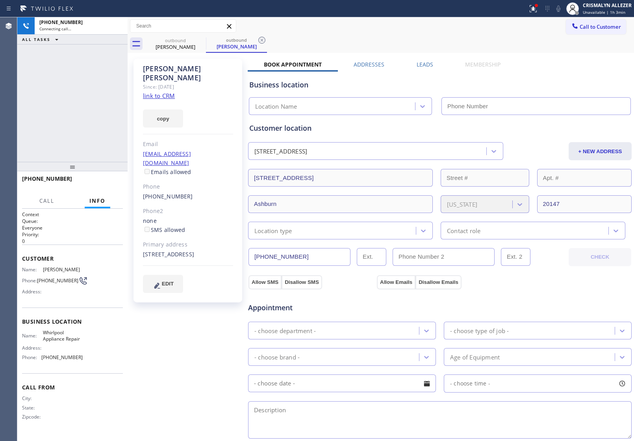
type input "(888) 992-3457"
click at [106, 179] on button "HANG UP" at bounding box center [104, 182] width 37 height 11
click at [106, 181] on span "HANG UP" at bounding box center [105, 183] width 24 height 6
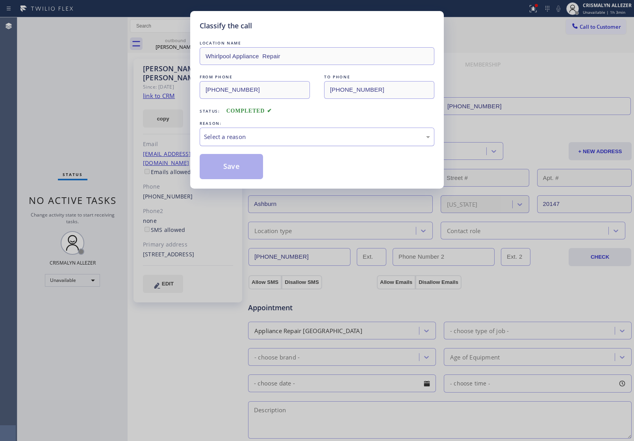
click at [346, 140] on div "Select a reason" at bounding box center [317, 136] width 226 height 9
click at [256, 174] on button "Save" at bounding box center [231, 166] width 63 height 25
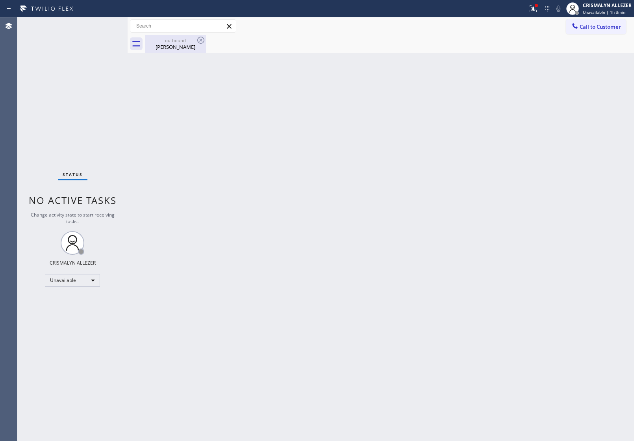
click at [190, 50] on div "Cathleen Ferris" at bounding box center [175, 46] width 59 height 7
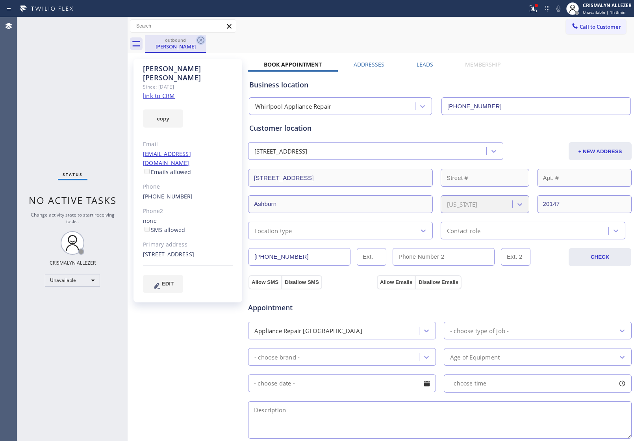
click at [201, 43] on icon at bounding box center [200, 39] width 9 height 9
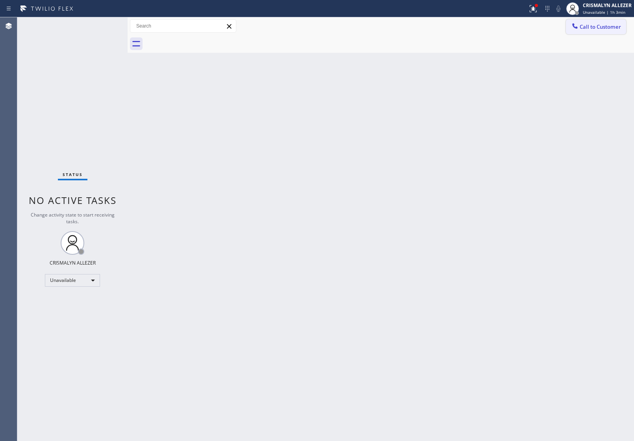
click at [594, 30] on span "Call to Customer" at bounding box center [599, 26] width 41 height 7
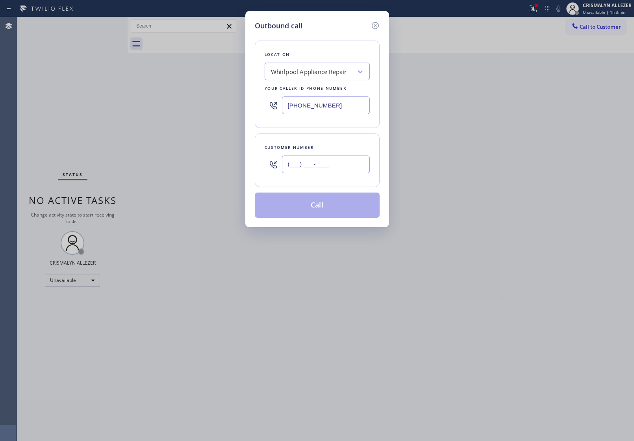
click at [350, 161] on input "(___) ___-____" at bounding box center [326, 164] width 88 height 18
paste input "305) 588-1400"
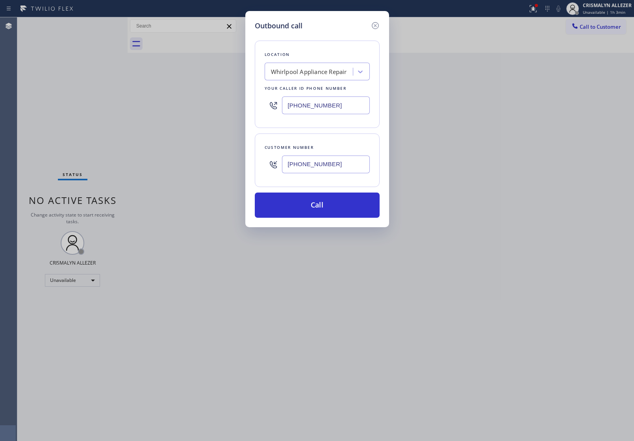
type input "(305) 588-1400"
click at [318, 72] on div "Whirlpool Appliance Repair" at bounding box center [309, 71] width 76 height 9
type input "5 star appliance re"
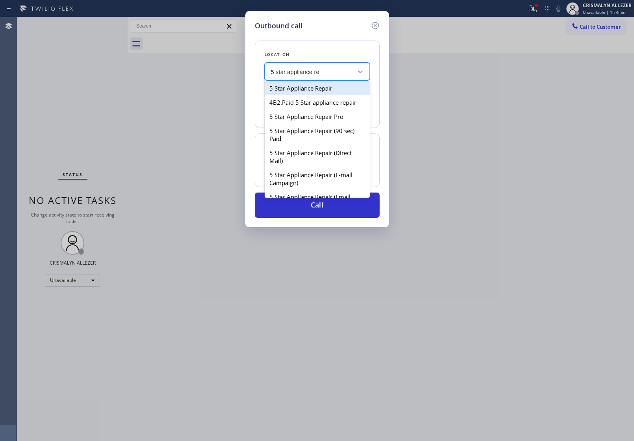
click at [317, 93] on div "5 Star Appliance Repair" at bounding box center [317, 88] width 105 height 14
type input "[PHONE_NUMBER]"
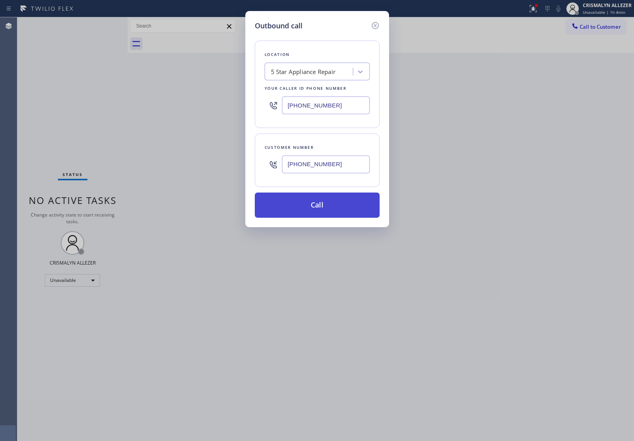
click at [334, 208] on button "Call" at bounding box center [317, 204] width 125 height 25
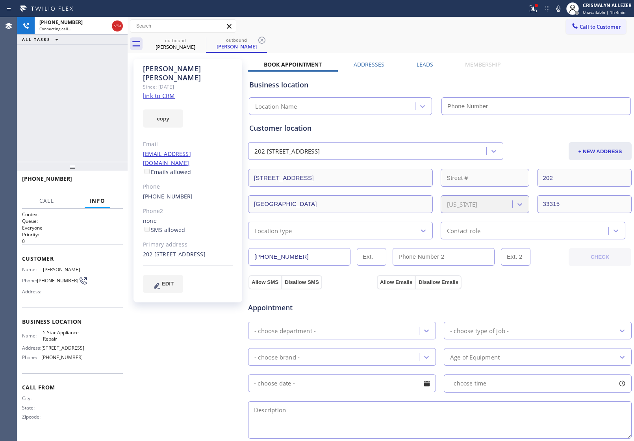
click at [163, 92] on link "link to CRM" at bounding box center [159, 96] width 32 height 8
type input "[PHONE_NUMBER]"
click at [99, 181] on span "HANG UP" at bounding box center [105, 183] width 24 height 6
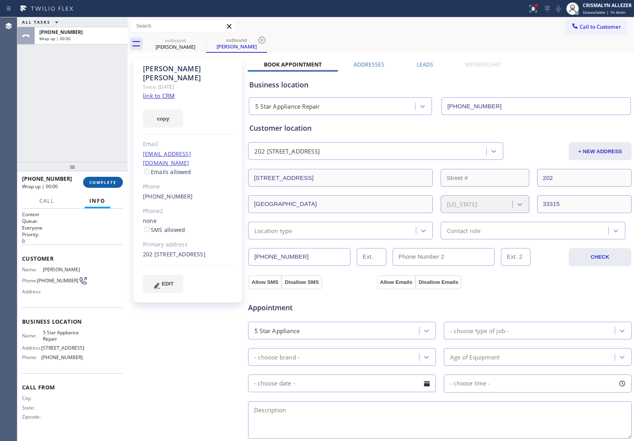
click at [99, 181] on span "COMPLETE" at bounding box center [102, 183] width 27 height 6
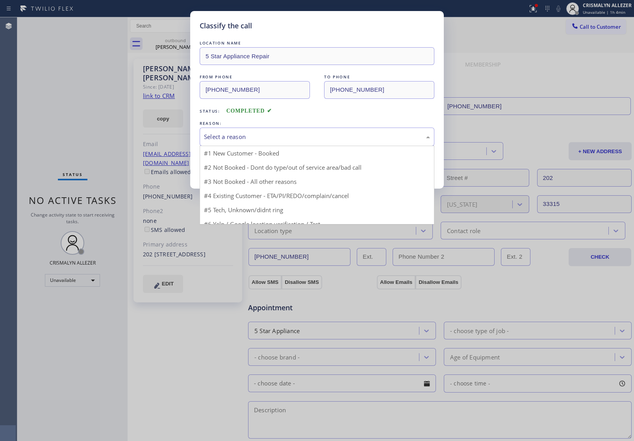
click at [271, 140] on div "Select a reason" at bounding box center [317, 136] width 226 height 9
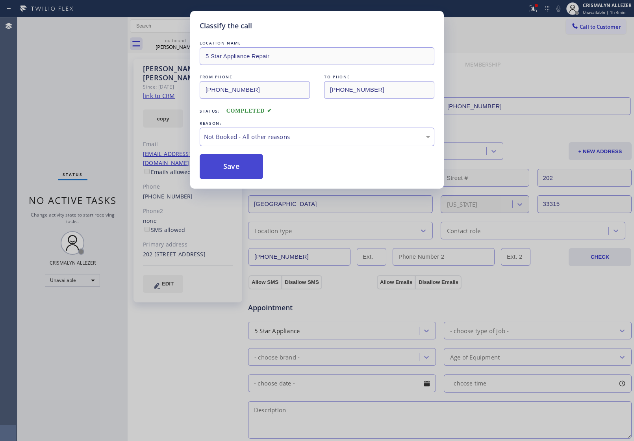
click at [223, 165] on button "Save" at bounding box center [231, 166] width 63 height 25
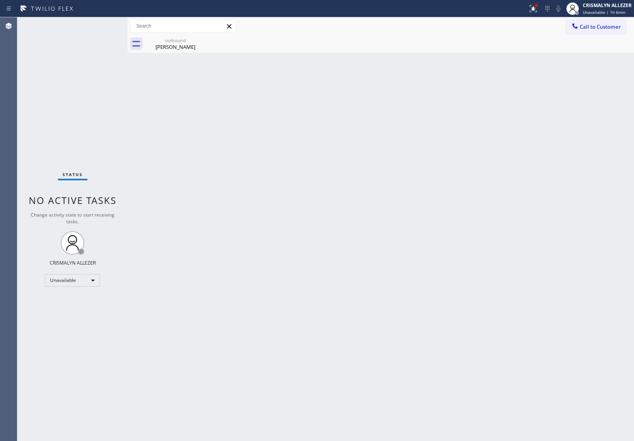
click at [87, 111] on div "Status No active tasks Change activity state to start receiving tasks. CRISMALY…" at bounding box center [72, 229] width 110 height 424
drag, startPoint x: 180, startPoint y: 42, endPoint x: 201, endPoint y: 43, distance: 21.3
click at [180, 42] on div "outbound" at bounding box center [175, 40] width 59 height 6
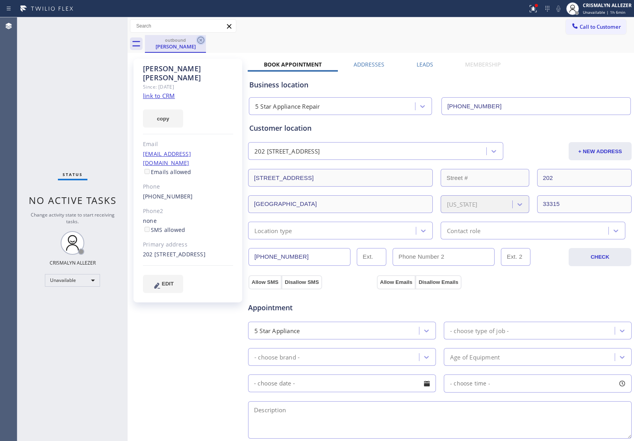
click at [200, 39] on icon at bounding box center [200, 40] width 7 height 7
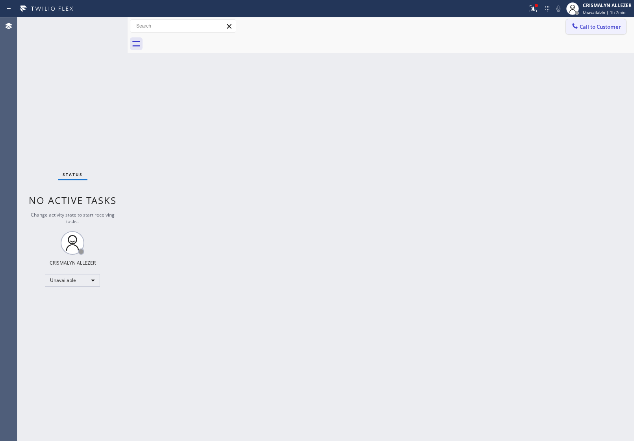
click at [603, 28] on span "Call to Customer" at bounding box center [599, 26] width 41 height 7
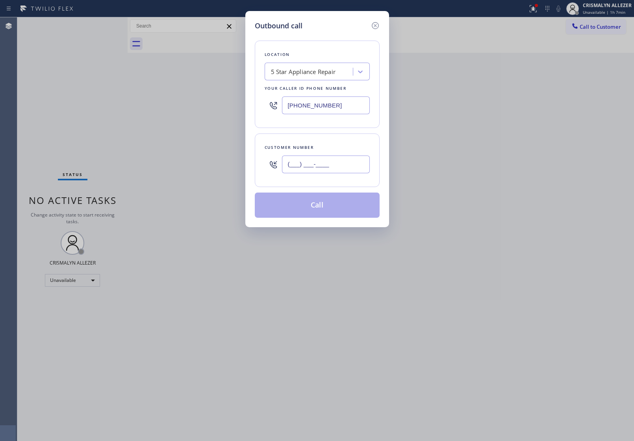
click at [343, 160] on input "(___) ___-____" at bounding box center [326, 164] width 88 height 18
paste input "678) 923-2339"
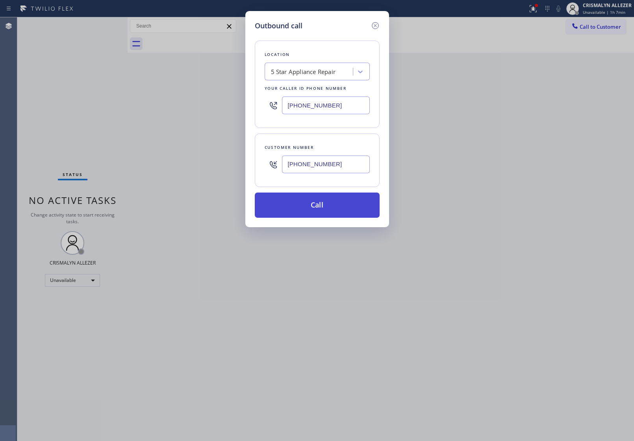
type input "(678) 923-2339"
click at [327, 193] on button "Call" at bounding box center [317, 204] width 125 height 25
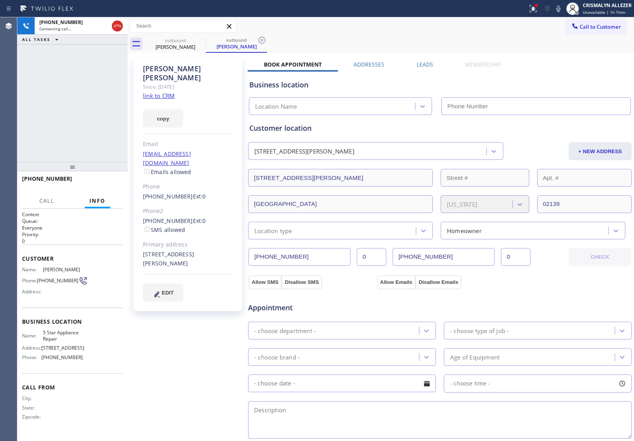
click at [166, 92] on link "link to CRM" at bounding box center [159, 96] width 32 height 8
type input "[PHONE_NUMBER]"
click at [97, 180] on span "HANG UP" at bounding box center [105, 183] width 24 height 6
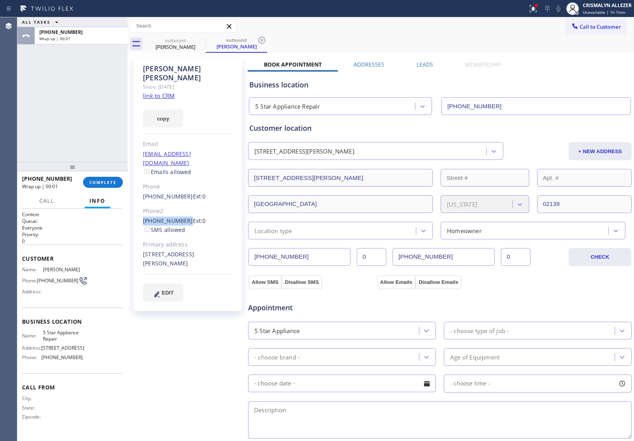
drag, startPoint x: 140, startPoint y: 201, endPoint x: 182, endPoint y: 204, distance: 42.2
click at [182, 204] on div "Venkata Damaraju Since: 20 may 2020 link to CRM copy Email vdamaraju01@gmail.co…" at bounding box center [187, 185] width 109 height 252
copy link "(617) 335-6240"
click at [99, 187] on button "COMPLETE" at bounding box center [103, 182] width 40 height 11
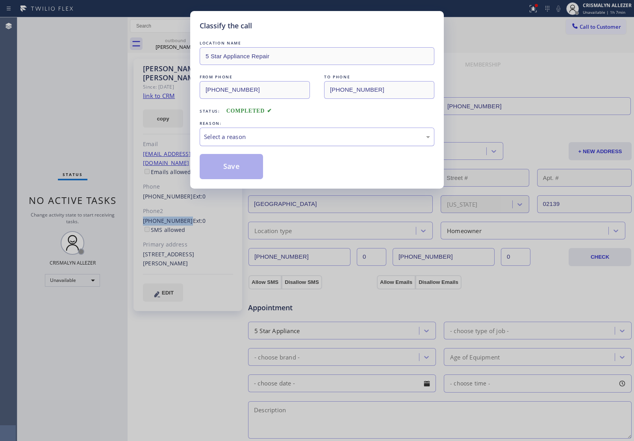
click at [284, 137] on div "Select a reason" at bounding box center [317, 136] width 226 height 9
click at [248, 164] on button "Save" at bounding box center [231, 166] width 63 height 25
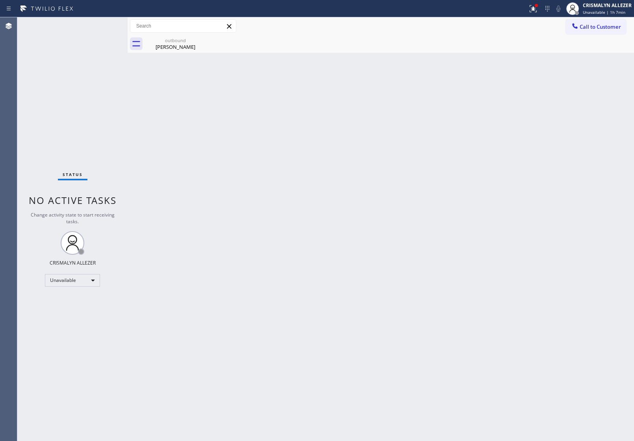
click at [168, 42] on div "outbound" at bounding box center [175, 40] width 59 height 6
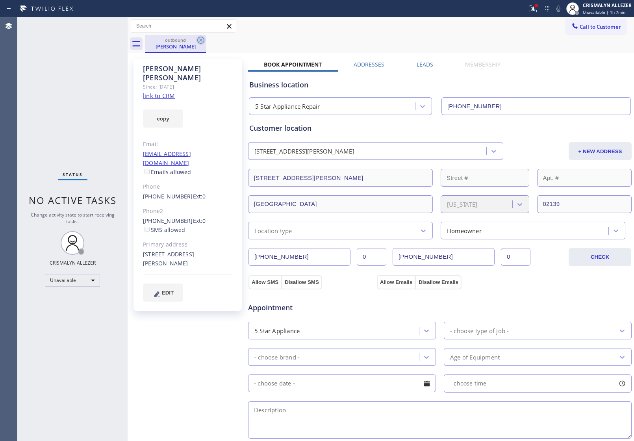
click at [201, 38] on icon at bounding box center [200, 39] width 9 height 9
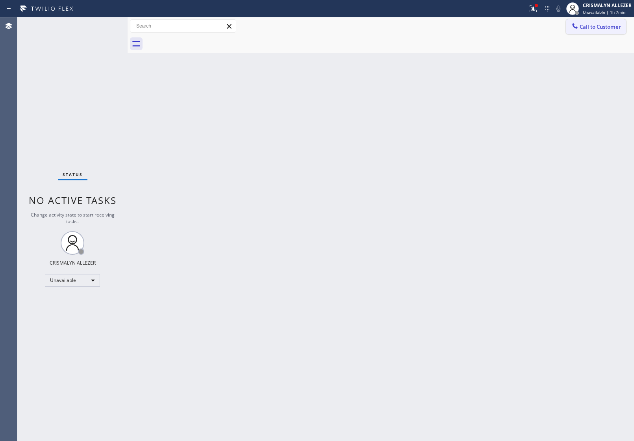
click at [595, 26] on span "Call to Customer" at bounding box center [599, 26] width 41 height 7
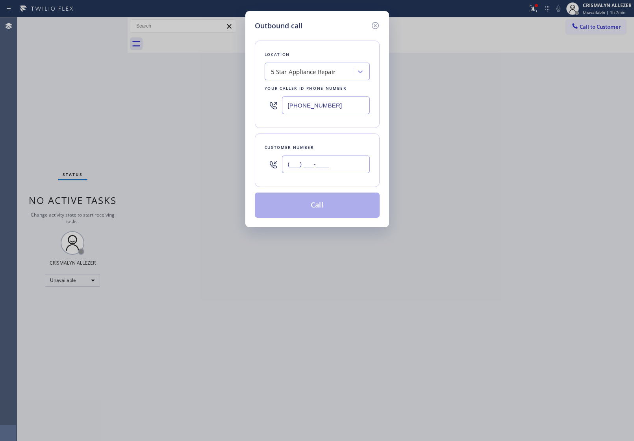
click at [359, 158] on input "(___) ___-____" at bounding box center [326, 164] width 88 height 18
paste input "617) 335-6240"
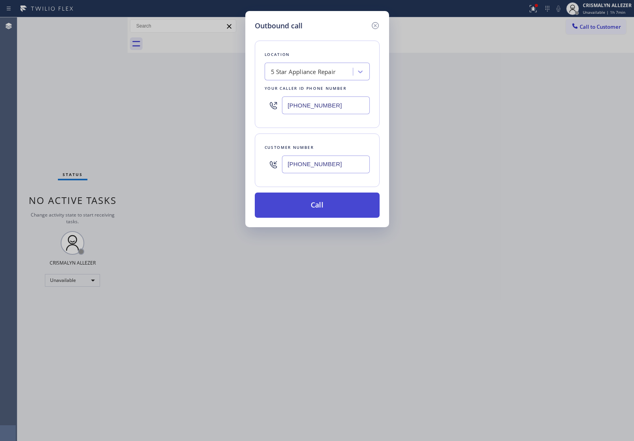
type input "(617) 335-6240"
click at [314, 213] on button "Call" at bounding box center [317, 204] width 125 height 25
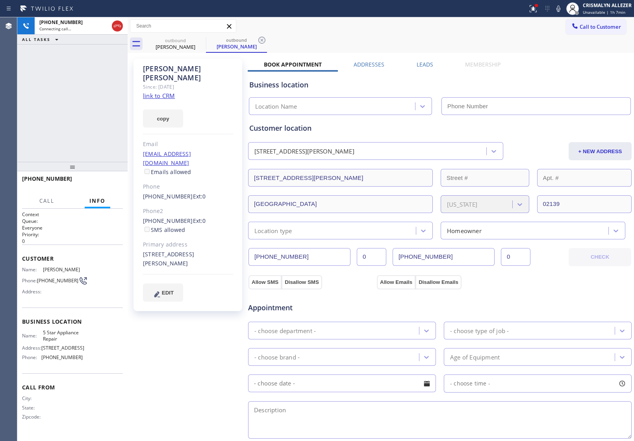
type input "[PHONE_NUMBER]"
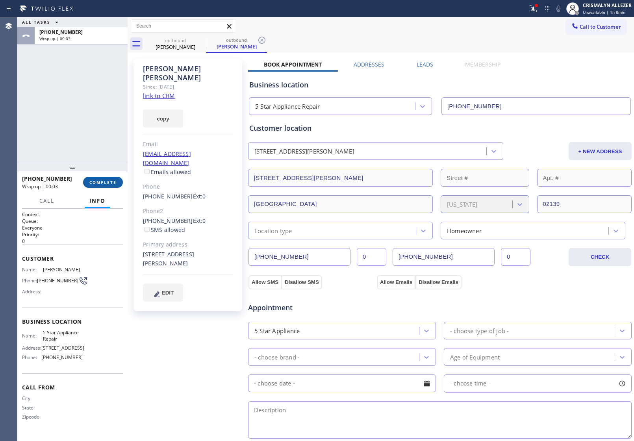
click at [104, 183] on span "COMPLETE" at bounding box center [102, 183] width 27 height 6
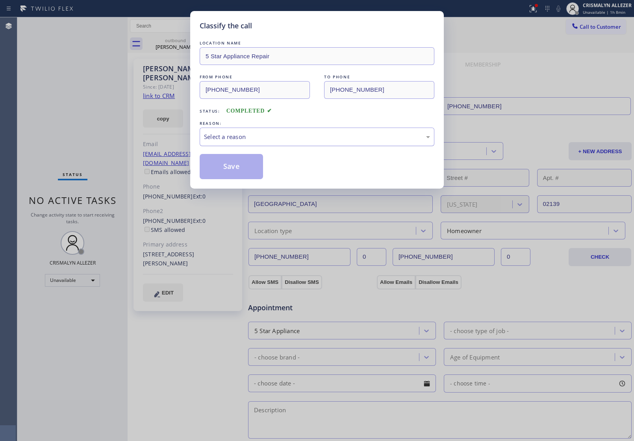
click at [312, 141] on div "Select a reason" at bounding box center [317, 136] width 226 height 9
click at [228, 170] on button "Save" at bounding box center [231, 166] width 63 height 25
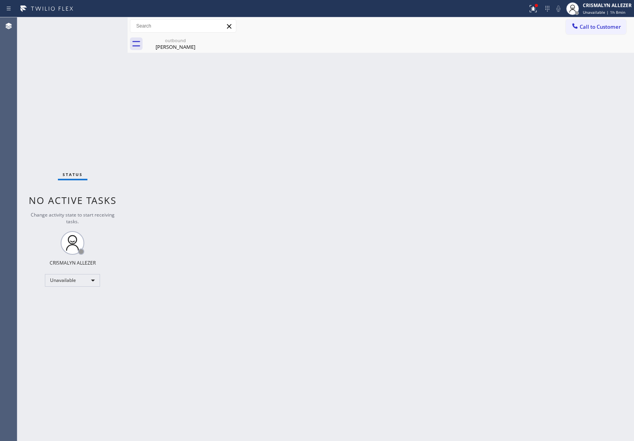
click at [181, 46] on div "Venkata Damaraju" at bounding box center [175, 46] width 59 height 7
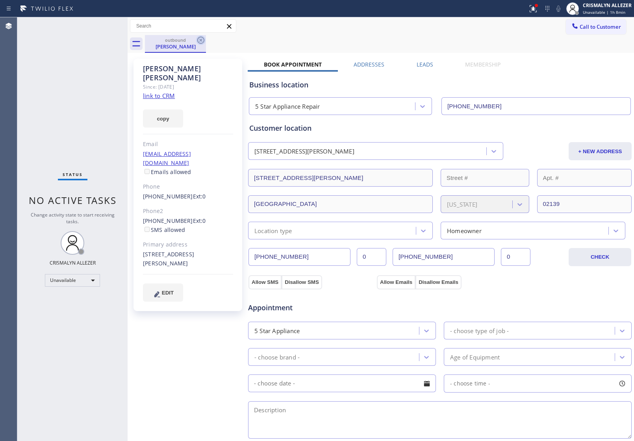
click at [200, 40] on icon at bounding box center [200, 39] width 9 height 9
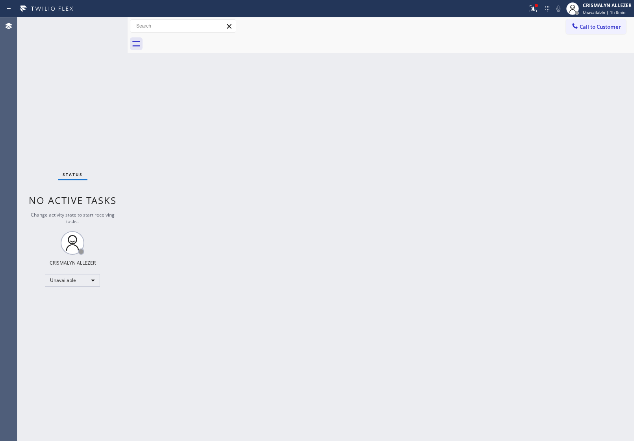
click at [603, 28] on span "Call to Customer" at bounding box center [599, 26] width 41 height 7
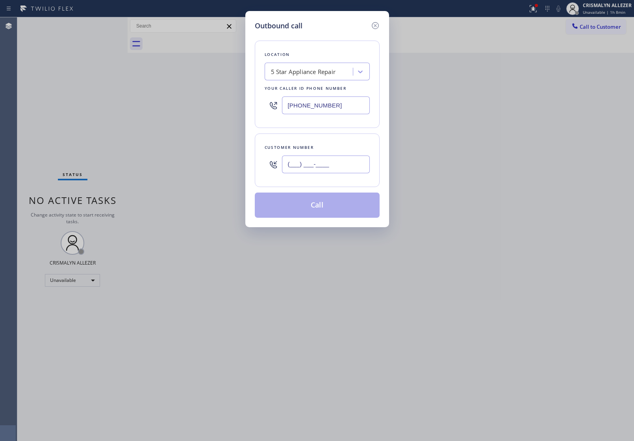
click at [329, 168] on input "(___) ___-____" at bounding box center [326, 164] width 88 height 18
paste input "646) 483-7151"
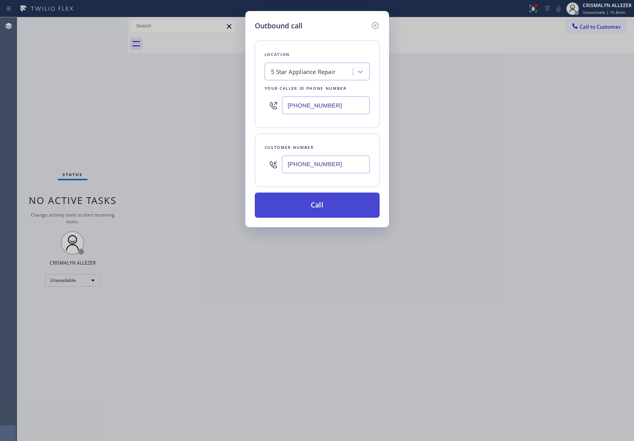
type input "(646) 483-7151"
click at [318, 209] on button "Call" at bounding box center [317, 204] width 125 height 25
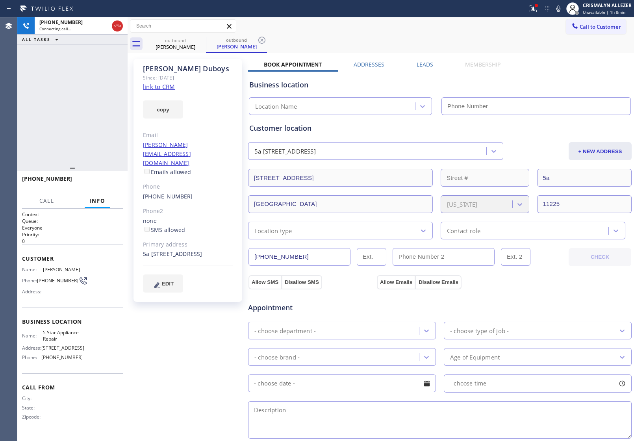
click at [163, 89] on link "link to CRM" at bounding box center [159, 87] width 32 height 8
type input "[PHONE_NUMBER]"
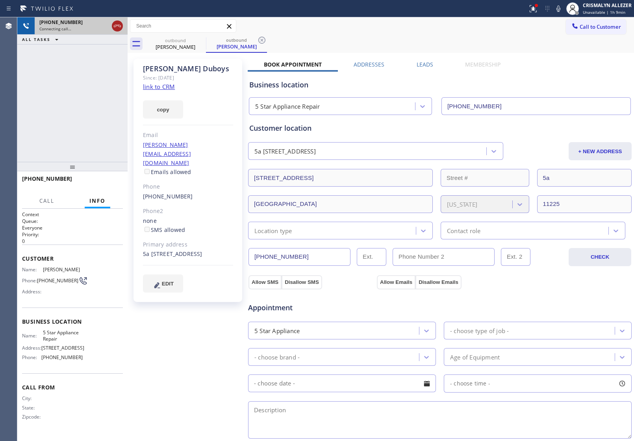
click at [117, 28] on icon at bounding box center [117, 25] width 9 height 9
click at [263, 40] on icon at bounding box center [261, 39] width 9 height 9
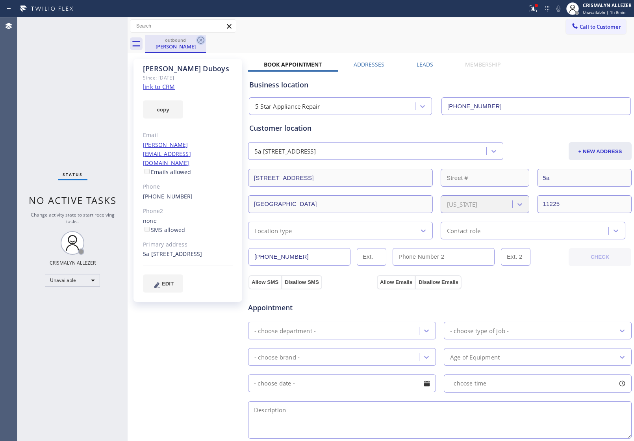
click at [199, 39] on icon at bounding box center [200, 39] width 9 height 9
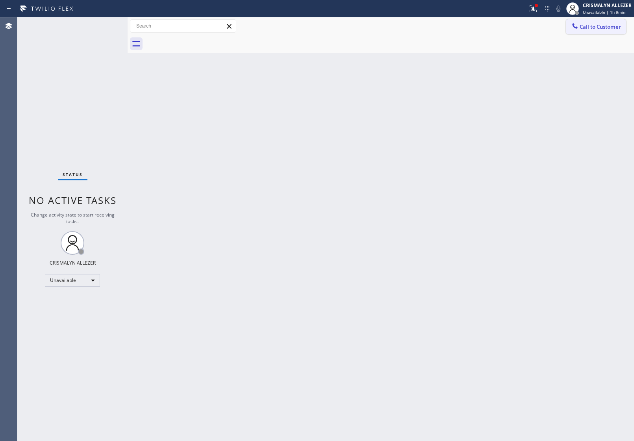
click at [602, 30] on span "Call to Customer" at bounding box center [599, 26] width 41 height 7
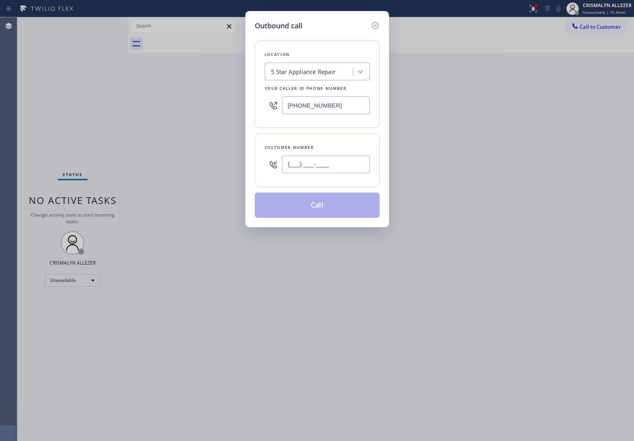
click at [346, 161] on input "(___) ___-____" at bounding box center [326, 164] width 88 height 18
paste input "646) 483-7151"
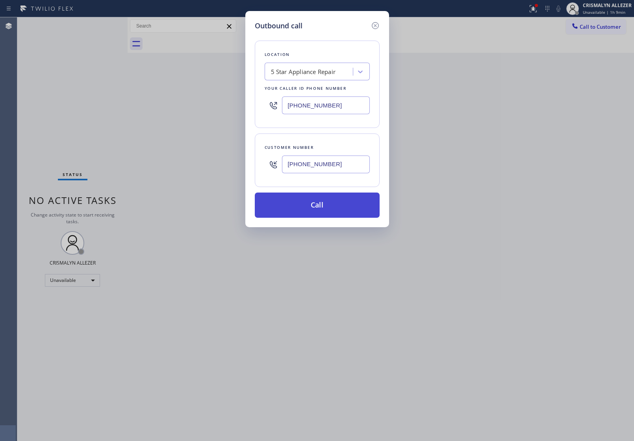
type input "(646) 483-7151"
click at [321, 205] on button "Call" at bounding box center [317, 204] width 125 height 25
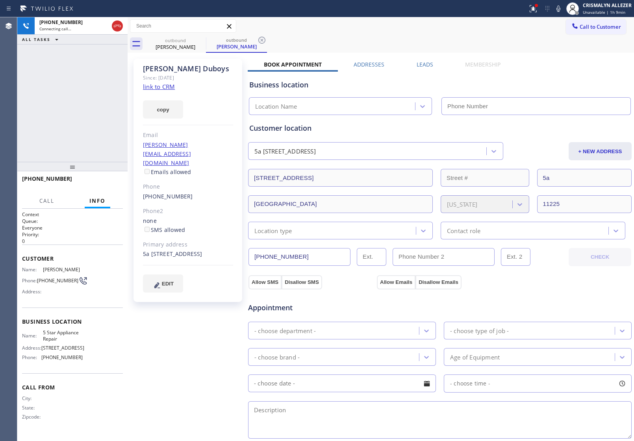
type input "[PHONE_NUMBER]"
click at [107, 180] on span "HANG UP" at bounding box center [105, 183] width 24 height 6
click at [104, 181] on span "HANG UP" at bounding box center [105, 183] width 24 height 6
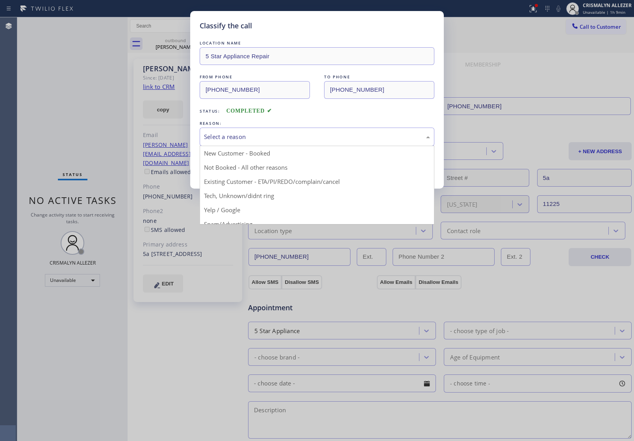
click at [312, 139] on div "Select a reason" at bounding box center [317, 136] width 226 height 9
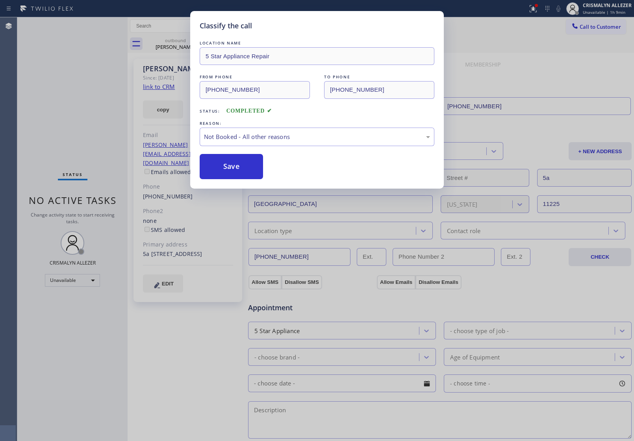
click at [217, 170] on button "Save" at bounding box center [231, 166] width 63 height 25
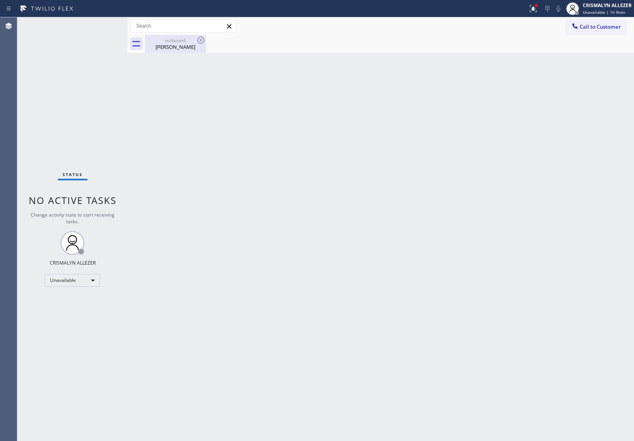
click at [178, 43] on div "Sarah Duboys" at bounding box center [175, 46] width 59 height 7
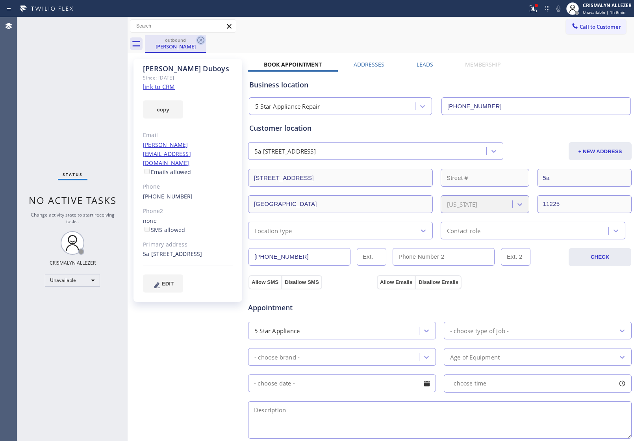
click at [203, 42] on icon at bounding box center [200, 40] width 7 height 7
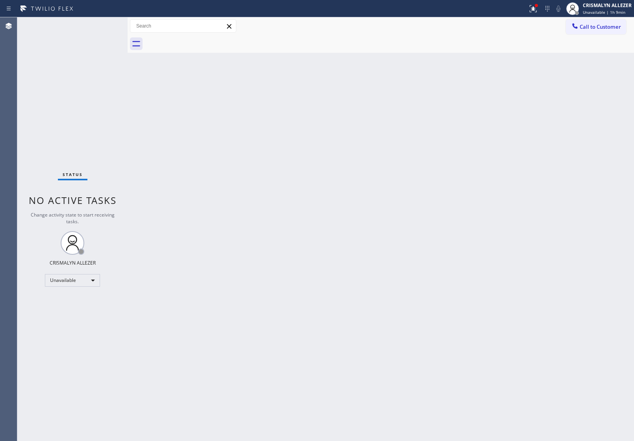
click at [586, 30] on span "Call to Customer" at bounding box center [599, 26] width 41 height 7
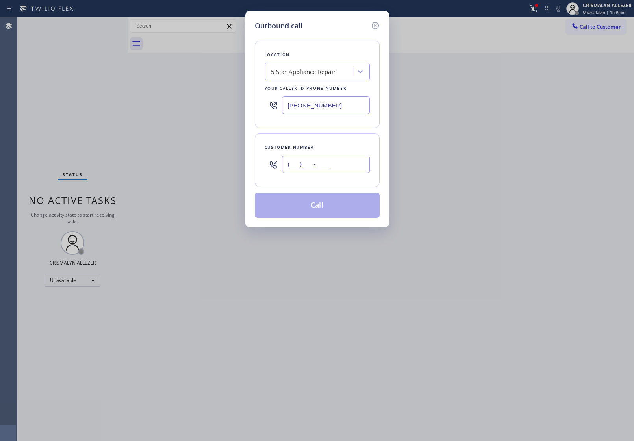
click at [359, 159] on input "(___) ___-____" at bounding box center [326, 164] width 88 height 18
paste input "305) 905-2183"
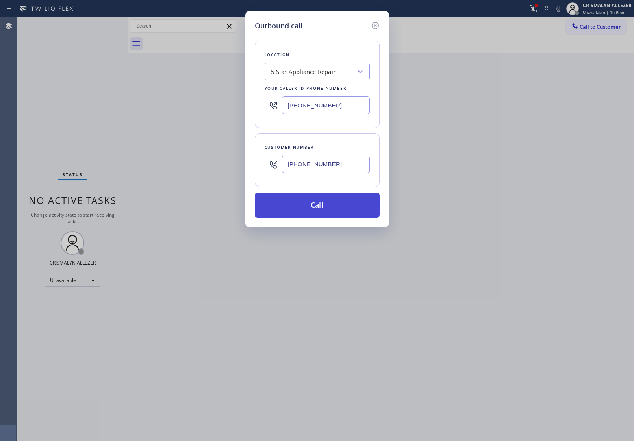
type input "(305) 905-2183"
click at [313, 207] on button "Call" at bounding box center [317, 204] width 125 height 25
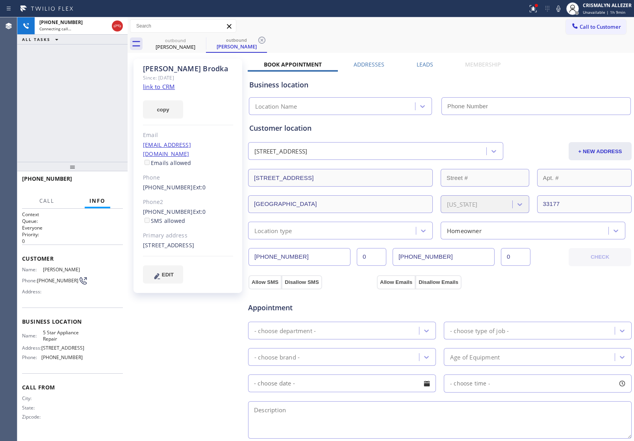
click at [165, 87] on link "link to CRM" at bounding box center [159, 87] width 32 height 8
type input "[PHONE_NUMBER]"
click at [108, 184] on span "HANG UP" at bounding box center [105, 183] width 24 height 6
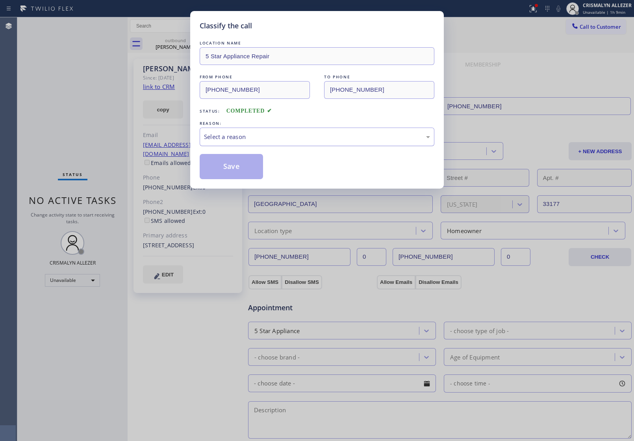
click at [300, 136] on div "Select a reason" at bounding box center [317, 136] width 226 height 9
click at [230, 168] on button "Save" at bounding box center [231, 166] width 63 height 25
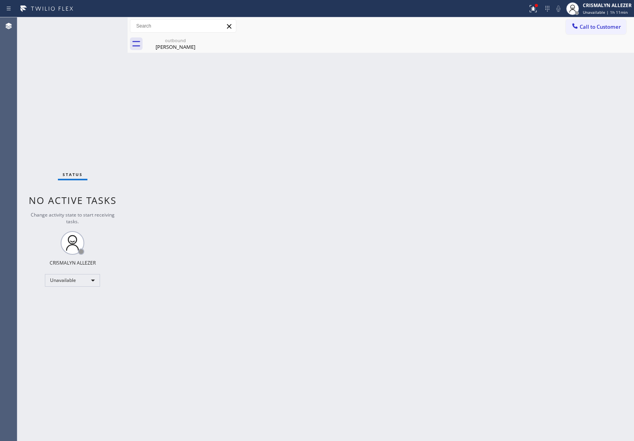
click at [34, 100] on div "Status No active tasks Change activity state to start receiving tasks. CRISMALY…" at bounding box center [72, 229] width 110 height 424
drag, startPoint x: 190, startPoint y: 48, endPoint x: 200, endPoint y: 41, distance: 12.4
click at [192, 46] on div "Lucie Brodka" at bounding box center [175, 46] width 59 height 7
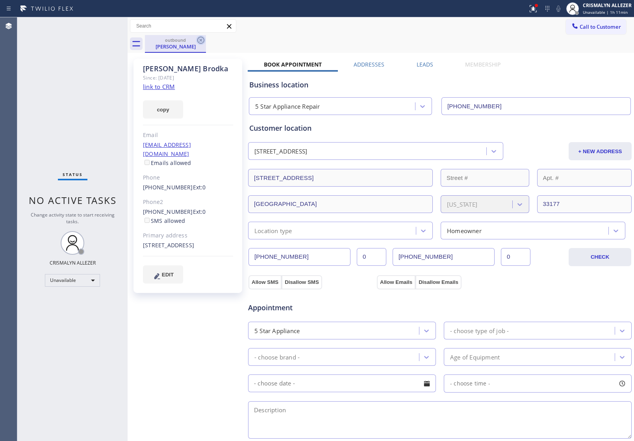
click at [202, 39] on icon at bounding box center [200, 40] width 7 height 7
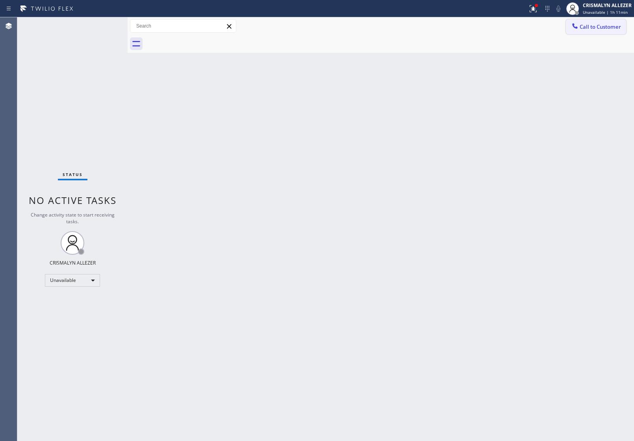
click at [587, 31] on button "Call to Customer" at bounding box center [596, 26] width 60 height 15
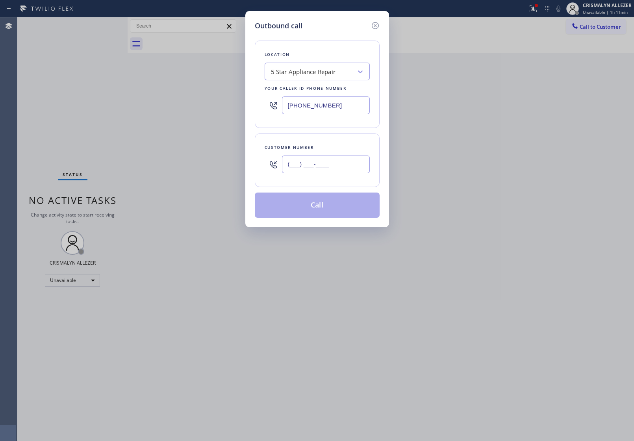
click at [343, 163] on input "(___) ___-____" at bounding box center [326, 164] width 88 height 18
paste input "954) 235-8292"
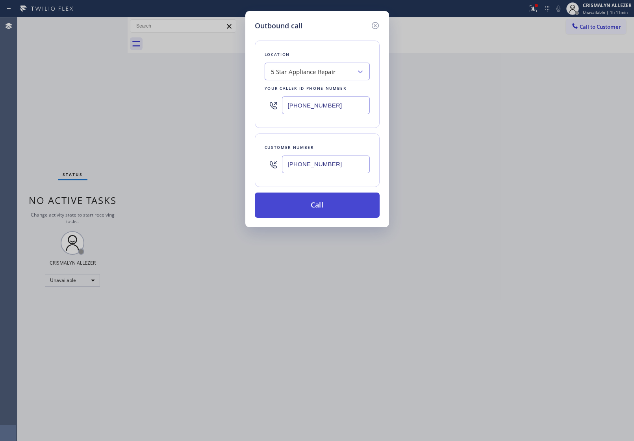
type input "(954) 235-8292"
click at [327, 207] on button "Call" at bounding box center [317, 204] width 125 height 25
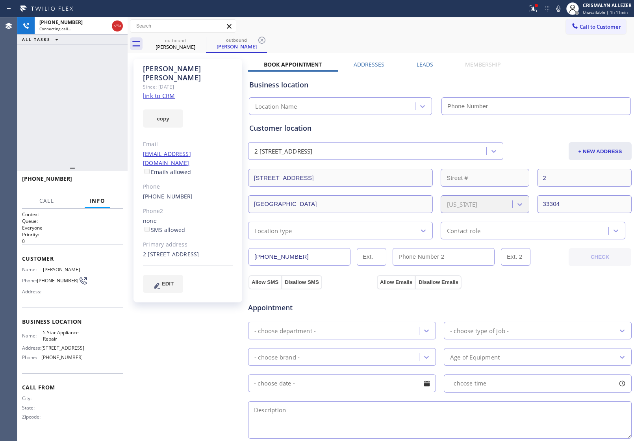
click at [164, 92] on link "link to CRM" at bounding box center [159, 96] width 32 height 8
type input "[PHONE_NUMBER]"
click at [100, 181] on span "HANG UP" at bounding box center [105, 183] width 24 height 6
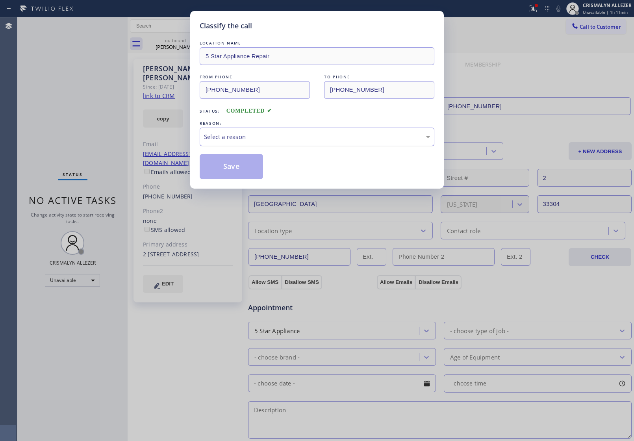
drag, startPoint x: 341, startPoint y: 137, endPoint x: 325, endPoint y: 142, distance: 16.2
click at [336, 139] on div "Select a reason" at bounding box center [317, 136] width 226 height 9
click at [218, 174] on button "Save" at bounding box center [231, 166] width 63 height 25
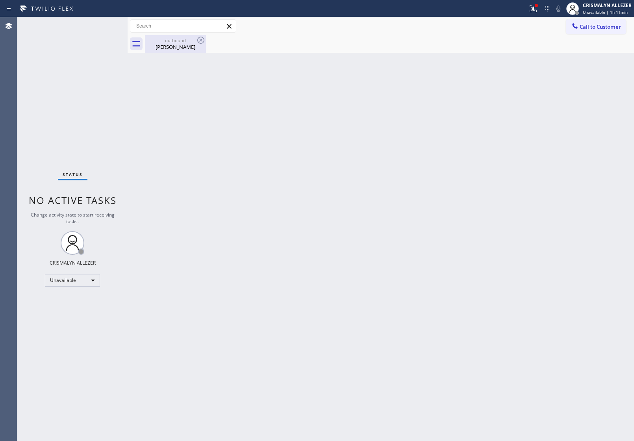
click at [172, 46] on div "Ricky Gutierrez" at bounding box center [175, 46] width 59 height 7
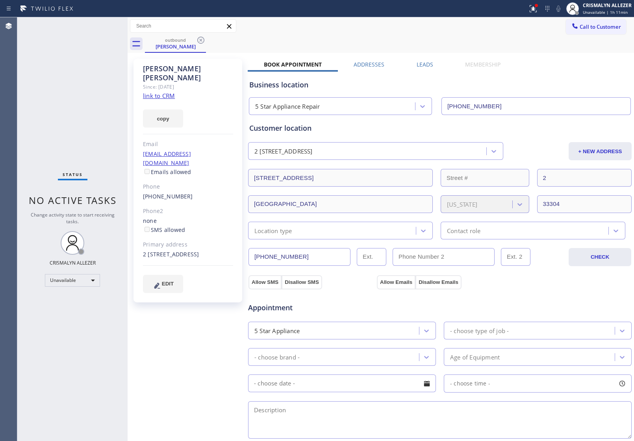
drag, startPoint x: 199, startPoint y: 41, endPoint x: 184, endPoint y: 1, distance: 42.5
click at [199, 38] on icon at bounding box center [200, 39] width 9 height 9
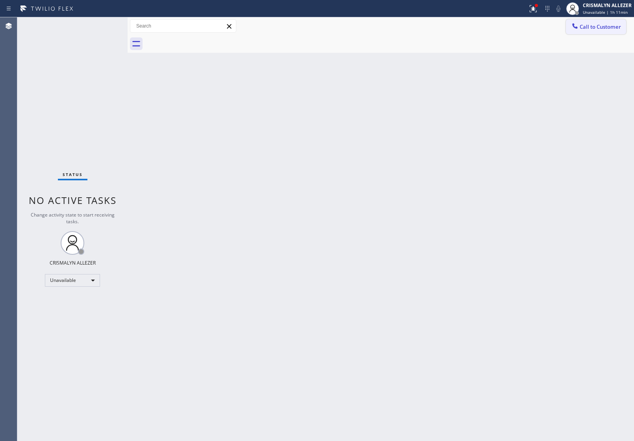
click at [616, 24] on span "Call to Customer" at bounding box center [599, 26] width 41 height 7
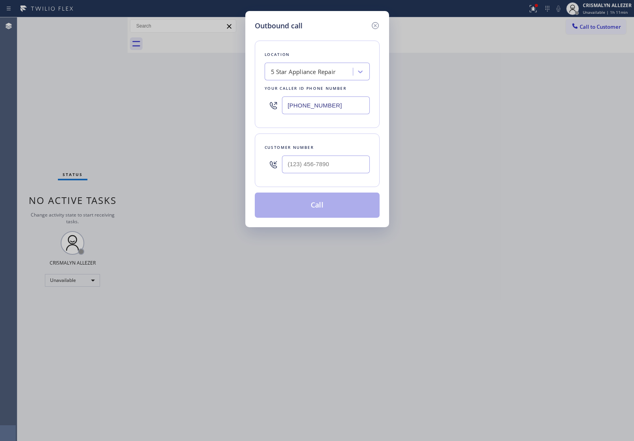
paste input "754) 212-874"
drag, startPoint x: 339, startPoint y: 104, endPoint x: 56, endPoint y: 91, distance: 283.3
click at [75, 96] on div "Outbound call Location 5 Star Appliance Repair Your caller id phone number [PHO…" at bounding box center [317, 220] width 634 height 441
type input "(754) 212-8742"
click at [346, 155] on div at bounding box center [326, 165] width 88 height 26
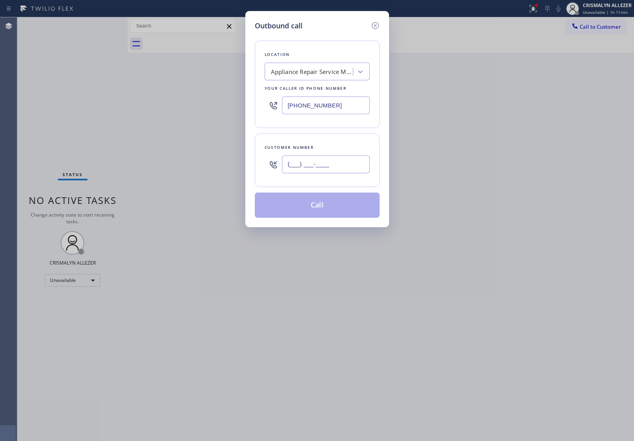
click at [347, 160] on input "(___) ___-____" at bounding box center [326, 164] width 88 height 18
paste input "954) 235-8292"
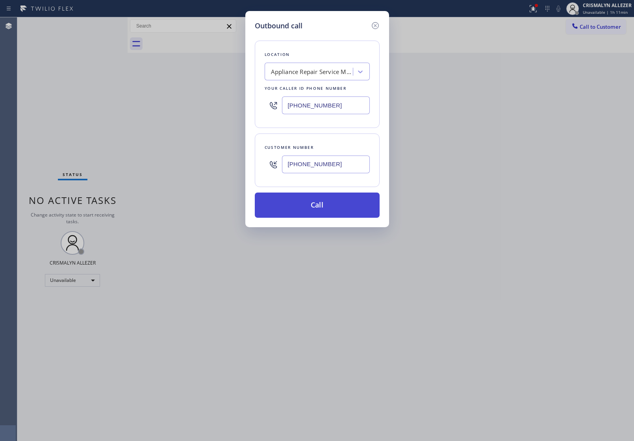
type input "(954) 235-8292"
click at [328, 207] on button "Call" at bounding box center [317, 204] width 125 height 25
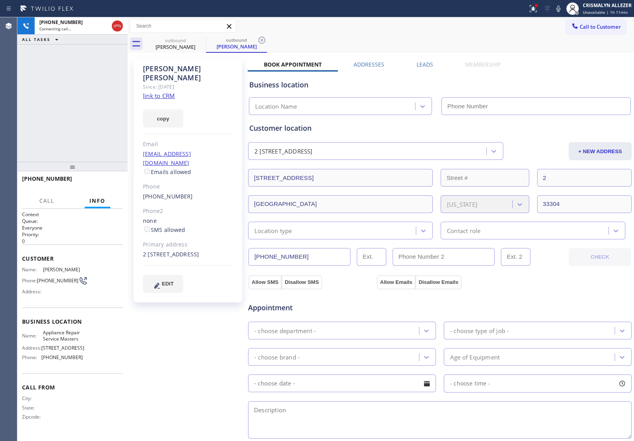
type input "(754) 212-8742"
click at [99, 180] on span "HANG UP" at bounding box center [105, 183] width 24 height 6
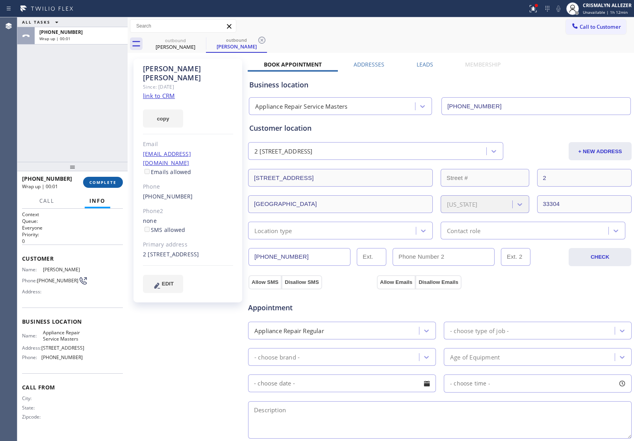
click at [99, 180] on span "COMPLETE" at bounding box center [102, 183] width 27 height 6
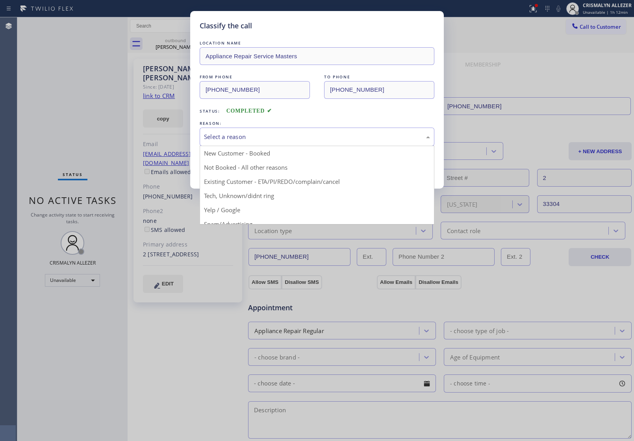
click at [293, 134] on div "Select a reason" at bounding box center [317, 136] width 226 height 9
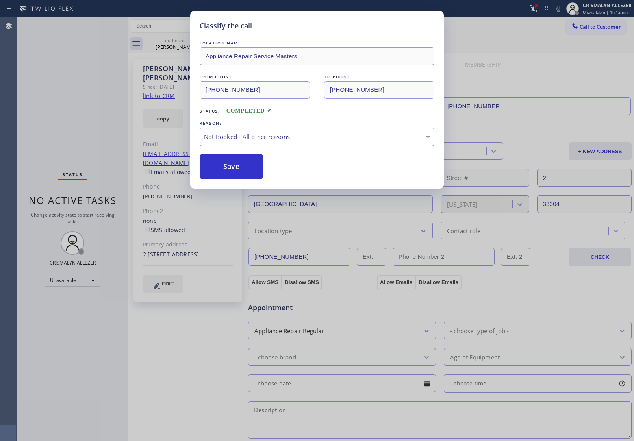
click at [204, 173] on button "Save" at bounding box center [231, 166] width 63 height 25
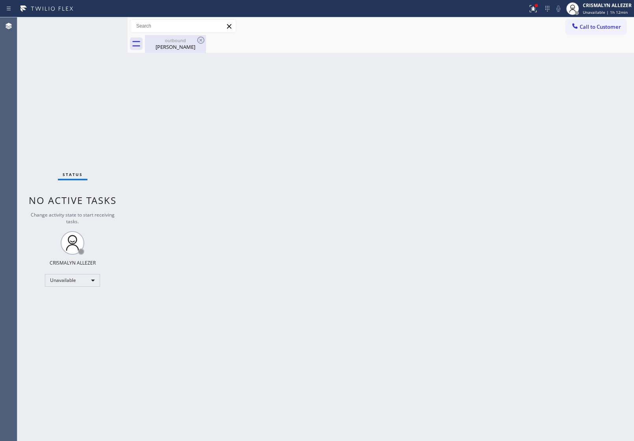
click at [176, 49] on div "Ricky Gutierrez" at bounding box center [175, 46] width 59 height 7
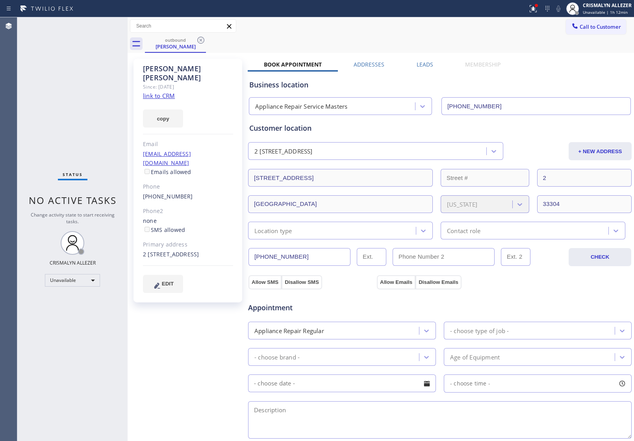
drag, startPoint x: 200, startPoint y: 42, endPoint x: 211, endPoint y: 0, distance: 43.3
click at [200, 41] on icon at bounding box center [200, 39] width 9 height 9
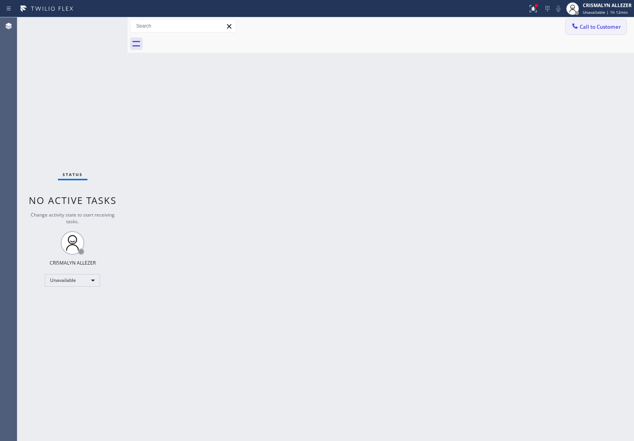
click at [599, 32] on button "Call to Customer" at bounding box center [596, 26] width 60 height 15
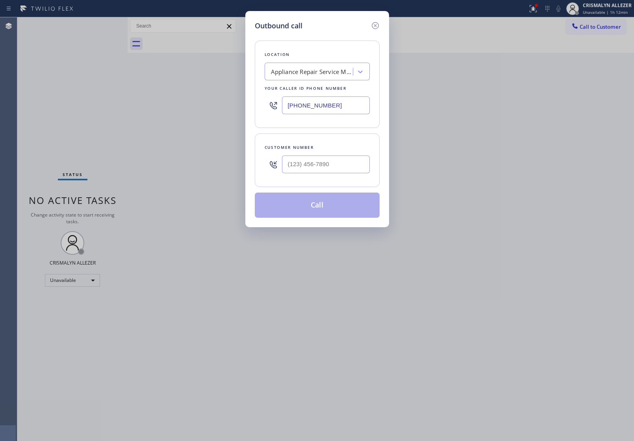
click at [347, 174] on div at bounding box center [326, 165] width 88 height 26
click at [344, 172] on input "(___) ___-____" at bounding box center [326, 164] width 88 height 18
paste input "510) 390-6900"
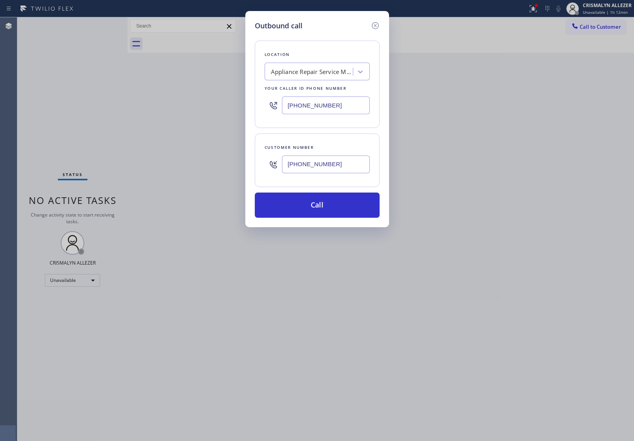
type input "(510) 390-6900"
click at [334, 74] on div "Appliance Repair Service Masters" at bounding box center [312, 71] width 83 height 9
type input "5 STAR APPLIANCE RE"
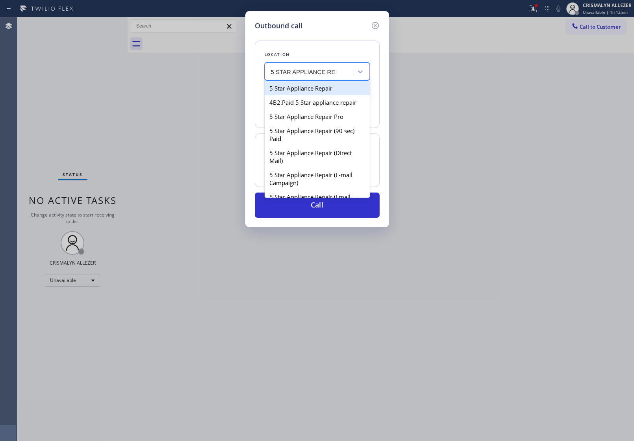
click at [328, 86] on div "5 Star Appliance Repair" at bounding box center [317, 88] width 105 height 14
type input "[PHONE_NUMBER]"
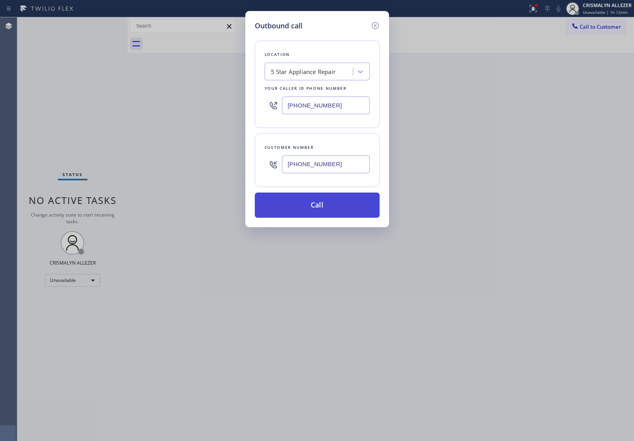
click at [315, 207] on button "Call" at bounding box center [317, 204] width 125 height 25
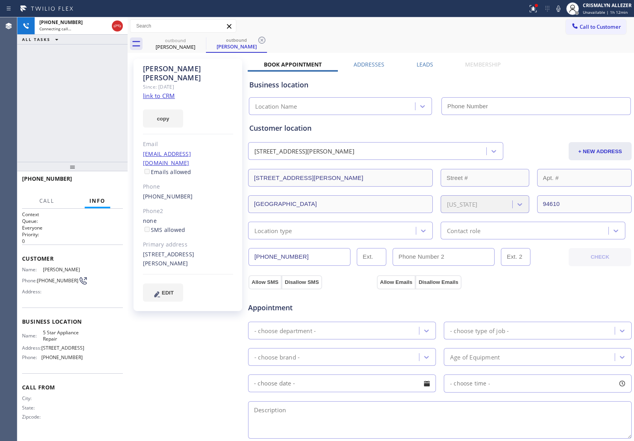
click at [160, 92] on link "link to CRM" at bounding box center [159, 96] width 32 height 8
type input "[PHONE_NUMBER]"
click at [107, 186] on button "HANG UP" at bounding box center [104, 182] width 37 height 11
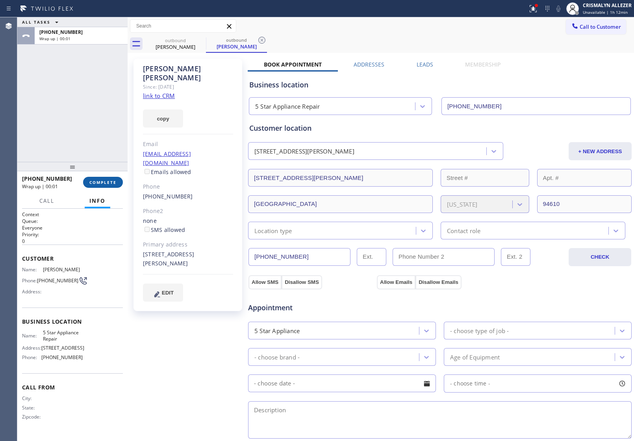
click at [107, 186] on button "COMPLETE" at bounding box center [103, 182] width 40 height 11
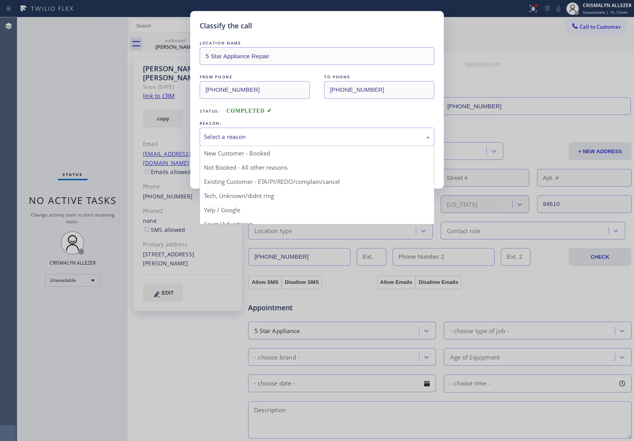
click at [302, 140] on div "Select a reason" at bounding box center [317, 136] width 226 height 9
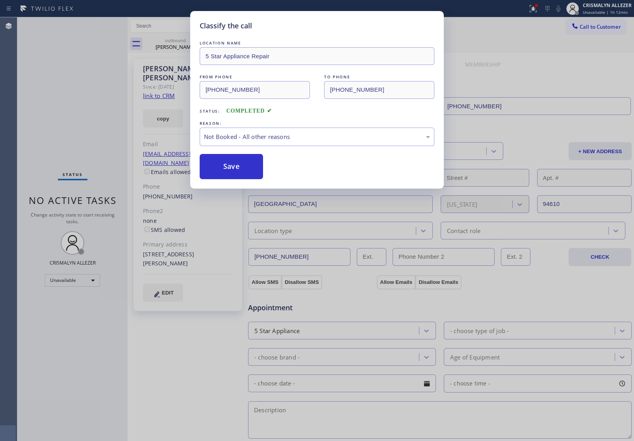
click at [231, 174] on button "Save" at bounding box center [231, 166] width 63 height 25
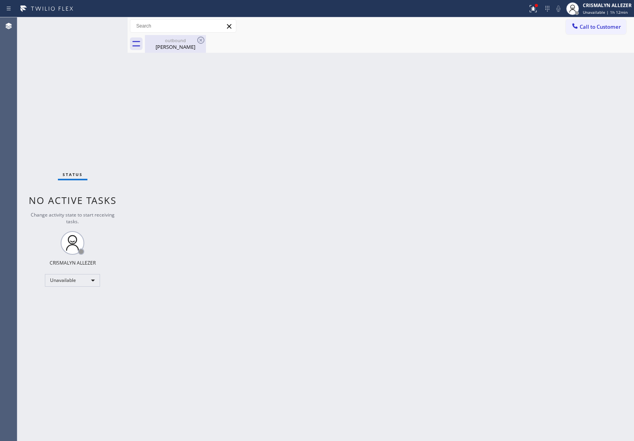
click at [176, 46] on div "Kirsten Howe" at bounding box center [175, 46] width 59 height 7
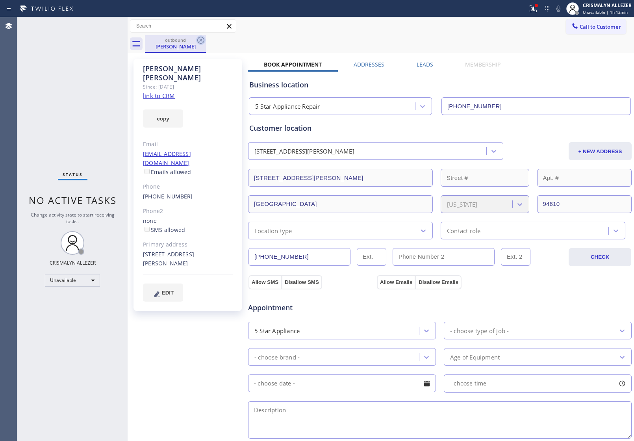
click at [200, 39] on icon at bounding box center [200, 40] width 7 height 7
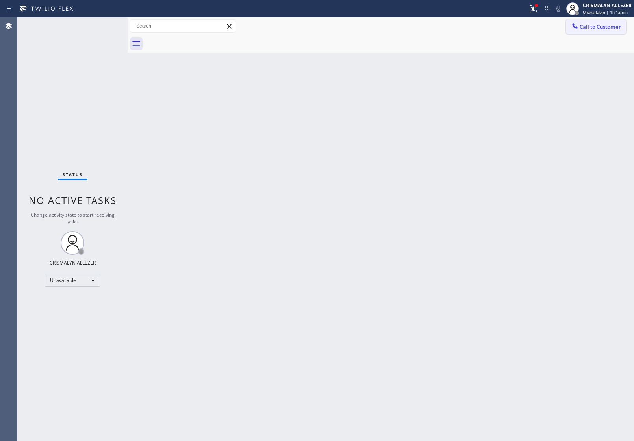
click at [604, 26] on span "Call to Customer" at bounding box center [599, 26] width 41 height 7
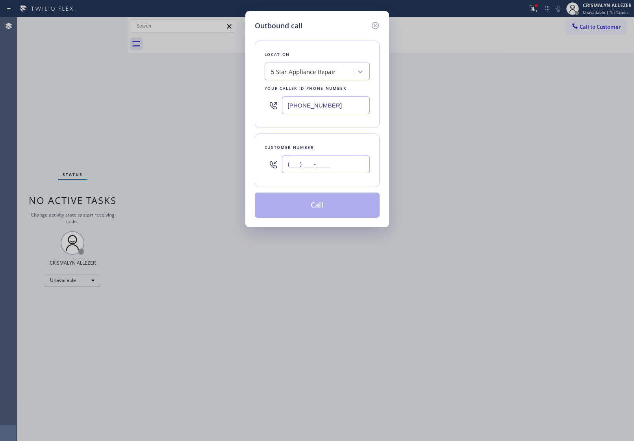
click at [357, 169] on input "(___) ___-____" at bounding box center [326, 164] width 88 height 18
paste input "510) 390-6900"
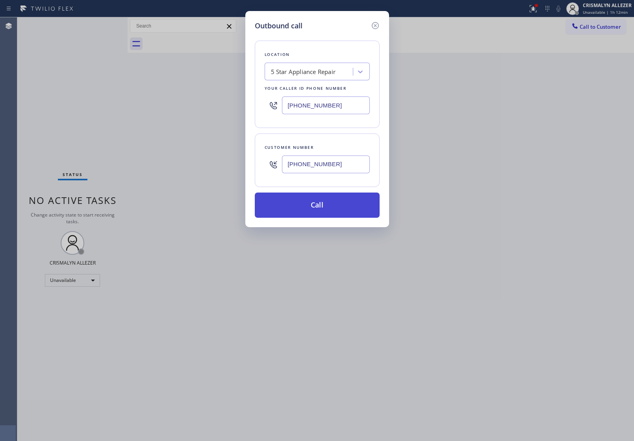
type input "(510) 390-6900"
click at [324, 209] on button "Call" at bounding box center [317, 204] width 125 height 25
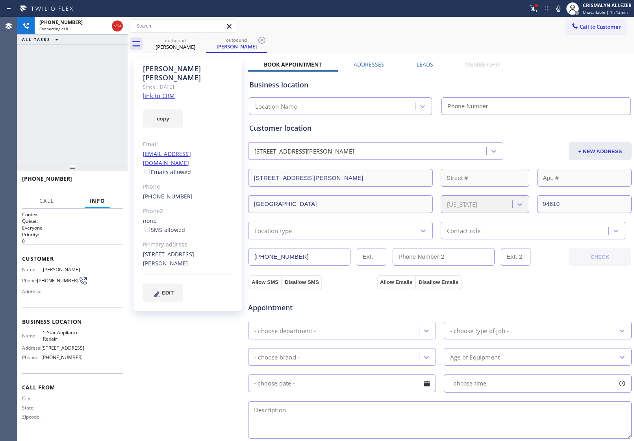
type input "[PHONE_NUMBER]"
click at [102, 181] on span "HANG UP" at bounding box center [105, 183] width 24 height 6
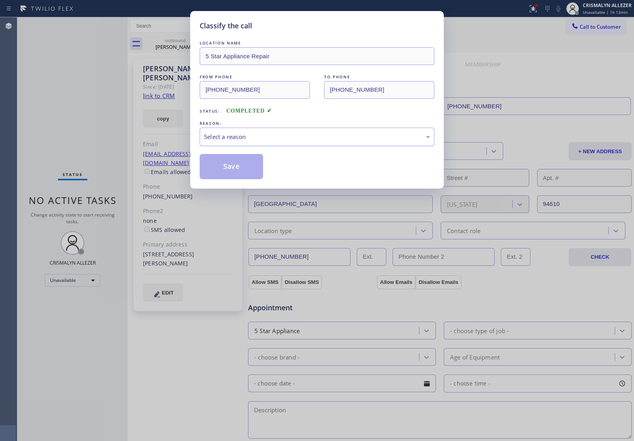
click at [307, 133] on div "Select a reason" at bounding box center [317, 136] width 226 height 9
click at [235, 173] on button "Save" at bounding box center [231, 166] width 63 height 25
click at [174, 50] on div "Classify the call LOCATION NAME 5 Star Appliance Repair FROM PHONE (855) 731-49…" at bounding box center [325, 229] width 616 height 424
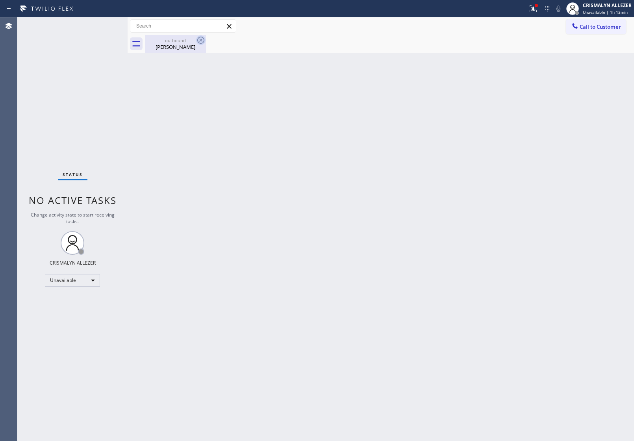
click at [203, 42] on icon at bounding box center [200, 40] width 7 height 7
click at [178, 46] on div "Kirsten Howe" at bounding box center [175, 46] width 59 height 7
click at [616, 25] on span "Call to Customer" at bounding box center [599, 26] width 41 height 7
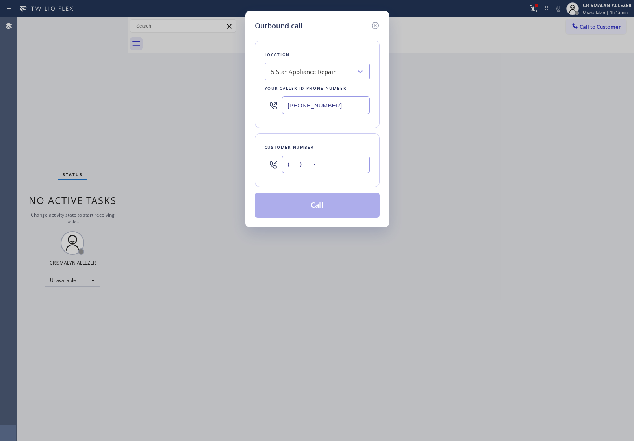
click at [350, 168] on input "(___) ___-____" at bounding box center [326, 164] width 88 height 18
paste input "425) 205-1905"
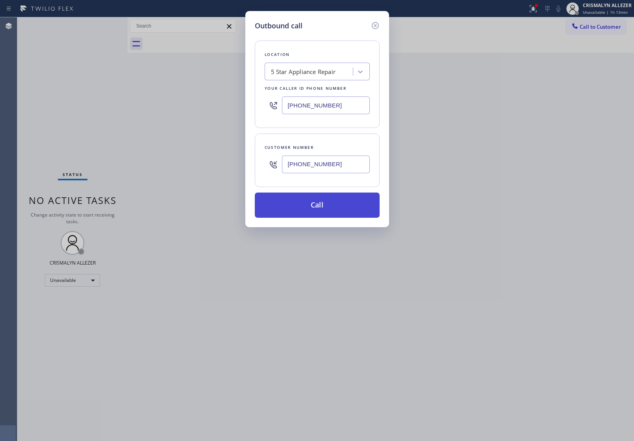
type input "(425) 205-1905"
click at [319, 205] on button "Call" at bounding box center [317, 204] width 125 height 25
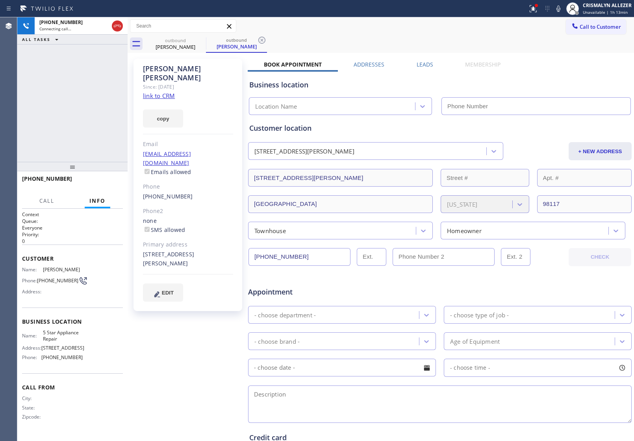
click at [170, 92] on link "link to CRM" at bounding box center [159, 96] width 32 height 8
type input "[PHONE_NUMBER]"
click at [100, 182] on span "HANG UP" at bounding box center [105, 183] width 24 height 6
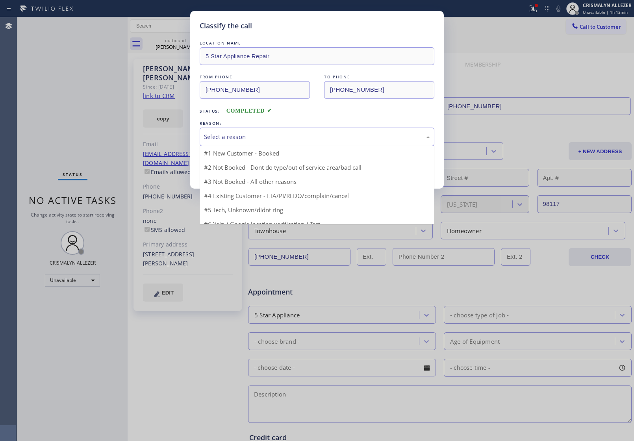
click at [300, 140] on div "Select a reason" at bounding box center [317, 136] width 226 height 9
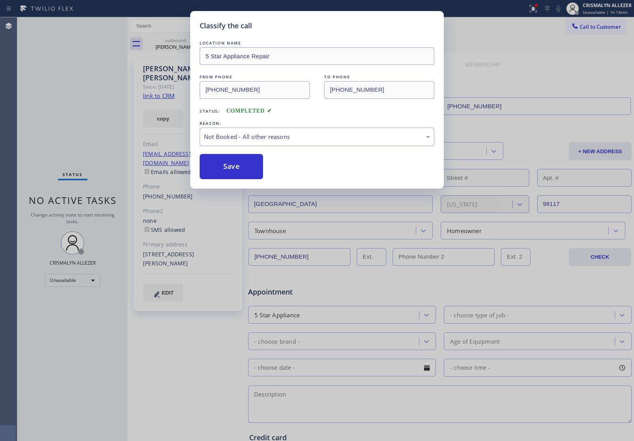
click at [237, 168] on button "Save" at bounding box center [231, 166] width 63 height 25
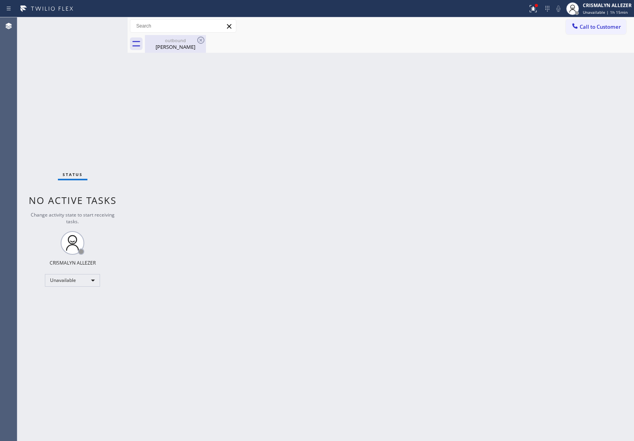
drag, startPoint x: 164, startPoint y: 38, endPoint x: 182, endPoint y: 44, distance: 19.5
click at [164, 38] on div "outbound" at bounding box center [175, 40] width 59 height 6
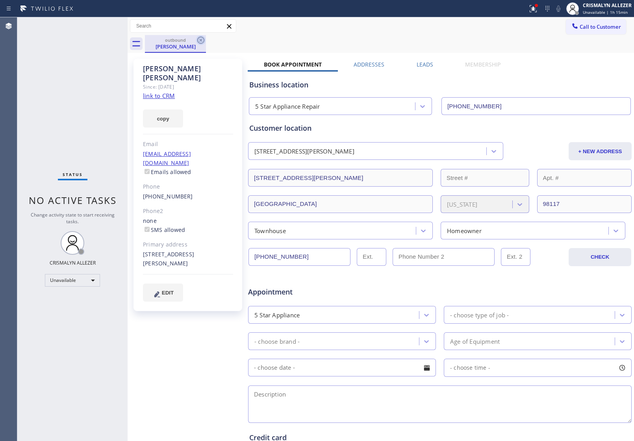
click at [199, 38] on icon at bounding box center [200, 39] width 9 height 9
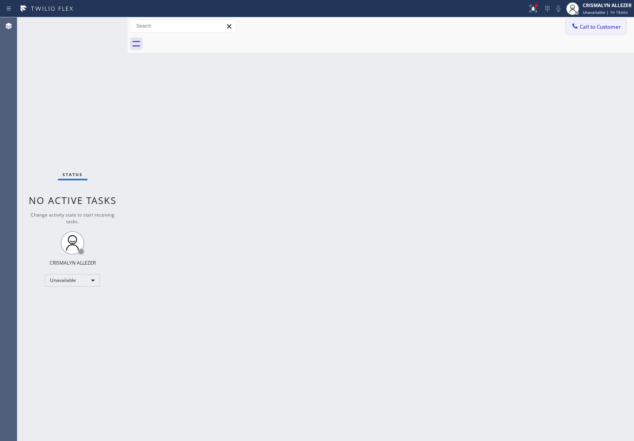
click at [605, 32] on button "Call to Customer" at bounding box center [596, 26] width 60 height 15
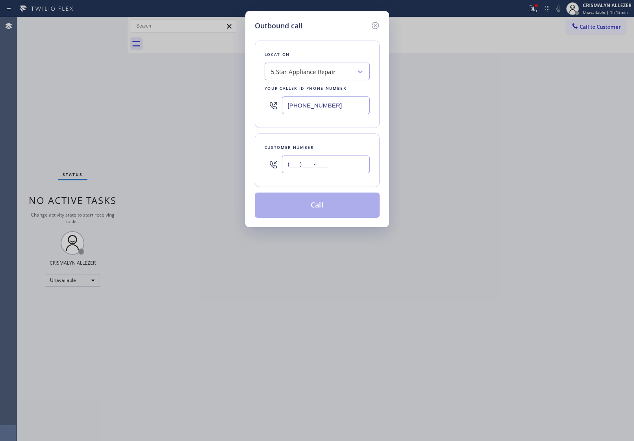
click at [354, 166] on input "(___) ___-____" at bounding box center [326, 164] width 88 height 18
paste input "847) 209-5375"
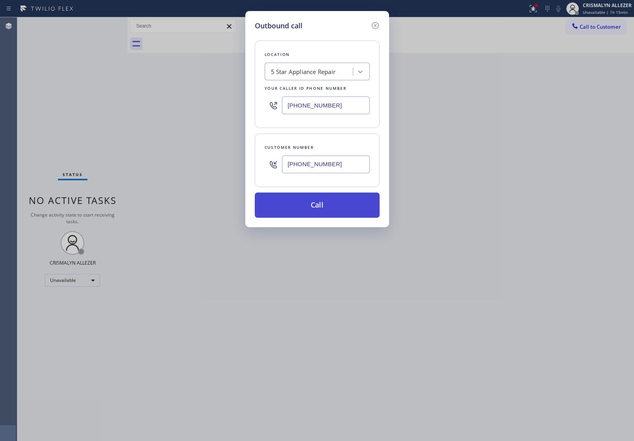
type input "(847) 209-5375"
click at [322, 202] on button "Call" at bounding box center [317, 204] width 125 height 25
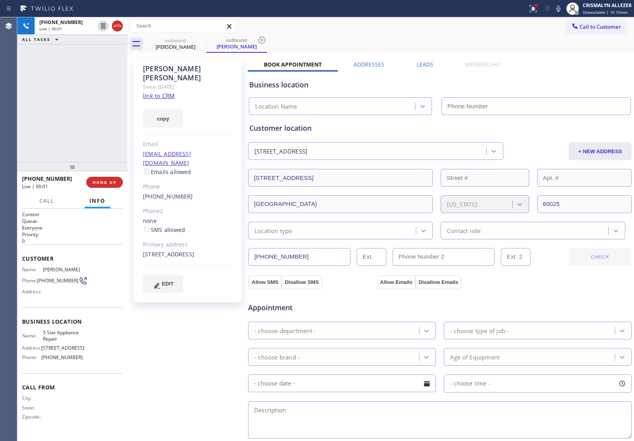
click at [167, 92] on link "link to CRM" at bounding box center [159, 96] width 32 height 8
click at [105, 183] on span "HANG UP" at bounding box center [105, 183] width 24 height 6
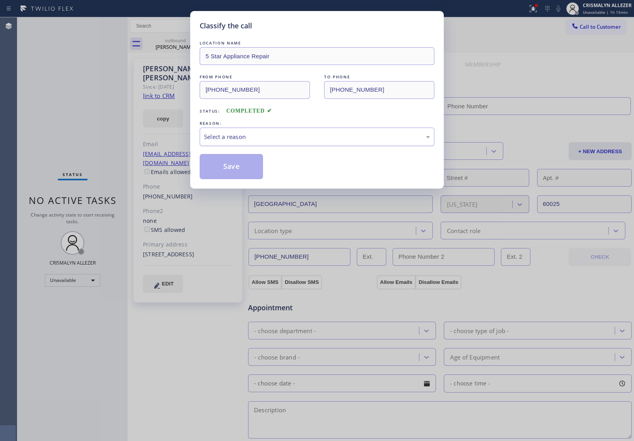
type input "[PHONE_NUMBER]"
click at [312, 146] on div "Select a reason" at bounding box center [317, 137] width 235 height 19
click at [238, 170] on button "Save" at bounding box center [231, 166] width 63 height 25
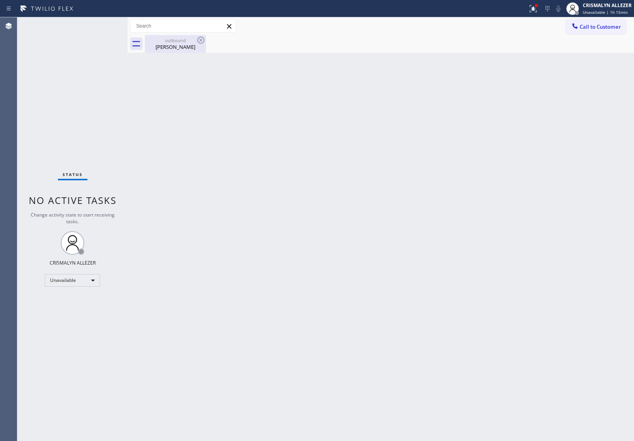
click at [171, 44] on div "Ruth Terry" at bounding box center [175, 46] width 59 height 7
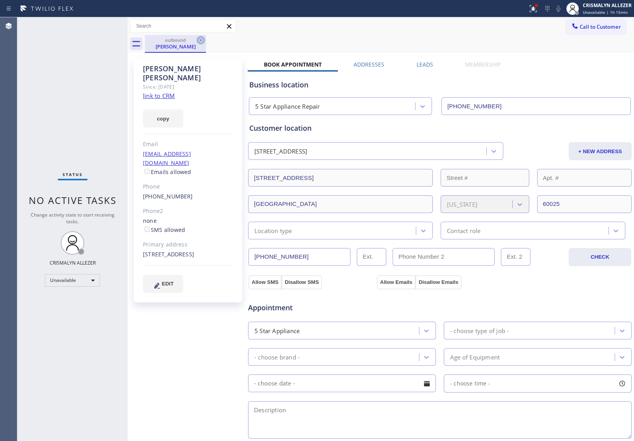
click at [201, 41] on icon at bounding box center [200, 39] width 9 height 9
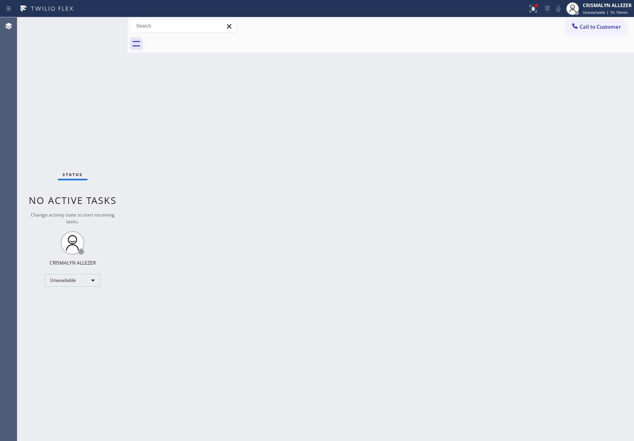
drag, startPoint x: 603, startPoint y: 25, endPoint x: 396, endPoint y: 106, distance: 222.2
click at [603, 26] on span "Call to Customer" at bounding box center [599, 26] width 41 height 7
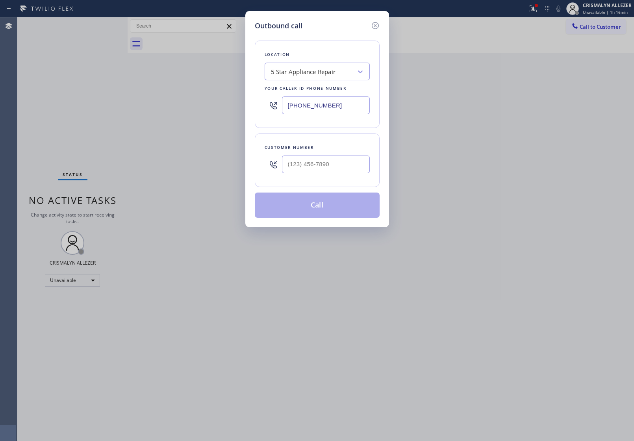
drag, startPoint x: 348, startPoint y: 103, endPoint x: 70, endPoint y: 102, distance: 278.3
click at [152, 105] on div "Outbound call Location 5 Star Appliance Repair Your caller id phone number [PHO…" at bounding box center [317, 220] width 634 height 441
paste input "66) 878-8591"
type input "(866) 878-8591"
click at [340, 161] on input "(___) ___-____" at bounding box center [326, 164] width 88 height 18
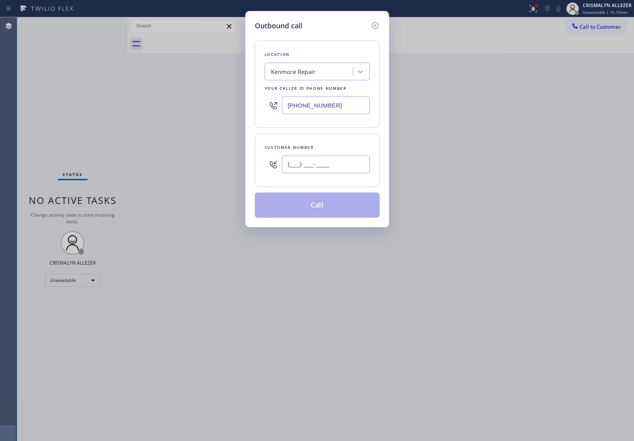
paste input "847) 209-5375"
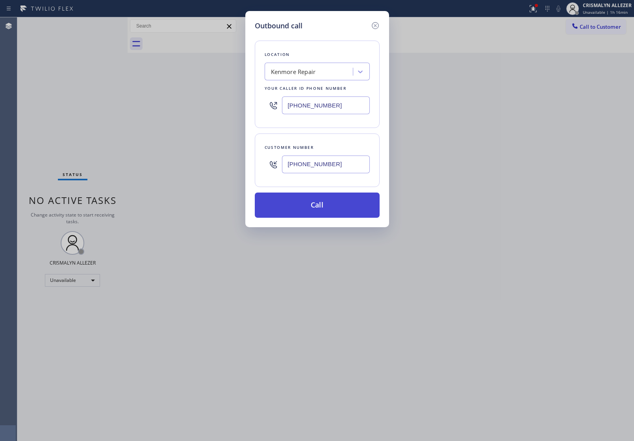
type input "(847) 209-5375"
click at [325, 212] on button "Call" at bounding box center [317, 204] width 125 height 25
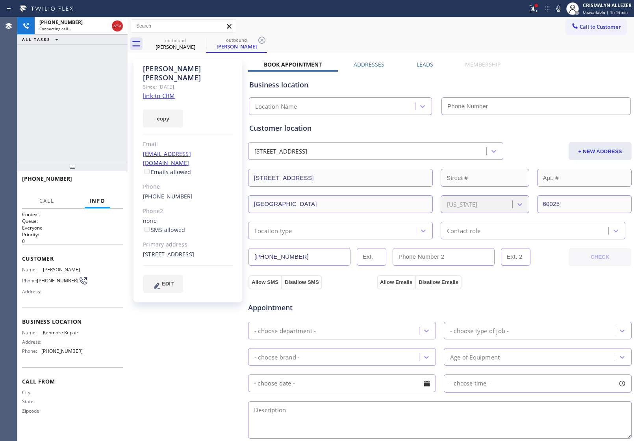
type input "(866) 878-8591"
click at [103, 183] on span "HANG UP" at bounding box center [105, 183] width 24 height 6
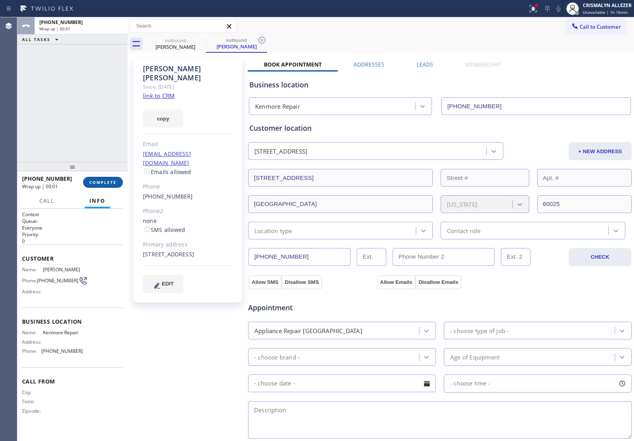
click at [103, 183] on span "COMPLETE" at bounding box center [102, 183] width 27 height 6
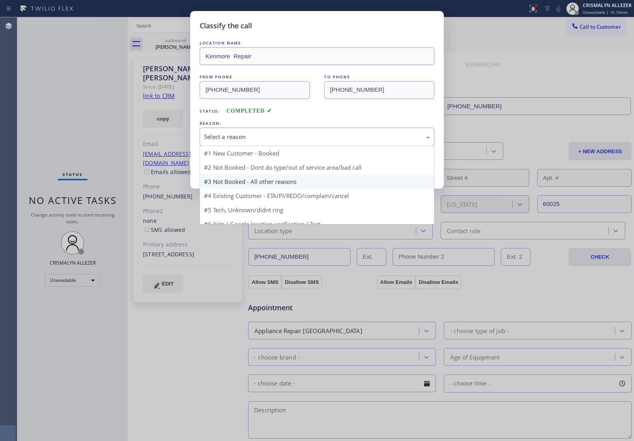
drag, startPoint x: 374, startPoint y: 134, endPoint x: 273, endPoint y: 165, distance: 106.3
click at [373, 135] on div "Select a reason" at bounding box center [317, 136] width 226 height 9
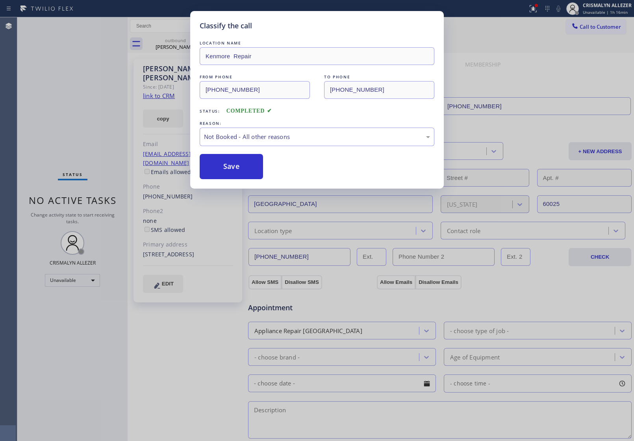
click at [241, 174] on button "Save" at bounding box center [231, 166] width 63 height 25
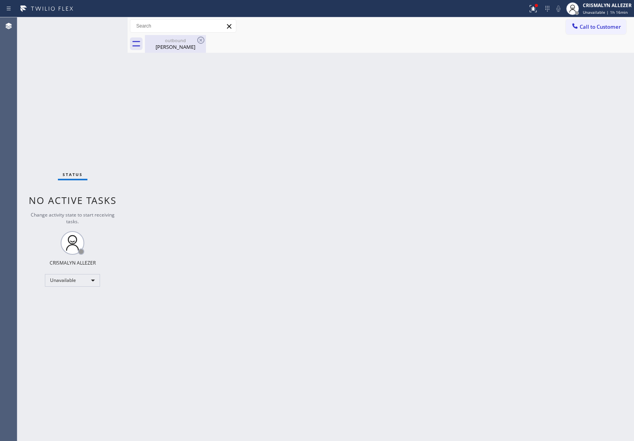
click at [172, 46] on div "Ruth Terry" at bounding box center [175, 46] width 59 height 7
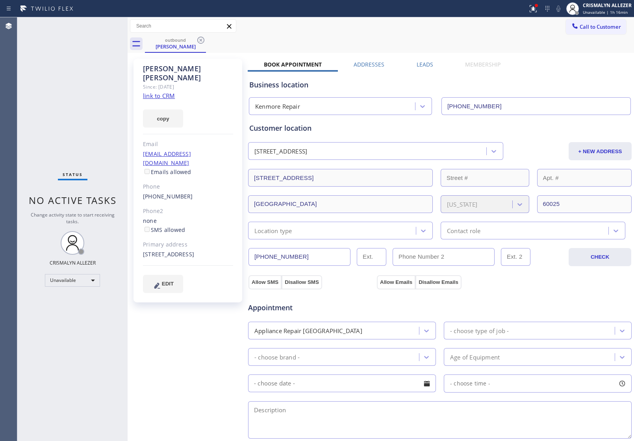
click at [426, 62] on label "Leads" at bounding box center [424, 64] width 17 height 7
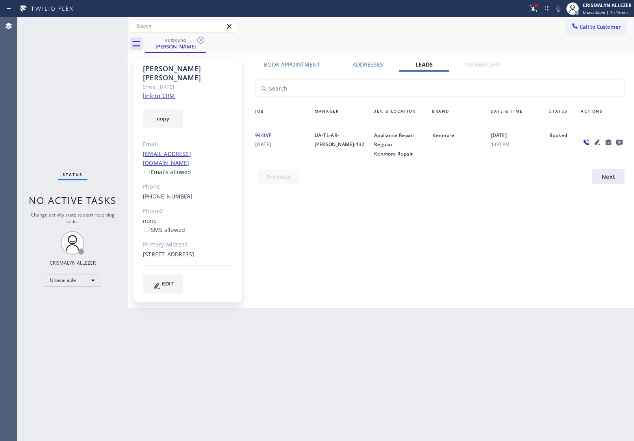
click at [619, 143] on icon at bounding box center [619, 143] width 6 height 6
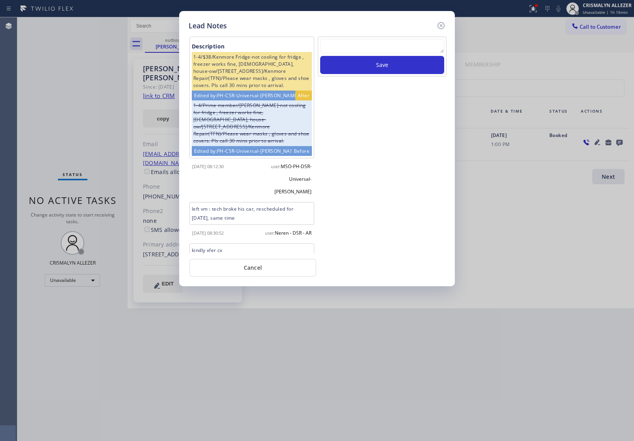
click at [400, 49] on textarea at bounding box center [382, 46] width 124 height 14
paste textarea "DON'T NEED SERVICE"
type textarea "DON'T NEED SERVICE"
click at [386, 69] on button "Save" at bounding box center [382, 65] width 124 height 18
click at [252, 273] on button "Cancel" at bounding box center [252, 268] width 127 height 18
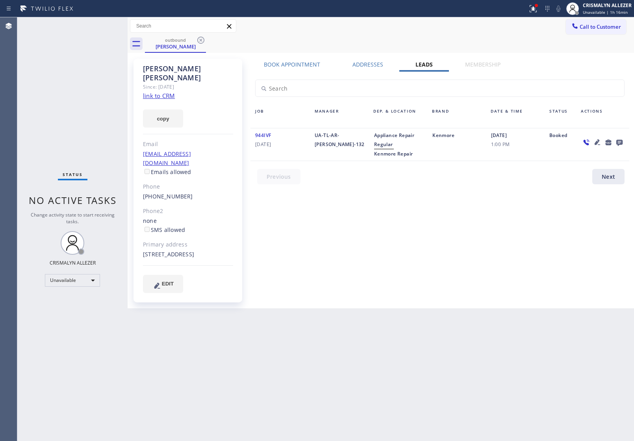
click at [199, 39] on icon at bounding box center [200, 39] width 9 height 9
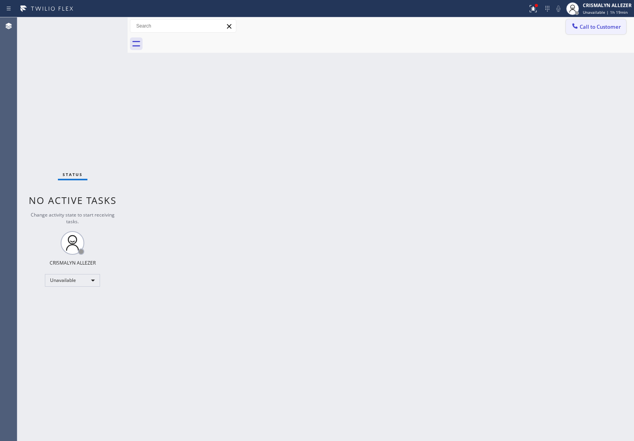
click at [604, 32] on button "Call to Customer" at bounding box center [596, 26] width 60 height 15
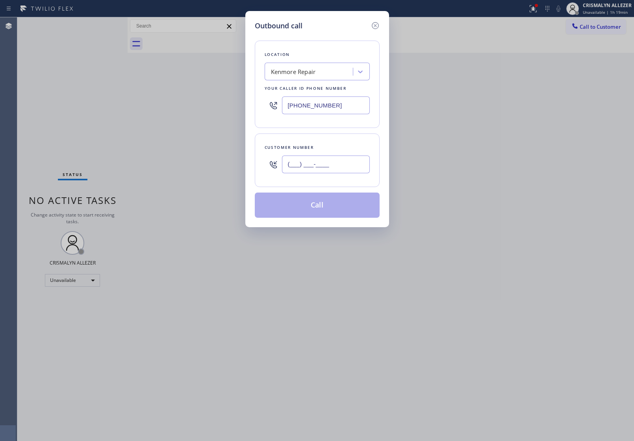
click at [345, 165] on input "(___) ___-____" at bounding box center [326, 164] width 88 height 18
paste input "425) 246-1462"
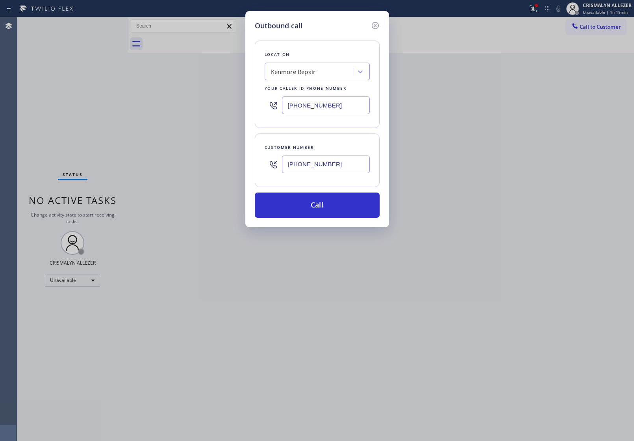
type input "(425) 246-1462"
click at [327, 74] on div "Kenmore Repair" at bounding box center [310, 72] width 86 height 14
type input "5 star appliance re"
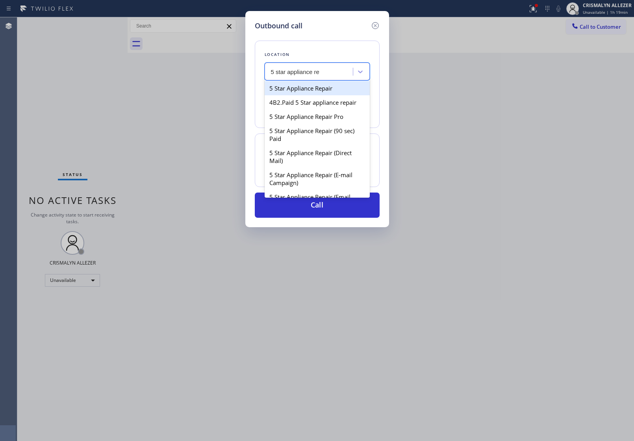
click at [324, 91] on div "5 Star Appliance Repair" at bounding box center [317, 88] width 105 height 14
type input "[PHONE_NUMBER]"
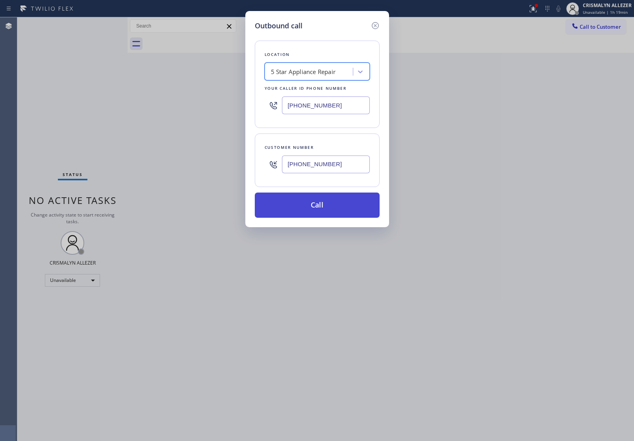
click at [325, 204] on button "Call" at bounding box center [317, 204] width 125 height 25
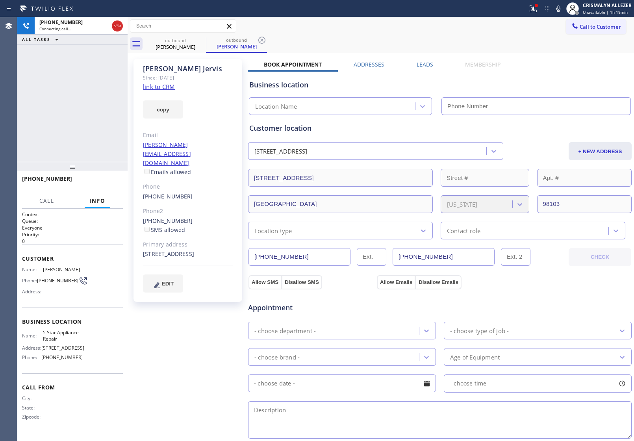
click at [158, 87] on link "link to CRM" at bounding box center [159, 87] width 32 height 8
type input "[PHONE_NUMBER]"
click at [108, 187] on button "HANG UP" at bounding box center [104, 182] width 37 height 11
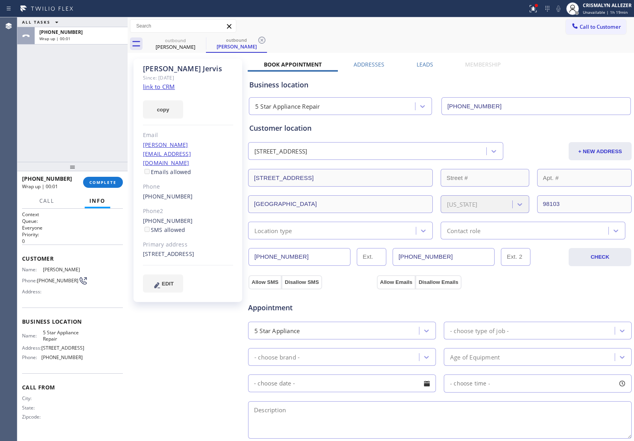
click at [186, 203] on div "Aimie Jervis Since: 20 may 2020 link to CRM copy Email aimie@fremontvets.com Em…" at bounding box center [187, 180] width 109 height 243
click at [101, 181] on span "COMPLETE" at bounding box center [102, 183] width 27 height 6
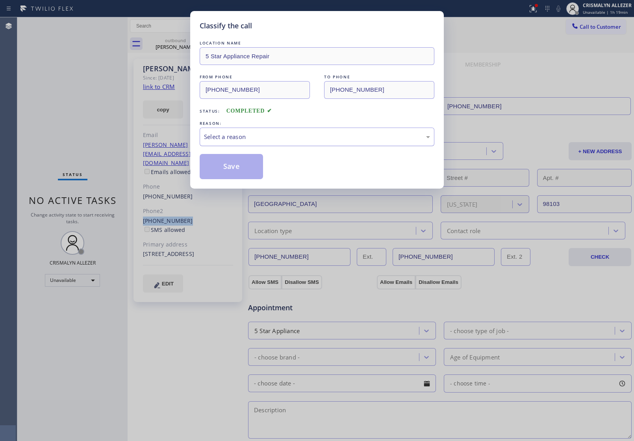
drag, startPoint x: 339, startPoint y: 137, endPoint x: 318, endPoint y: 144, distance: 22.5
click at [331, 140] on div "Select a reason" at bounding box center [317, 136] width 226 height 9
click at [225, 167] on button "Save" at bounding box center [231, 166] width 63 height 25
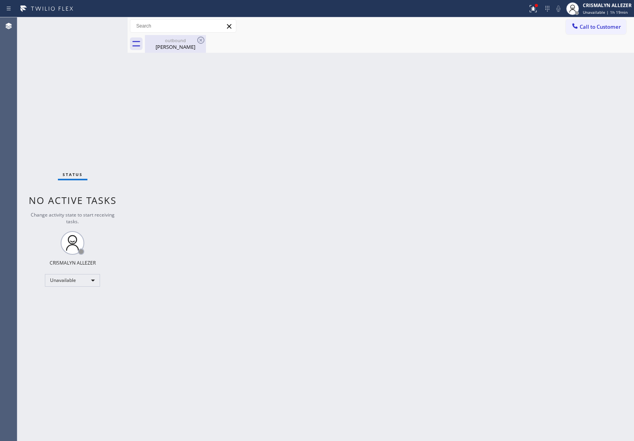
click at [178, 43] on div "Aimie Jervis" at bounding box center [175, 46] width 59 height 7
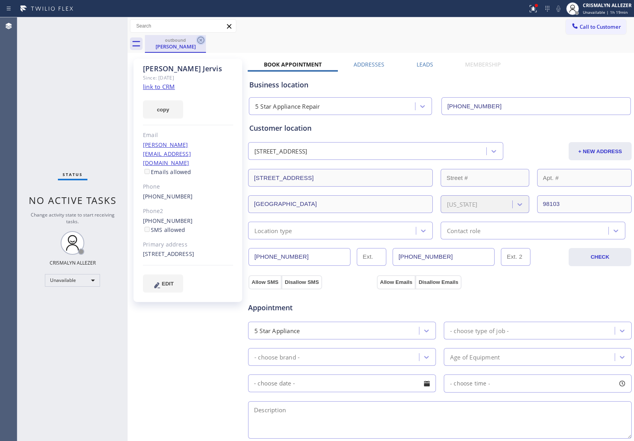
click at [198, 40] on icon at bounding box center [200, 40] width 7 height 7
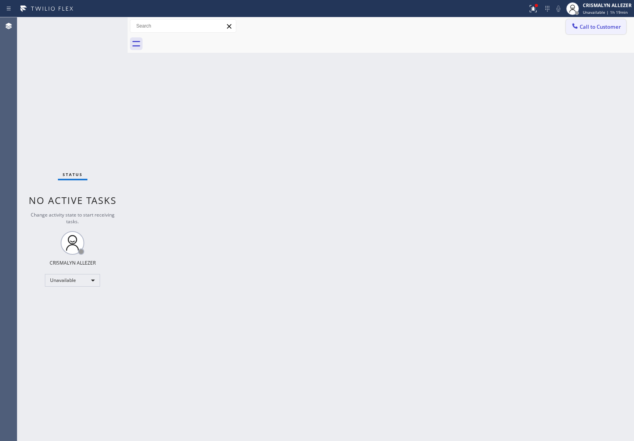
click at [593, 30] on button "Call to Customer" at bounding box center [596, 26] width 60 height 15
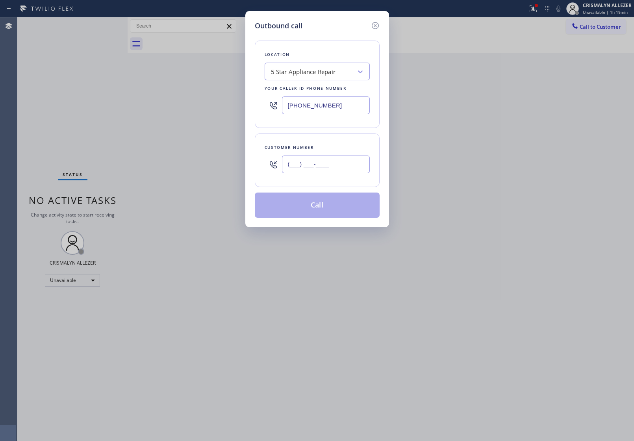
click at [363, 168] on input "(___) ___-____" at bounding box center [326, 164] width 88 height 18
paste input "206) 593-2442"
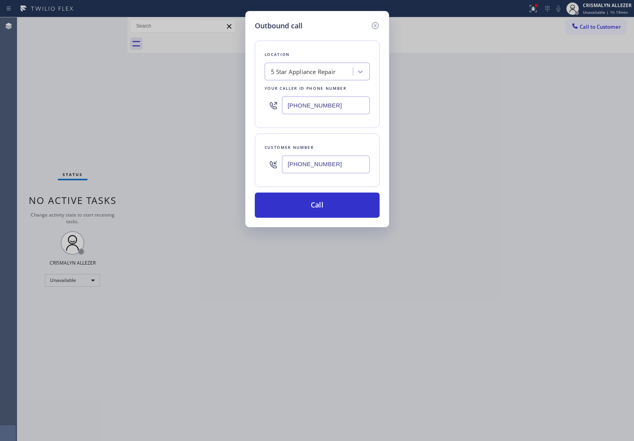
type input "(206) 593-2442"
click at [325, 200] on button "Call" at bounding box center [317, 204] width 125 height 25
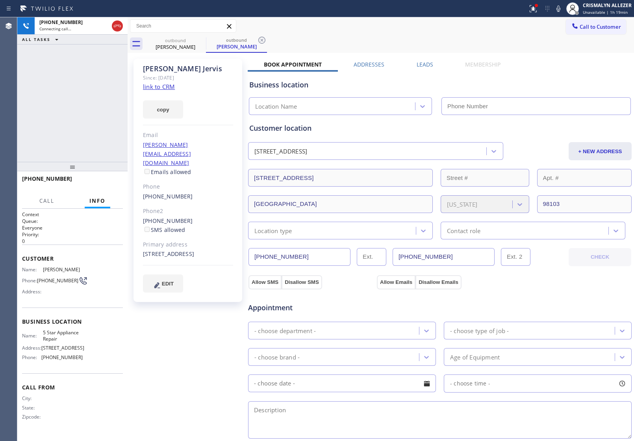
type input "[PHONE_NUMBER]"
click at [98, 182] on span "HANG UP" at bounding box center [105, 183] width 24 height 6
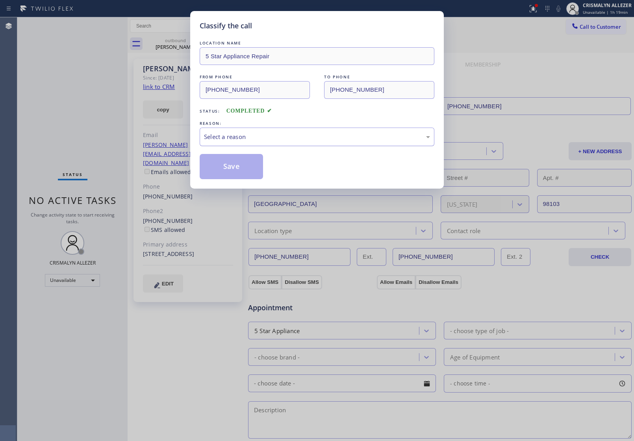
click at [336, 139] on div "Select a reason" at bounding box center [317, 136] width 226 height 9
click at [207, 167] on button "Save" at bounding box center [231, 166] width 63 height 25
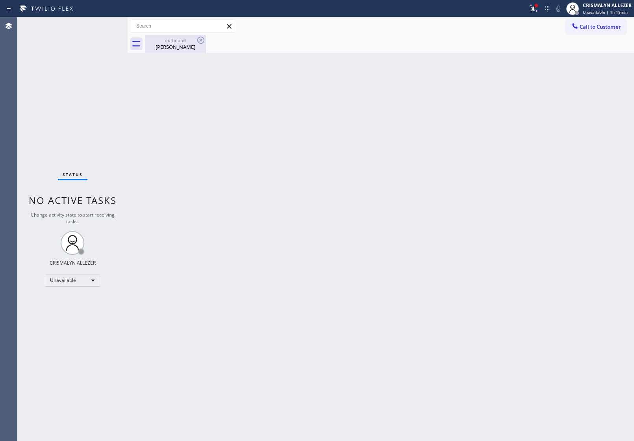
click at [181, 47] on div "Aimie Jervis" at bounding box center [175, 46] width 59 height 7
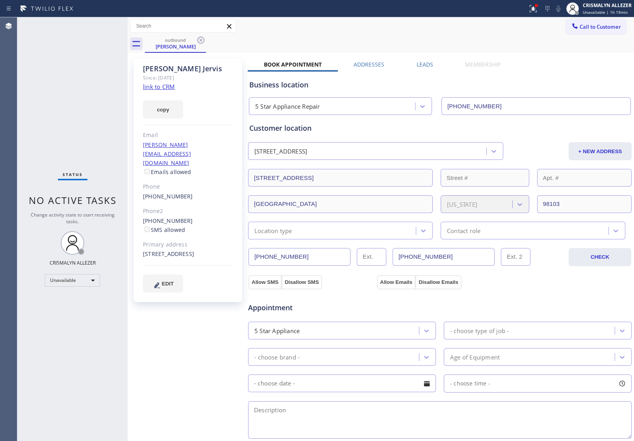
click at [425, 64] on label "Leads" at bounding box center [424, 64] width 17 height 7
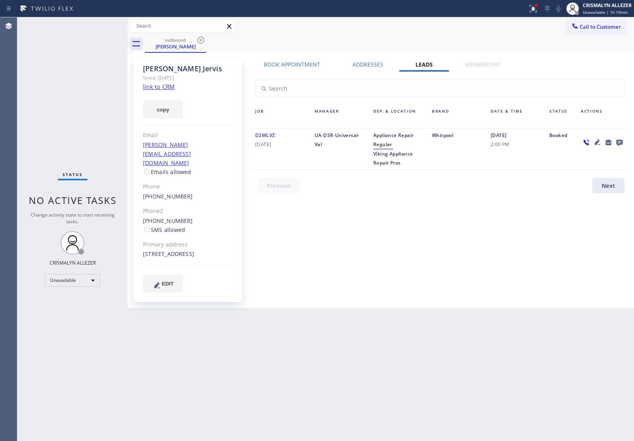
click at [620, 140] on icon at bounding box center [619, 143] width 6 height 6
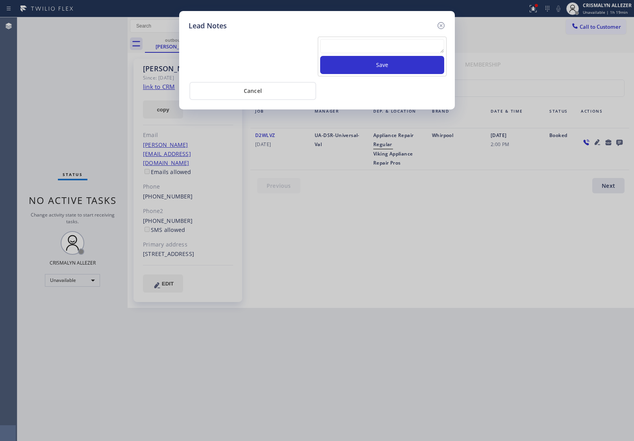
click at [380, 48] on textarea at bounding box center [382, 46] width 124 height 14
paste textarea "no answer | pls xfer here cx cb"
type textarea "no answer | pls xfer here cx cb"
click at [381, 67] on button "Save" at bounding box center [382, 65] width 124 height 18
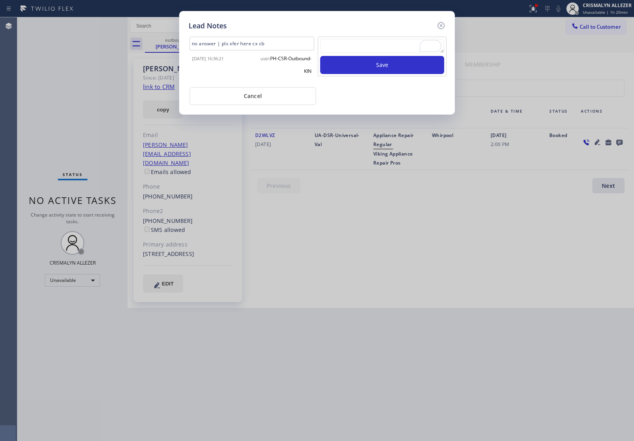
drag, startPoint x: 263, startPoint y: 100, endPoint x: 258, endPoint y: 97, distance: 5.7
click at [263, 100] on button "Cancel" at bounding box center [252, 96] width 127 height 18
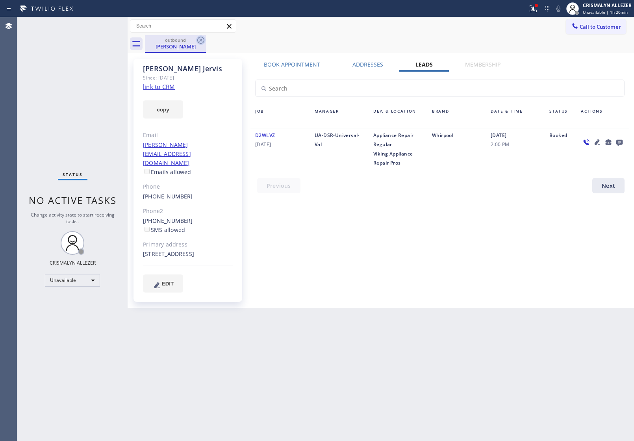
click at [200, 39] on icon at bounding box center [200, 40] width 7 height 7
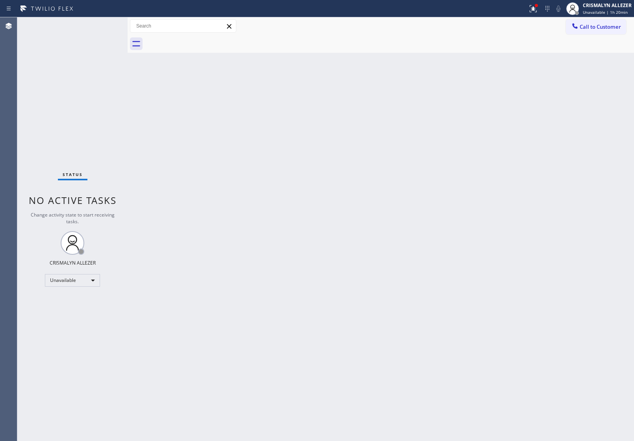
drag, startPoint x: 480, startPoint y: 157, endPoint x: 576, endPoint y: 71, distance: 128.0
click at [488, 150] on div "Back to Dashboard Change Sender ID Customers Technicians Select a contact Outbo…" at bounding box center [381, 229] width 506 height 424
click at [598, 31] on button "Call to Customer" at bounding box center [596, 26] width 60 height 15
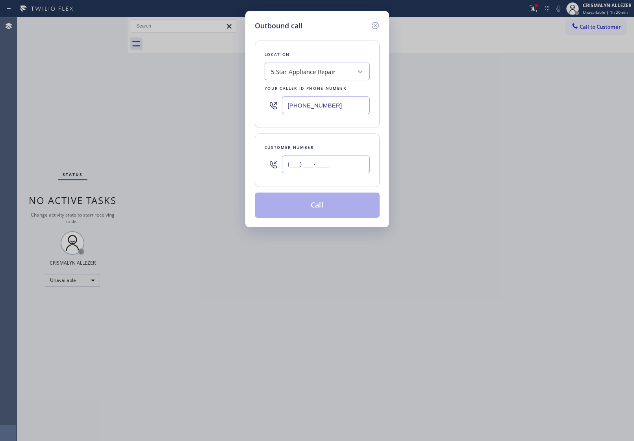
click at [343, 166] on input "(___) ___-____" at bounding box center [326, 164] width 88 height 18
paste input "714) 749-4393"
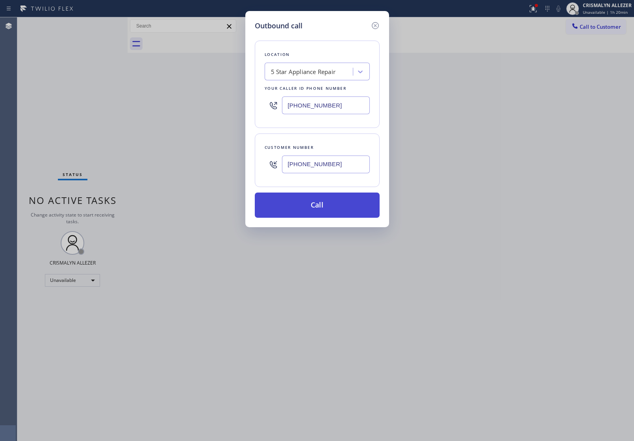
type input "(714) 749-4393"
click at [325, 199] on button "Call" at bounding box center [317, 204] width 125 height 25
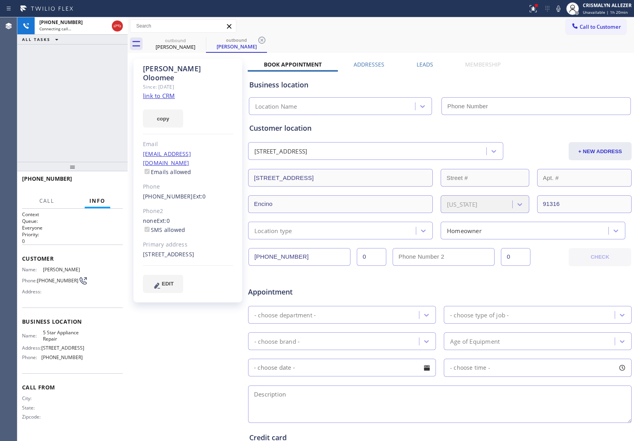
click at [158, 92] on link "link to CRM" at bounding box center [159, 96] width 32 height 8
type input "[PHONE_NUMBER]"
click at [102, 182] on span "HANG UP" at bounding box center [105, 183] width 24 height 6
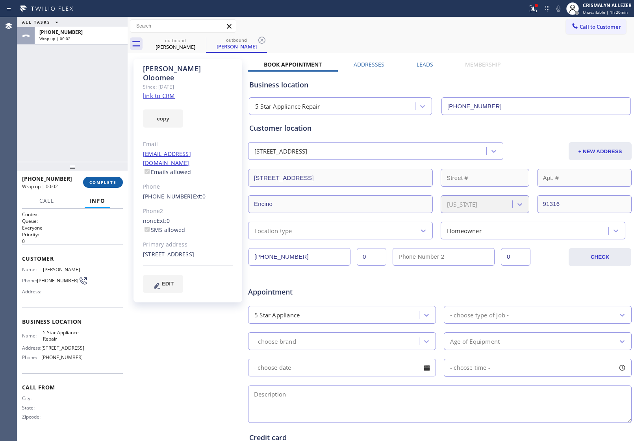
click at [103, 185] on button "COMPLETE" at bounding box center [103, 182] width 40 height 11
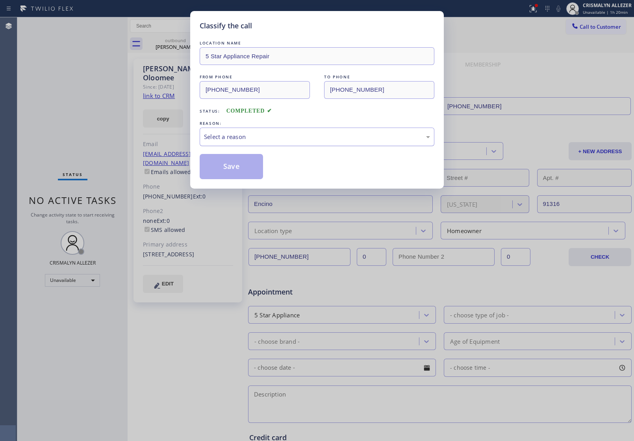
click at [307, 133] on div "Select a reason" at bounding box center [317, 136] width 226 height 9
click at [233, 172] on button "Save" at bounding box center [231, 166] width 63 height 25
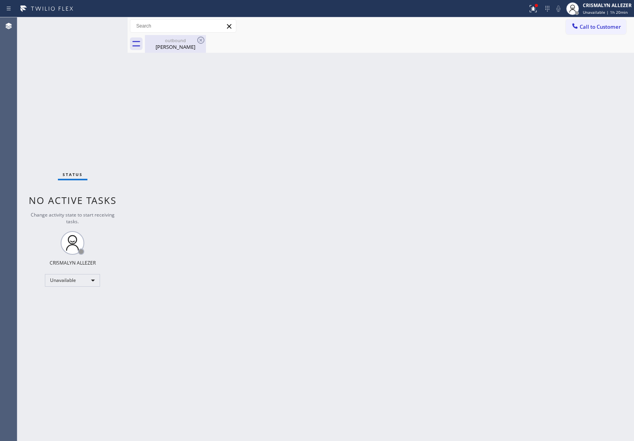
click at [182, 48] on div "Wilson Oloomee" at bounding box center [175, 46] width 59 height 7
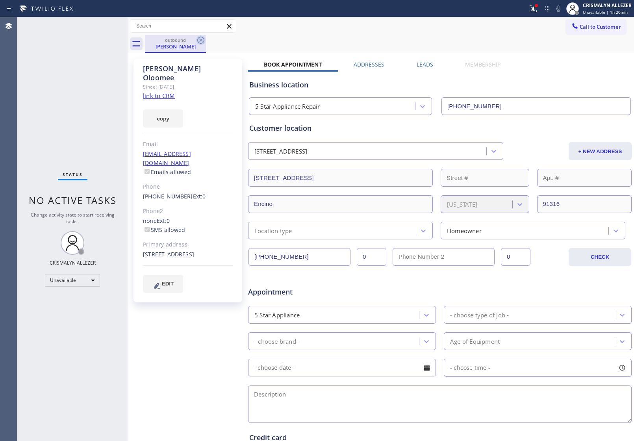
click at [201, 39] on icon at bounding box center [200, 39] width 9 height 9
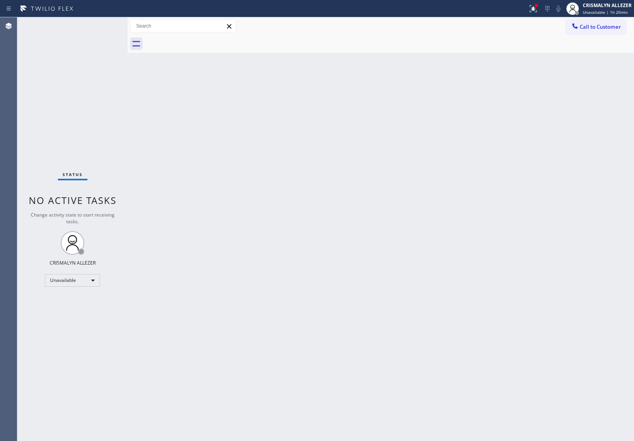
click at [516, 184] on div "Back to Dashboard Change Sender ID Customers Technicians Select a contact Outbo…" at bounding box center [381, 229] width 506 height 424
click at [590, 28] on span "Call to Customer" at bounding box center [599, 26] width 41 height 7
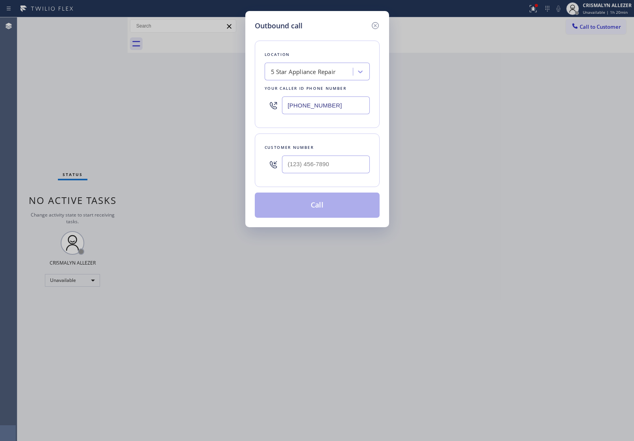
drag, startPoint x: 338, startPoint y: 107, endPoint x: 184, endPoint y: 105, distance: 153.5
click at [258, 108] on div "Location 5 Star Appliance Repair Your caller id phone number (855) 731-4952" at bounding box center [317, 84] width 125 height 87
paste input "408) 617-8880"
type input "(408) 617-8880"
click at [312, 161] on input "(___) ___-____" at bounding box center [326, 164] width 88 height 18
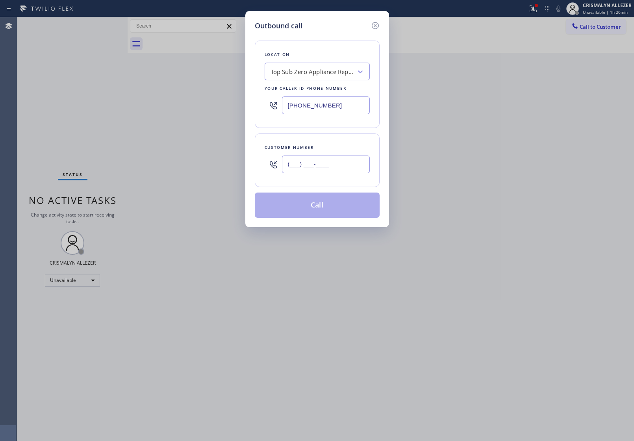
paste input "408) 250-0795"
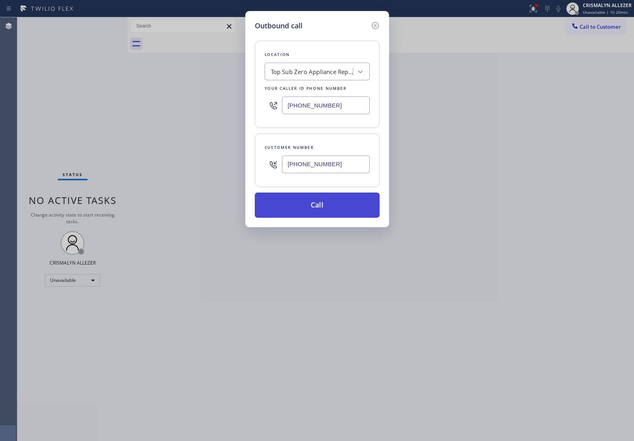
type input "(408) 250-0795"
click at [320, 207] on button "Call" at bounding box center [317, 204] width 125 height 25
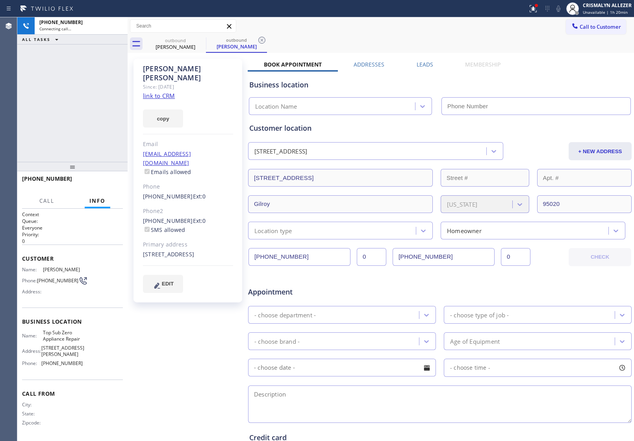
click at [152, 92] on link "link to CRM" at bounding box center [159, 96] width 32 height 8
type input "(408) 617-8880"
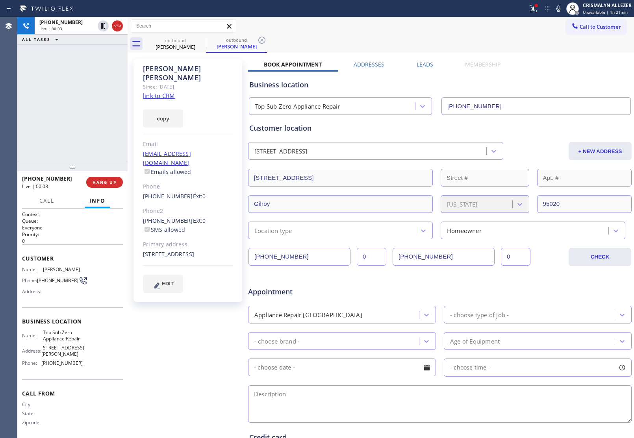
click at [105, 178] on button "HANG UP" at bounding box center [104, 182] width 37 height 11
click at [105, 181] on span "COMPLETE" at bounding box center [102, 183] width 27 height 6
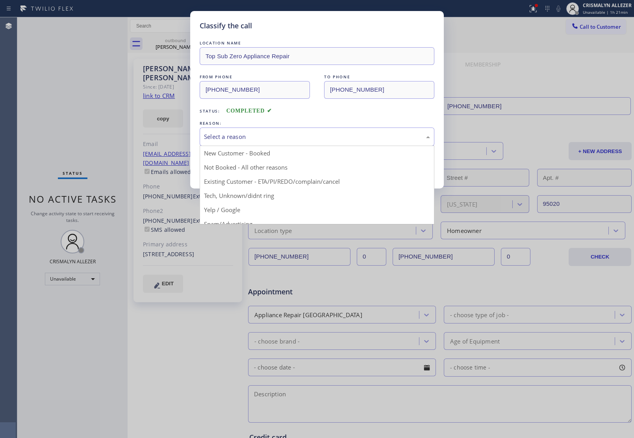
click at [319, 140] on div "Select a reason" at bounding box center [317, 136] width 226 height 9
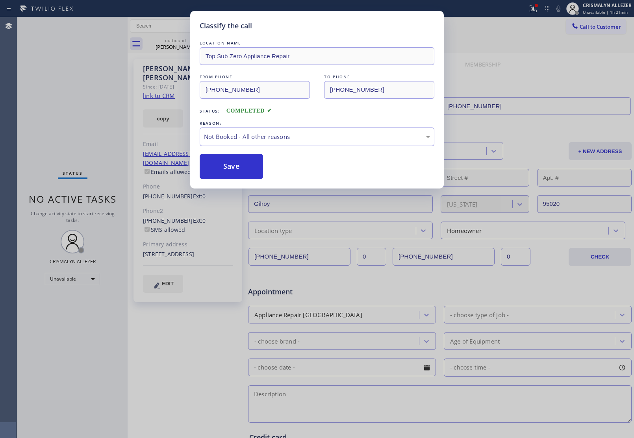
click at [233, 172] on button "Save" at bounding box center [231, 166] width 63 height 25
click at [175, 48] on div "Classify the call LOCATION NAME Top Sub Zero Appliance Repair FROM PHONE (408) …" at bounding box center [317, 219] width 634 height 438
click at [180, 44] on div "Classify the call LOCATION NAME 5 Star Appliance Repair FROM PHONE (855) 731-49…" at bounding box center [325, 227] width 616 height 421
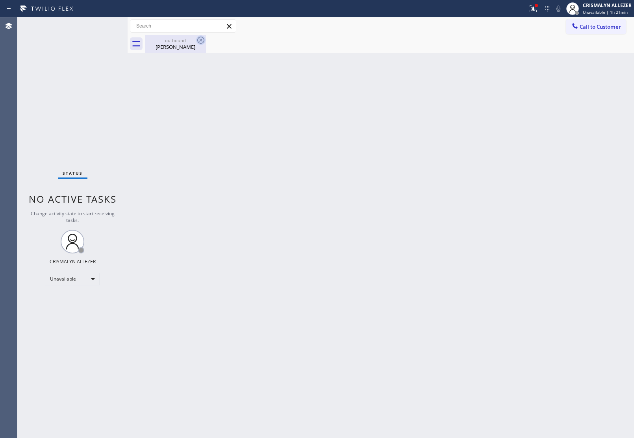
click at [199, 38] on icon at bounding box center [200, 39] width 9 height 9
click at [201, 40] on icon at bounding box center [200, 40] width 7 height 7
click at [167, 44] on div "Benjamin Albornoz" at bounding box center [175, 46] width 59 height 7
click at [457, 190] on div "Back to Dashboard Change Sender ID Customers Technicians Select a contact Outbo…" at bounding box center [381, 227] width 506 height 421
click at [598, 30] on button "Call to Customer" at bounding box center [596, 26] width 60 height 15
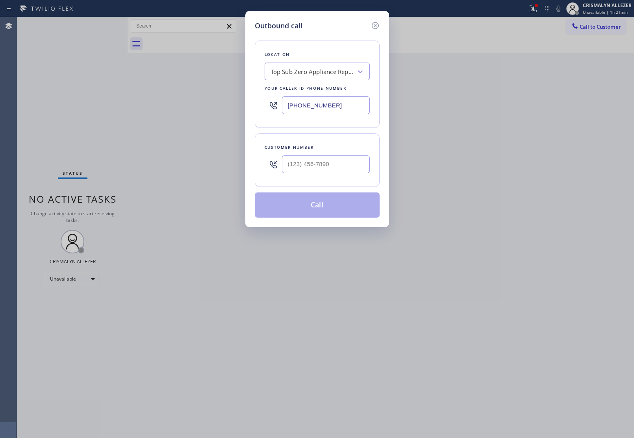
drag, startPoint x: 363, startPoint y: 113, endPoint x: 170, endPoint y: 111, distance: 192.5
click at [176, 112] on div "Outbound call Location Top Sub Zero Appliance Repair Your caller id phone numbe…" at bounding box center [317, 219] width 634 height 438
paste input "855) 731-4952"
type input "[PHONE_NUMBER]"
click at [348, 170] on input "(___) ___-____" at bounding box center [326, 164] width 88 height 18
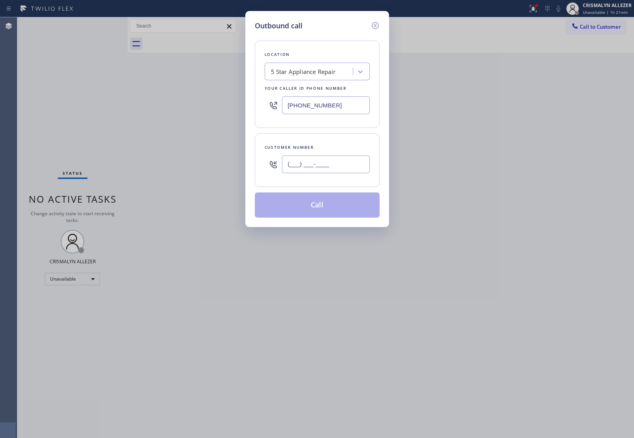
paste input "714) 749-4393"
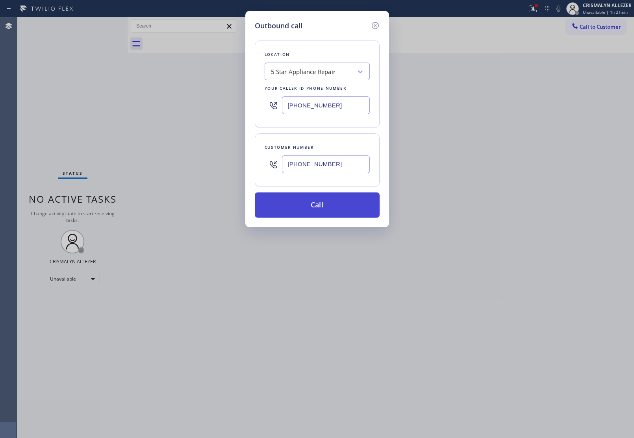
type input "(714) 749-4393"
click at [328, 207] on button "Call" at bounding box center [317, 204] width 125 height 25
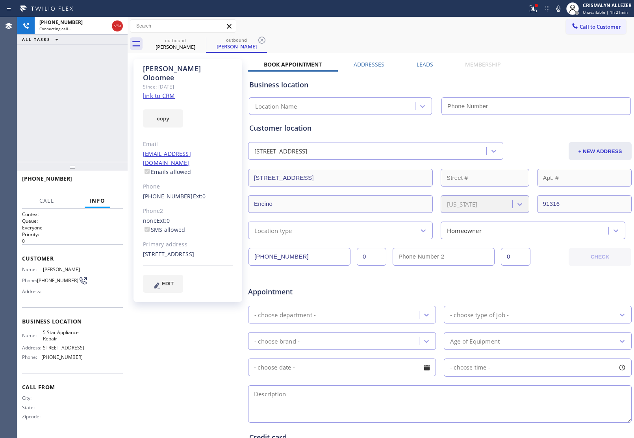
type input "[PHONE_NUMBER]"
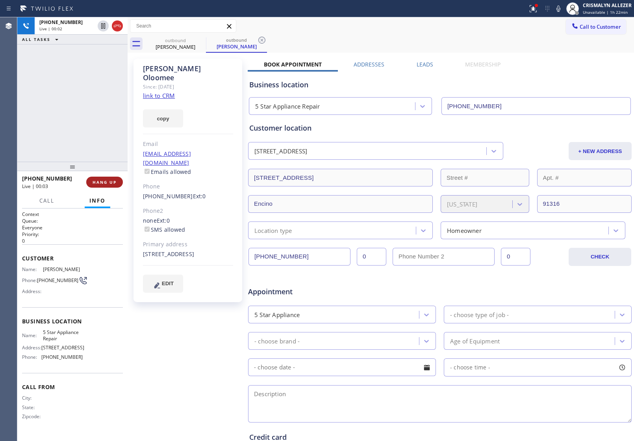
drag, startPoint x: 94, startPoint y: 184, endPoint x: 108, endPoint y: 179, distance: 14.7
click at [106, 180] on span "HANG UP" at bounding box center [105, 183] width 24 height 6
click at [108, 180] on span "HANG UP" at bounding box center [105, 183] width 24 height 6
click at [97, 183] on span "COMPLETE" at bounding box center [102, 183] width 27 height 6
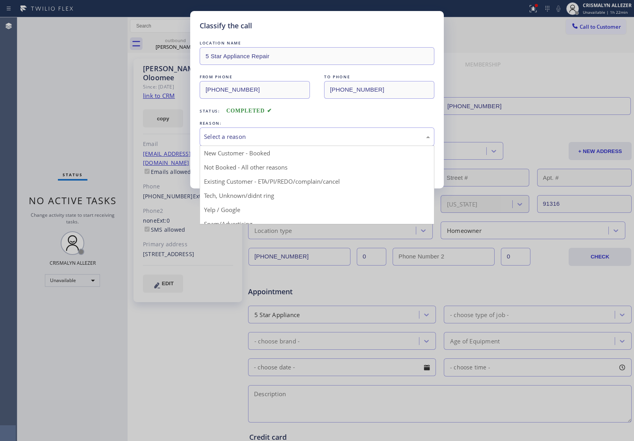
click at [327, 139] on div "Select a reason" at bounding box center [317, 136] width 226 height 9
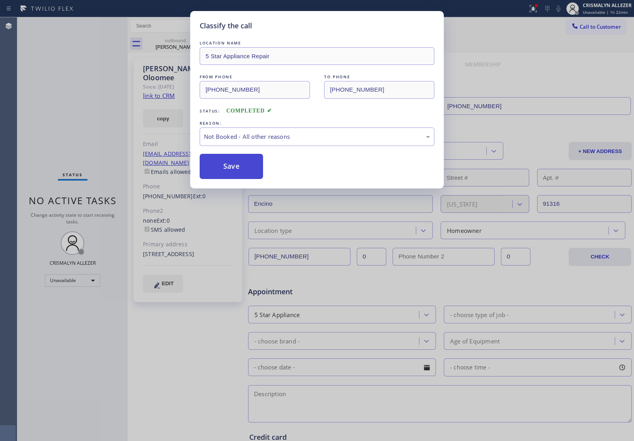
click at [233, 171] on button "Save" at bounding box center [231, 166] width 63 height 25
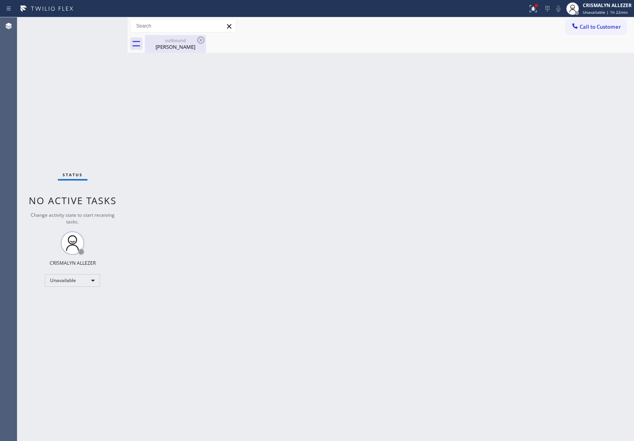
click at [177, 48] on div "Wilson Oloomee" at bounding box center [175, 46] width 59 height 7
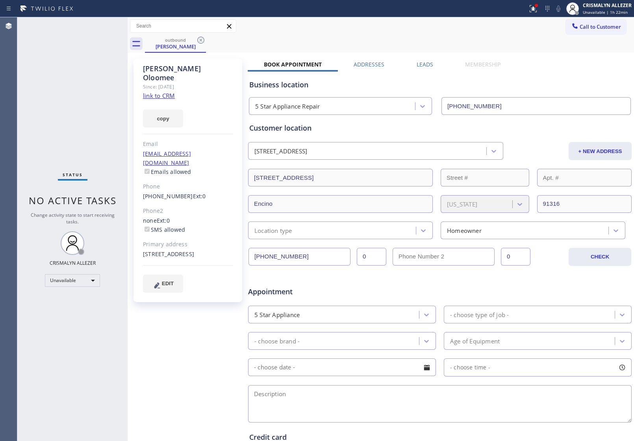
drag, startPoint x: 203, startPoint y: 42, endPoint x: 333, endPoint y: 162, distance: 177.5
click at [203, 43] on icon at bounding box center [200, 39] width 9 height 9
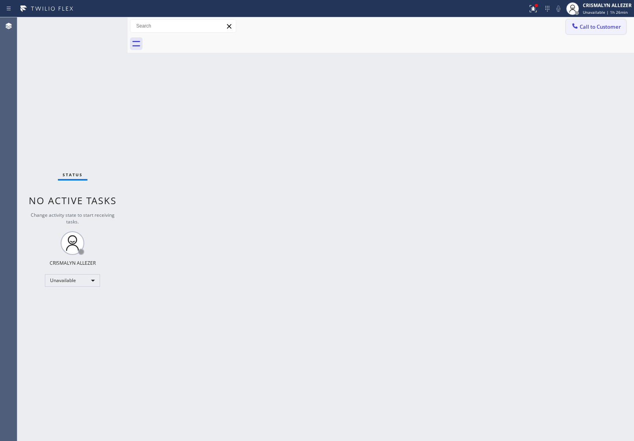
click at [606, 28] on span "Call to Customer" at bounding box center [599, 26] width 41 height 7
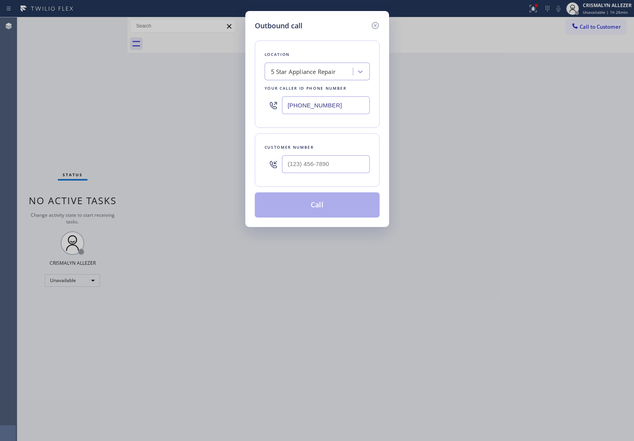
click at [338, 175] on div at bounding box center [326, 165] width 88 height 26
click at [339, 168] on input "(___) ___-____" at bounding box center [326, 164] width 88 height 18
paste input "714) 749-4393"
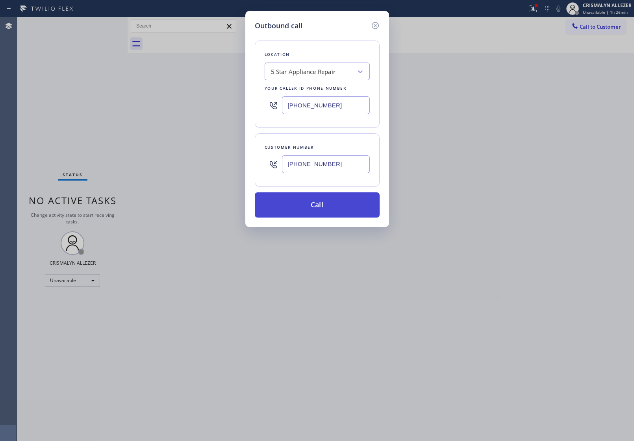
type input "(714) 749-4393"
click at [314, 213] on button "Call" at bounding box center [317, 204] width 125 height 25
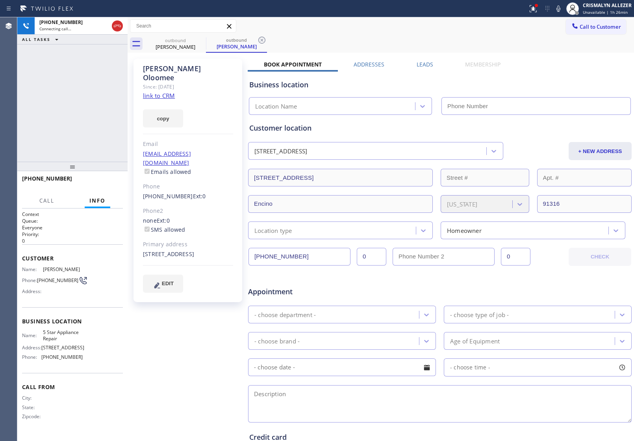
type input "[PHONE_NUMBER]"
drag, startPoint x: 76, startPoint y: 233, endPoint x: 91, endPoint y: 199, distance: 37.3
click at [79, 226] on div "Context Queue: Everyone Priority: 0" at bounding box center [72, 227] width 101 height 33
click at [96, 184] on span "HANG UP" at bounding box center [105, 183] width 24 height 6
click at [96, 184] on span "COMPLETE" at bounding box center [102, 183] width 27 height 6
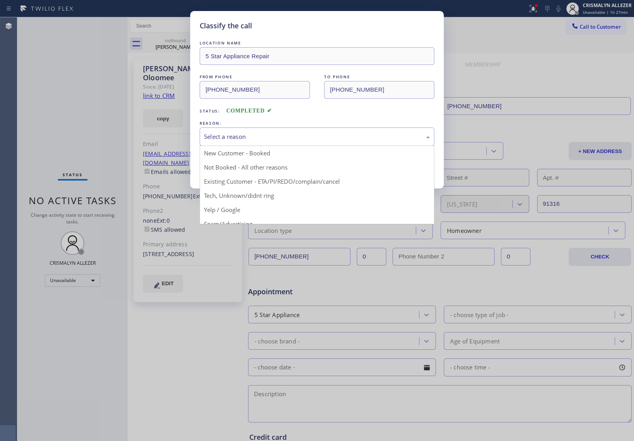
click at [307, 141] on div "Select a reason" at bounding box center [317, 136] width 226 height 9
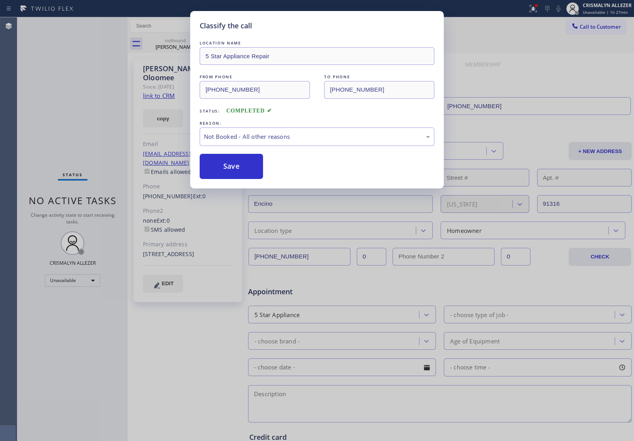
click at [249, 169] on button "Save" at bounding box center [231, 166] width 63 height 25
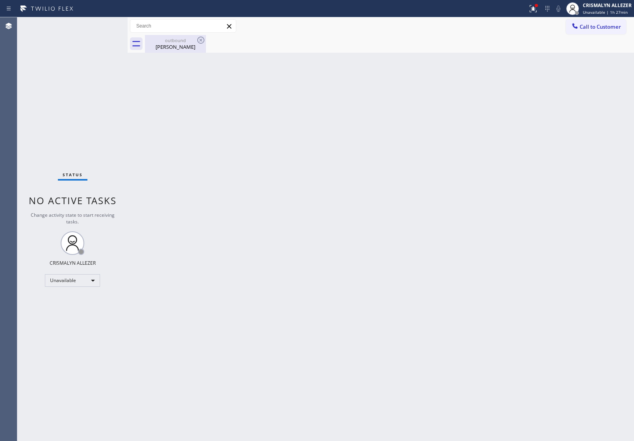
click at [164, 41] on div "outbound" at bounding box center [175, 40] width 59 height 6
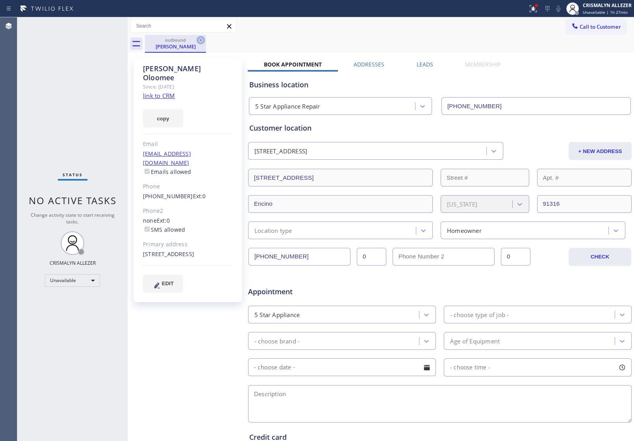
click at [199, 40] on icon at bounding box center [200, 39] width 9 height 9
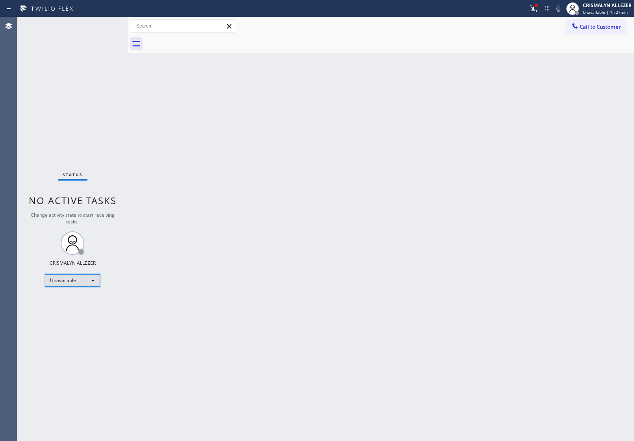
click at [93, 282] on div "Unavailable" at bounding box center [72, 280] width 55 height 13
click at [78, 300] on li "Available" at bounding box center [72, 300] width 54 height 9
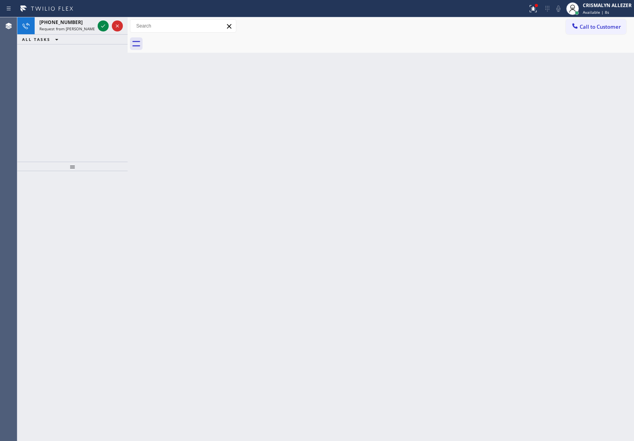
drag, startPoint x: 86, startPoint y: 105, endPoint x: 102, endPoint y: 50, distance: 57.7
click at [89, 98] on div "+16509069276 Request from Ryan Herluf Guingos (direct) ALL TASKS ALL TASKS ACTI…" at bounding box center [72, 89] width 110 height 144
drag, startPoint x: 104, startPoint y: 26, endPoint x: 105, endPoint y: 31, distance: 5.9
click at [104, 25] on icon at bounding box center [103, 25] width 4 height 3
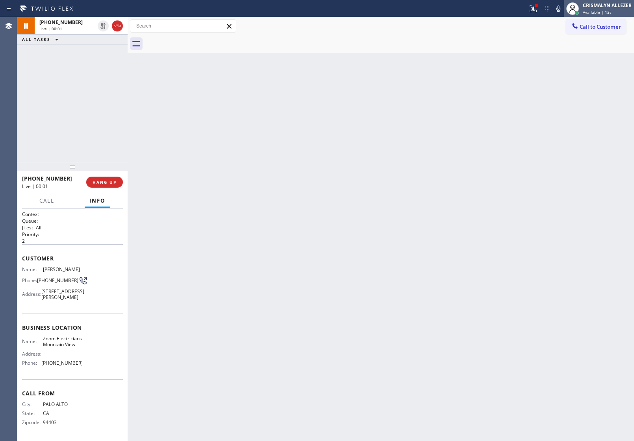
click at [609, 13] on span "Available | 13s" at bounding box center [597, 12] width 29 height 6
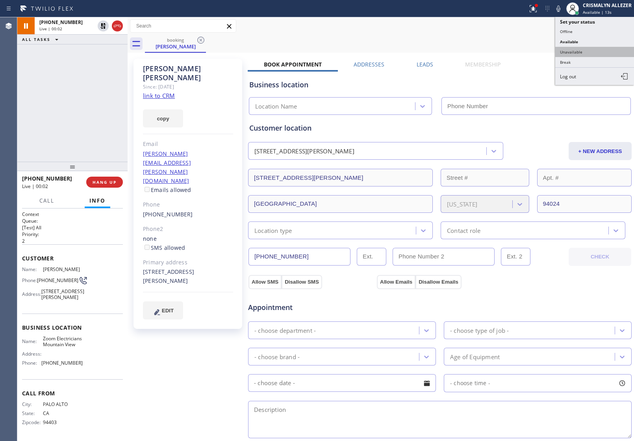
click at [581, 48] on button "Unavailable" at bounding box center [594, 52] width 79 height 10
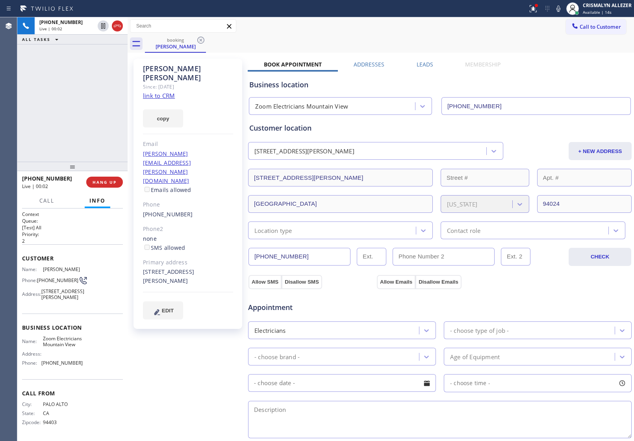
type input "(650) 456-2085"
click at [161, 92] on link "link to CRM" at bounding box center [159, 96] width 32 height 8
click at [558, 7] on icon at bounding box center [557, 8] width 9 height 9
click at [556, 7] on icon at bounding box center [557, 8] width 9 height 9
click at [86, 94] on div "+16509069276 Live | 06:56 ALL TASKS ALL TASKS ACTIVE TASKS TASKS IN WRAP UP" at bounding box center [72, 89] width 110 height 144
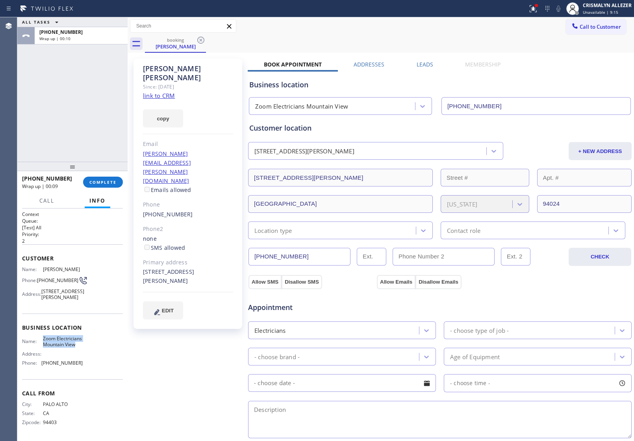
drag, startPoint x: 39, startPoint y: 346, endPoint x: 77, endPoint y: 357, distance: 40.0
click at [77, 348] on div "Name: Zoom Electricians Mountain View" at bounding box center [52, 342] width 61 height 12
copy span "Zoom Electricians Mountain View"
click at [104, 184] on span "COMPLETE" at bounding box center [102, 183] width 27 height 6
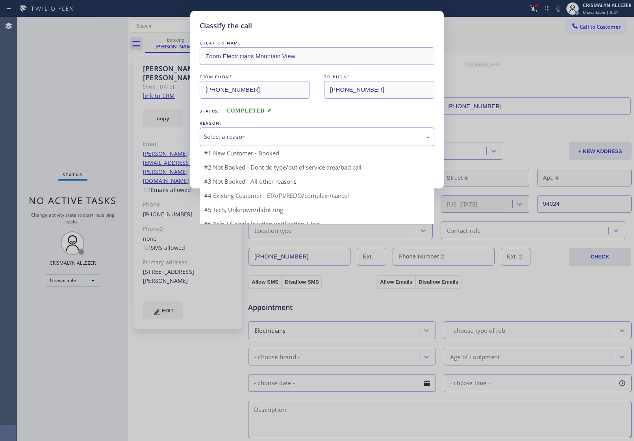
click at [281, 138] on div "Select a reason" at bounding box center [317, 136] width 226 height 9
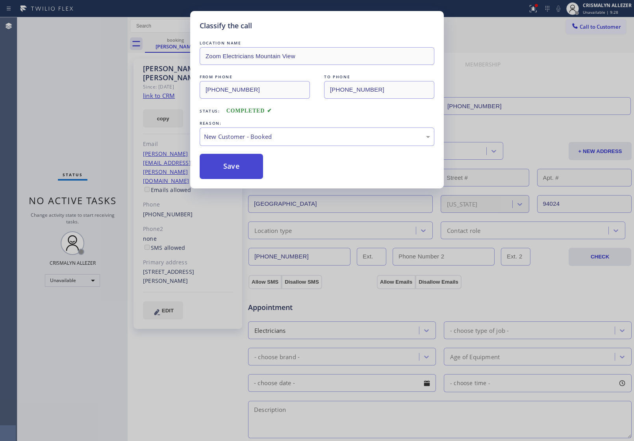
click at [240, 164] on button "Save" at bounding box center [231, 166] width 63 height 25
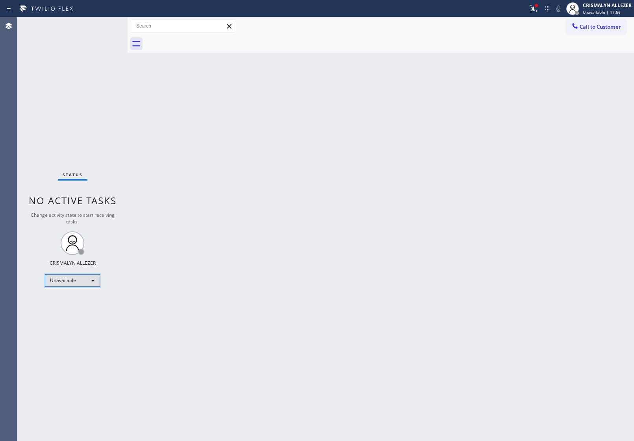
click at [91, 282] on div "Unavailable" at bounding box center [72, 280] width 55 height 13
click at [67, 295] on li "Offline" at bounding box center [72, 291] width 54 height 9
click at [608, 8] on div "CRISMALYN ALLEZER" at bounding box center [607, 5] width 49 height 7
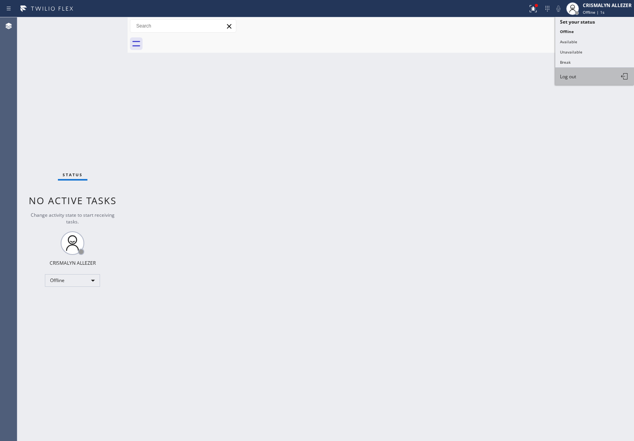
click at [589, 74] on button "Log out" at bounding box center [594, 76] width 79 height 17
